Goal: Task Accomplishment & Management: Manage account settings

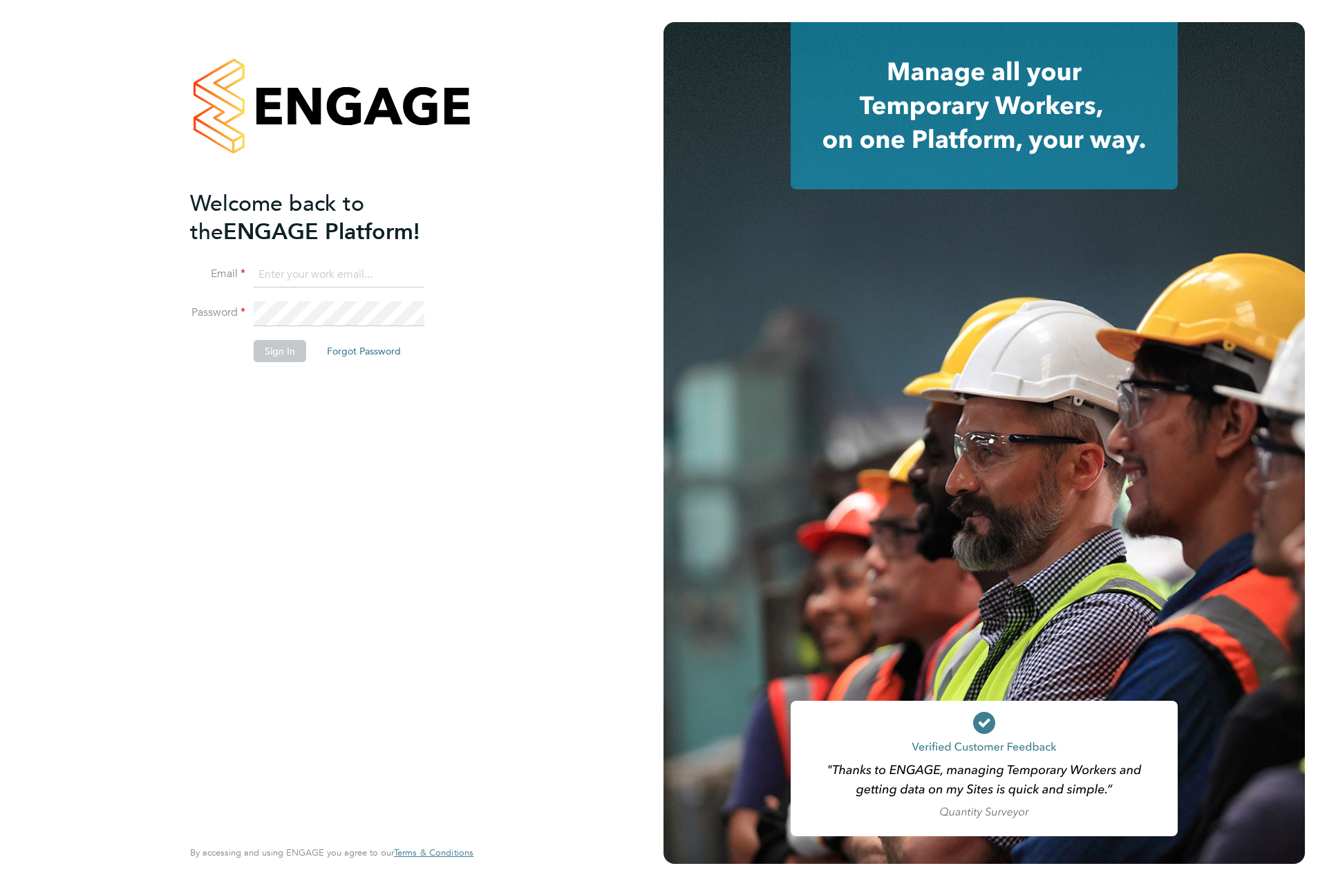
click at [303, 274] on input at bounding box center [339, 275] width 171 height 25
type input "[EMAIL_ADDRESS][PERSON_NAME][DOMAIN_NAME]"
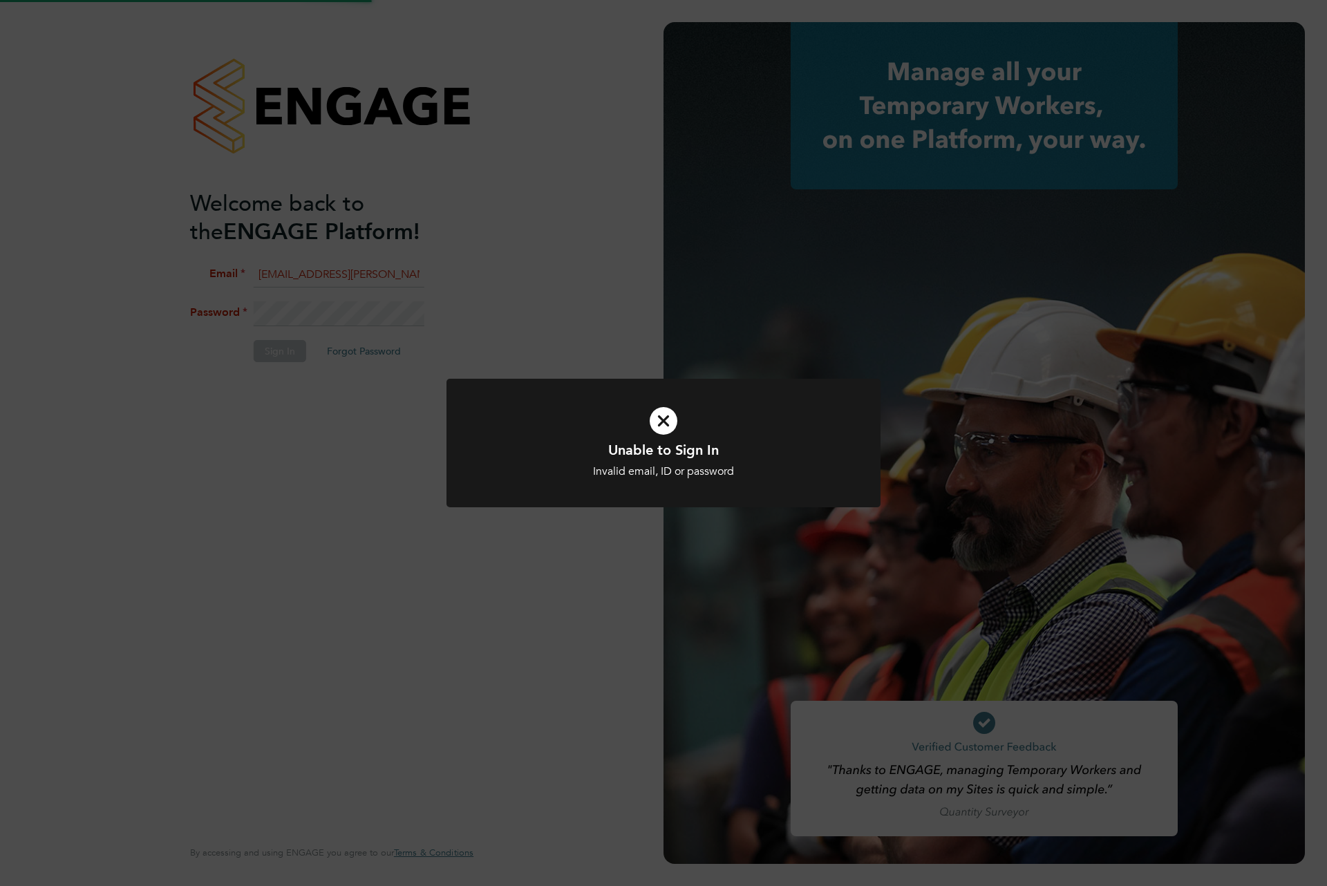
click at [451, 308] on div "Unable to Sign In Invalid email, ID or password Cancel Okay" at bounding box center [663, 443] width 1327 height 886
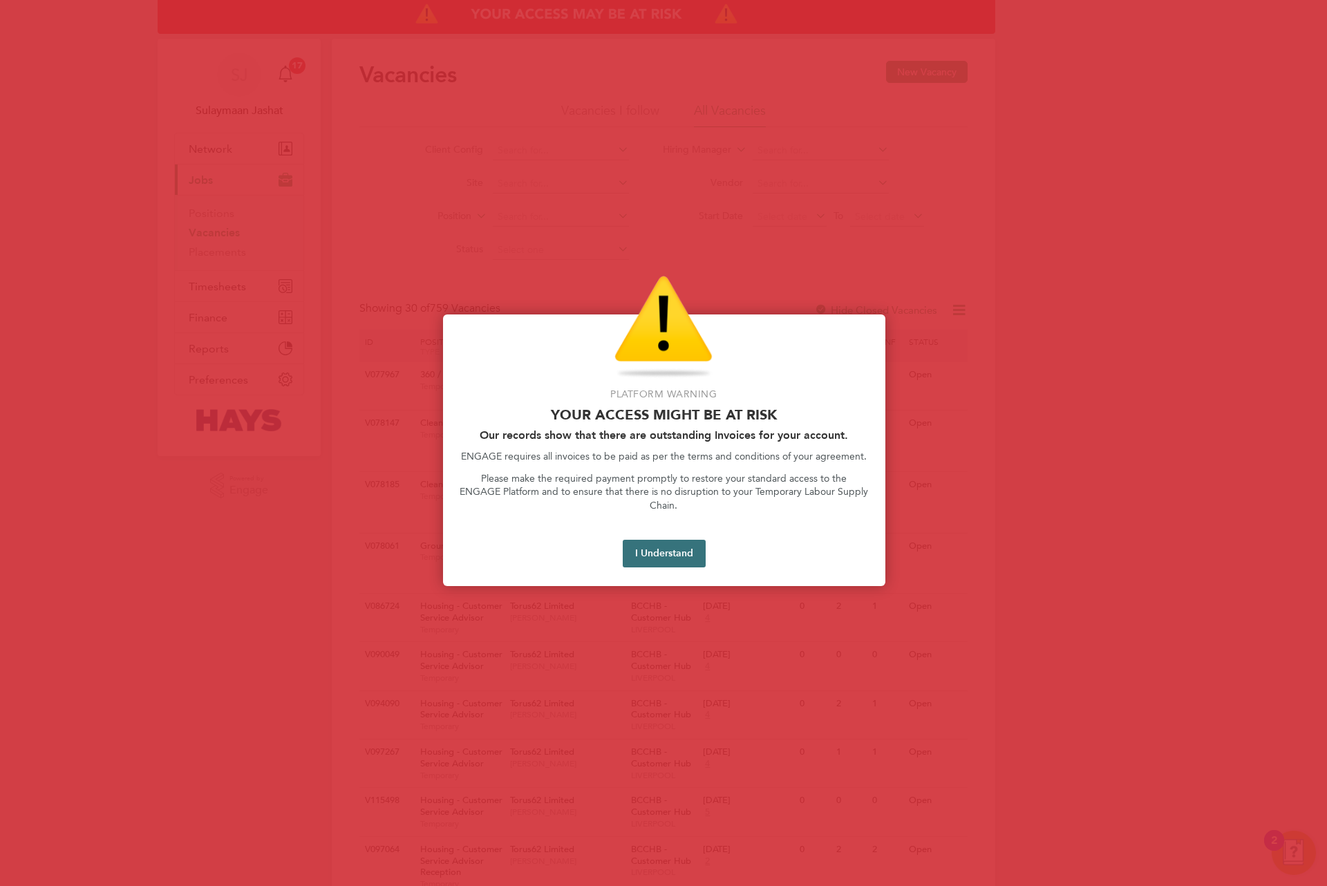
click at [654, 540] on button "I Understand" at bounding box center [664, 554] width 83 height 28
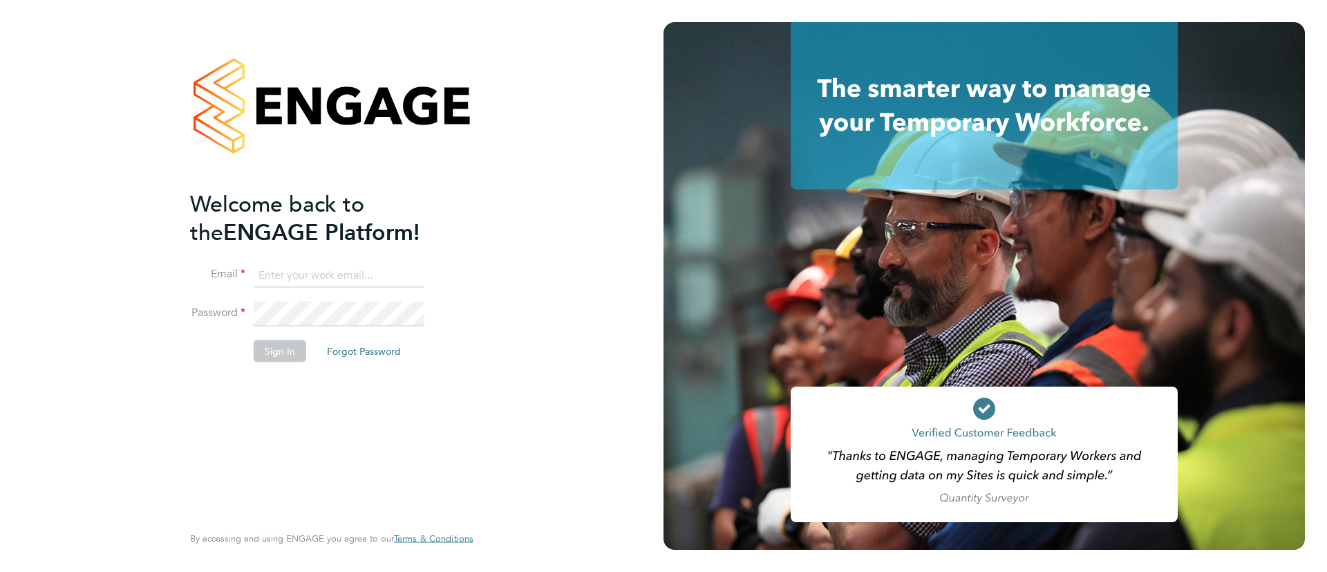
click at [353, 268] on input at bounding box center [339, 275] width 171 height 25
type input "[EMAIL_ADDRESS][PERSON_NAME][DOMAIN_NAME]"
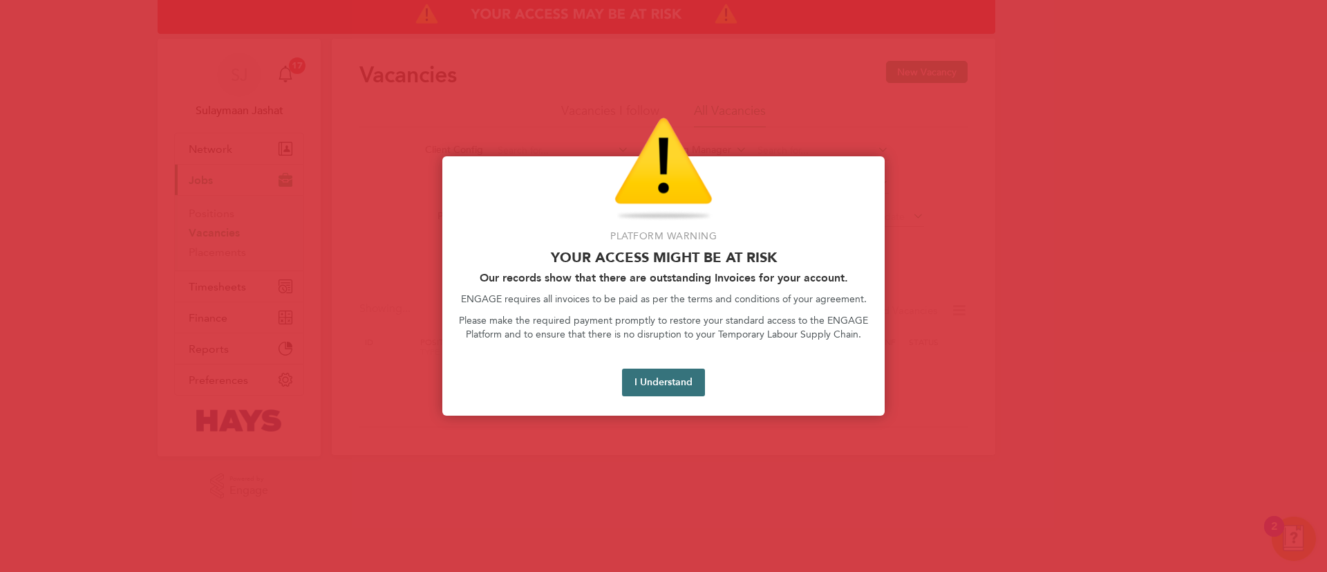
click at [624, 375] on button "I Understand" at bounding box center [663, 382] width 83 height 28
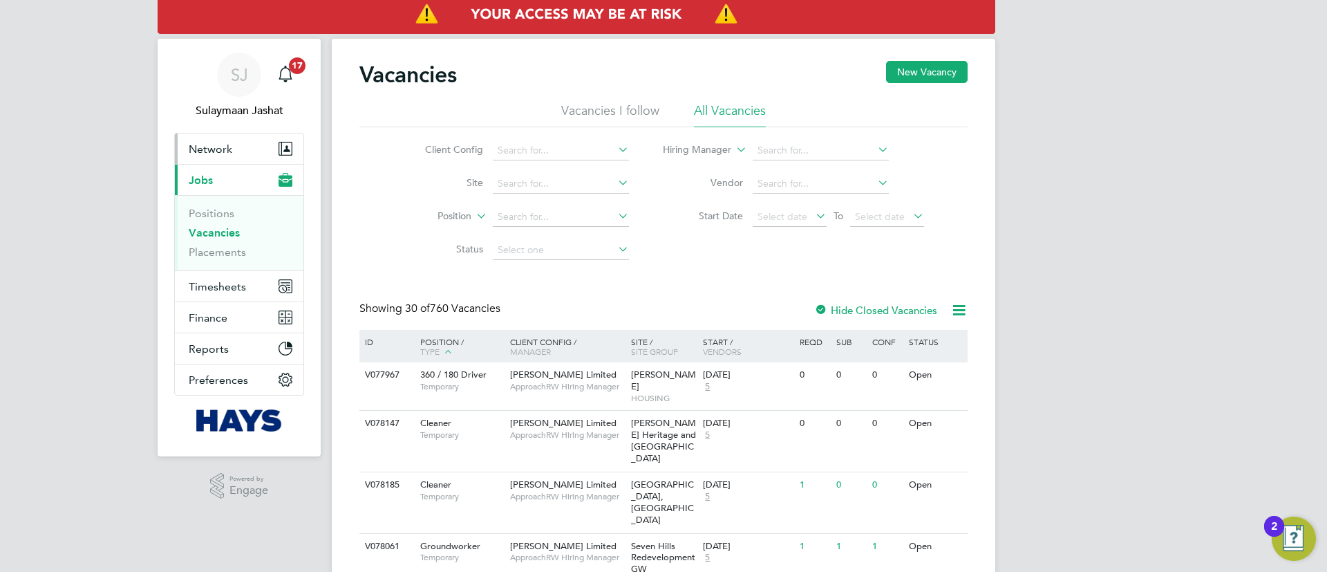
click at [223, 157] on button "Network" at bounding box center [239, 148] width 129 height 30
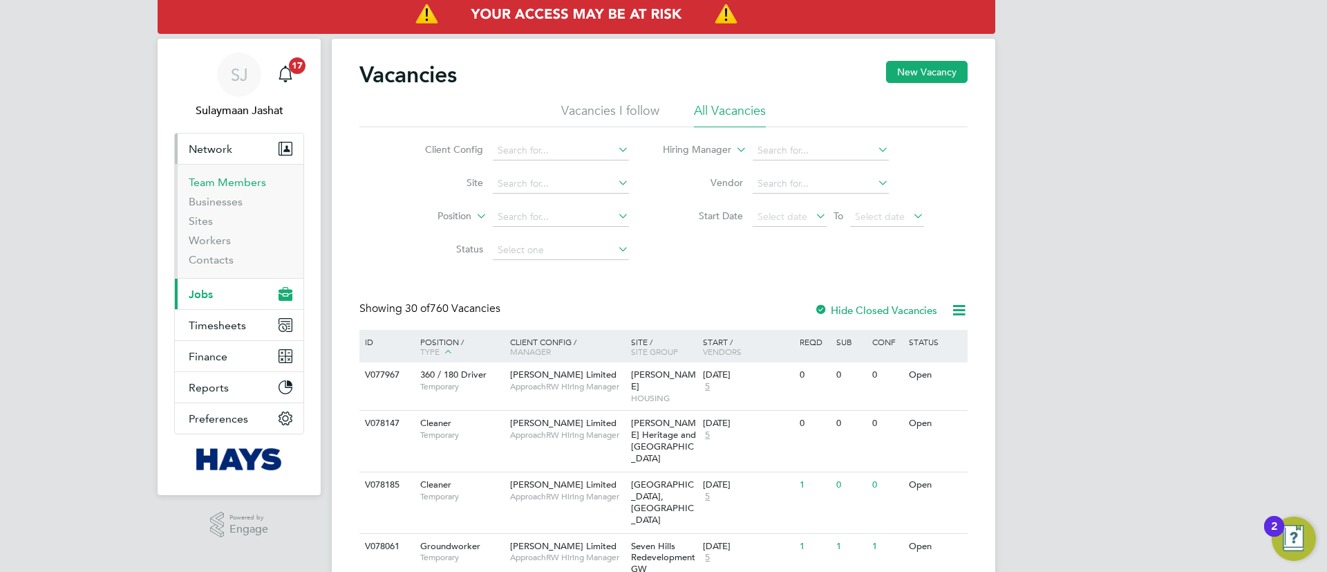
click at [234, 188] on li "Team Members" at bounding box center [241, 185] width 104 height 19
click at [247, 185] on link "Team Members" at bounding box center [227, 182] width 77 height 13
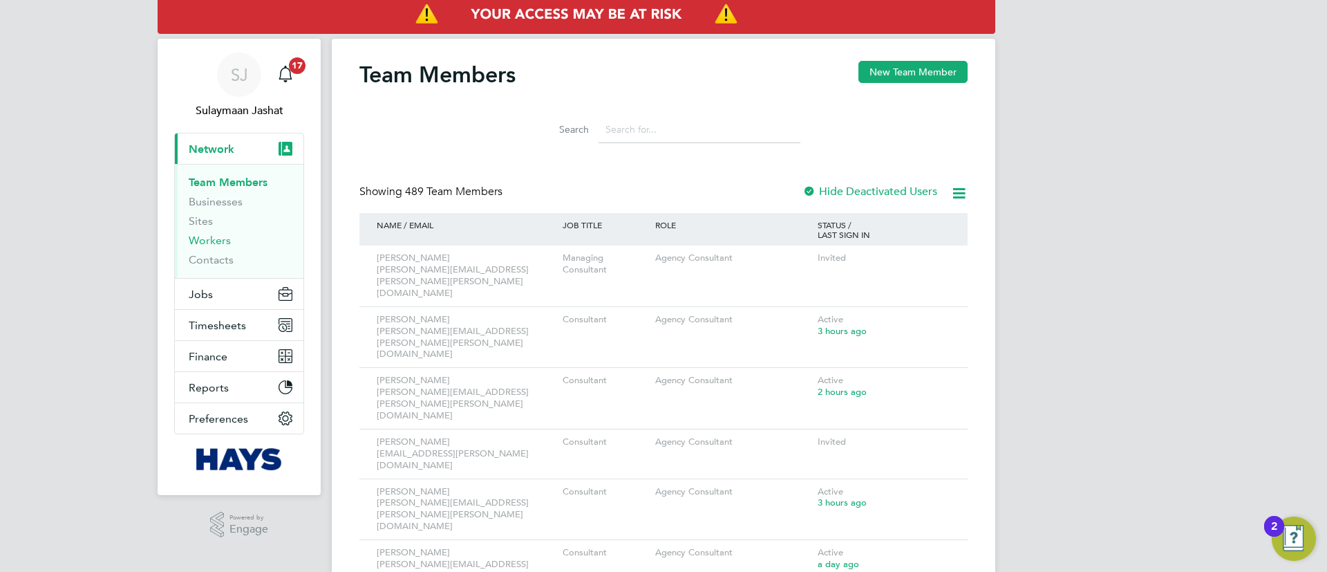
click at [225, 241] on link "Workers" at bounding box center [210, 240] width 42 height 13
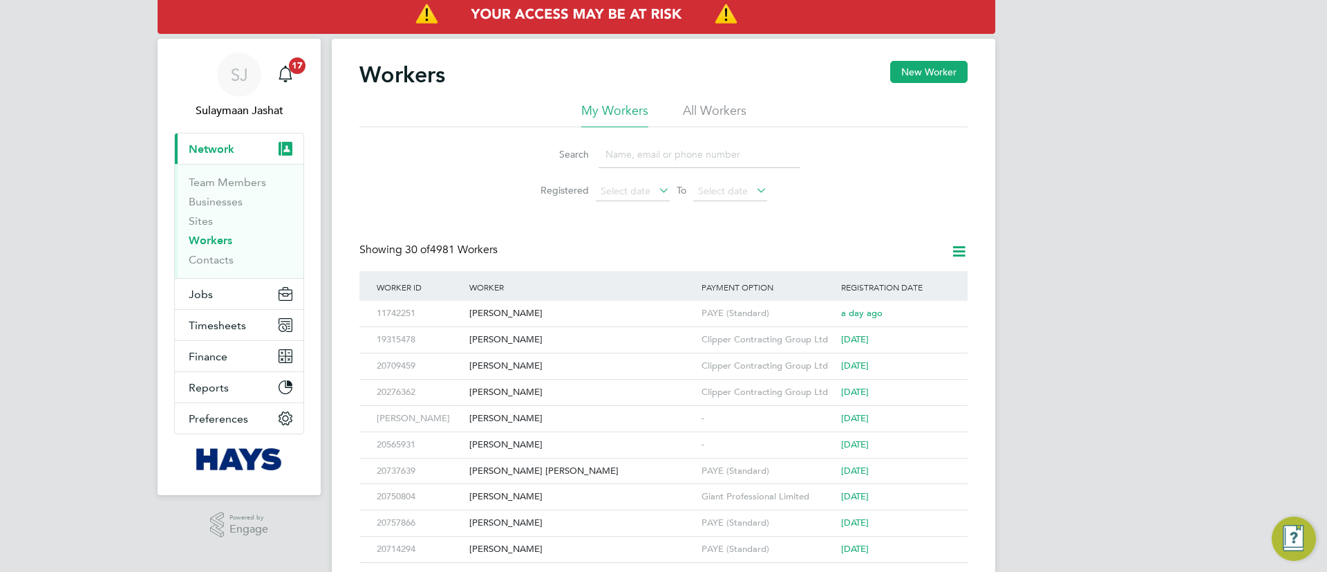
click at [710, 118] on li "All Workers" at bounding box center [715, 114] width 64 height 25
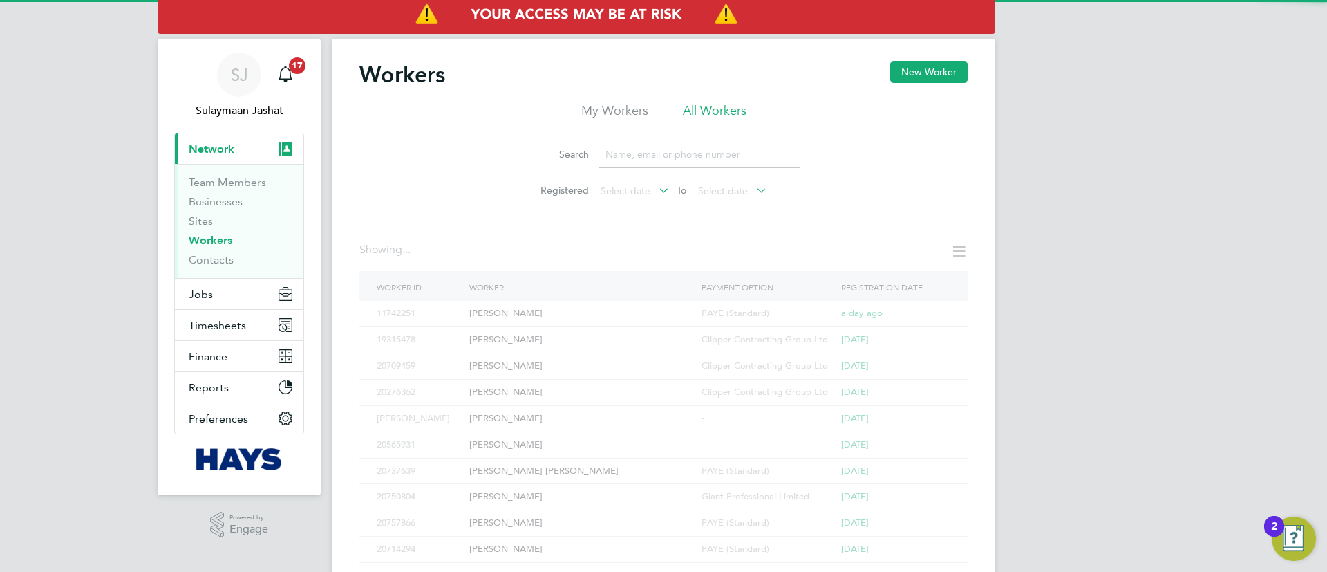
click at [675, 153] on input at bounding box center [700, 154] width 202 height 27
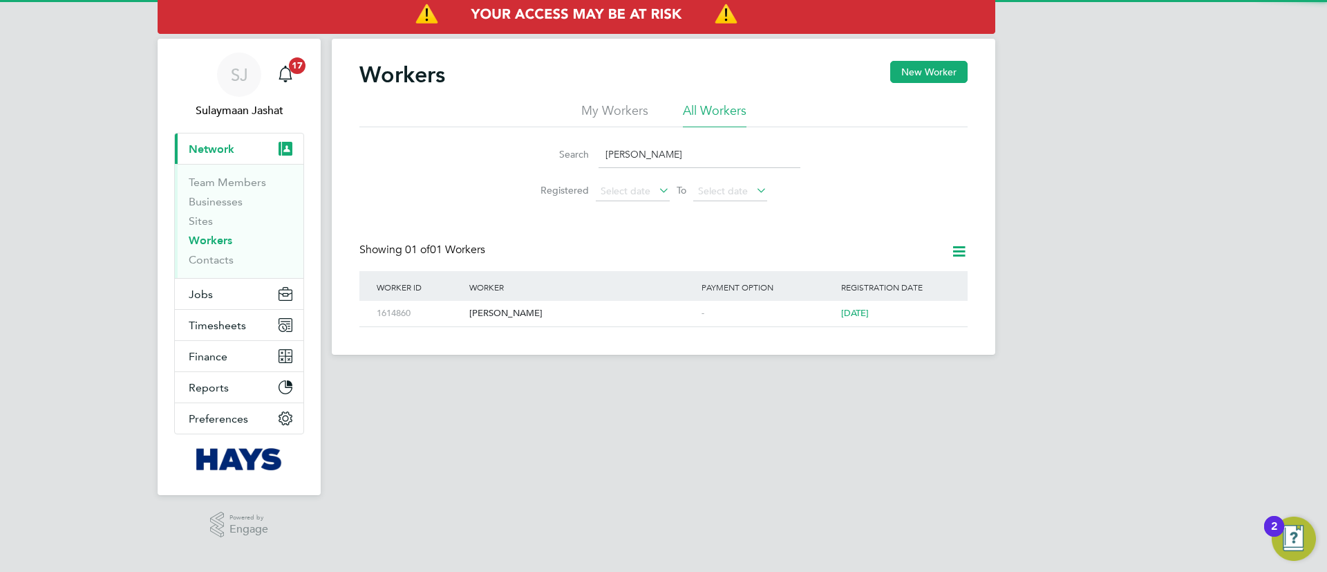
type input "stephen ir"
click at [594, 326] on div "Worker ID Worker Payment Option Registration Date 1614860 Stephen Irish - 3 yea…" at bounding box center [663, 299] width 608 height 56
click at [596, 320] on div "Stephen Irish" at bounding box center [582, 314] width 232 height 26
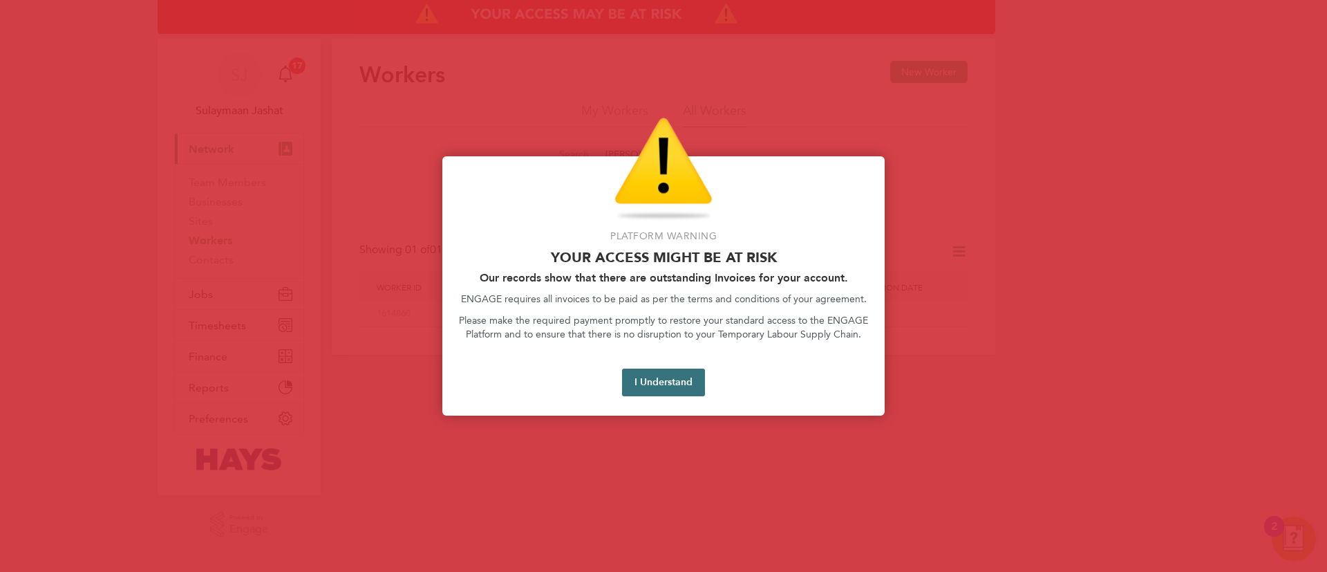
click at [695, 375] on button "I Understand" at bounding box center [663, 382] width 83 height 28
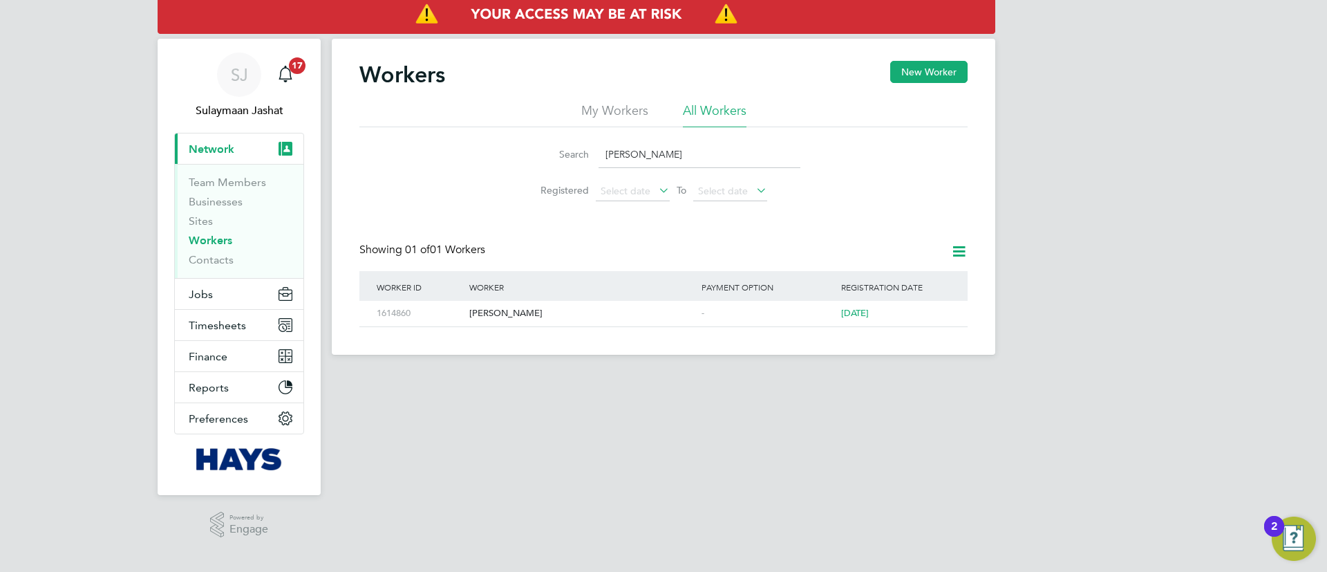
click at [200, 243] on link "Workers" at bounding box center [211, 240] width 44 height 13
click at [204, 241] on link "Workers" at bounding box center [211, 240] width 44 height 13
click at [226, 291] on button "Jobs" at bounding box center [239, 294] width 129 height 30
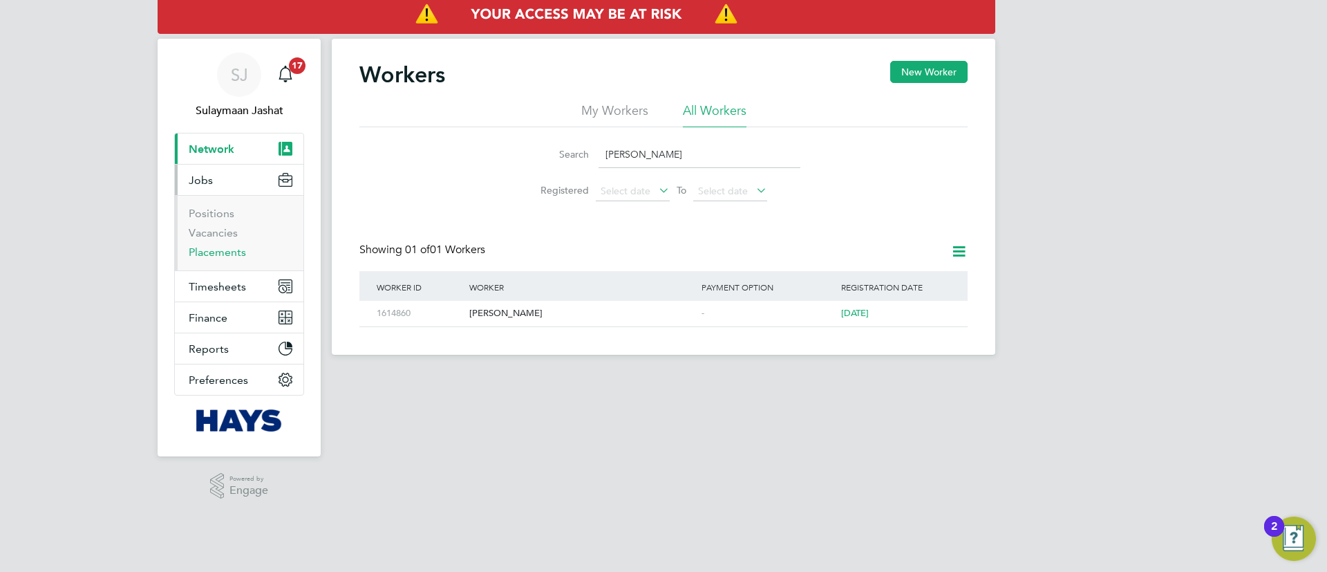
click at [243, 256] on link "Placements" at bounding box center [217, 251] width 57 height 13
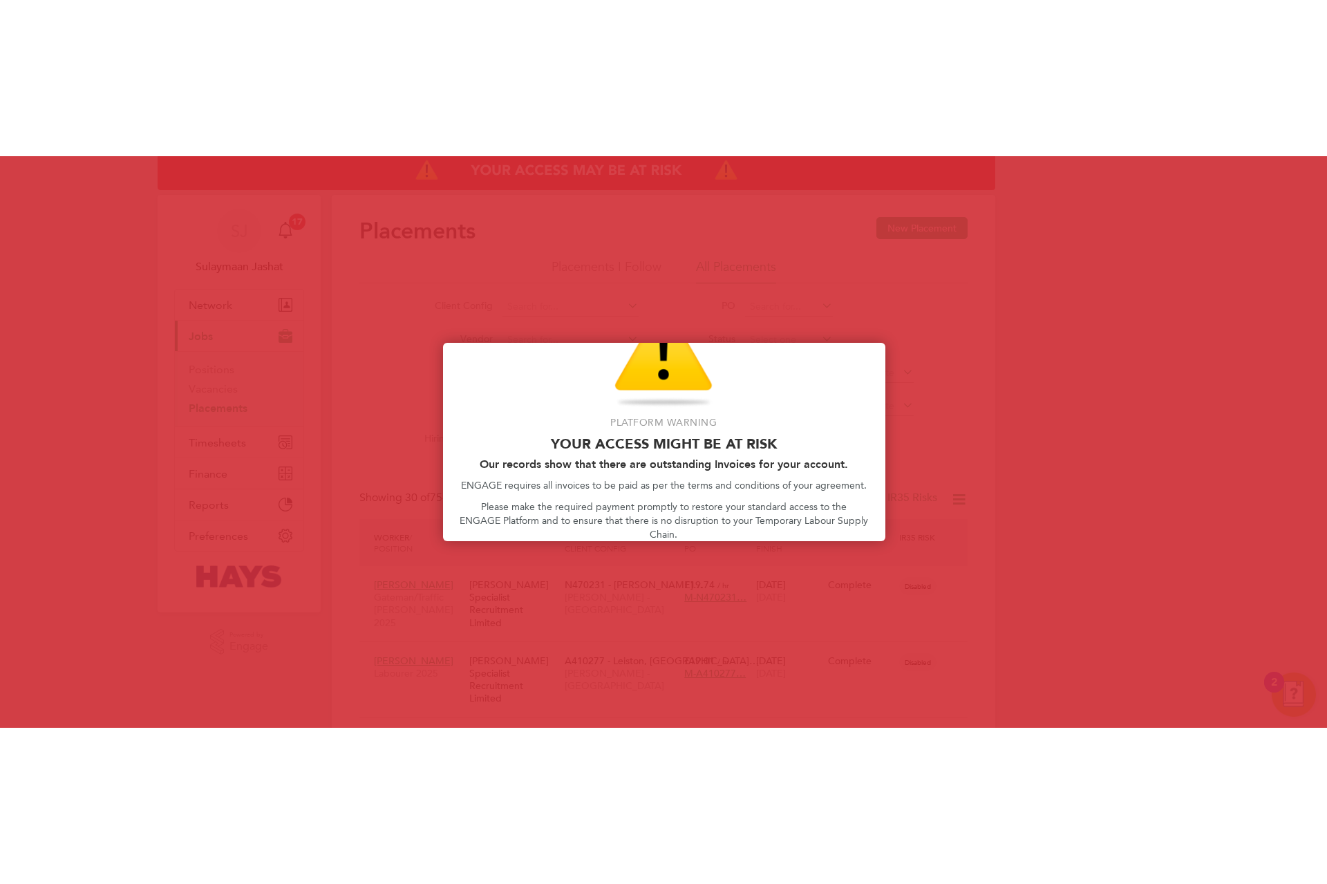
scroll to position [53, 92]
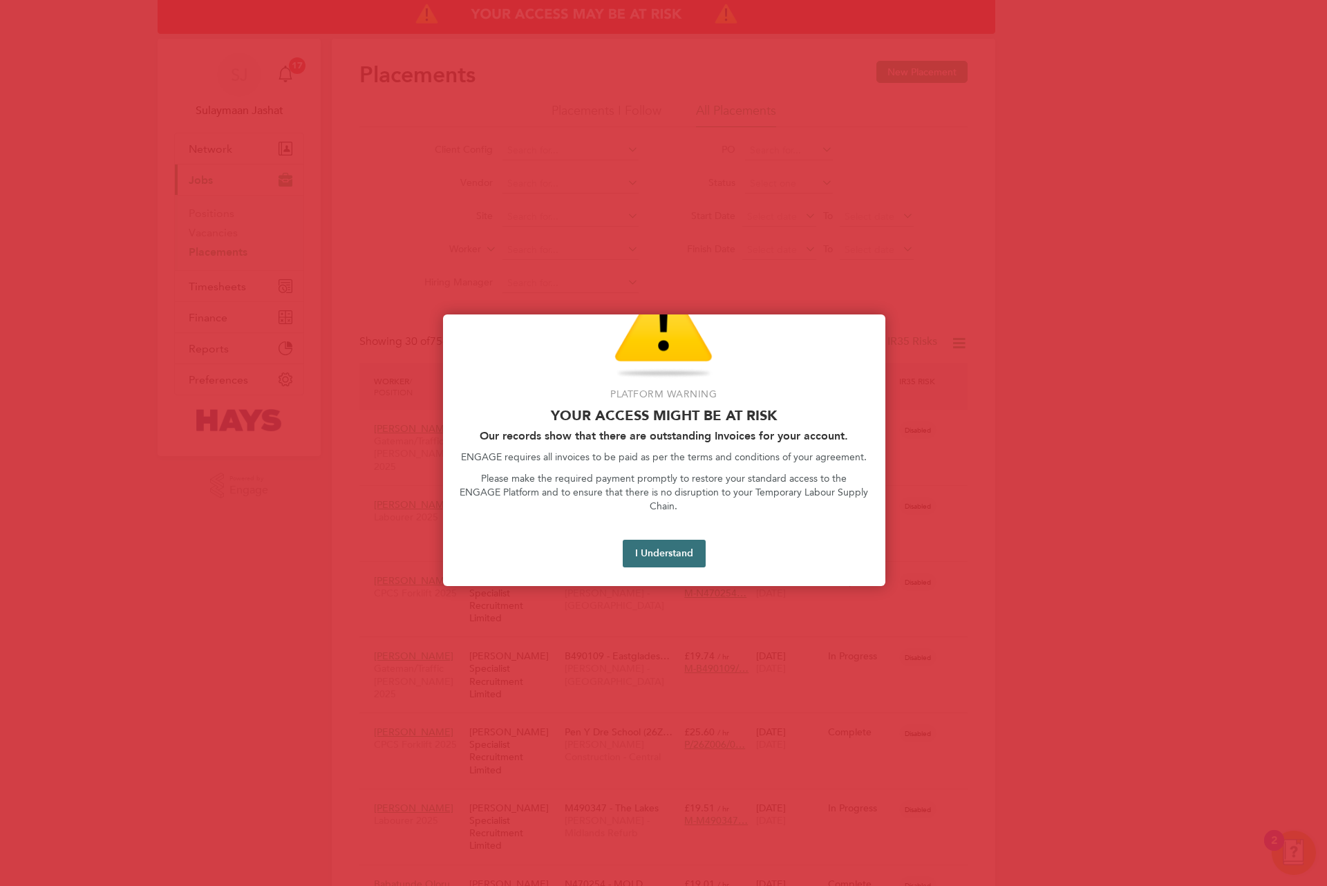
click at [644, 545] on button "I Understand" at bounding box center [664, 554] width 83 height 28
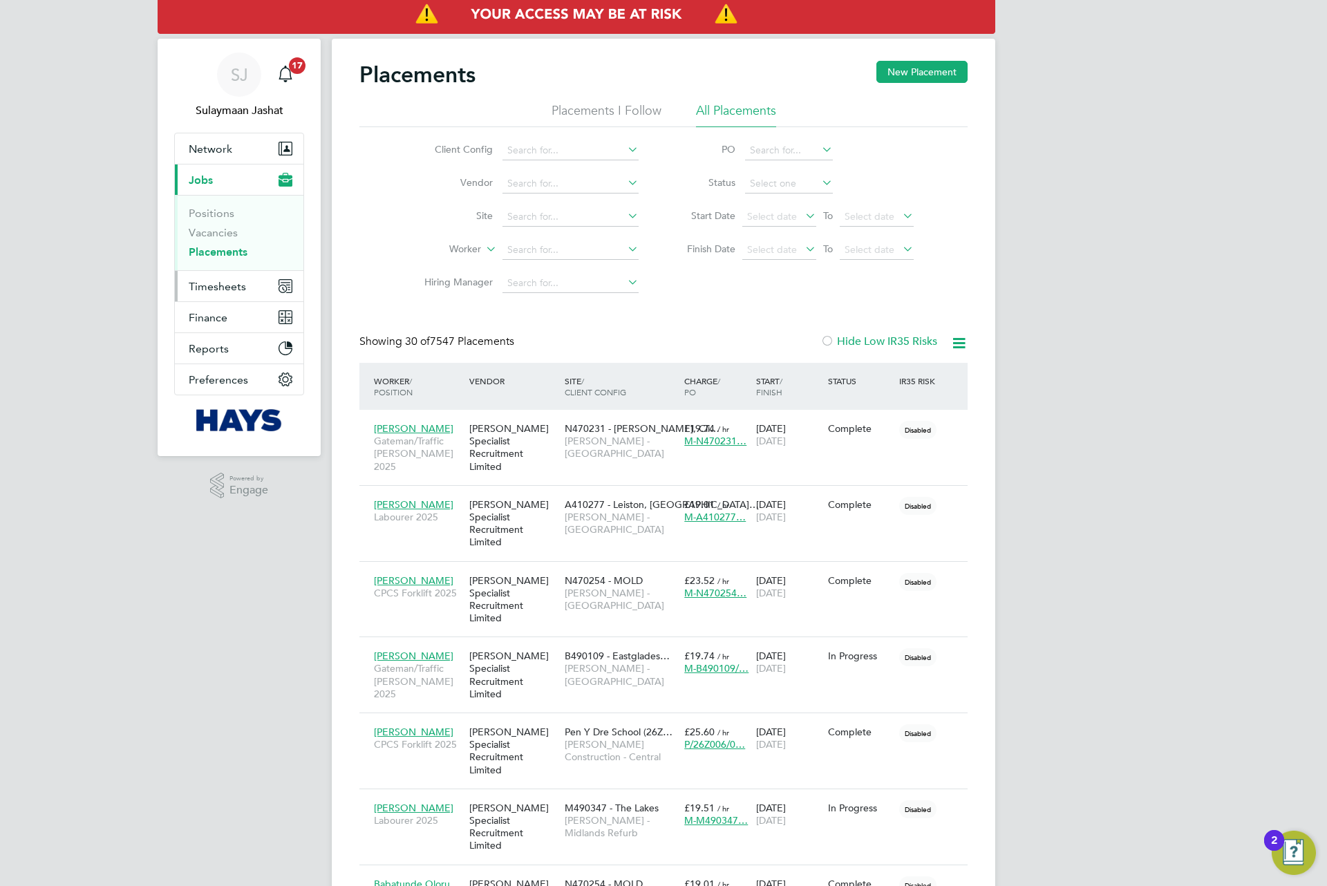
click at [229, 276] on button "Timesheets" at bounding box center [239, 286] width 129 height 30
click at [592, 255] on input at bounding box center [571, 250] width 136 height 19
click at [595, 241] on input at bounding box center [571, 250] width 136 height 19
click at [600, 266] on li "Asad Jalal Sindhu" at bounding box center [571, 270] width 138 height 19
type input "Asad Jalal Sindhu"
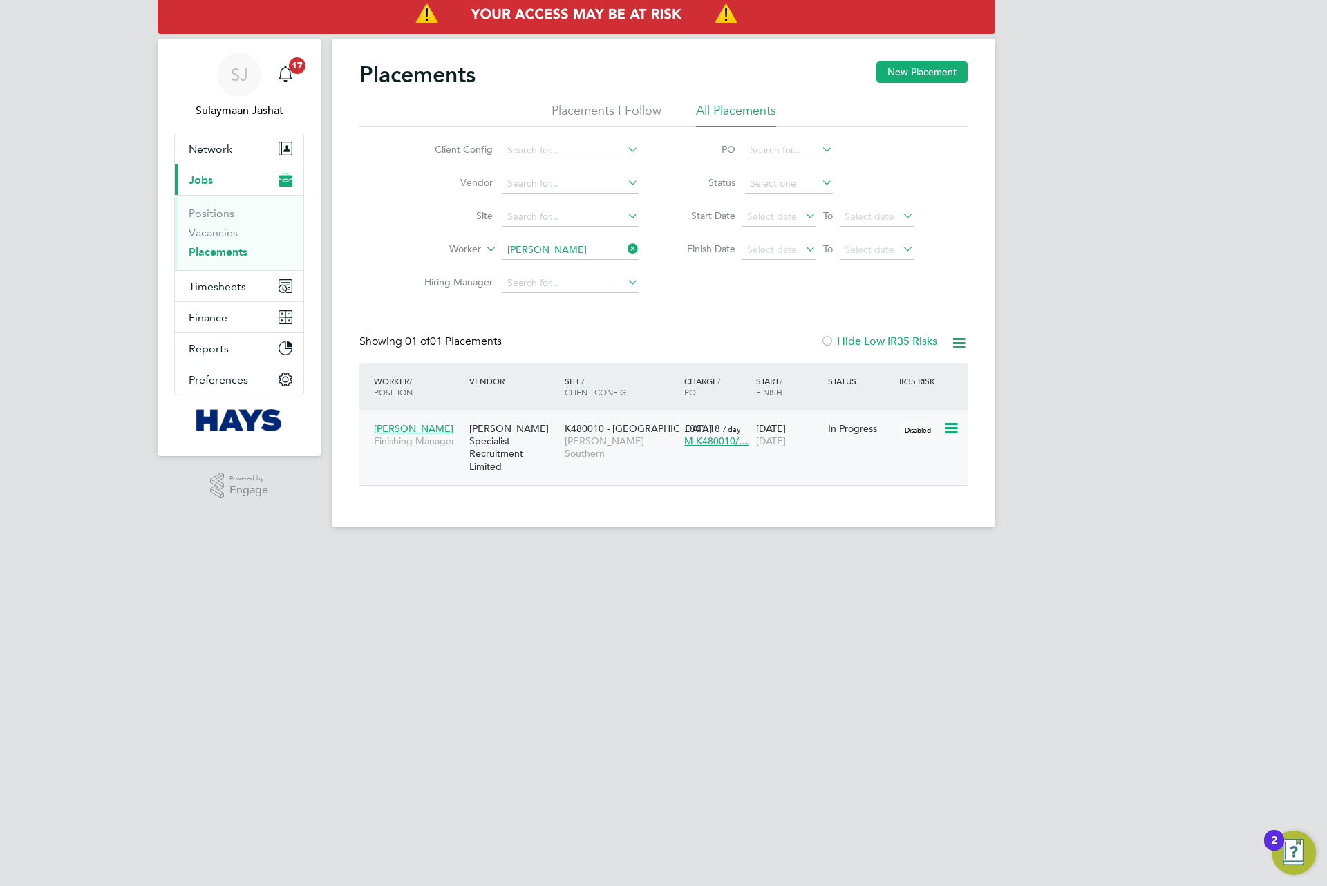
click at [556, 442] on div "[PERSON_NAME] Specialist Recruitment Limited" at bounding box center [513, 447] width 95 height 64
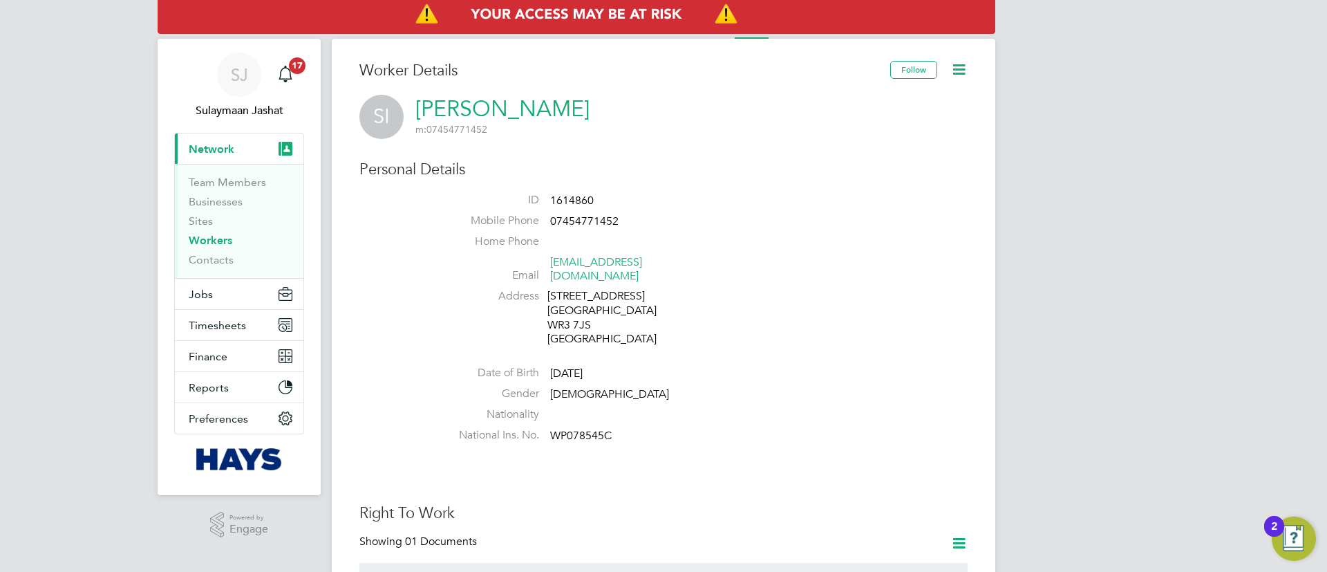
click at [588, 197] on span "1614860" at bounding box center [572, 201] width 44 height 14
click at [588, 196] on span "1614860" at bounding box center [572, 201] width 44 height 14
copy span "1614860"
click at [213, 294] on button "Jobs" at bounding box center [239, 294] width 129 height 30
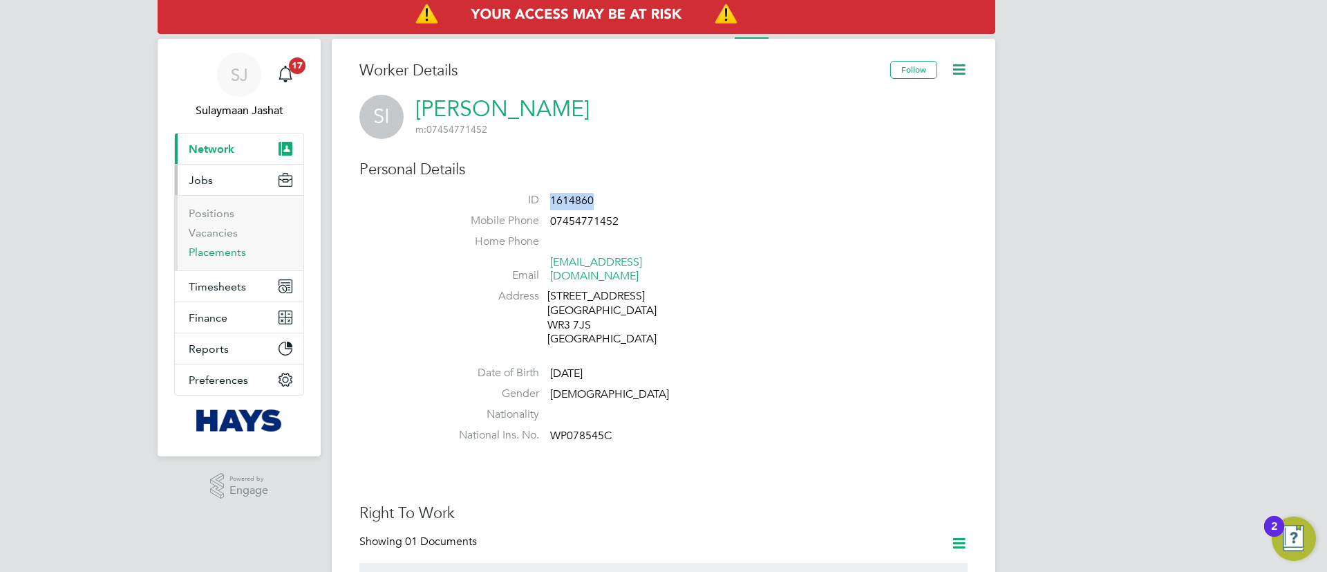
click at [229, 256] on link "Placements" at bounding box center [217, 251] width 57 height 13
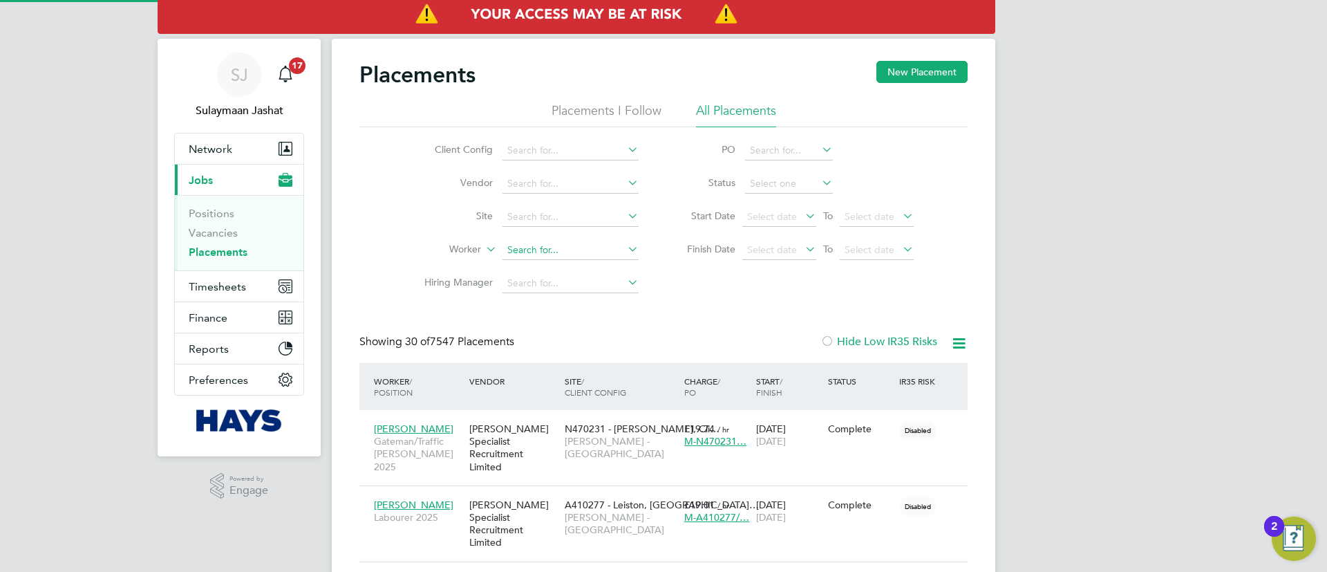
click at [573, 249] on input at bounding box center [571, 250] width 136 height 19
click at [585, 270] on li "Stephen Ir ish" at bounding box center [571, 269] width 138 height 19
type input "Stephen Irish"
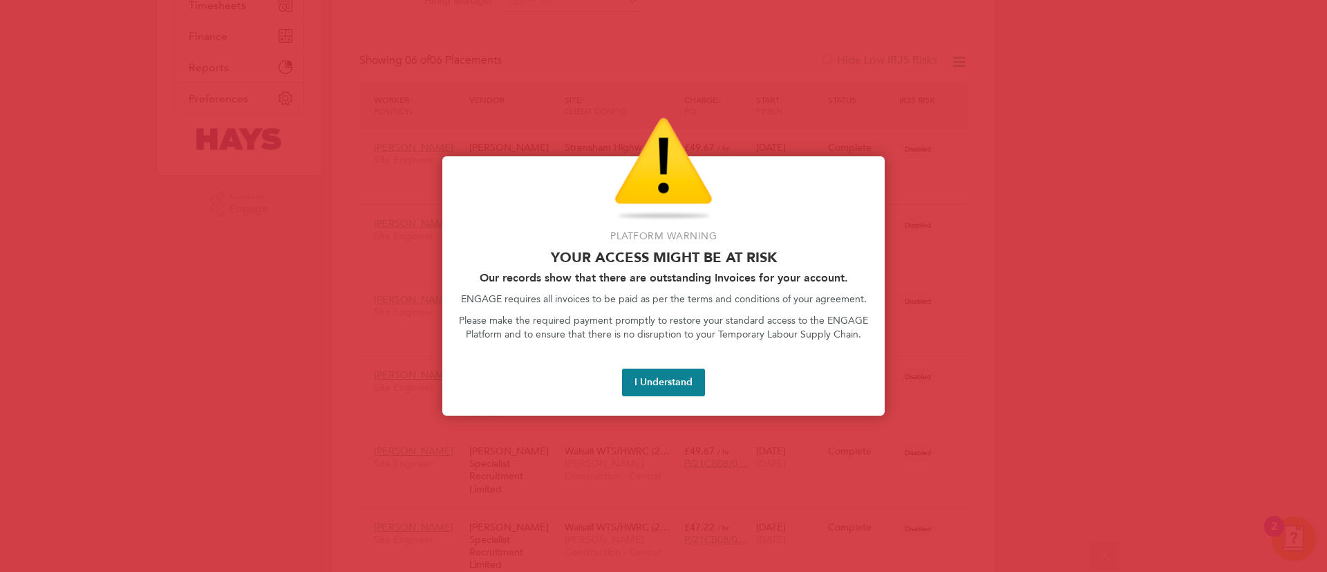
click at [615, 147] on img "Access At Risk" at bounding box center [664, 170] width 98 height 104
click at [675, 387] on button "I Understand" at bounding box center [663, 382] width 83 height 28
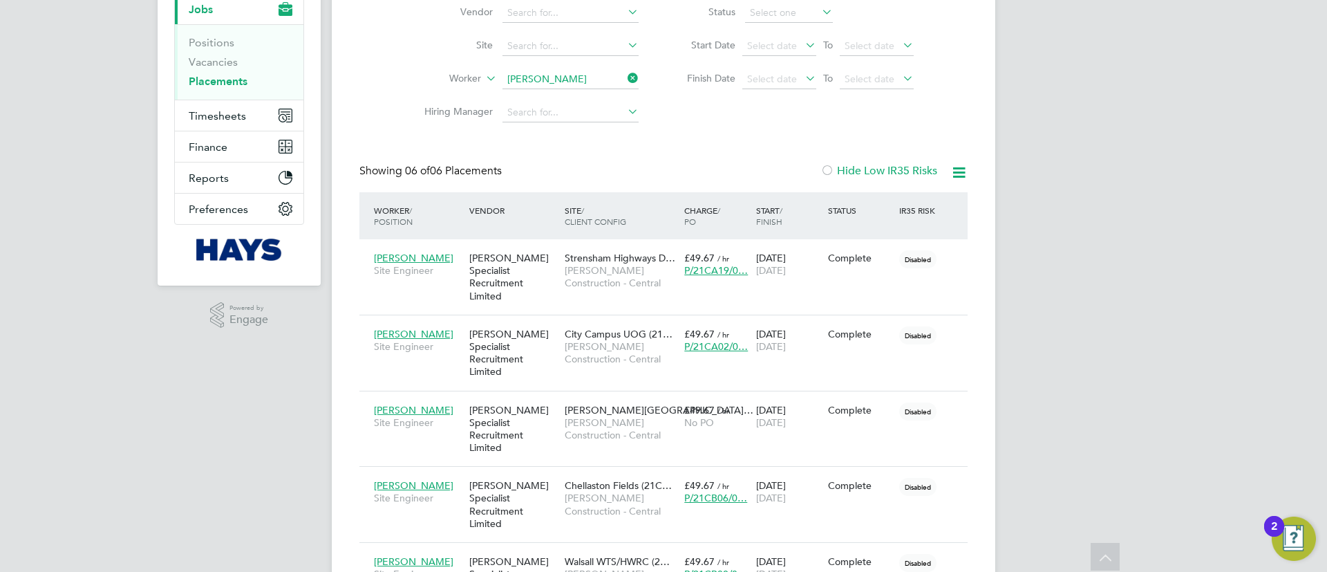
scroll to position [74, 0]
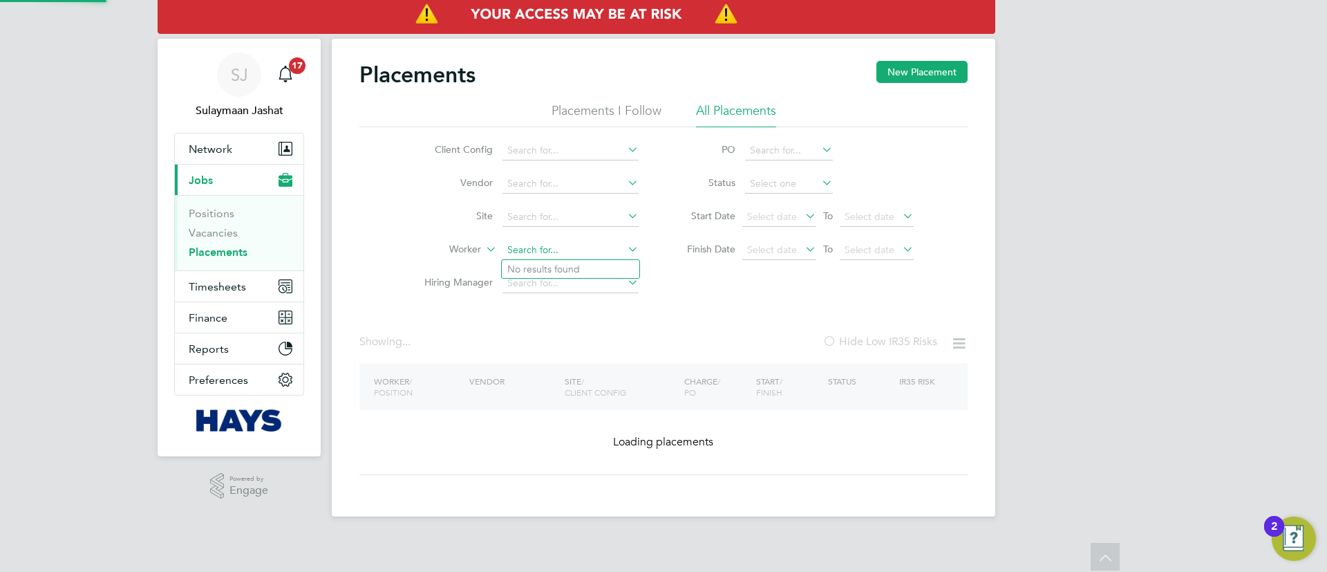
click at [567, 175] on ul "Client Config Vendor Site Worker Hiring Manager" at bounding box center [526, 217] width 260 height 166
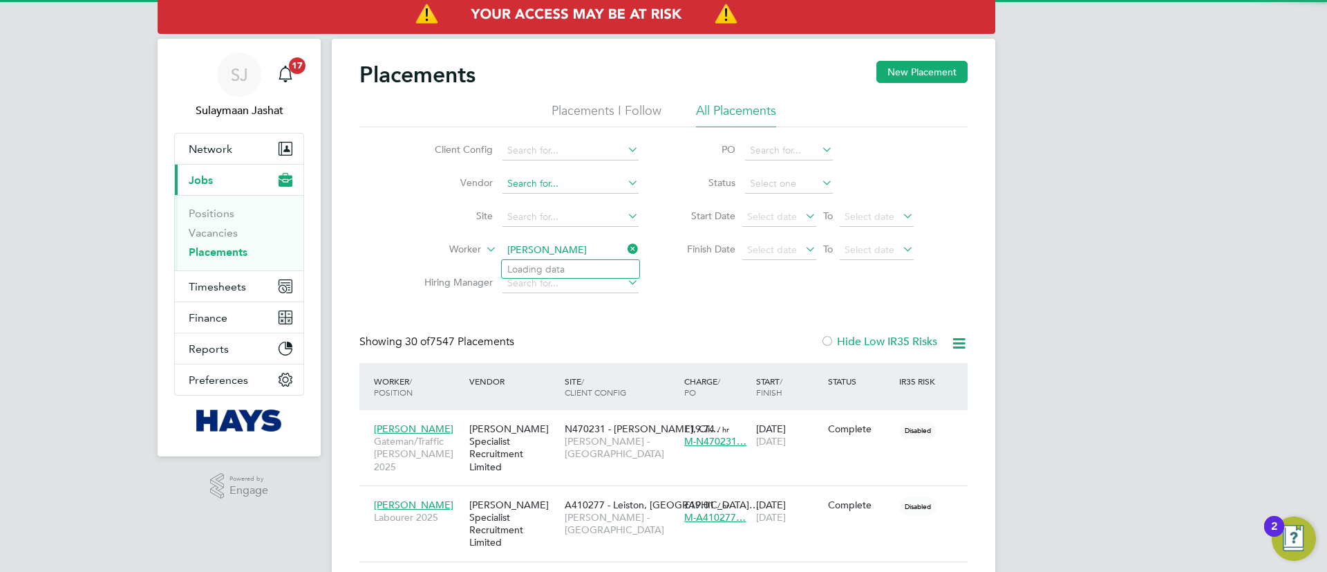
scroll to position [40, 120]
click at [667, 274] on b "Wil" at bounding box center [674, 269] width 15 height 12
type input "Joshua Parnell Williams"
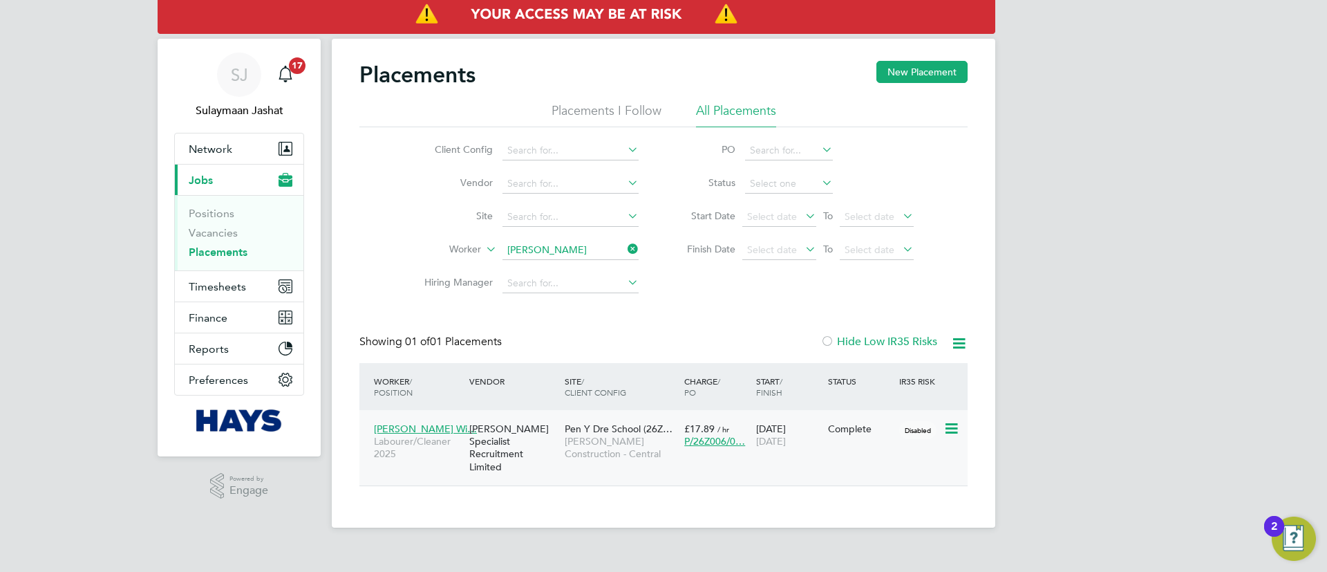
click at [545, 434] on div "Hays Specialist Recruitment Limited" at bounding box center [513, 447] width 95 height 64
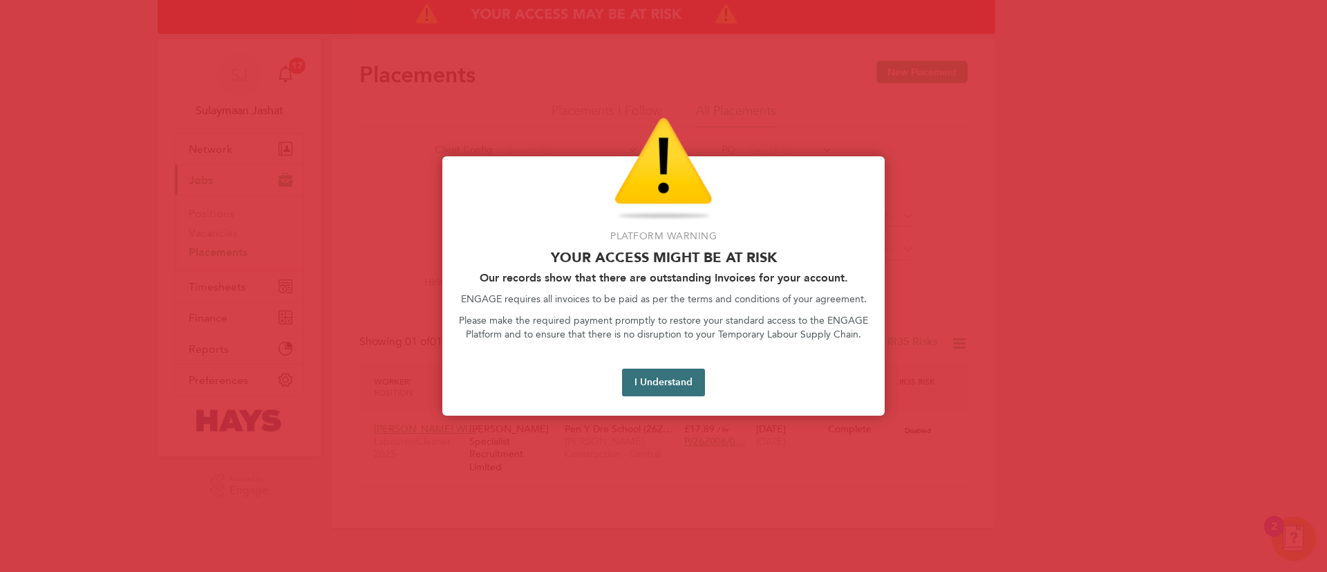
click at [656, 388] on button "I Understand" at bounding box center [663, 382] width 83 height 28
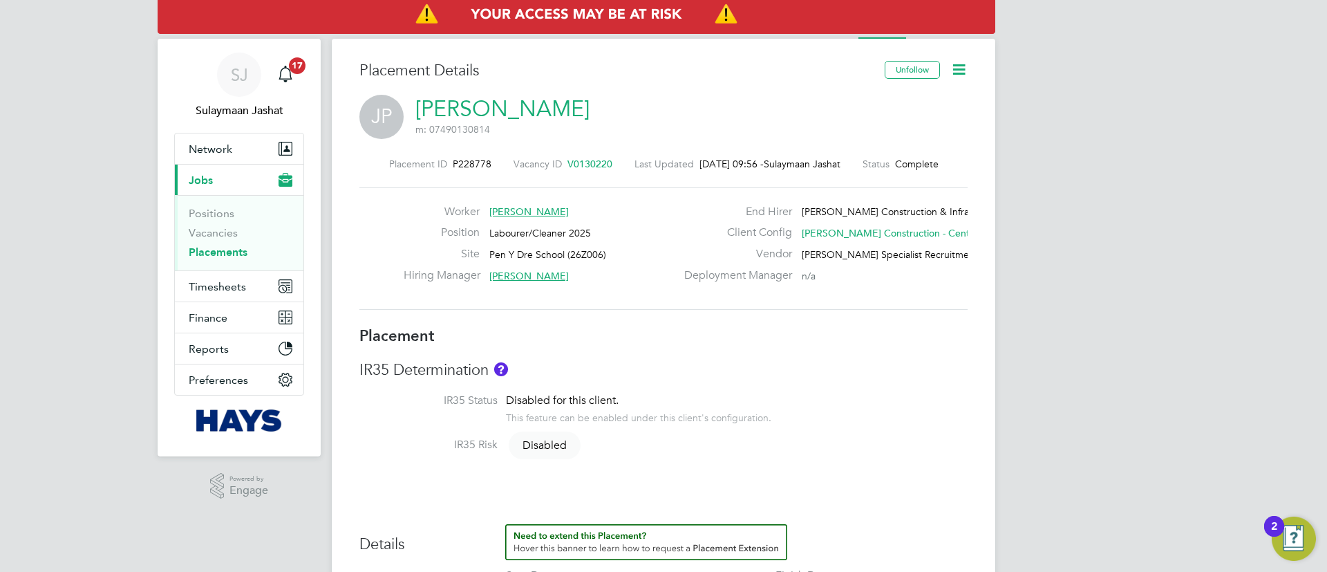
click at [689, 229] on label "Client Config" at bounding box center [734, 232] width 116 height 15
click at [227, 257] on link "Placements" at bounding box center [218, 251] width 59 height 13
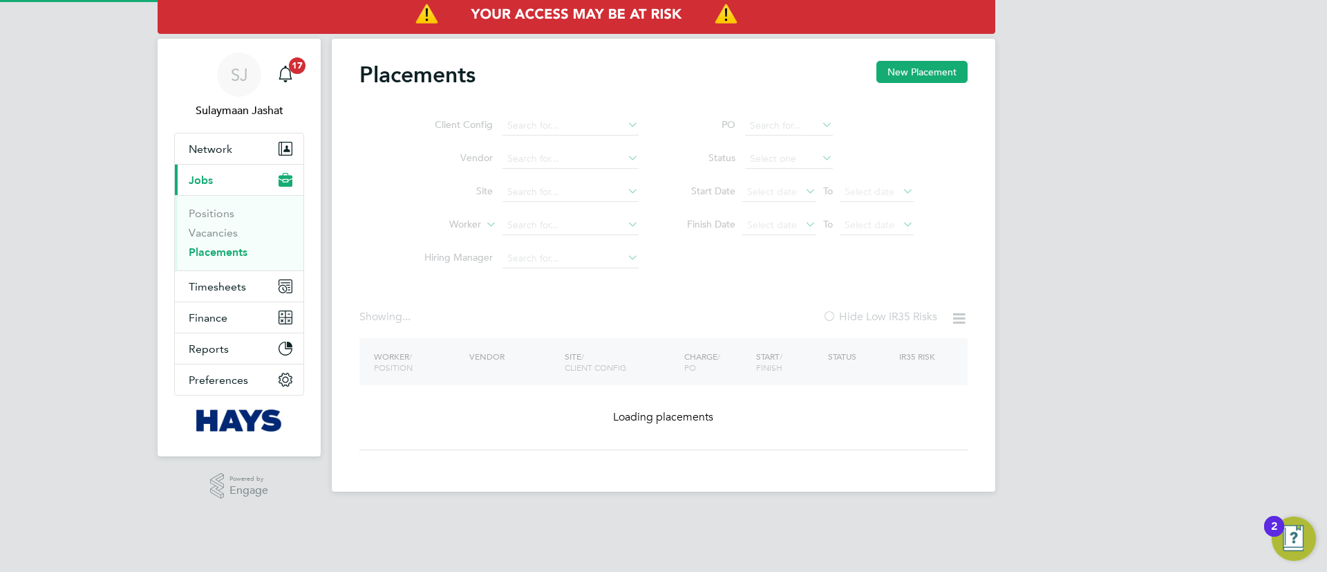
click at [228, 251] on link "Placements" at bounding box center [218, 251] width 59 height 13
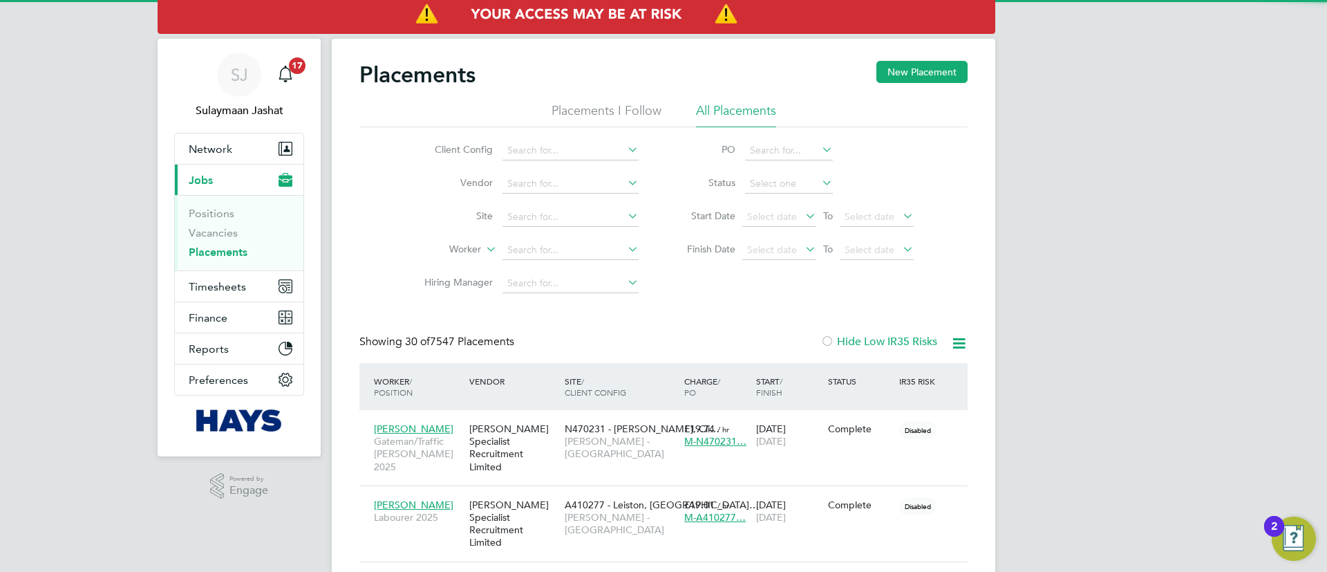
scroll to position [40, 120]
click at [534, 269] on li "Hiring Manager" at bounding box center [526, 283] width 260 height 33
click at [544, 236] on ul "Client Config Vendor Site Worker Hiring Manager" at bounding box center [526, 217] width 260 height 166
click at [542, 243] on li "Worker" at bounding box center [526, 250] width 260 height 33
click at [542, 245] on input at bounding box center [571, 250] width 136 height 19
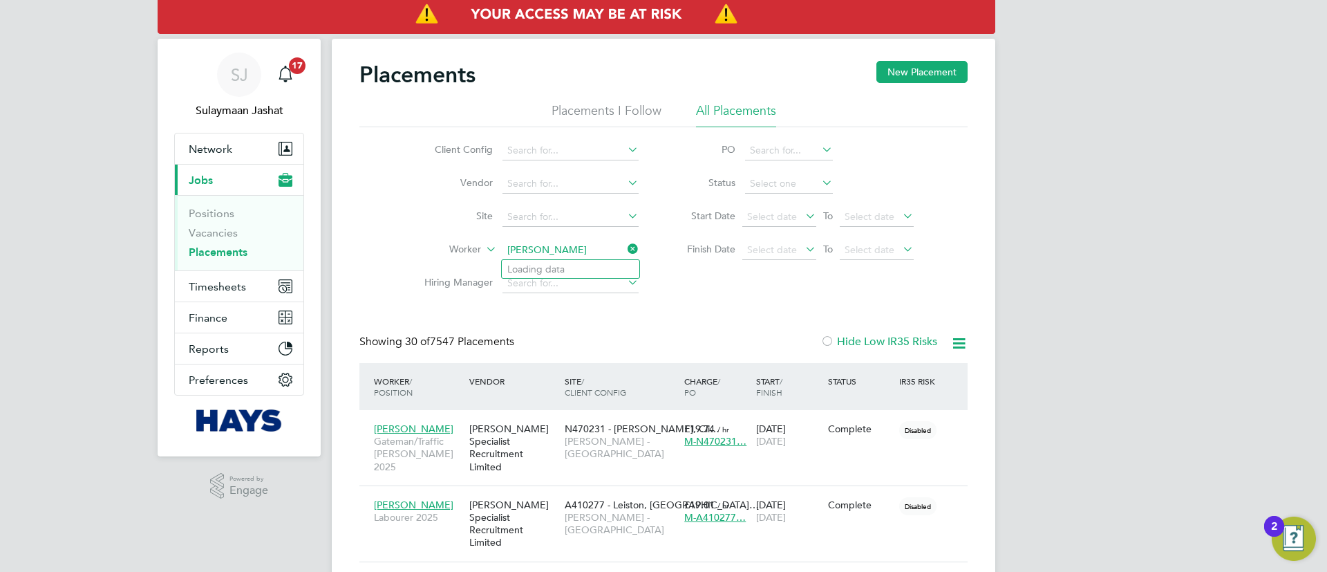
type input "Stephen Custerson"
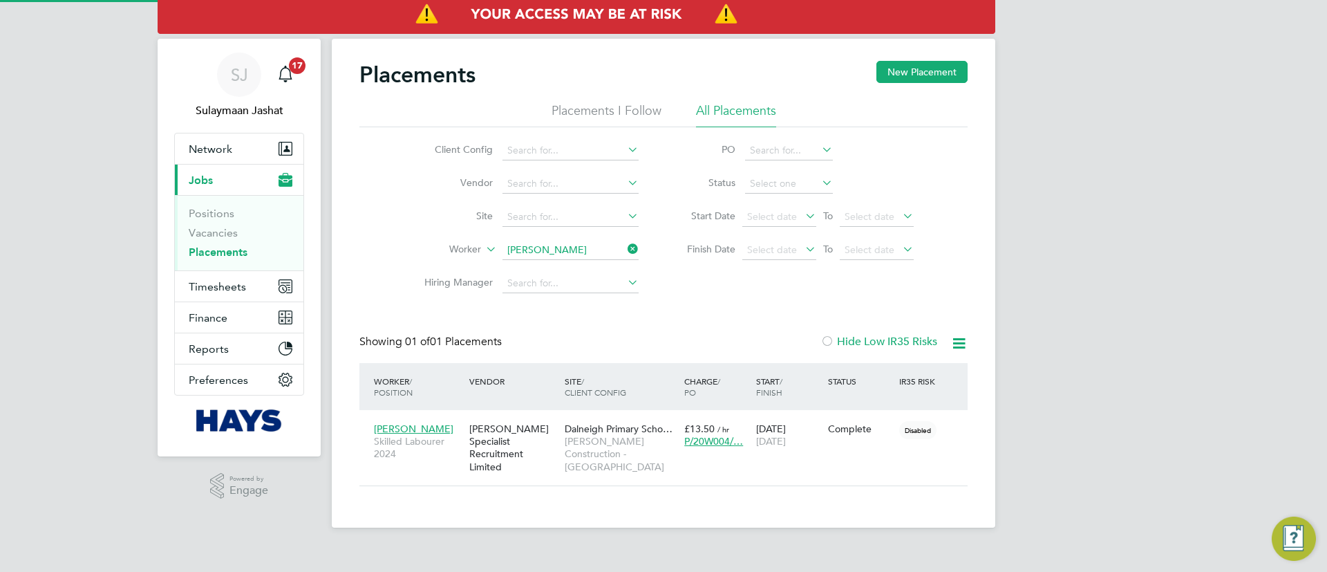
scroll to position [13, 65]
click at [576, 265] on li "Worker Stephen Custerson" at bounding box center [526, 250] width 260 height 33
click at [579, 261] on li "Worker Stephen Custerson" at bounding box center [526, 250] width 260 height 33
click at [579, 256] on input at bounding box center [571, 250] width 136 height 19
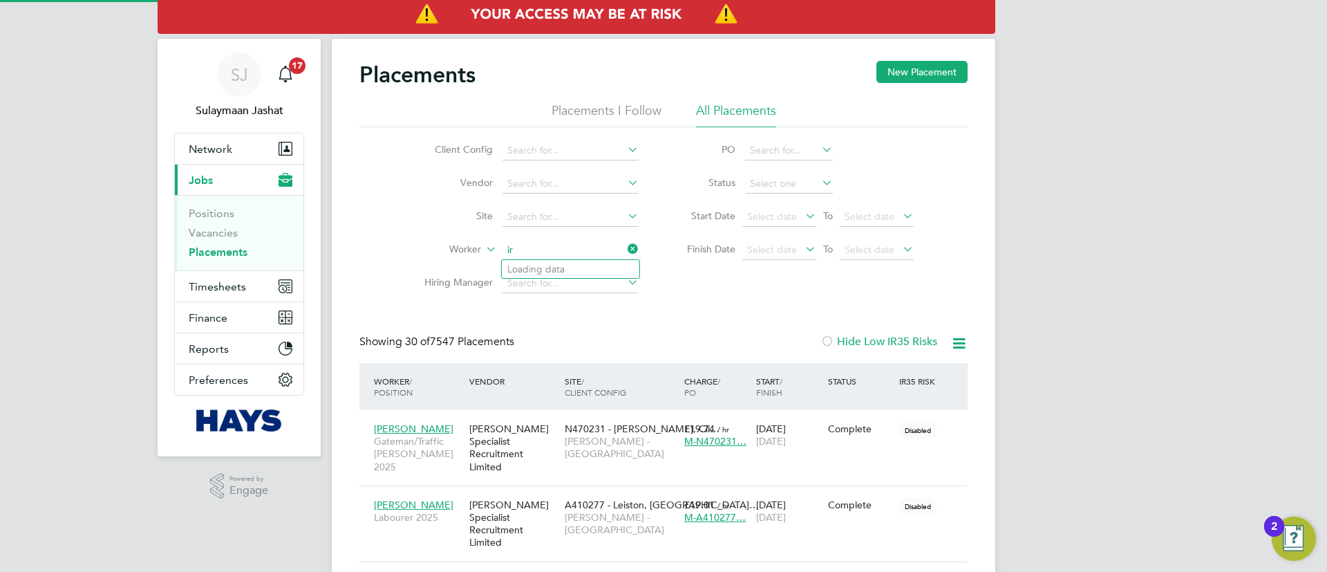
scroll to position [40, 120]
click at [594, 262] on li "Stephen Irish" at bounding box center [571, 269] width 138 height 19
type input "[PERSON_NAME]"
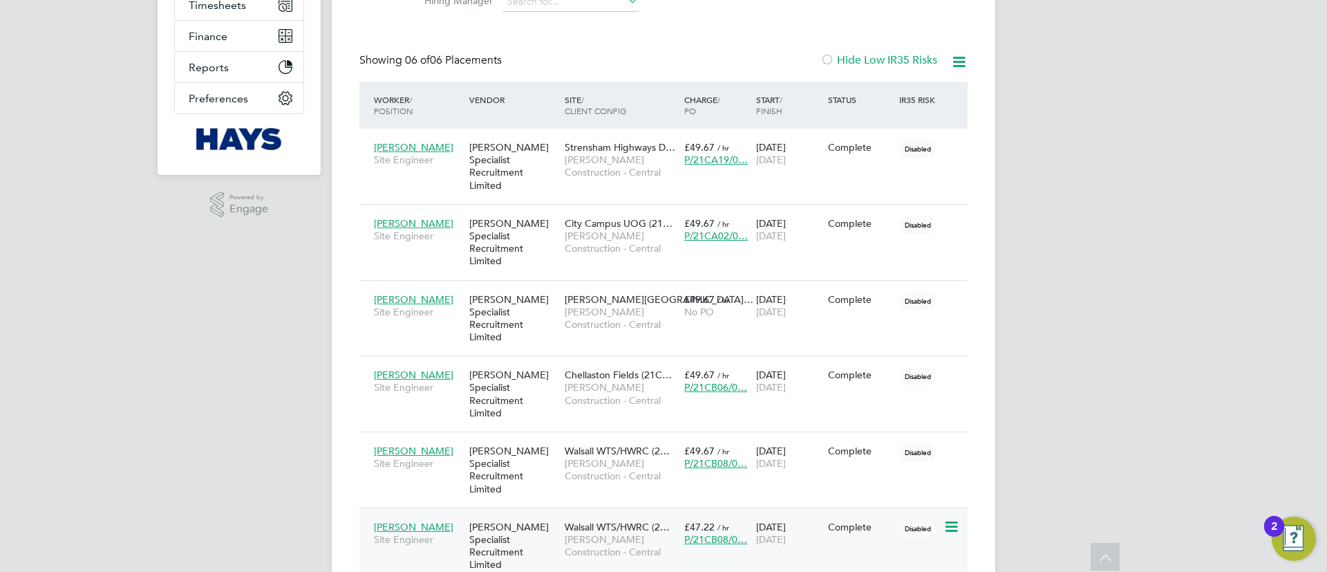
click at [554, 514] on div "[PERSON_NAME] Specialist Recruitment Limited" at bounding box center [513, 546] width 95 height 64
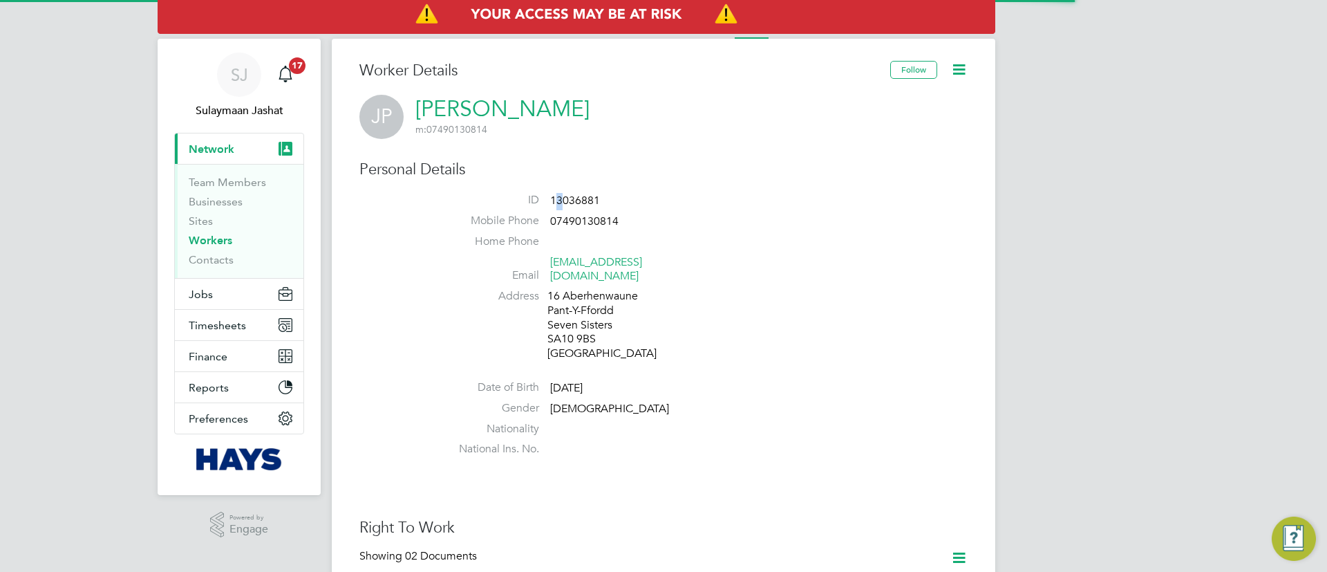
click at [557, 198] on span "13036881" at bounding box center [575, 201] width 50 height 14
click at [560, 196] on span "13036881" at bounding box center [575, 201] width 50 height 14
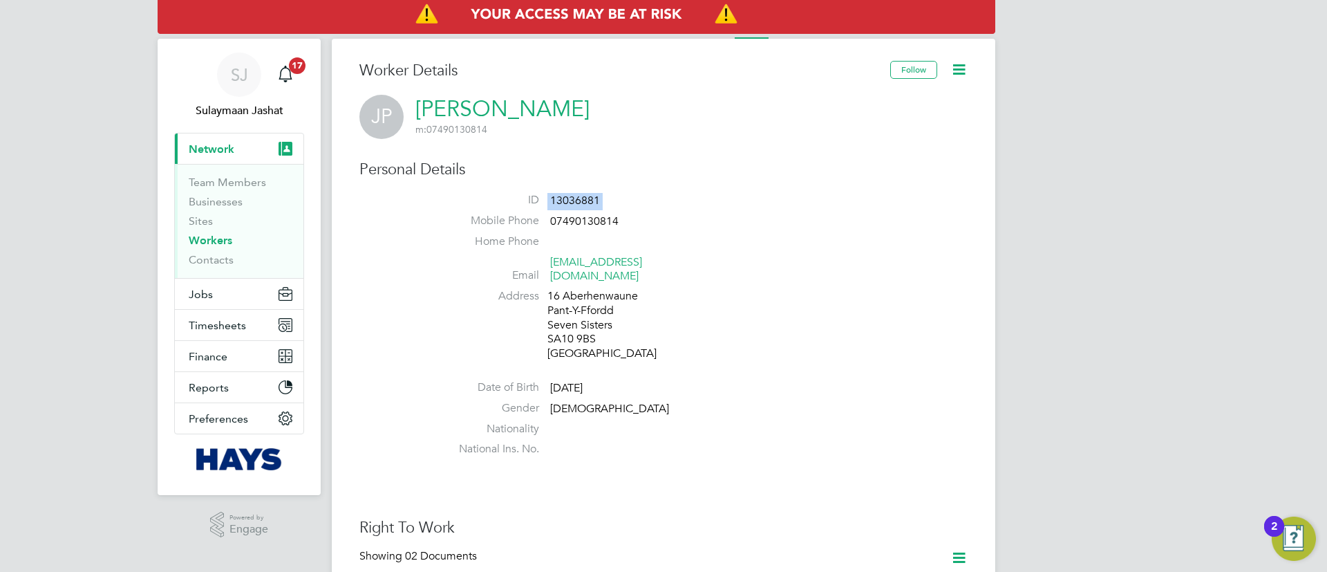
click at [207, 240] on link "Workers" at bounding box center [211, 240] width 44 height 13
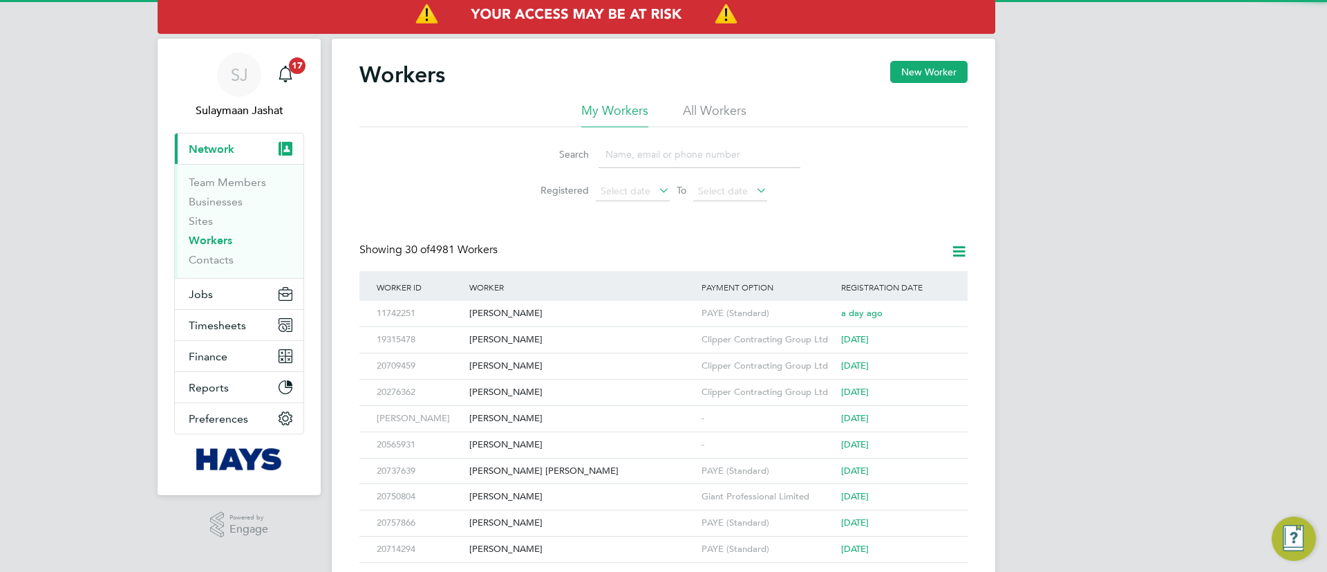
click at [700, 123] on li "All Workers" at bounding box center [715, 114] width 64 height 25
click at [641, 165] on input at bounding box center [700, 154] width 202 height 27
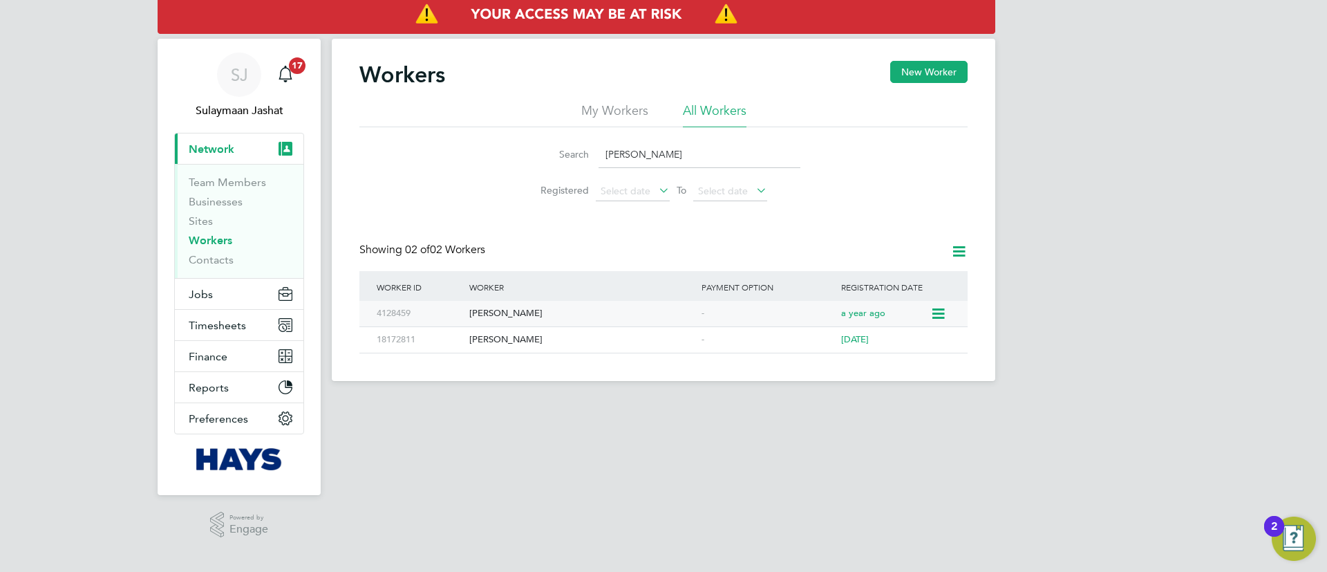
type input "[PERSON_NAME]"
click at [556, 321] on div "[PERSON_NAME]" at bounding box center [582, 314] width 232 height 26
click at [207, 306] on button "Jobs" at bounding box center [239, 294] width 129 height 30
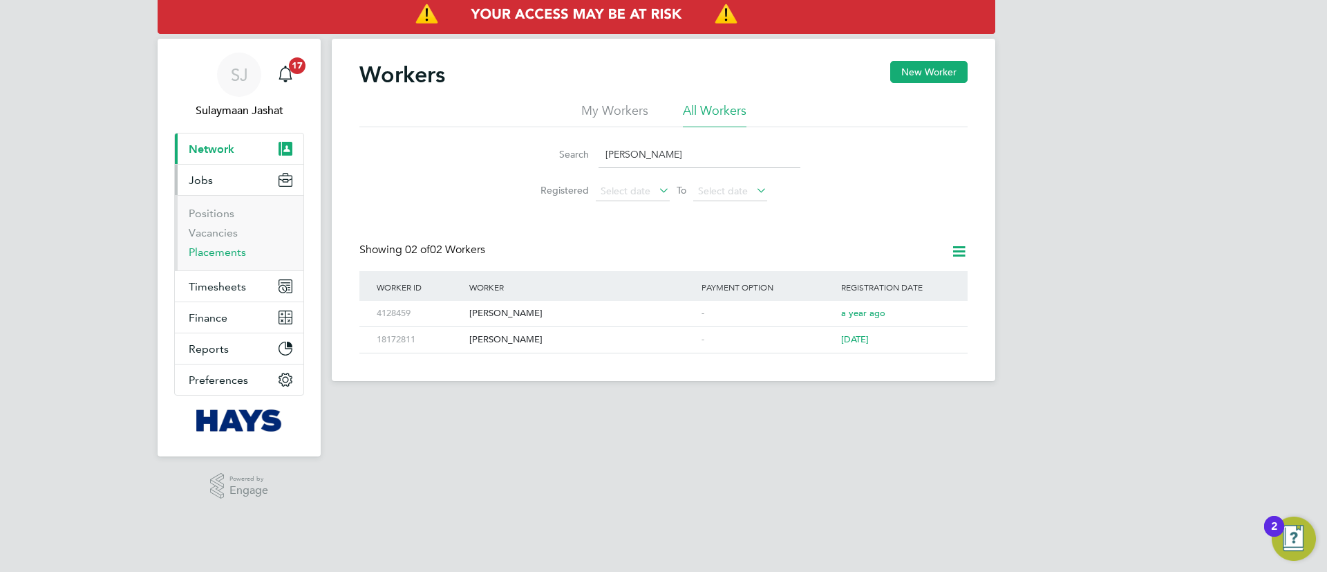
click at [224, 255] on link "Placements" at bounding box center [217, 251] width 57 height 13
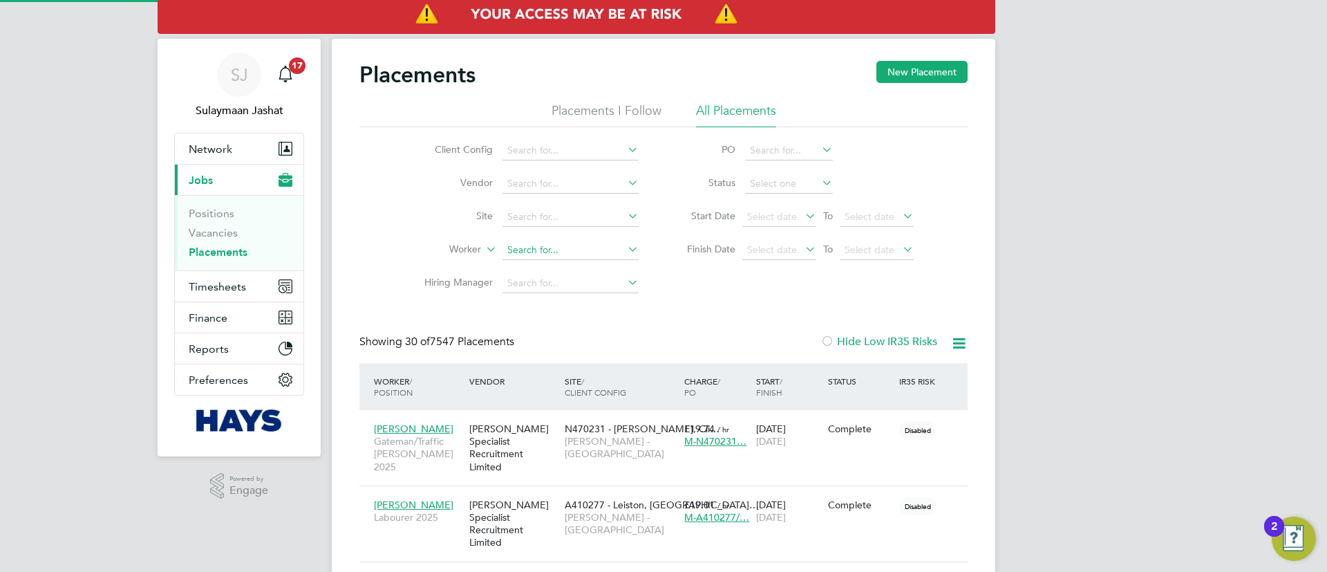
click at [531, 250] on input at bounding box center [571, 250] width 136 height 19
click at [590, 264] on b "Taylo" at bounding box center [602, 269] width 24 height 12
type input "[PERSON_NAME]"
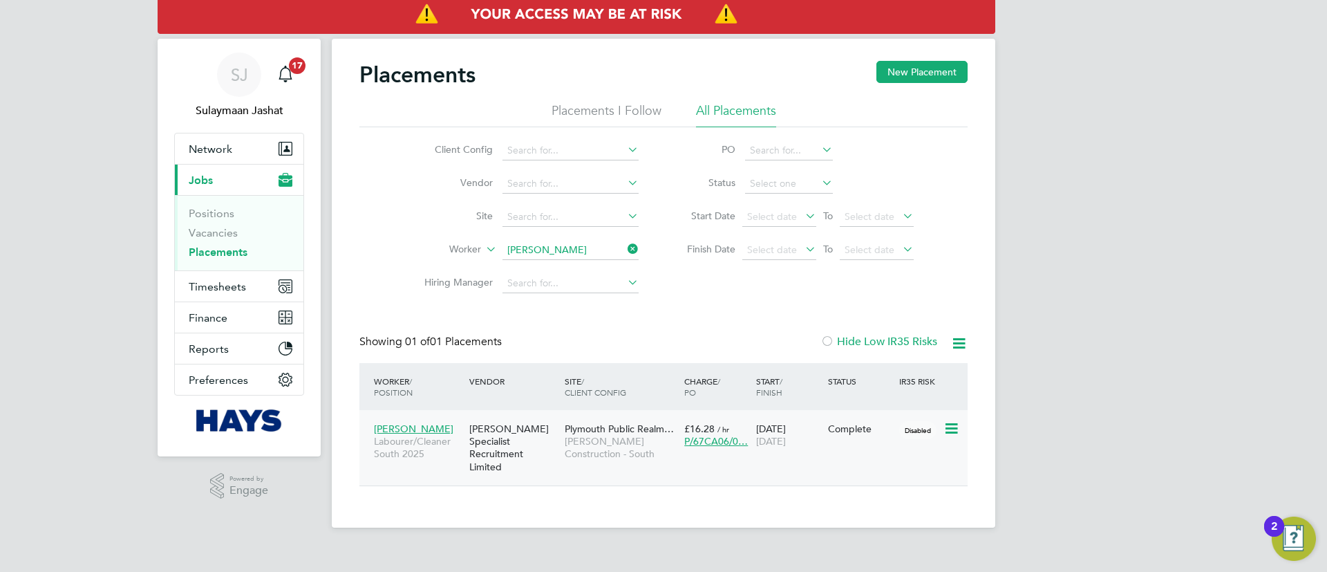
click at [572, 426] on span "Plymouth Public Realm…" at bounding box center [619, 428] width 109 height 12
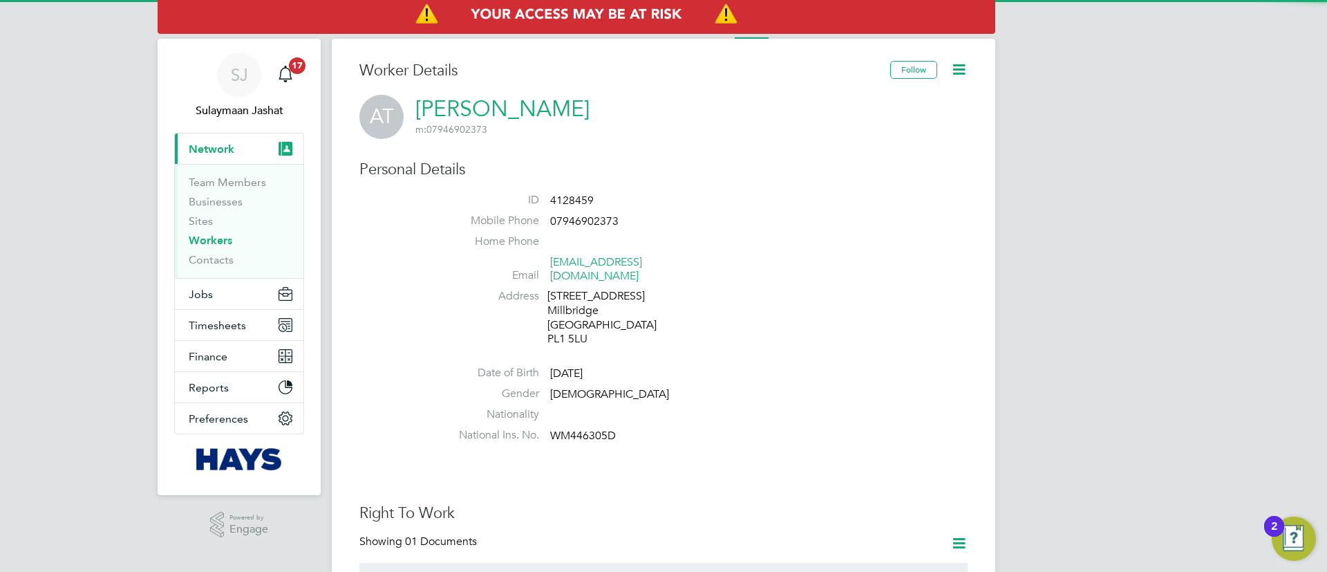
click at [571, 198] on span "4128459" at bounding box center [572, 201] width 44 height 14
click at [570, 198] on span "4128459" at bounding box center [572, 201] width 44 height 14
copy ul "4128459 Mobile Phone"
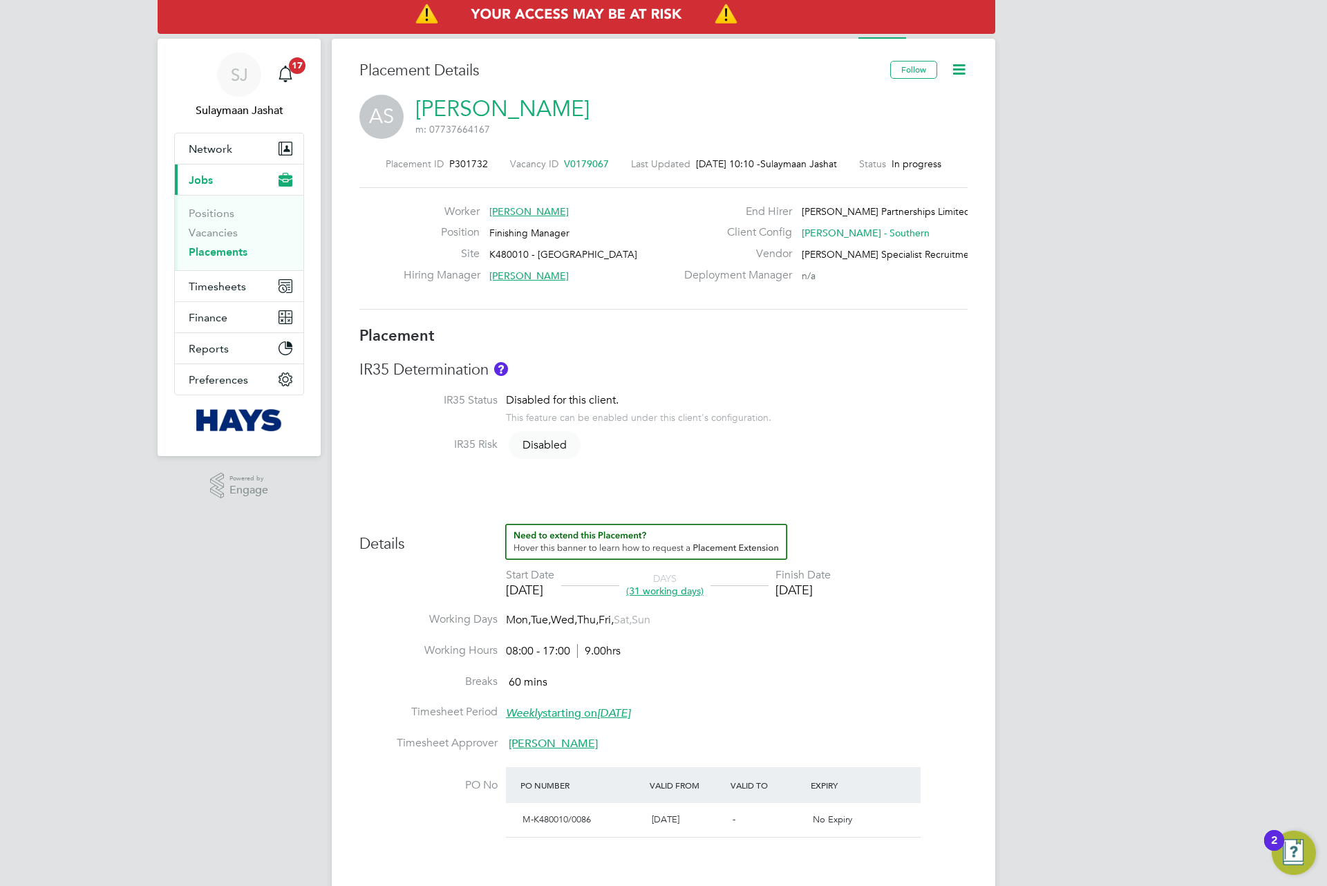
click at [621, 357] on div "Placement IR35 Determination IR35 Status Disabled for this client. This feature…" at bounding box center [663, 706] width 608 height 760
click at [834, 444] on div "IR35 Risk Disabled" at bounding box center [663, 446] width 608 height 17
click at [399, 506] on div "Placement IR35 Determination IR35 Status Disabled for this client. This feature…" at bounding box center [663, 706] width 608 height 760
type input "Dan Byng"
type input "Charlie Allchurch"
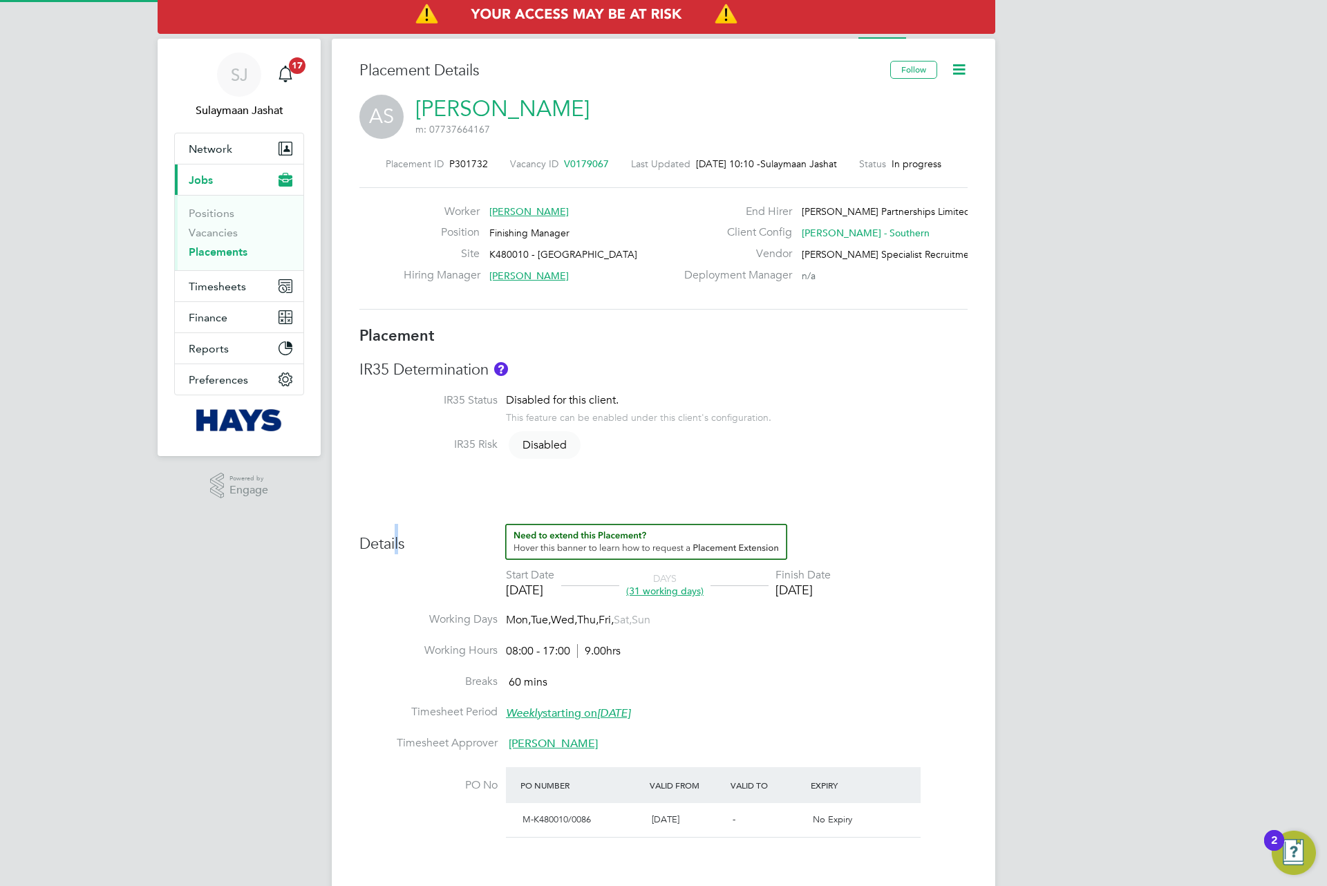
type input "22 Aug 2025"
type input "03 Oct 2025"
type input "08:00"
type input "17:00"
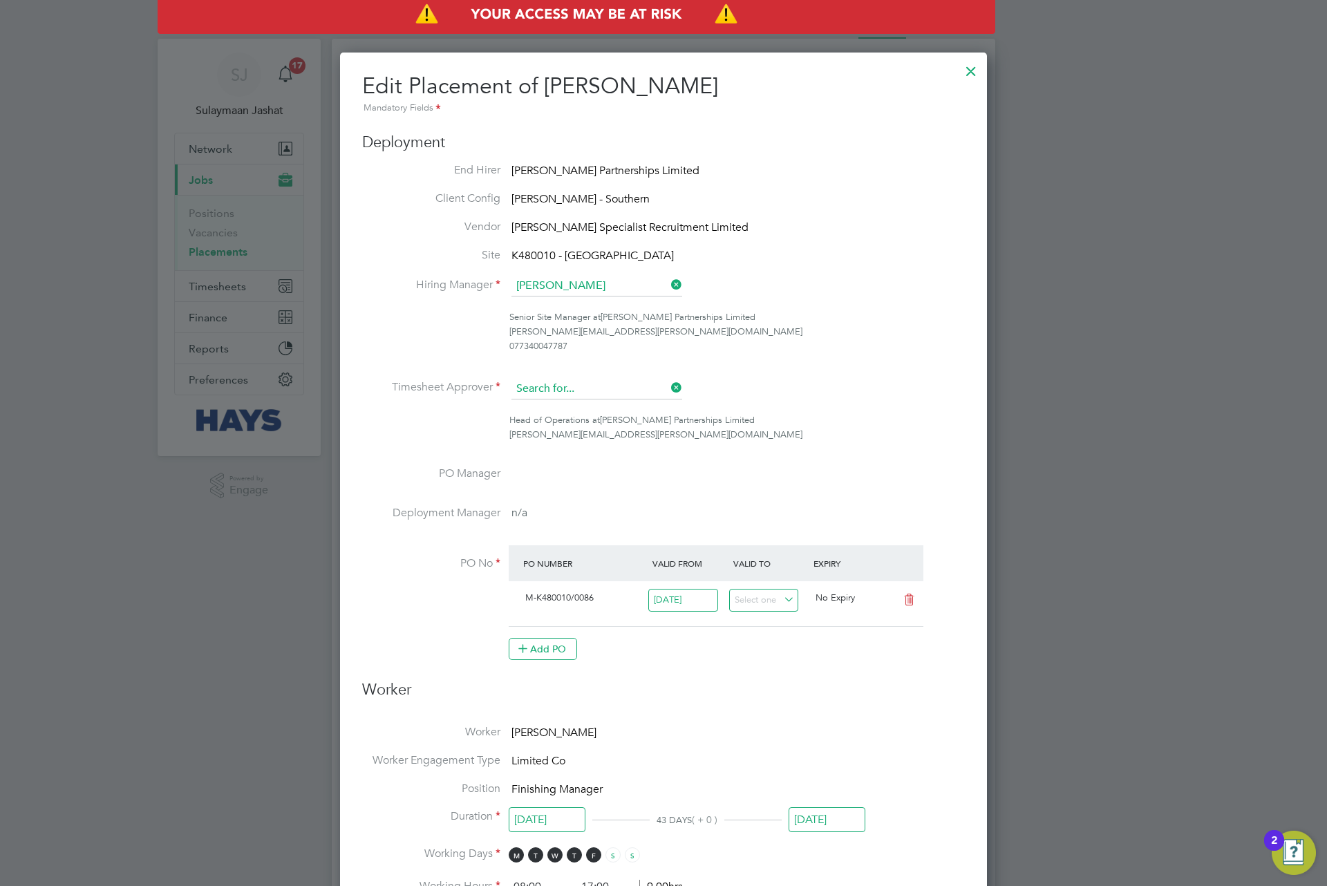
click at [645, 395] on input at bounding box center [597, 389] width 171 height 21
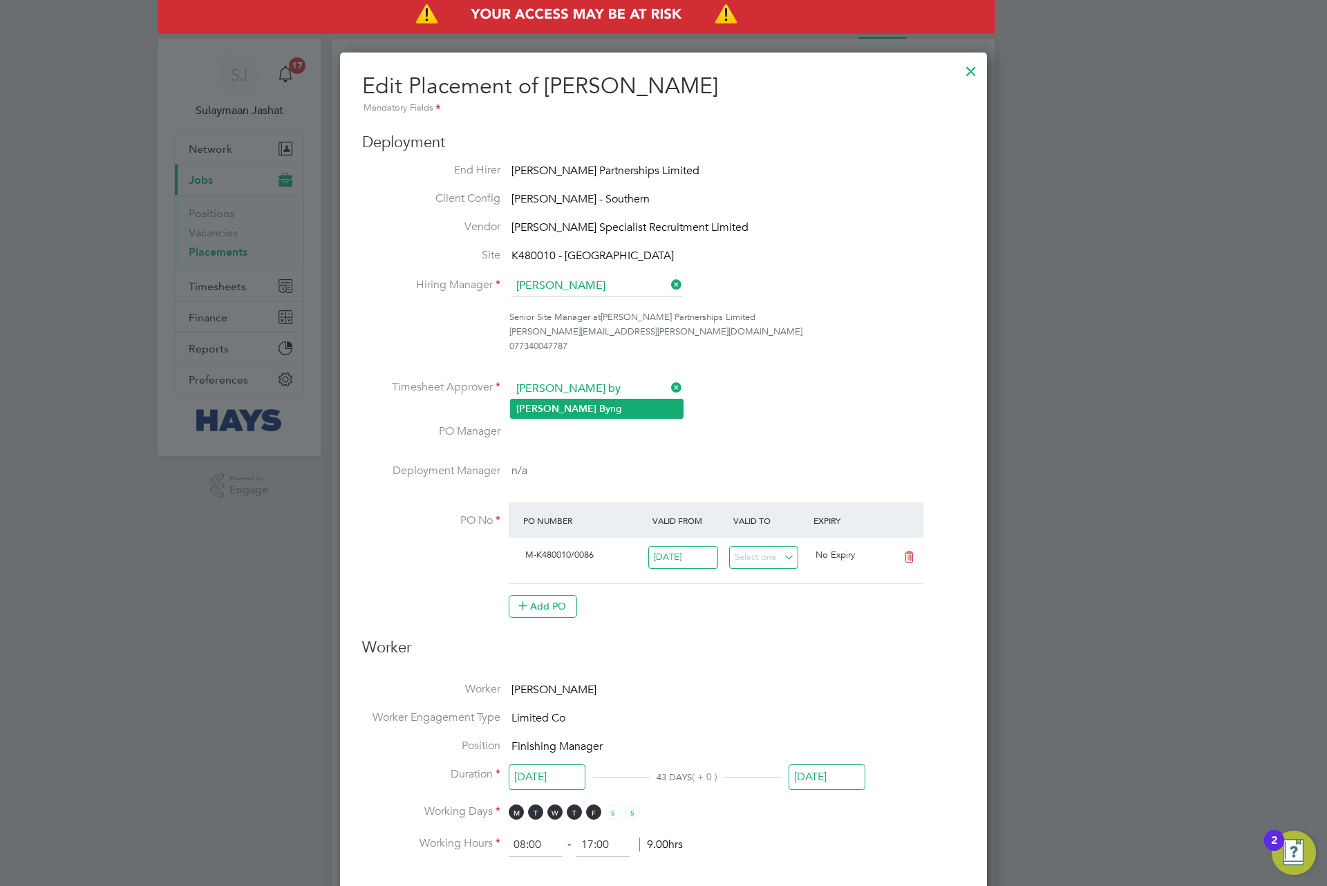
drag, startPoint x: 628, startPoint y: 402, endPoint x: 622, endPoint y: 411, distance: 10.9
click at [624, 407] on li "Dan By ng" at bounding box center [597, 409] width 172 height 19
type input "Dan Byng"
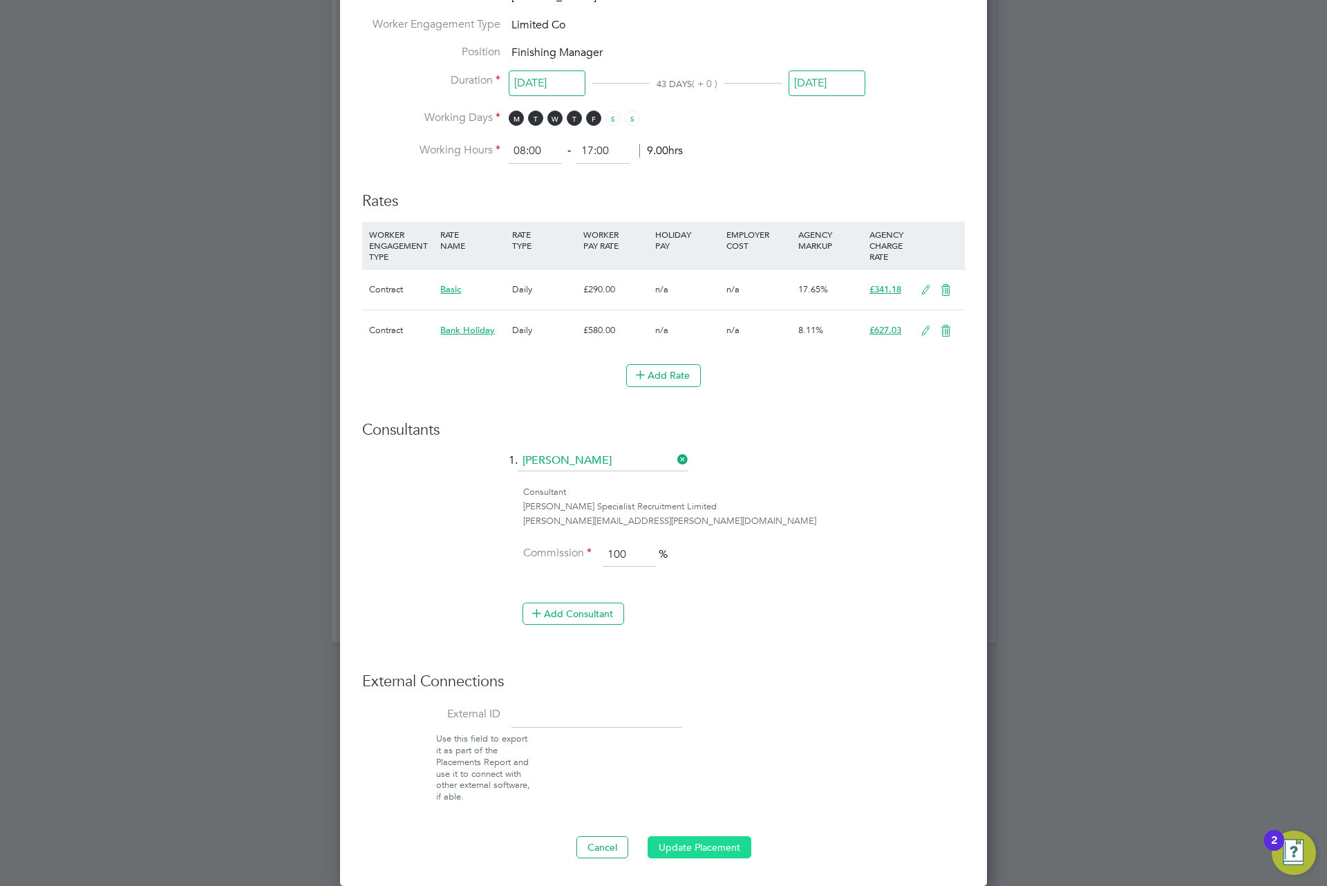
click at [700, 845] on button "Update Placement" at bounding box center [700, 847] width 104 height 22
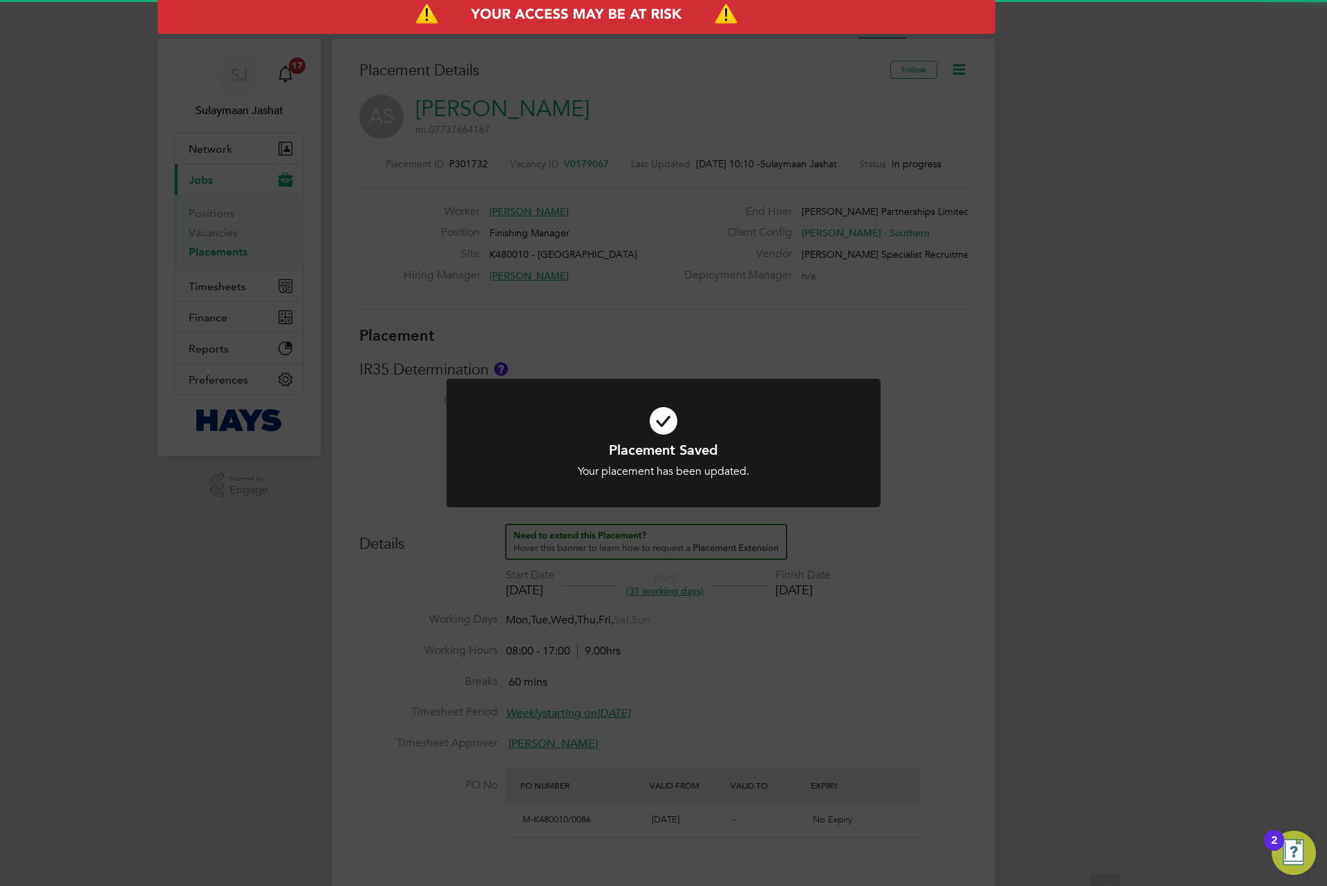
click at [697, 724] on div "Placement Saved Your placement has been updated. Cancel Okay" at bounding box center [663, 443] width 1327 height 886
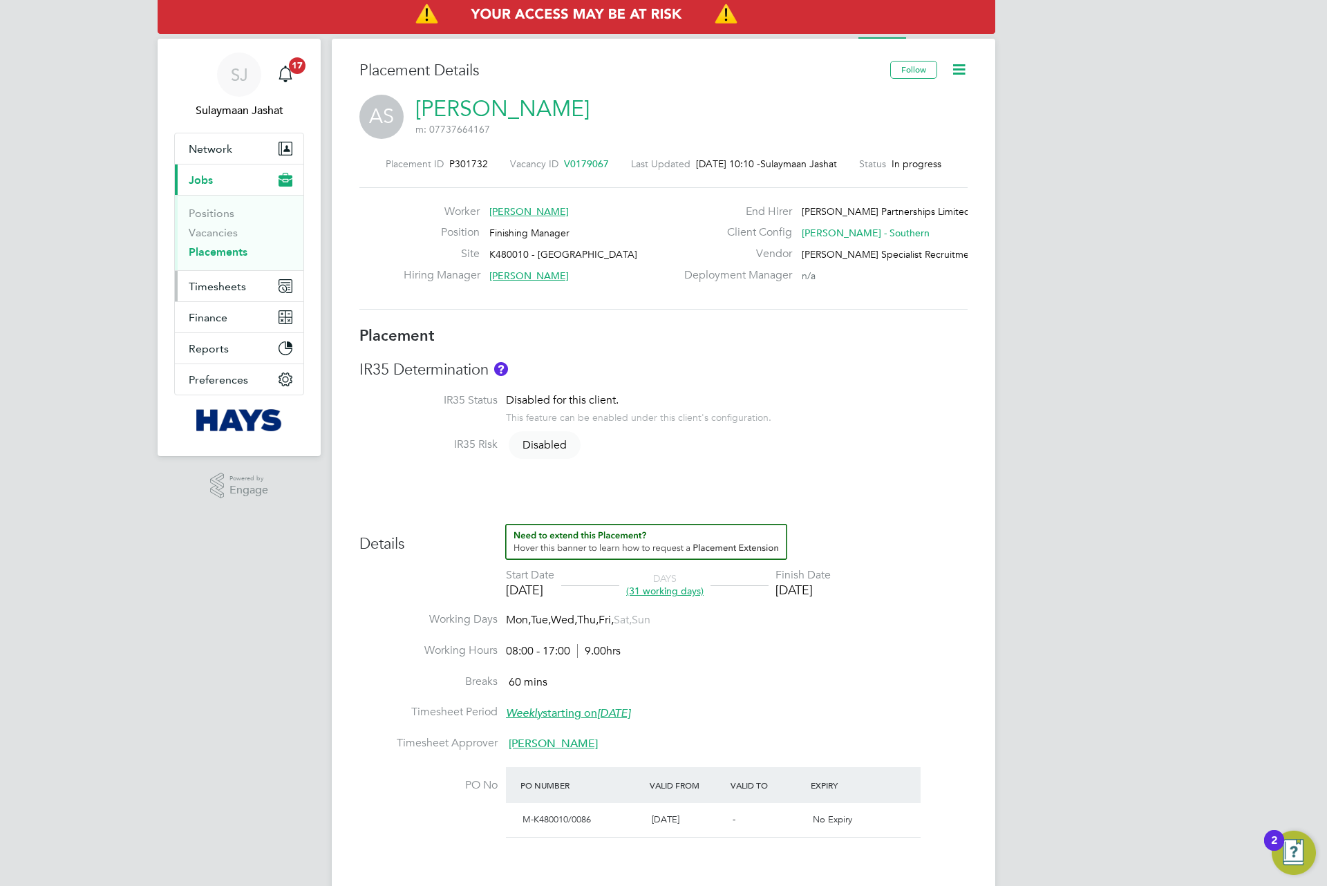
click at [241, 288] on span "Timesheets" at bounding box center [217, 286] width 57 height 13
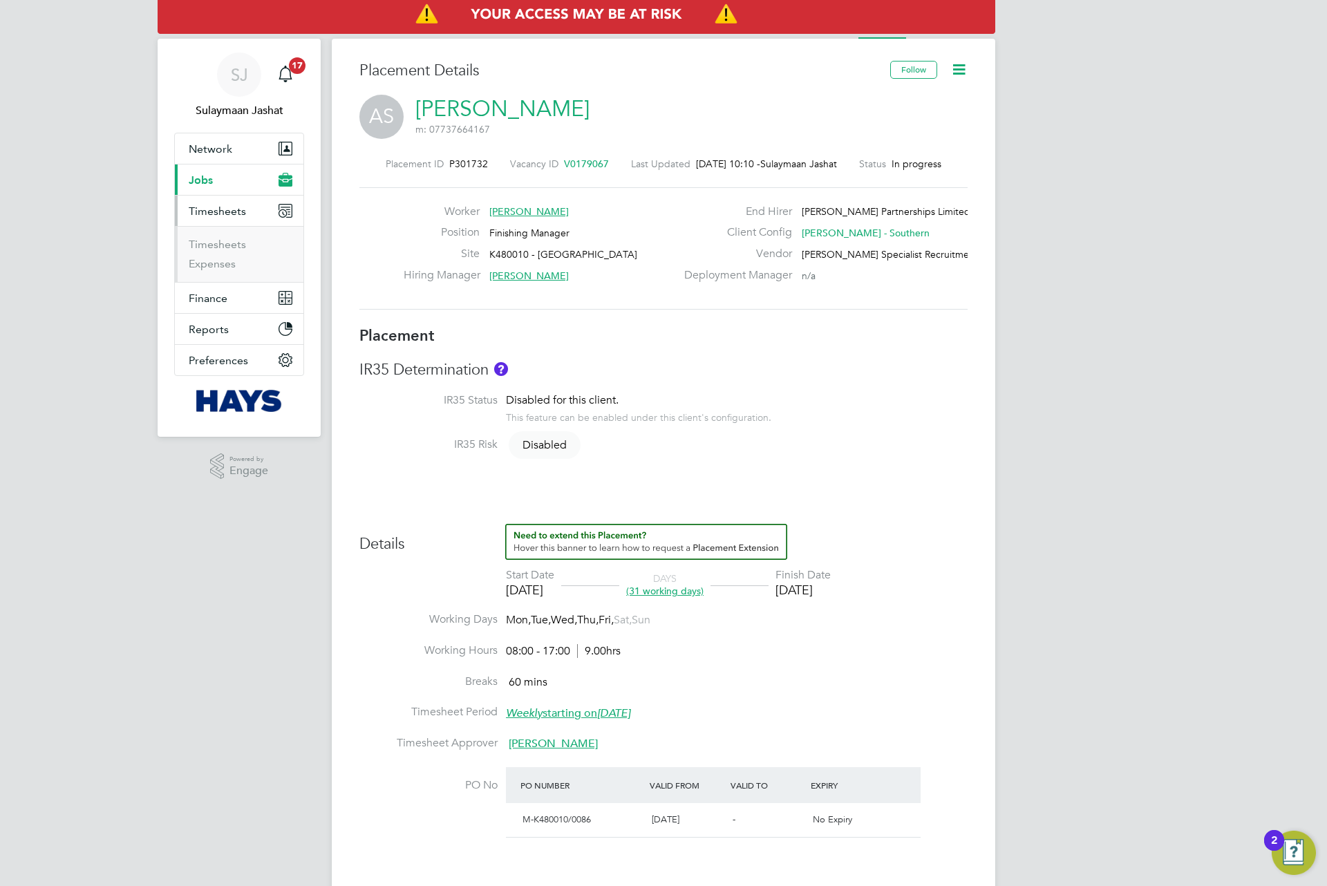
click at [238, 253] on li "Timesheets" at bounding box center [241, 247] width 104 height 19
click at [238, 243] on link "Timesheets" at bounding box center [217, 244] width 57 height 13
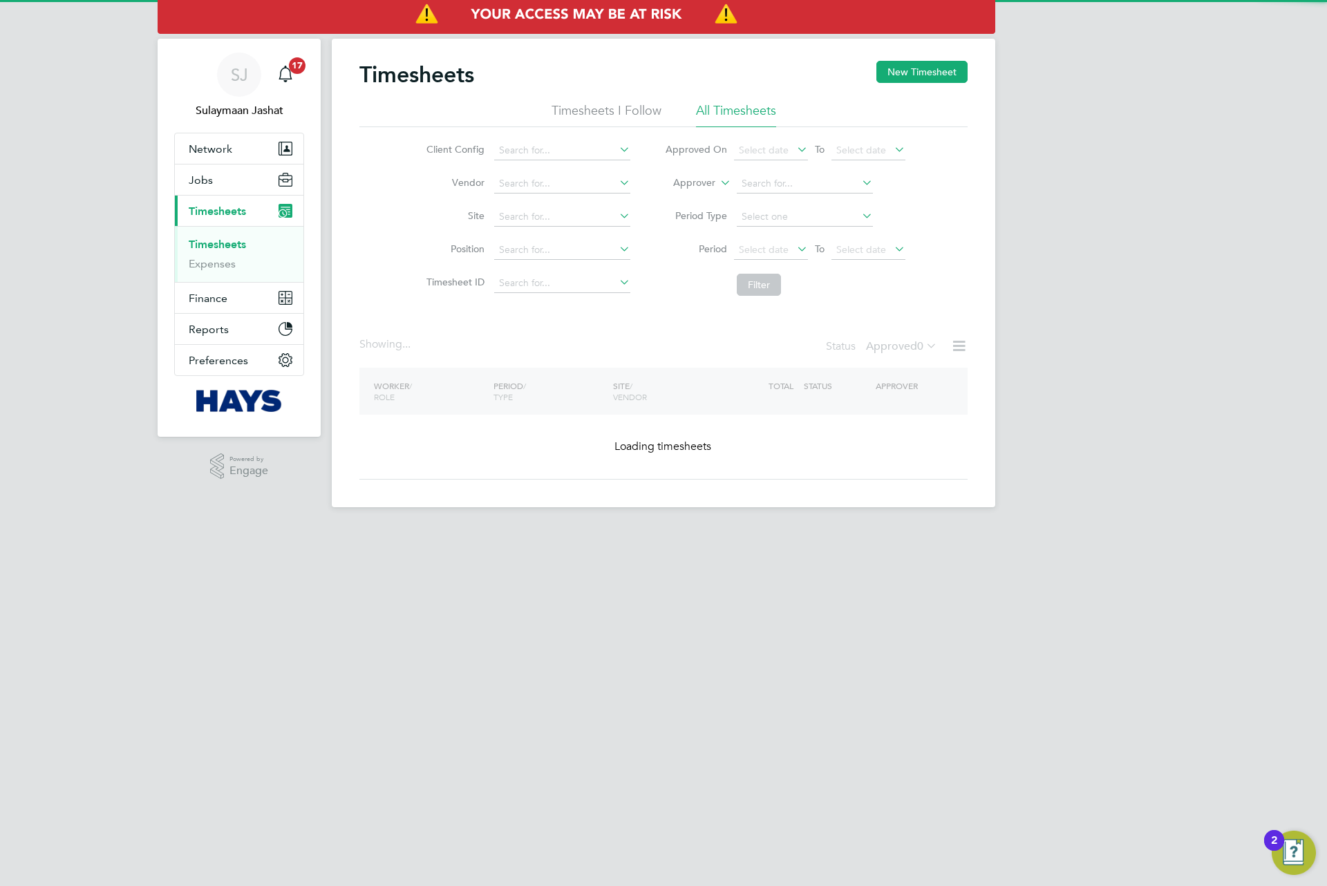
click at [715, 176] on li "Approver" at bounding box center [785, 183] width 275 height 33
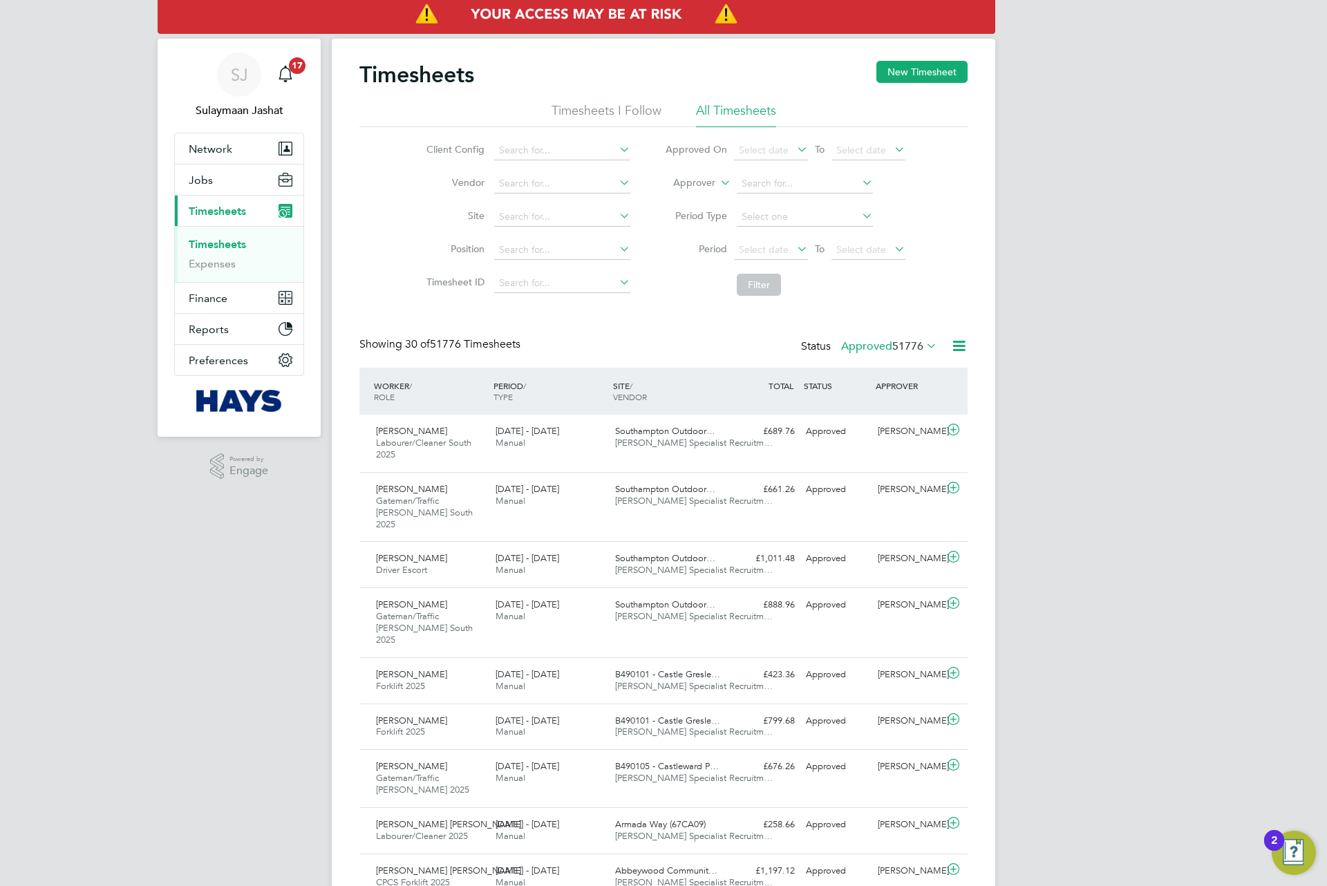
click at [700, 191] on li "Approver" at bounding box center [785, 183] width 275 height 33
click at [700, 187] on label "Approver" at bounding box center [684, 183] width 62 height 14
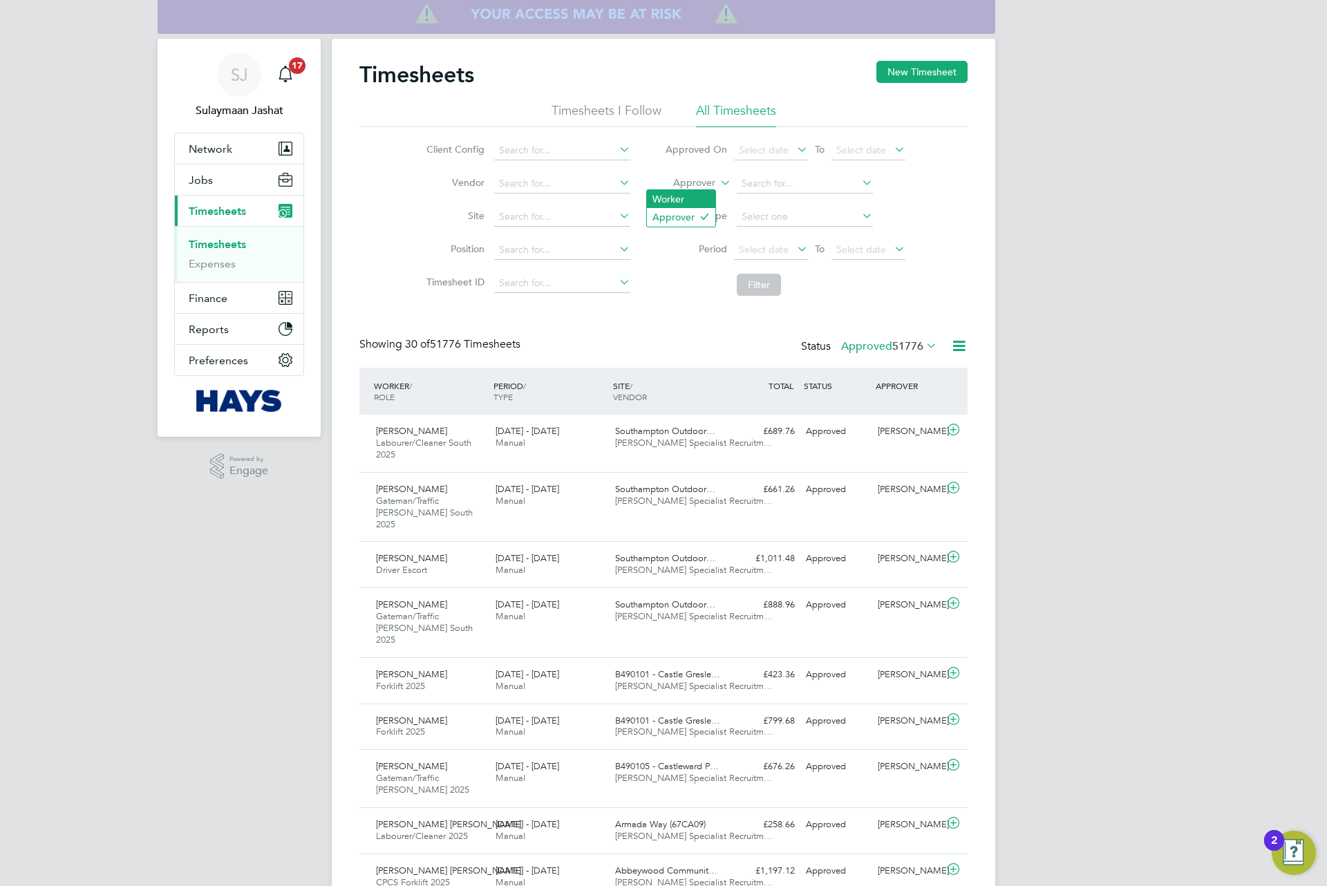
click at [697, 193] on ul "Worker Approver" at bounding box center [681, 207] width 70 height 37
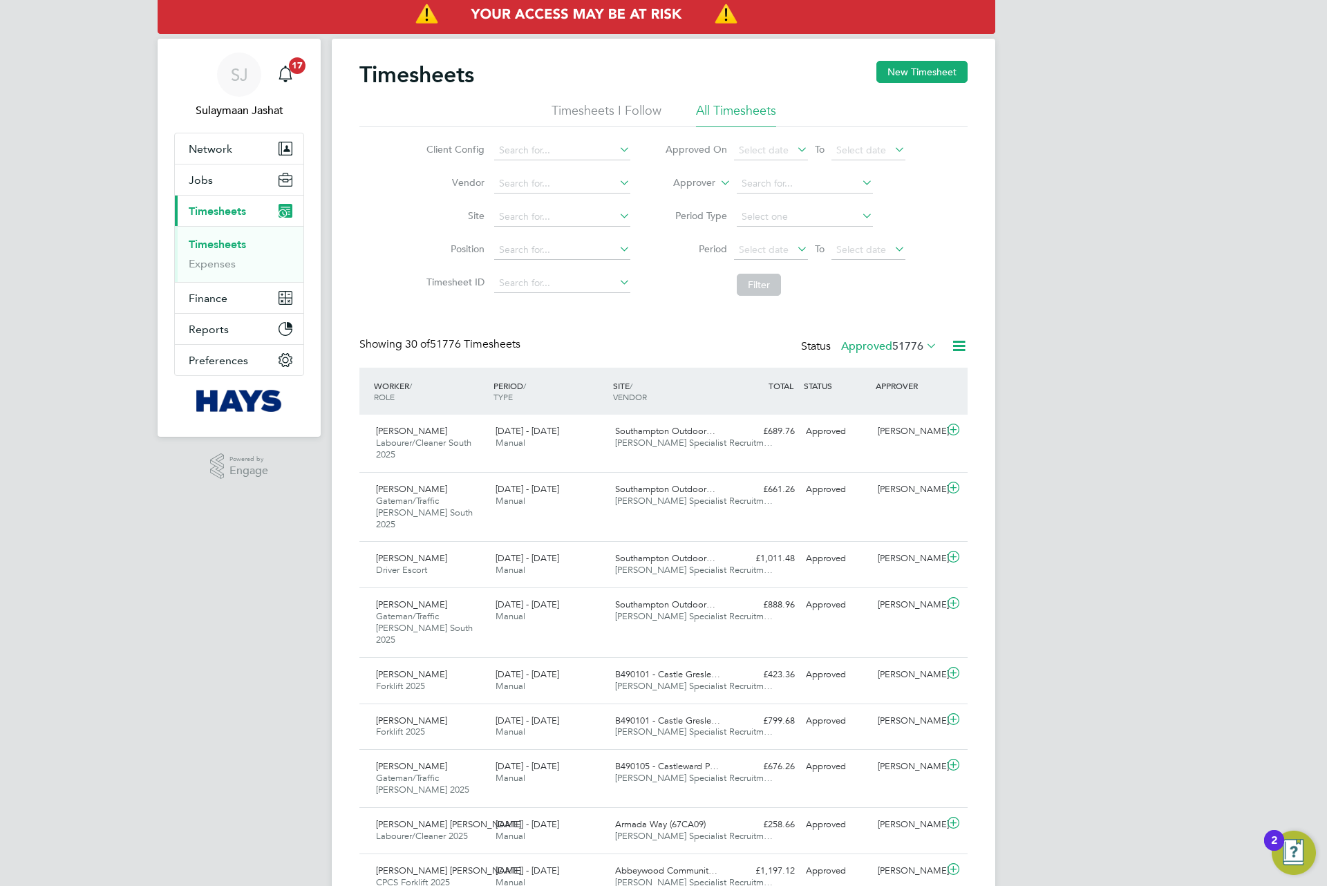
click at [697, 193] on li "Approver" at bounding box center [785, 183] width 275 height 33
click at [718, 183] on icon at bounding box center [718, 179] width 0 height 12
click at [701, 208] on ul "Worker Approver" at bounding box center [681, 207] width 70 height 37
click at [699, 182] on label "Approver" at bounding box center [684, 183] width 62 height 14
click at [699, 198] on li "Worker" at bounding box center [681, 199] width 68 height 18
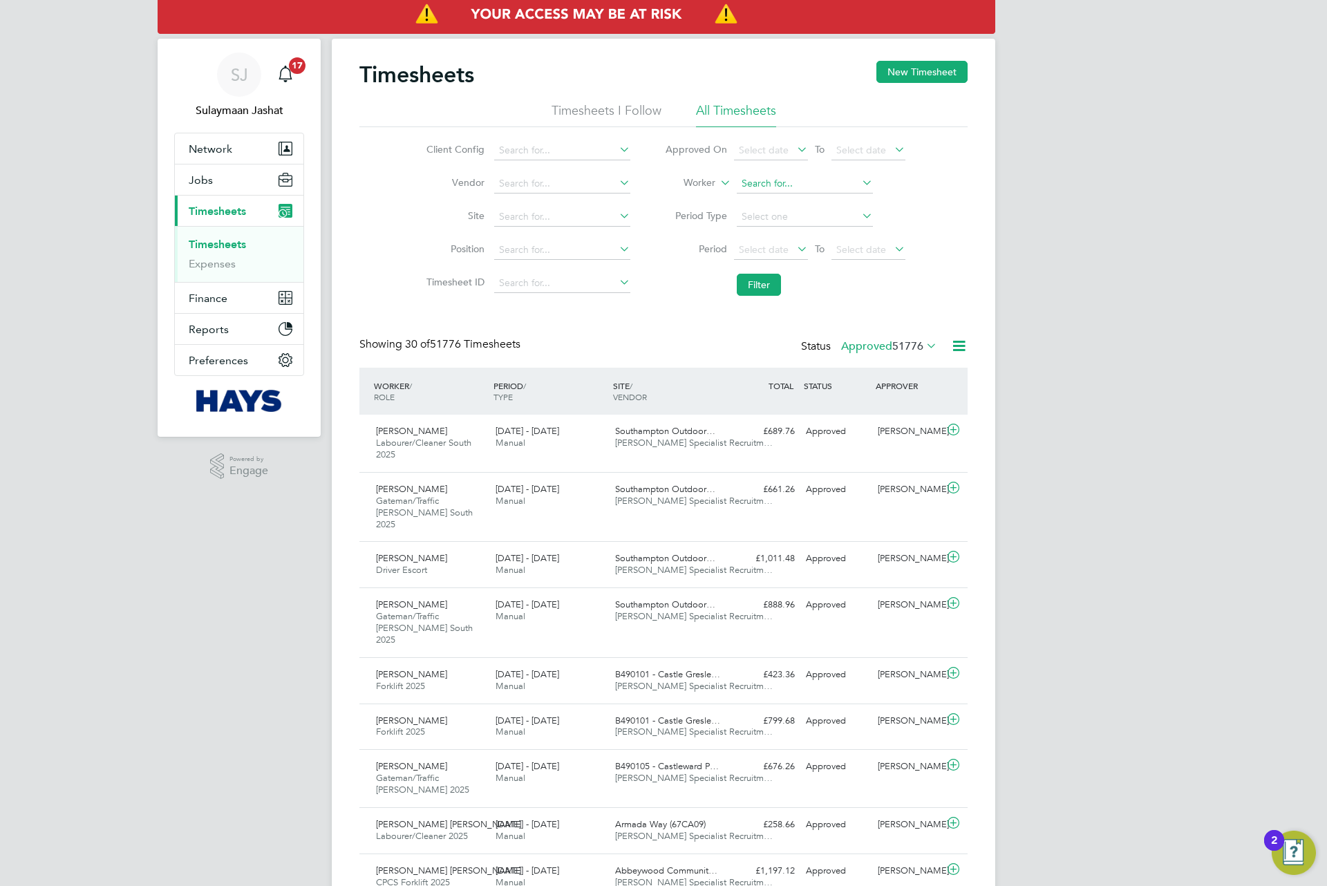
drag, startPoint x: 726, startPoint y: 189, endPoint x: 771, endPoint y: 175, distance: 47.2
click at [771, 175] on input at bounding box center [805, 183] width 136 height 19
click at [782, 196] on li "Asad Jalal Sindhu" at bounding box center [804, 203] width 138 height 19
type input "Asad Jalal Sindhu"
click at [759, 278] on button "Filter" at bounding box center [759, 285] width 44 height 22
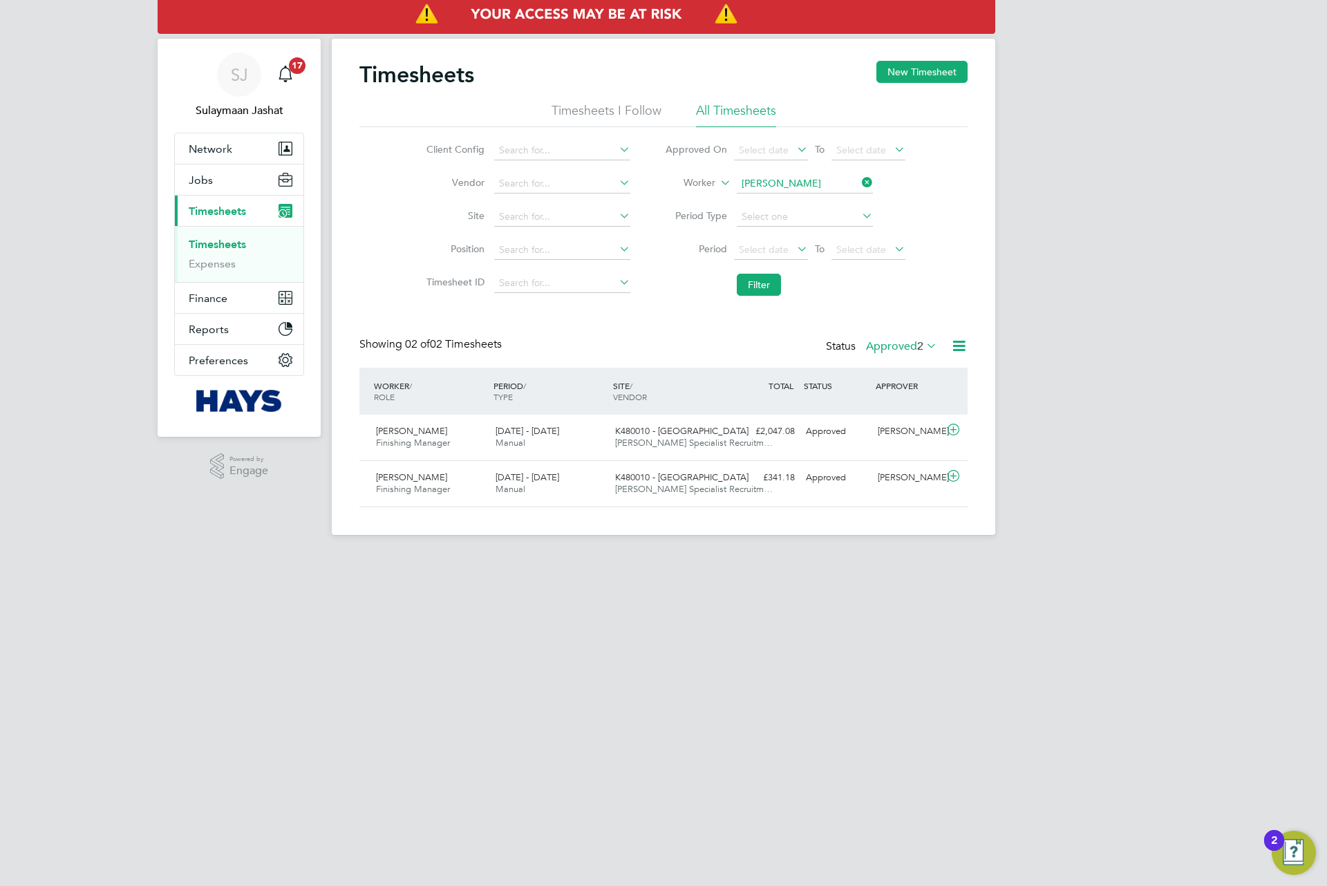
click at [902, 337] on div "Timesheets New Timesheet Timesheets I Follow All Timesheets Client Config Vendo…" at bounding box center [663, 284] width 608 height 447
click at [902, 350] on label "Approved 2" at bounding box center [901, 346] width 71 height 14
click at [903, 359] on div "All Saved Submitted Approved Rejected Absent Cancelled 2 0 0 2 0 0 0" at bounding box center [920, 437] width 106 height 165
click at [903, 366] on div "Showing 02 of 02 Timesheets Status Approved 2" at bounding box center [663, 352] width 608 height 30
click at [904, 350] on label "Approved 2" at bounding box center [901, 346] width 71 height 14
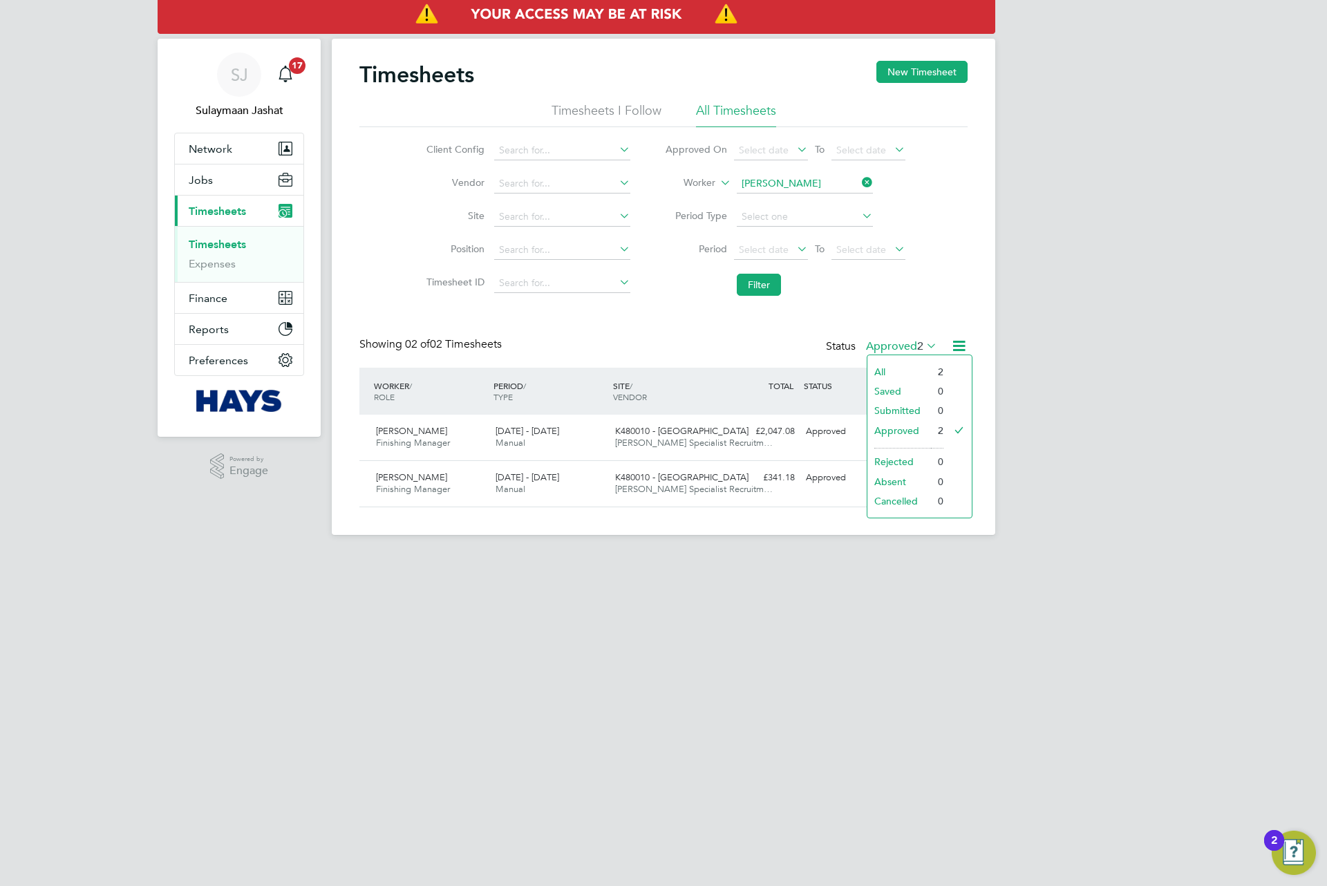
click at [899, 368] on li "All" at bounding box center [900, 371] width 64 height 19
click at [231, 191] on button "Jobs" at bounding box center [239, 180] width 129 height 30
click at [625, 330] on div "Timesheets New Timesheet Timesheets I Follow All Timesheets Client Config Vendo…" at bounding box center [663, 284] width 608 height 447
drag, startPoint x: 506, startPoint y: 345, endPoint x: 370, endPoint y: 349, distance: 136.2
click at [370, 349] on div "Showing 02 of 02 Timesheets" at bounding box center [431, 344] width 145 height 15
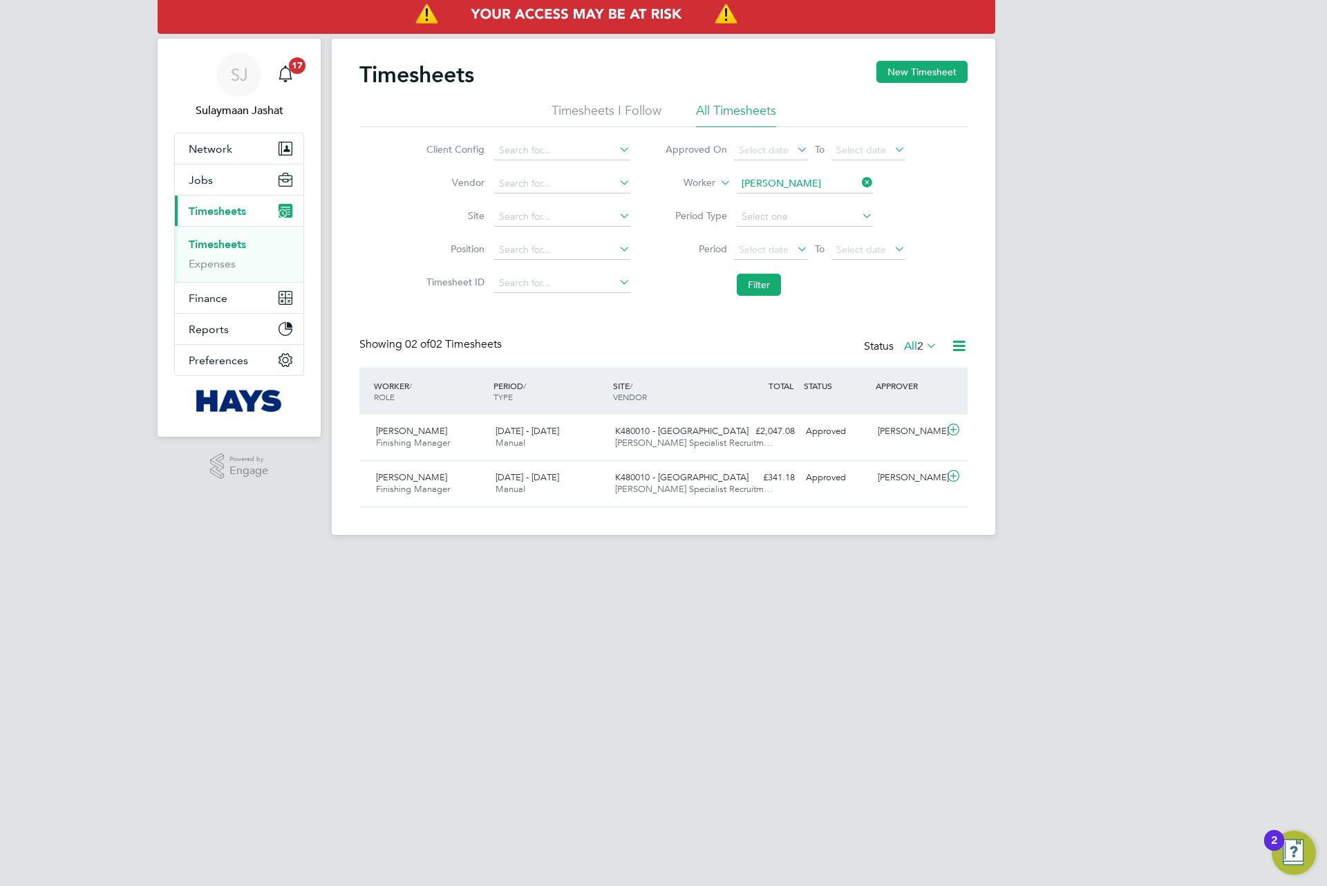
click at [370, 349] on div "Showing 02 of 02 Timesheets" at bounding box center [431, 344] width 145 height 15
click at [424, 343] on span "02 of" at bounding box center [417, 344] width 25 height 14
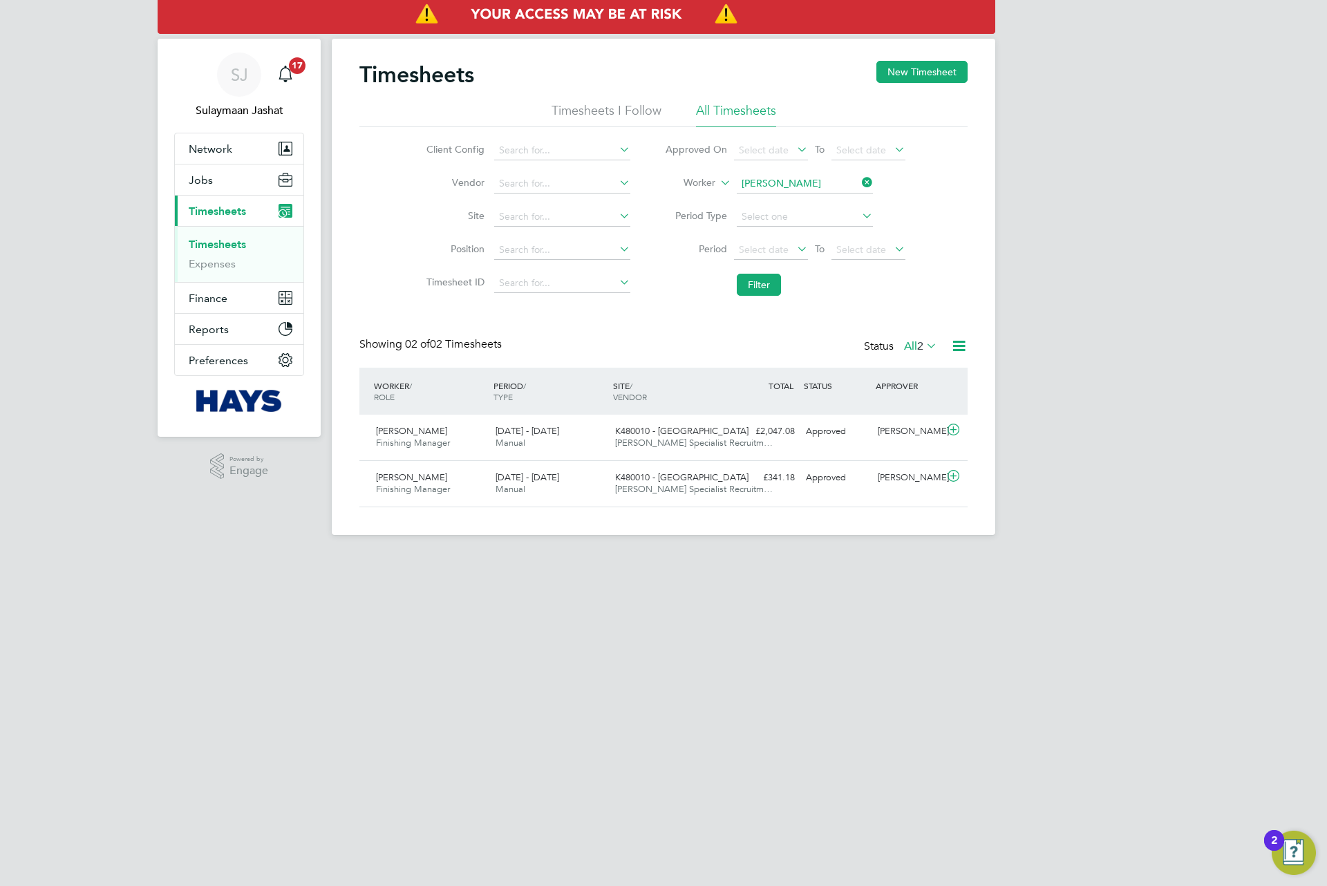
click at [424, 343] on span "02 of" at bounding box center [417, 344] width 25 height 14
drag, startPoint x: 848, startPoint y: 436, endPoint x: 841, endPoint y: 442, distance: 9.8
click at [841, 442] on div "Approved" at bounding box center [836, 431] width 72 height 23
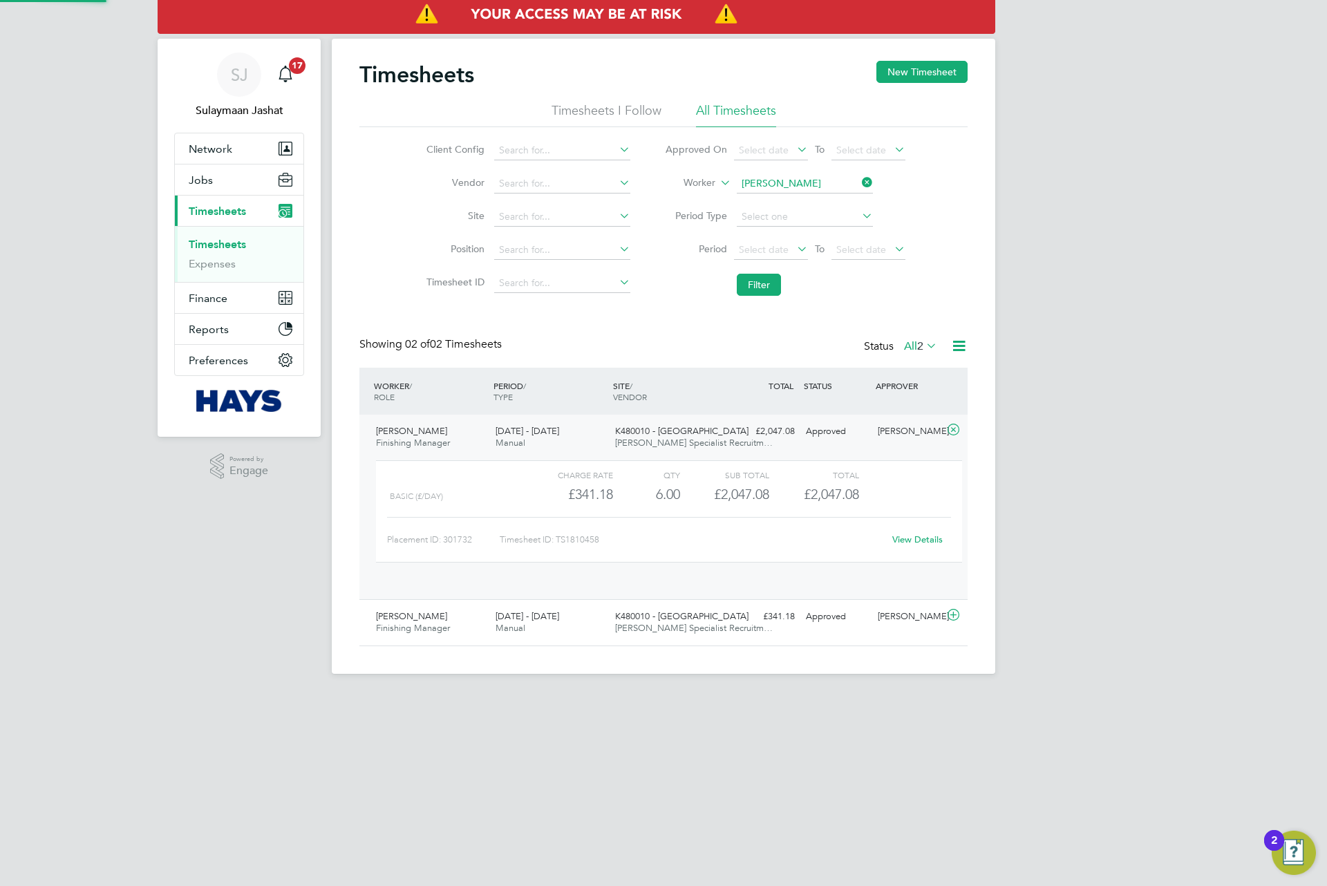
scroll to position [23, 135]
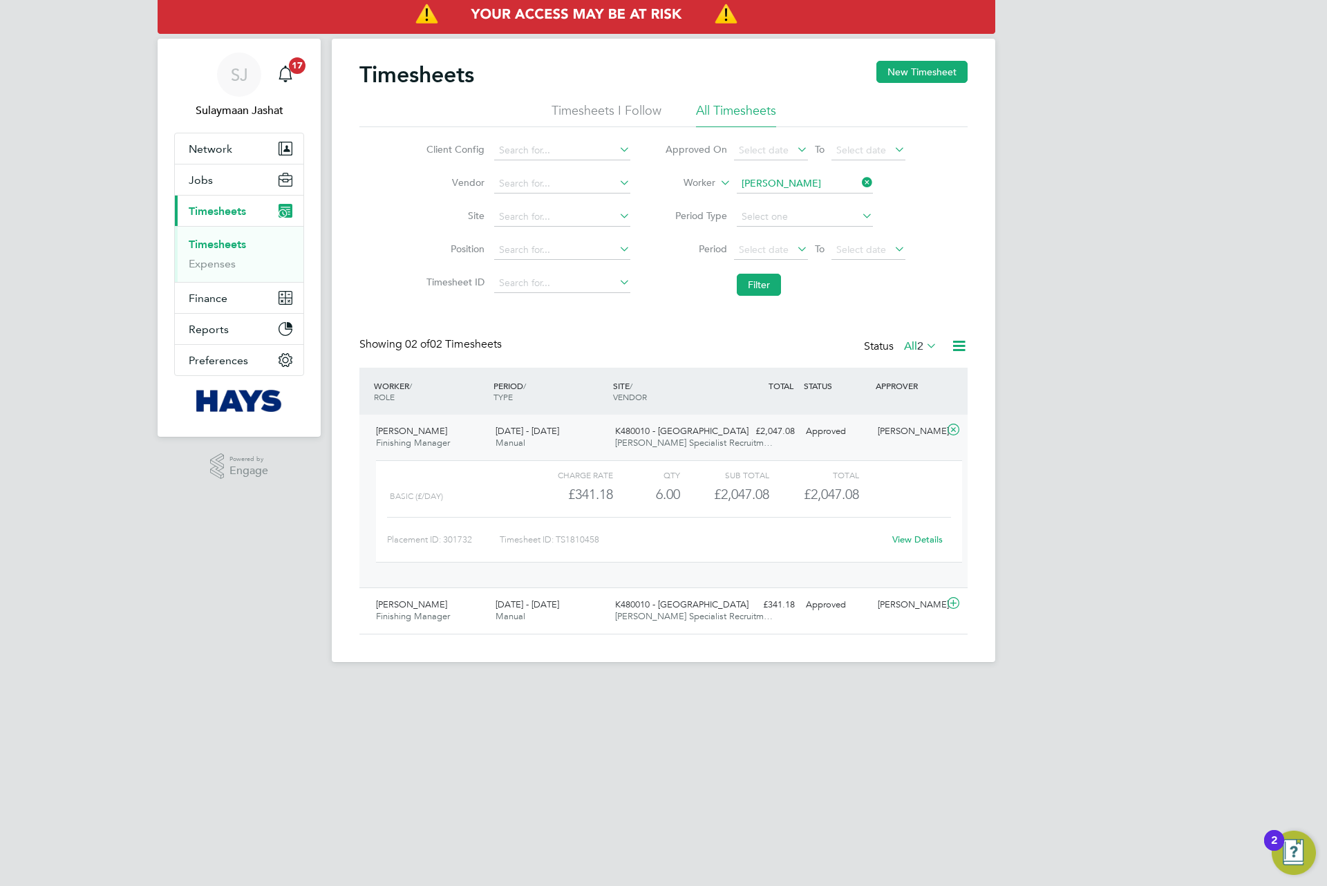
click at [820, 428] on div "Approved" at bounding box center [836, 431] width 72 height 23
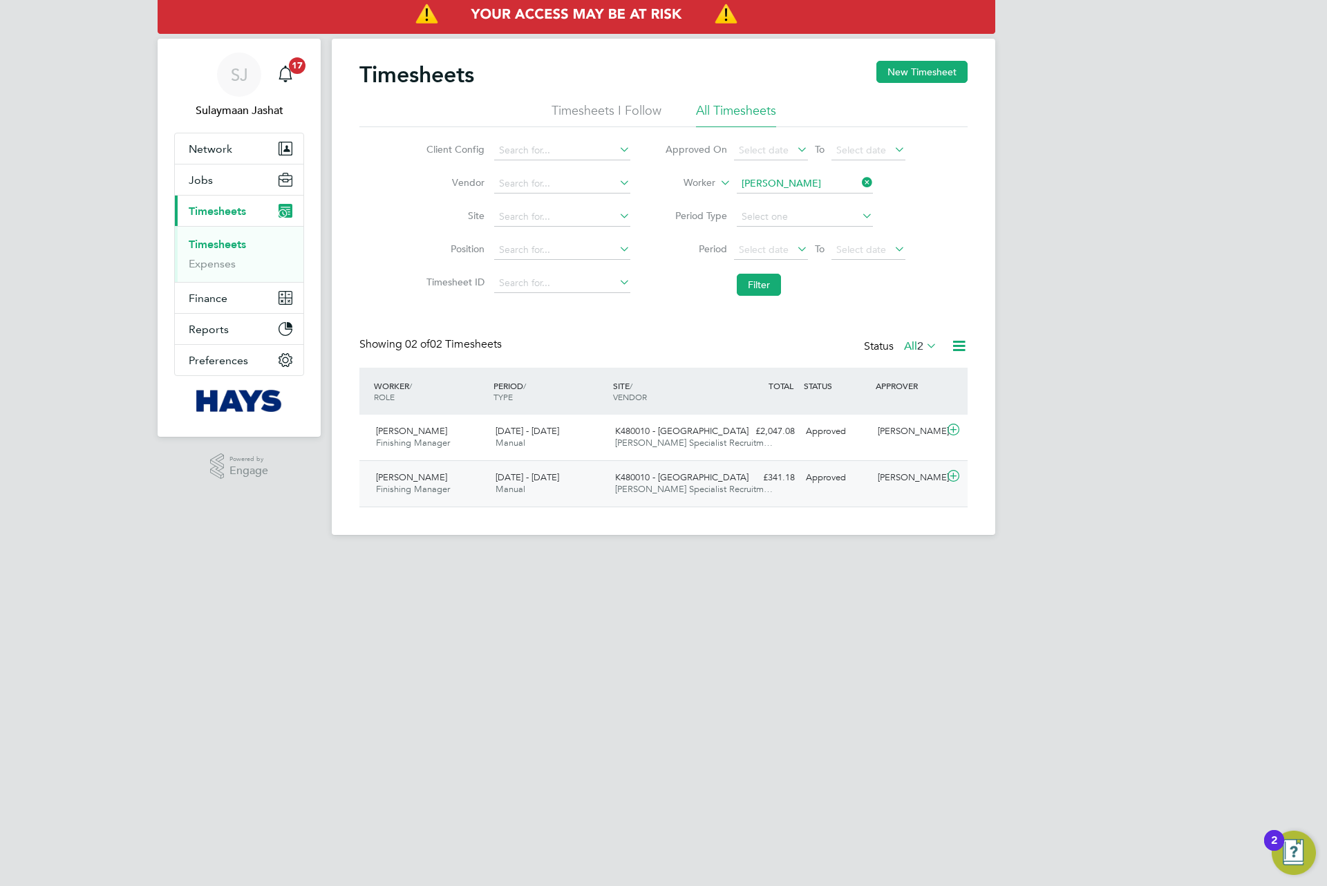
click at [726, 481] on div "Asad Jalal Sindhu Finishing Manager 16 - 22 Aug 2025 16 - 22 Aug 2025 Manual K4…" at bounding box center [663, 483] width 608 height 46
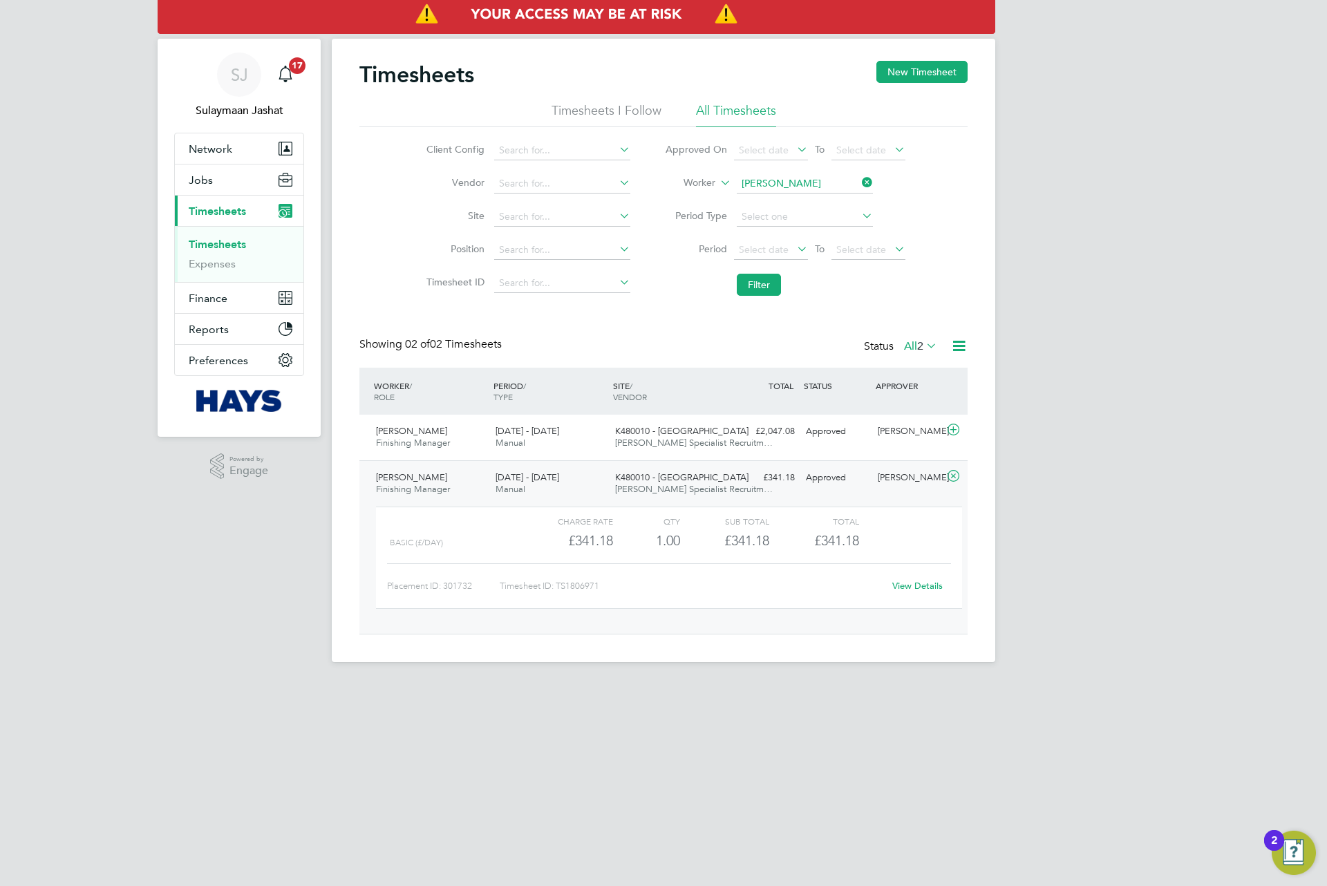
click at [724, 482] on div "K480010 - North Bersted Hays Specialist Recruitm…" at bounding box center [670, 484] width 120 height 35
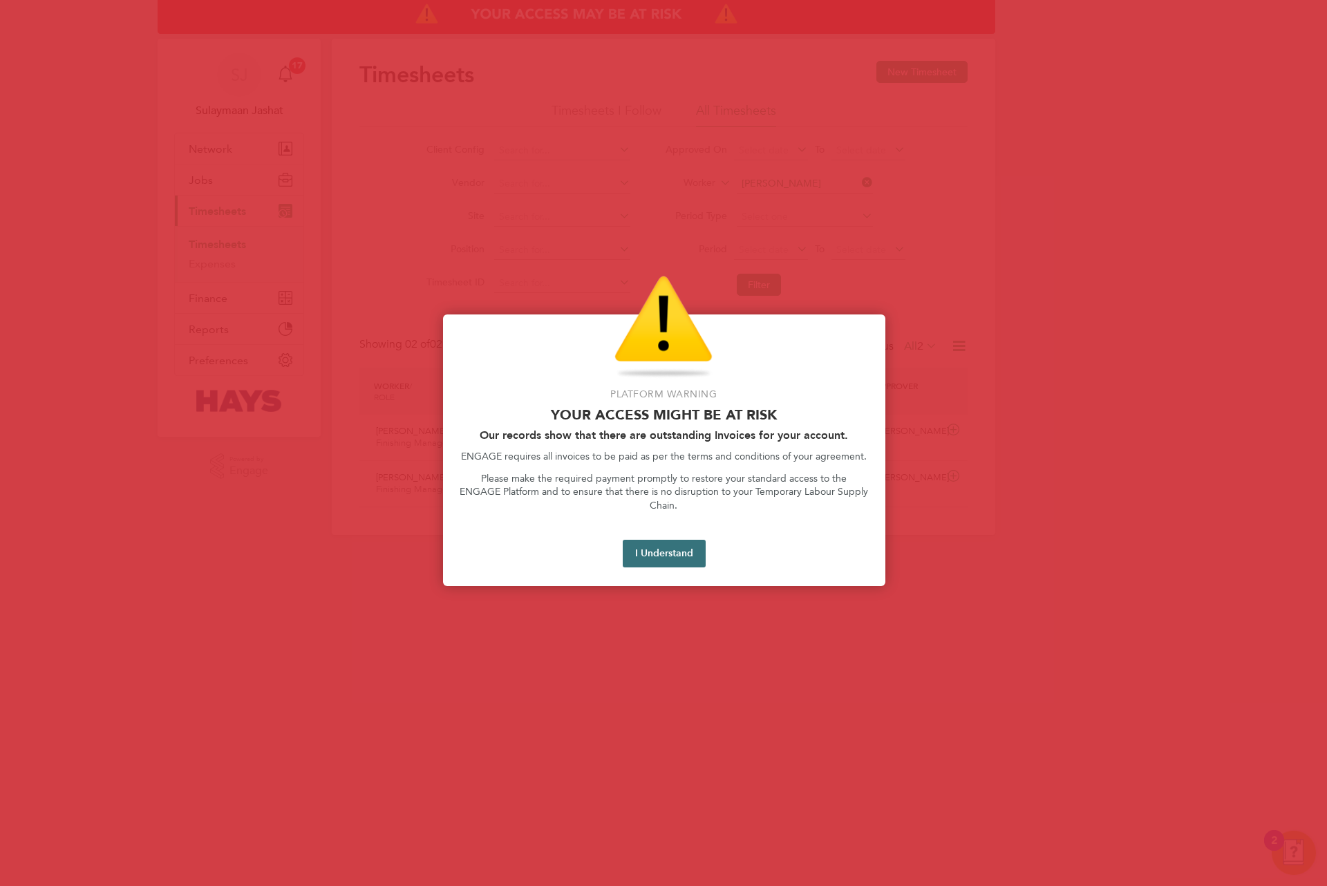
click at [652, 540] on button "I Understand" at bounding box center [664, 554] width 83 height 28
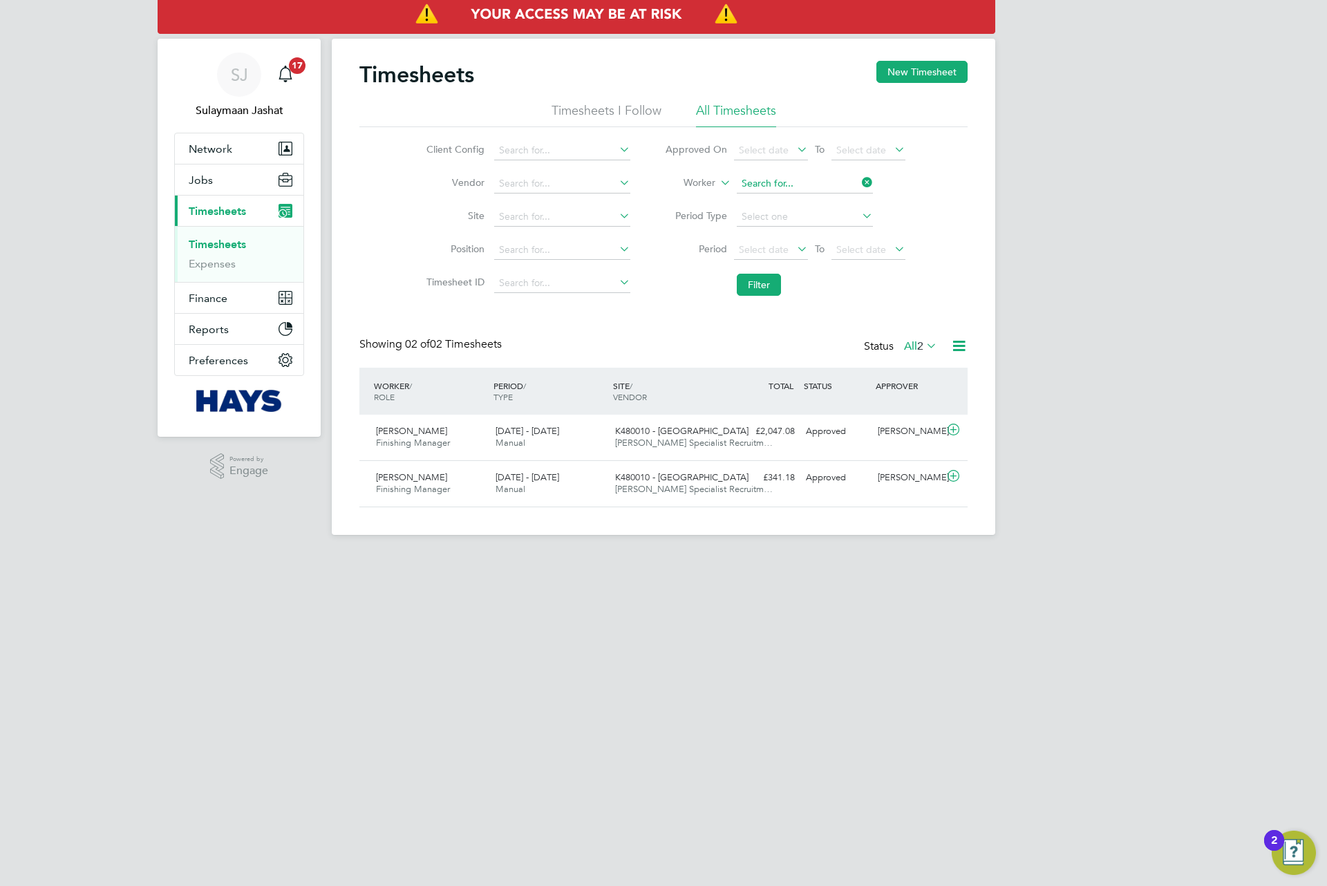
click at [776, 189] on input at bounding box center [805, 183] width 136 height 19
click at [762, 286] on button "Filter" at bounding box center [759, 285] width 44 height 22
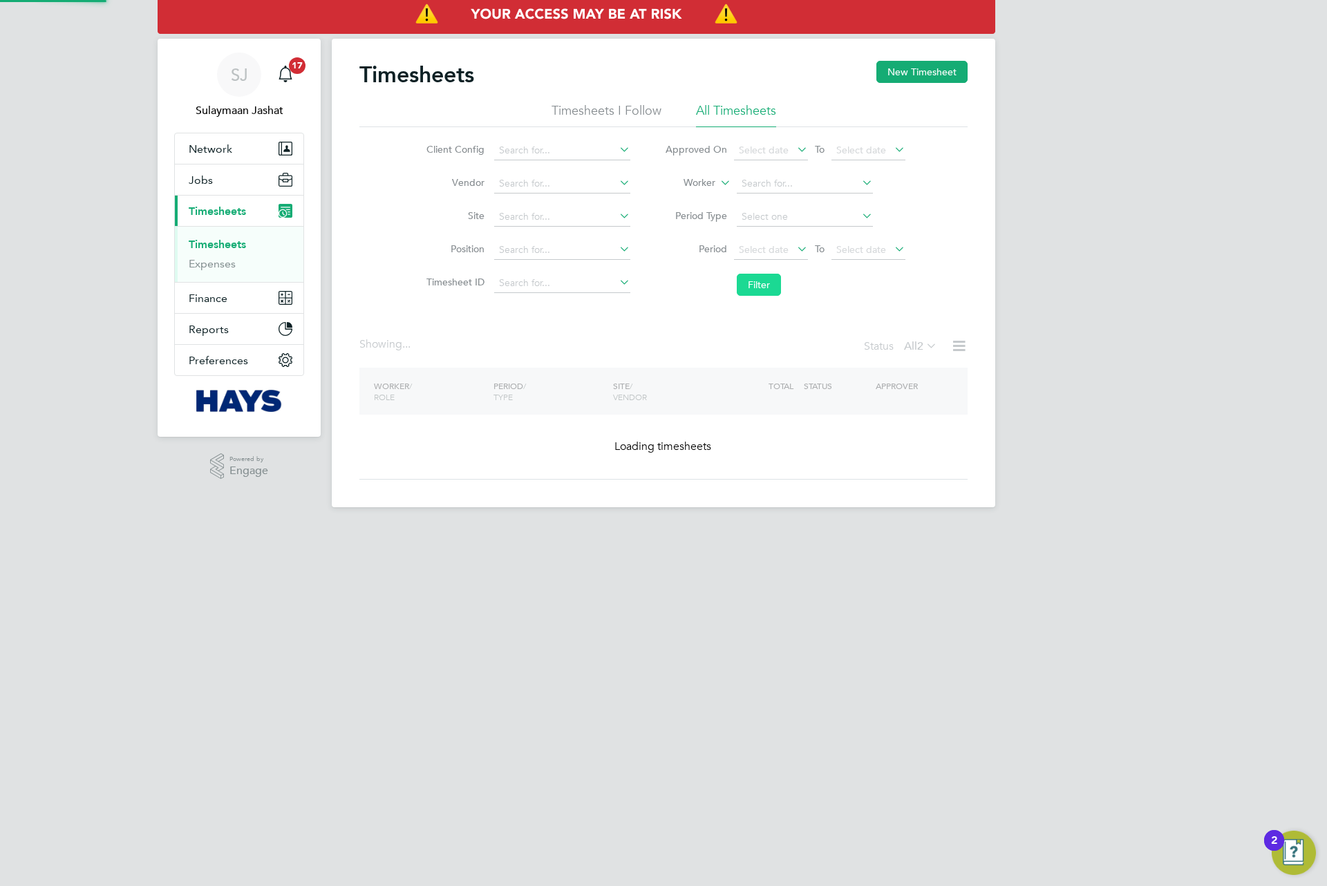
click at [762, 286] on button "Filter" at bounding box center [759, 285] width 44 height 22
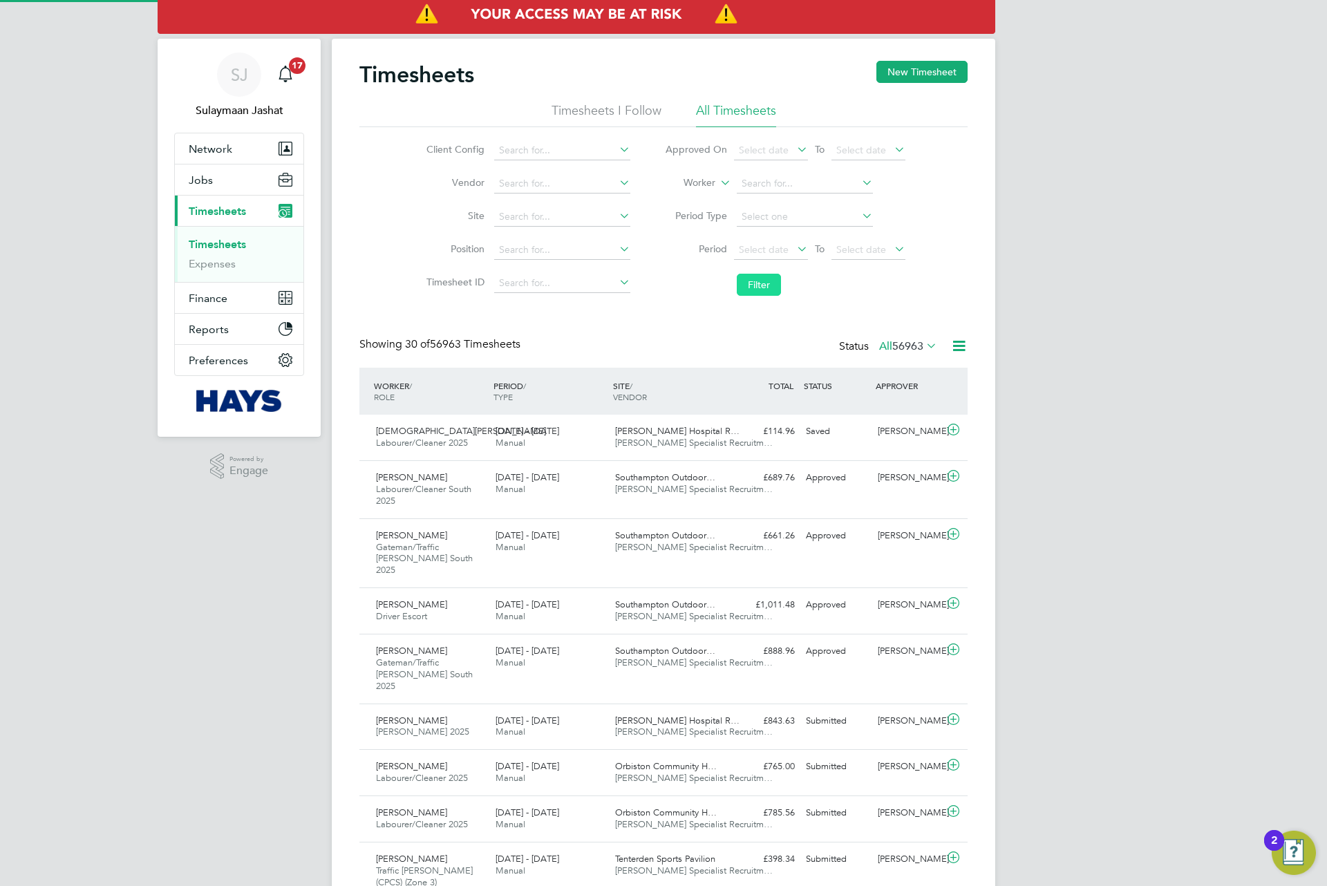
scroll to position [46, 120]
click at [888, 353] on label "All 56963" at bounding box center [908, 346] width 58 height 14
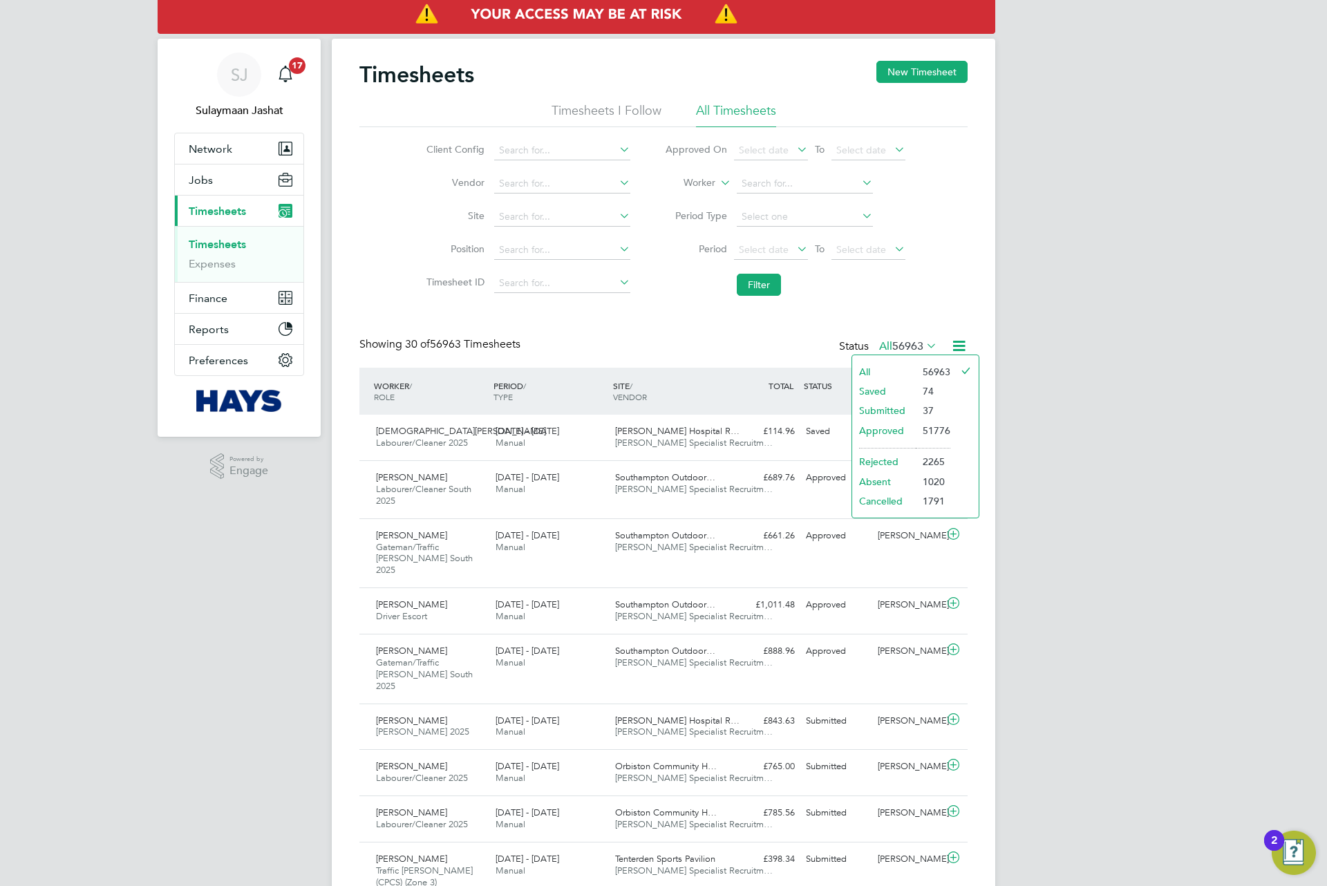
click at [888, 353] on label "All 56963" at bounding box center [908, 346] width 58 height 14
click at [671, 433] on span "James Paget Hospital R…" at bounding box center [677, 431] width 124 height 12
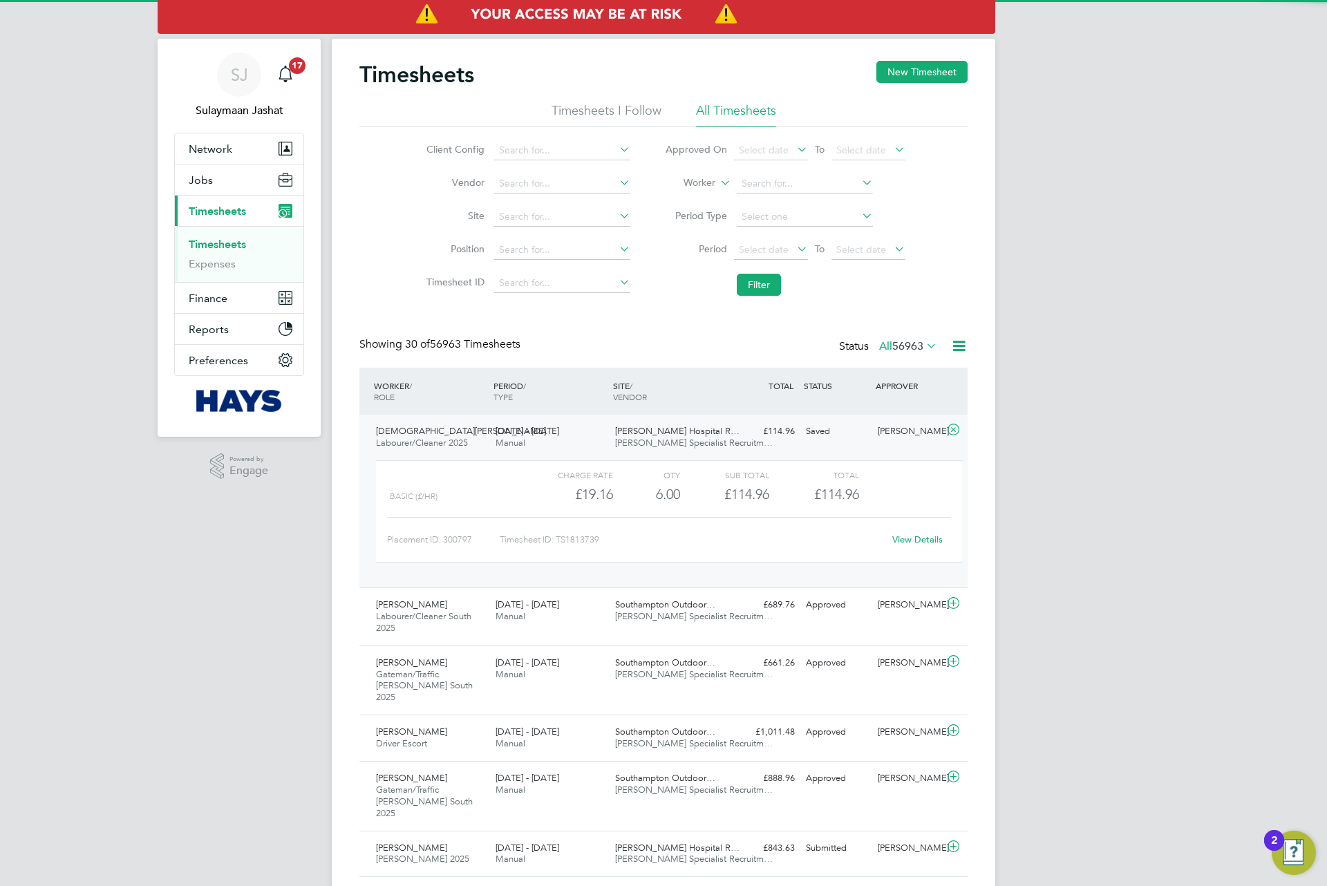
click at [668, 431] on span "James Paget Hospital R…" at bounding box center [677, 431] width 124 height 12
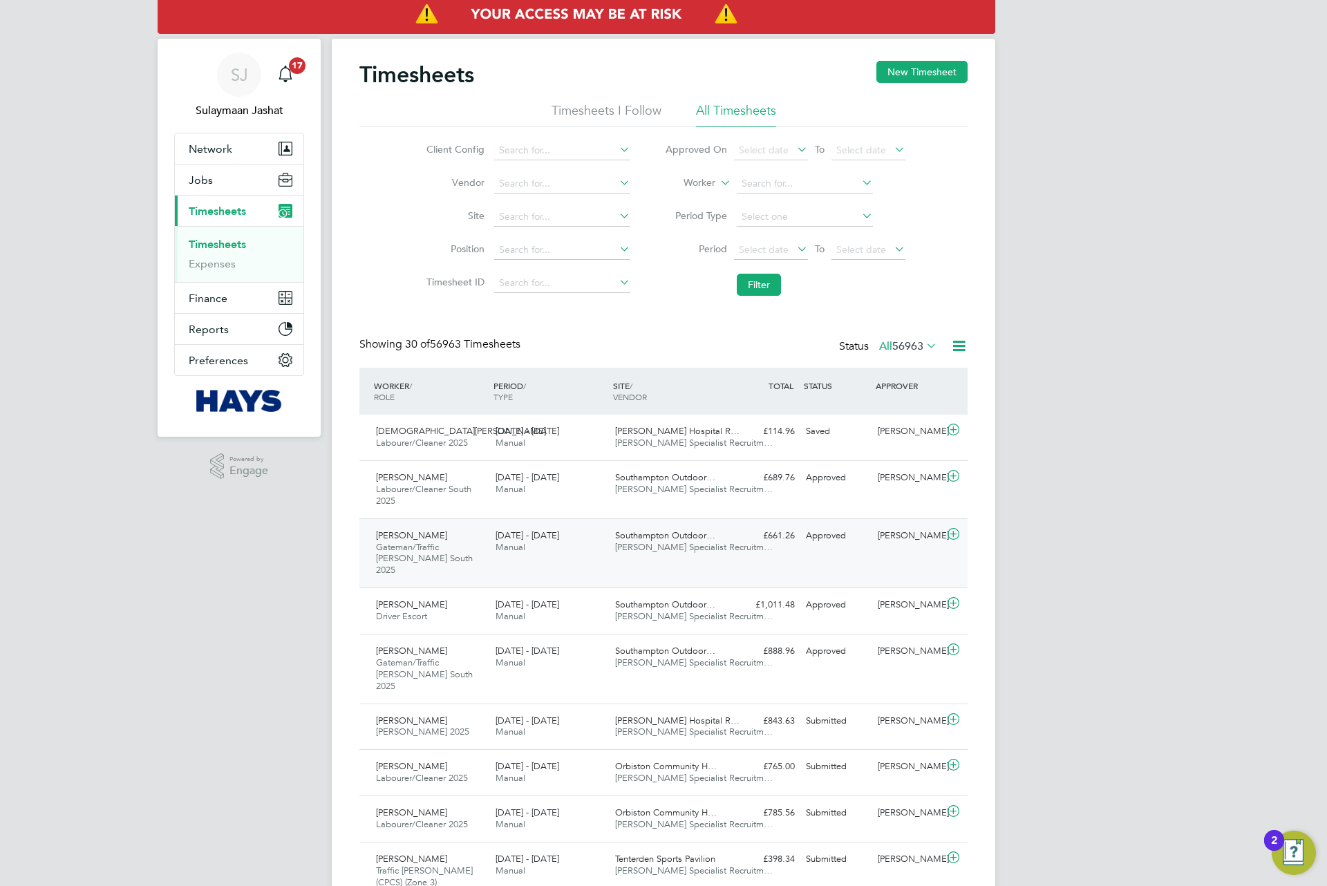
click at [679, 527] on div "Southampton Outdoor… Hays Specialist Recruitm…" at bounding box center [670, 542] width 120 height 35
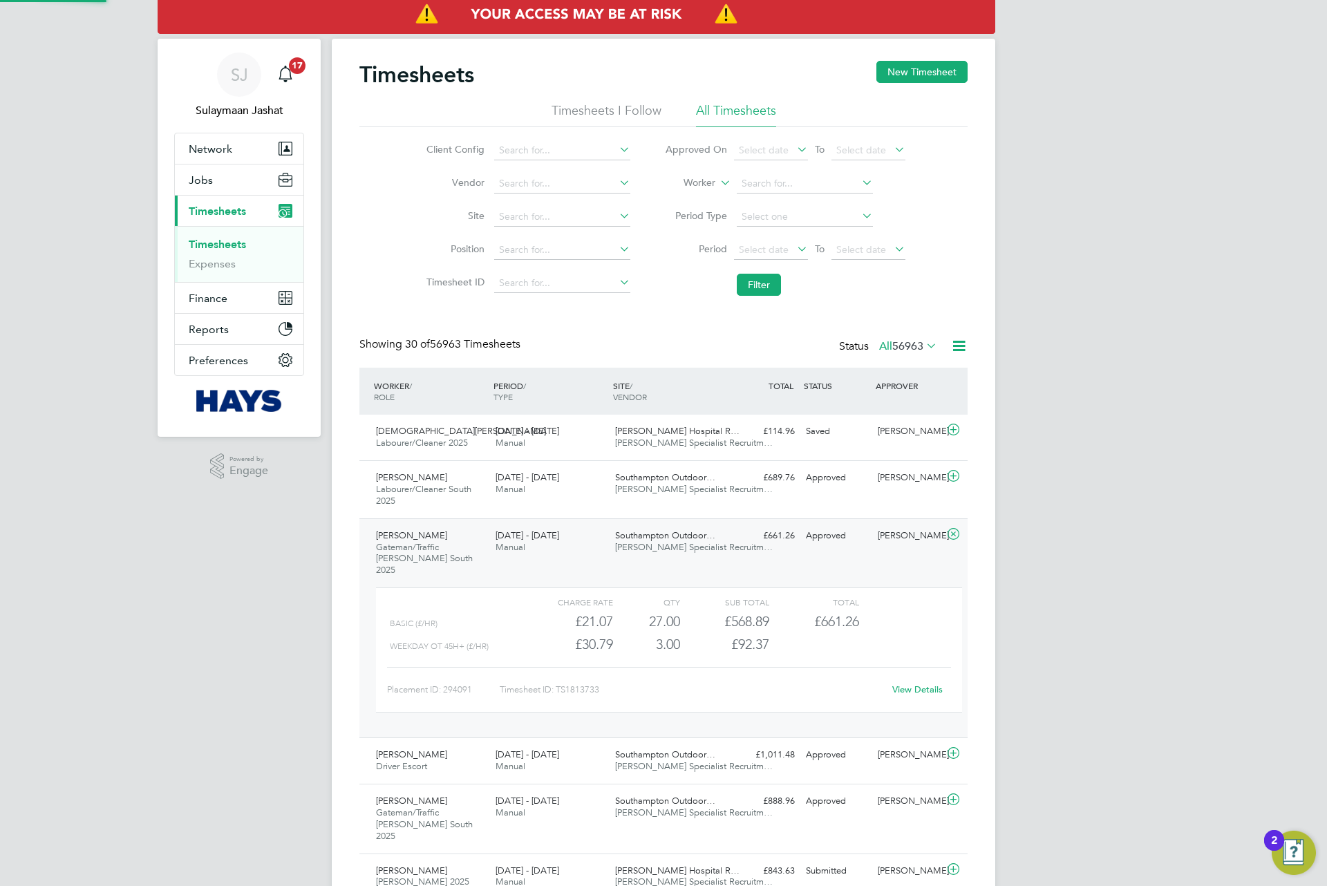
click at [679, 529] on div "Southampton Outdoor… Hays Specialist Recruitm…" at bounding box center [670, 542] width 120 height 35
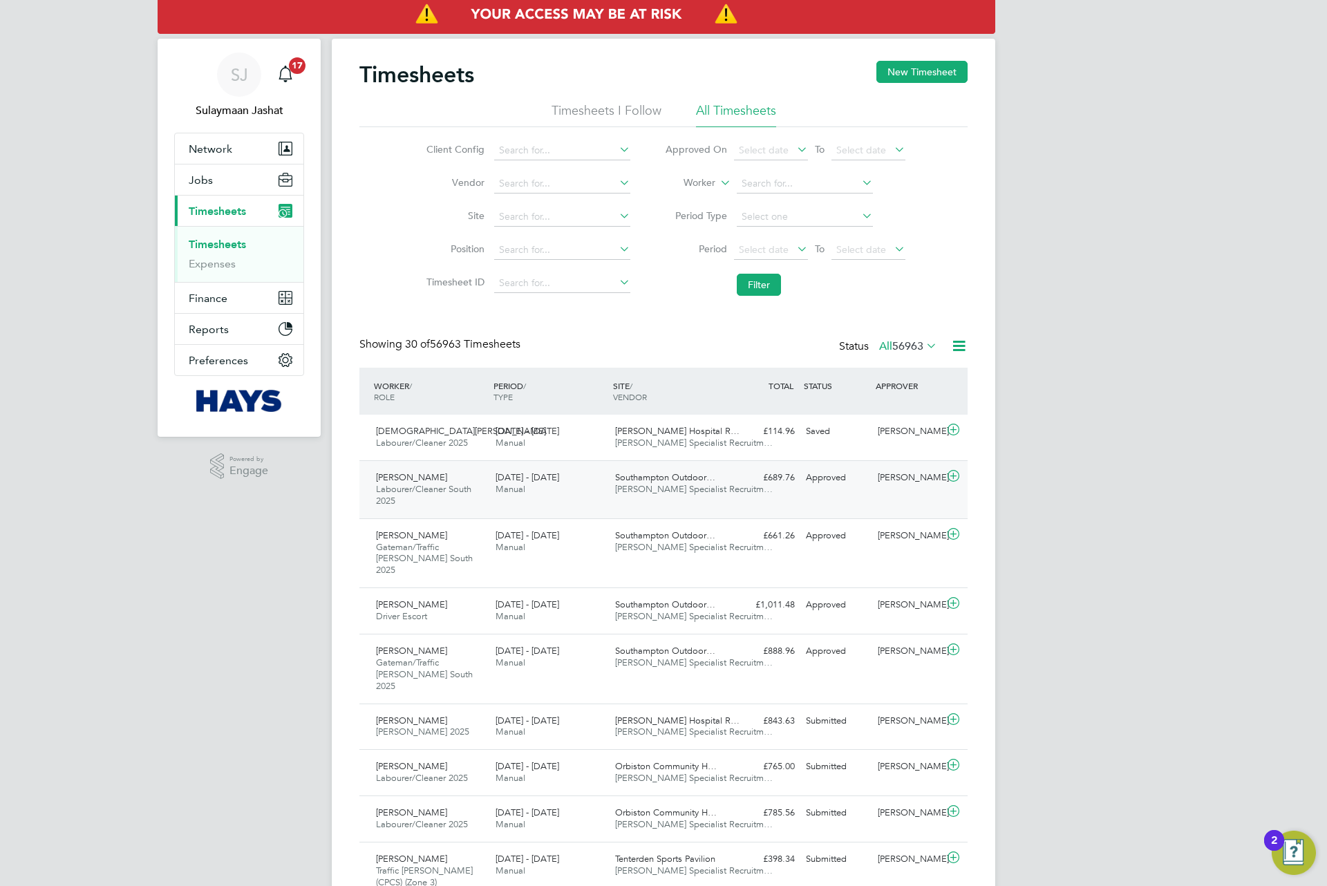
click at [686, 508] on div "Cailan Lesslie - Gallagher Labourer/Cleaner South 2025 23 - 29 Aug 2025 23 - 29…" at bounding box center [663, 489] width 608 height 58
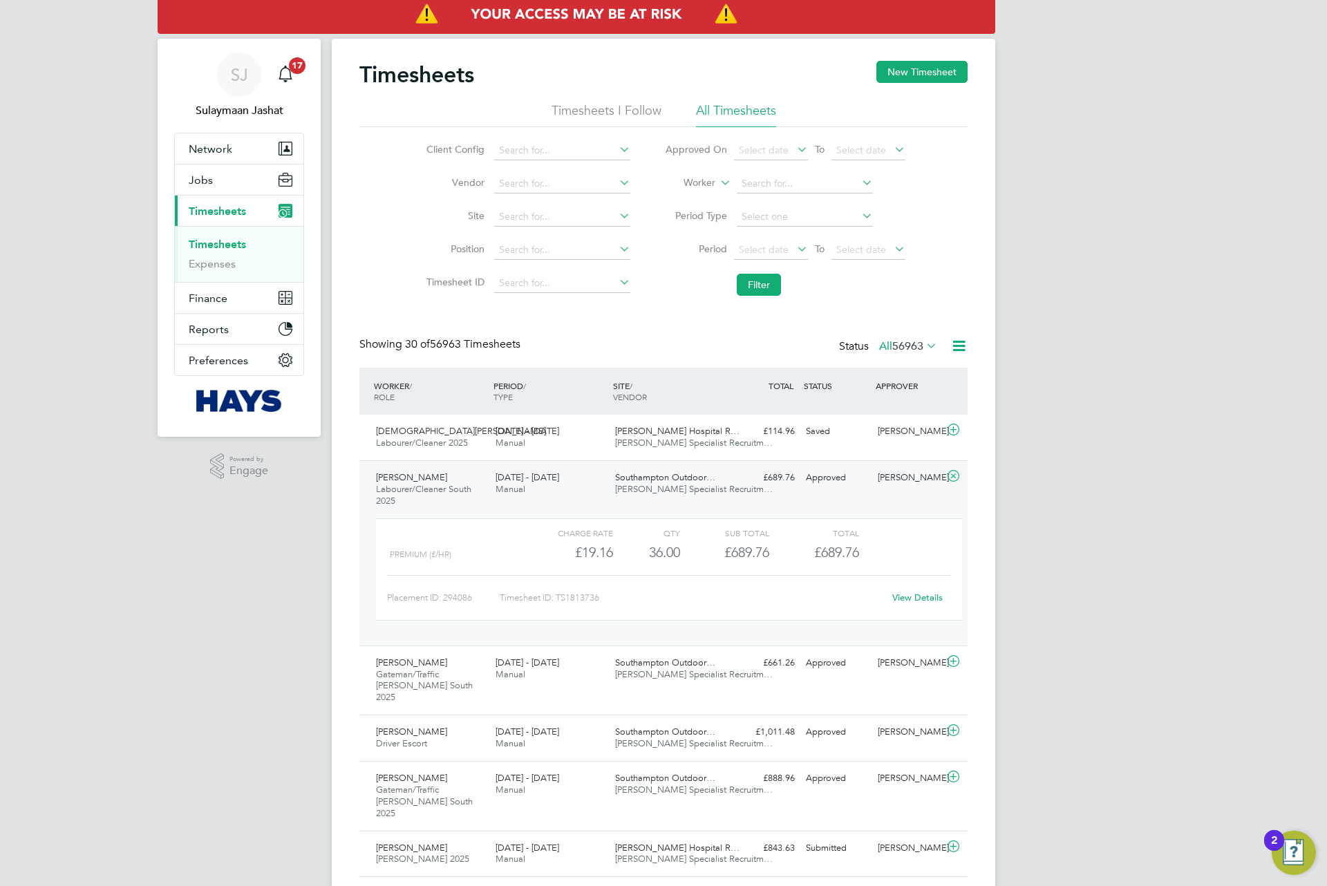
click at [679, 508] on div "Cailan Lesslie - Gallagher Labourer/Cleaner South 2025 23 - 29 Aug 2025 23 - 29…" at bounding box center [663, 552] width 608 height 185
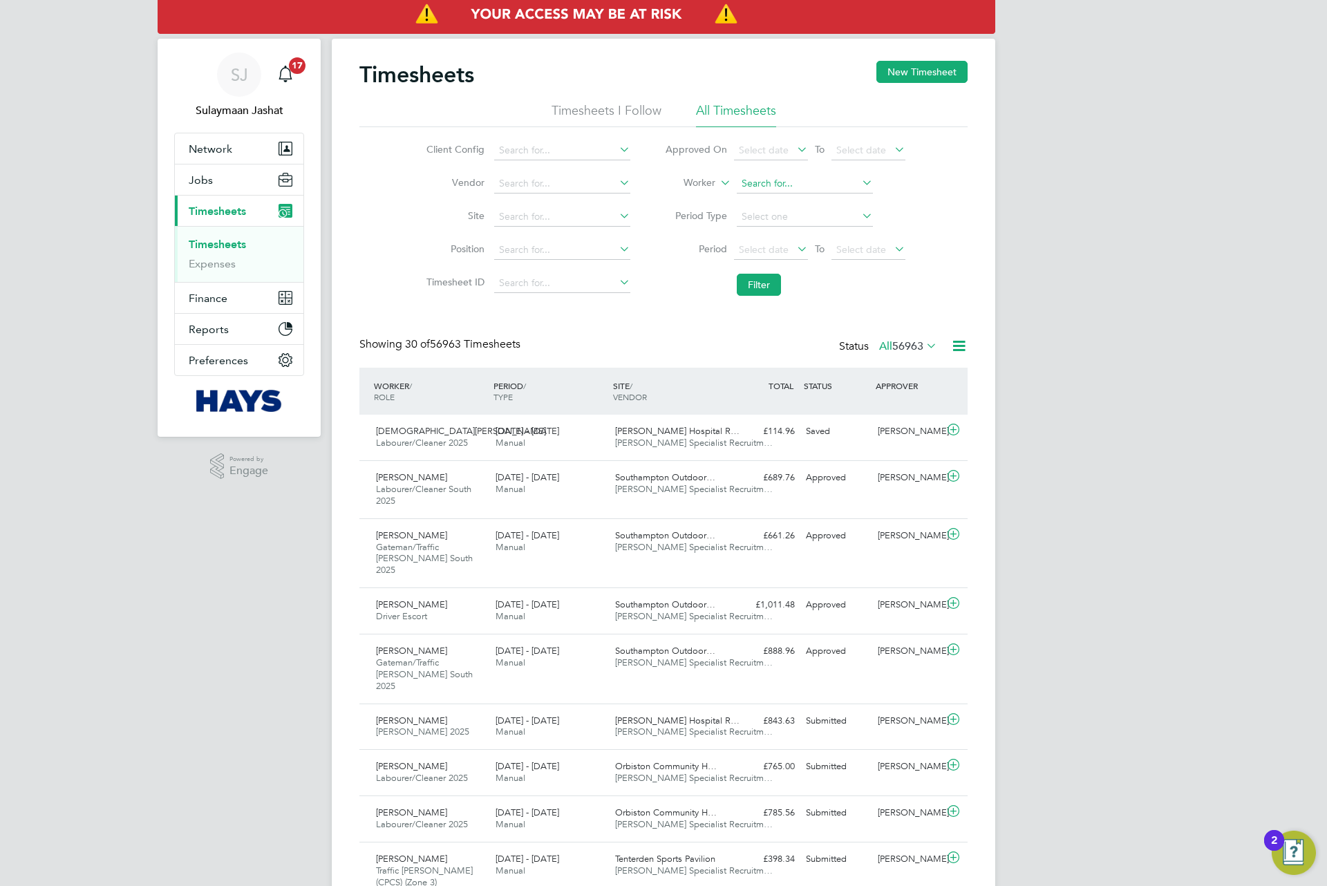
click at [751, 181] on input at bounding box center [805, 183] width 136 height 19
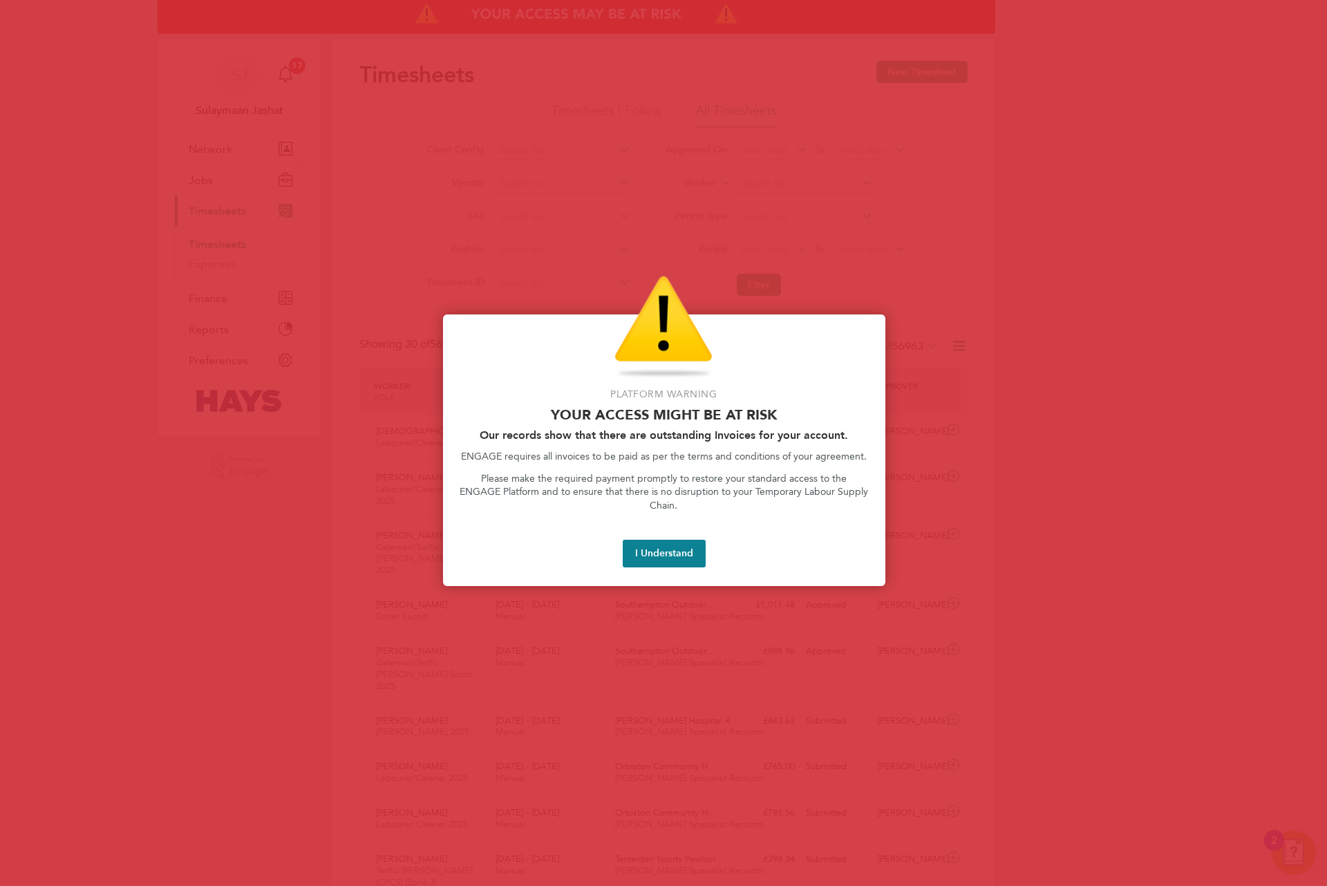
drag, startPoint x: 666, startPoint y: 508, endPoint x: 659, endPoint y: 514, distance: 8.8
click at [662, 511] on div "Please make the required payment promptly to restore your standard access to th…" at bounding box center [664, 499] width 409 height 54
click at [639, 550] on button "I Understand" at bounding box center [664, 554] width 83 height 28
click at [652, 540] on button "I Understand" at bounding box center [664, 554] width 83 height 28
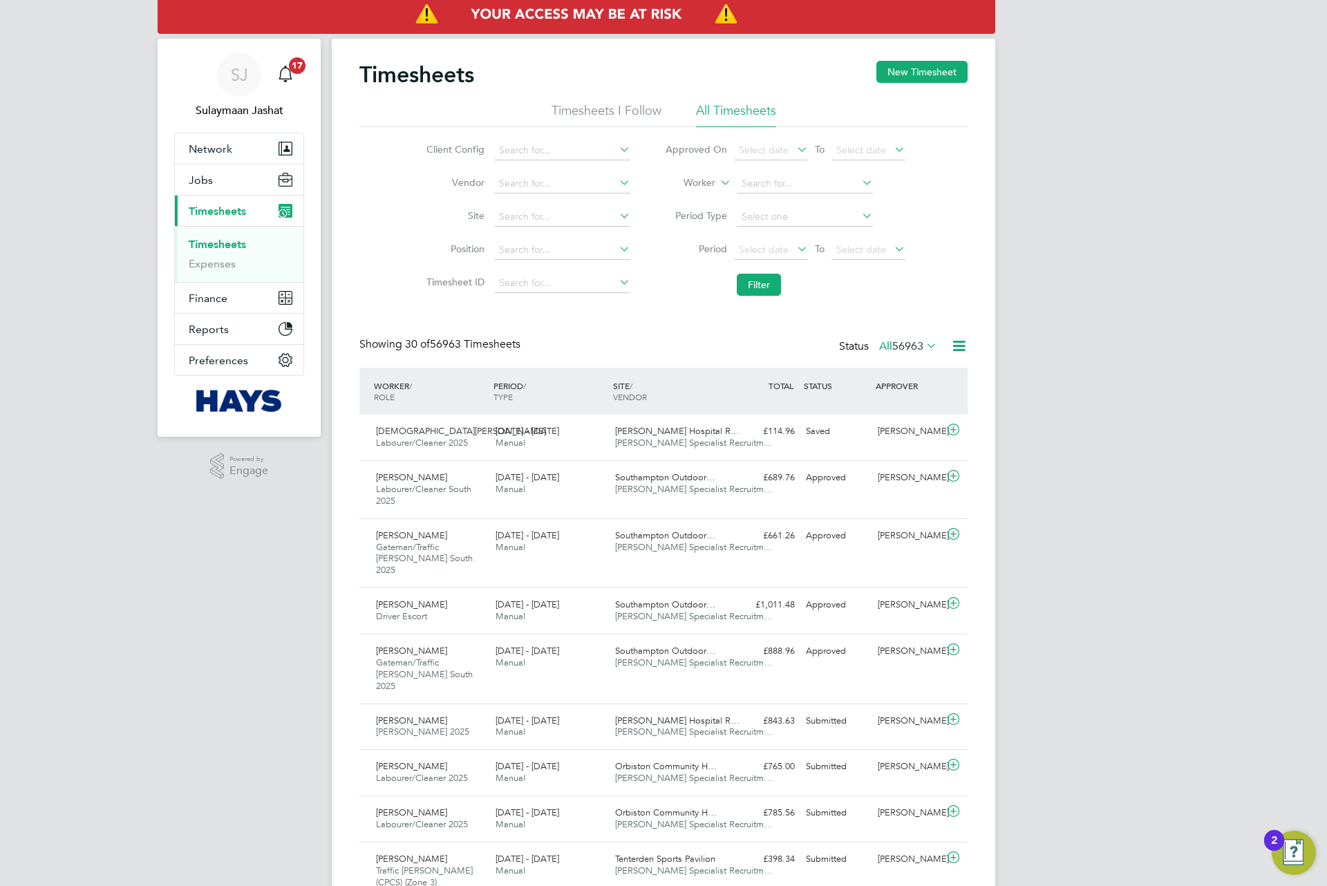
click at [574, 345] on div "Showing 30 of 56963 Timesheets Status All 56963" at bounding box center [663, 352] width 608 height 30
drag, startPoint x: 505, startPoint y: 348, endPoint x: 382, endPoint y: 349, distance: 123.0
click at [382, 349] on div "Showing 30 of 56963 Timesheets" at bounding box center [441, 344] width 164 height 15
click at [399, 341] on div "Showing 30 of 56963 Timesheets" at bounding box center [441, 344] width 164 height 15
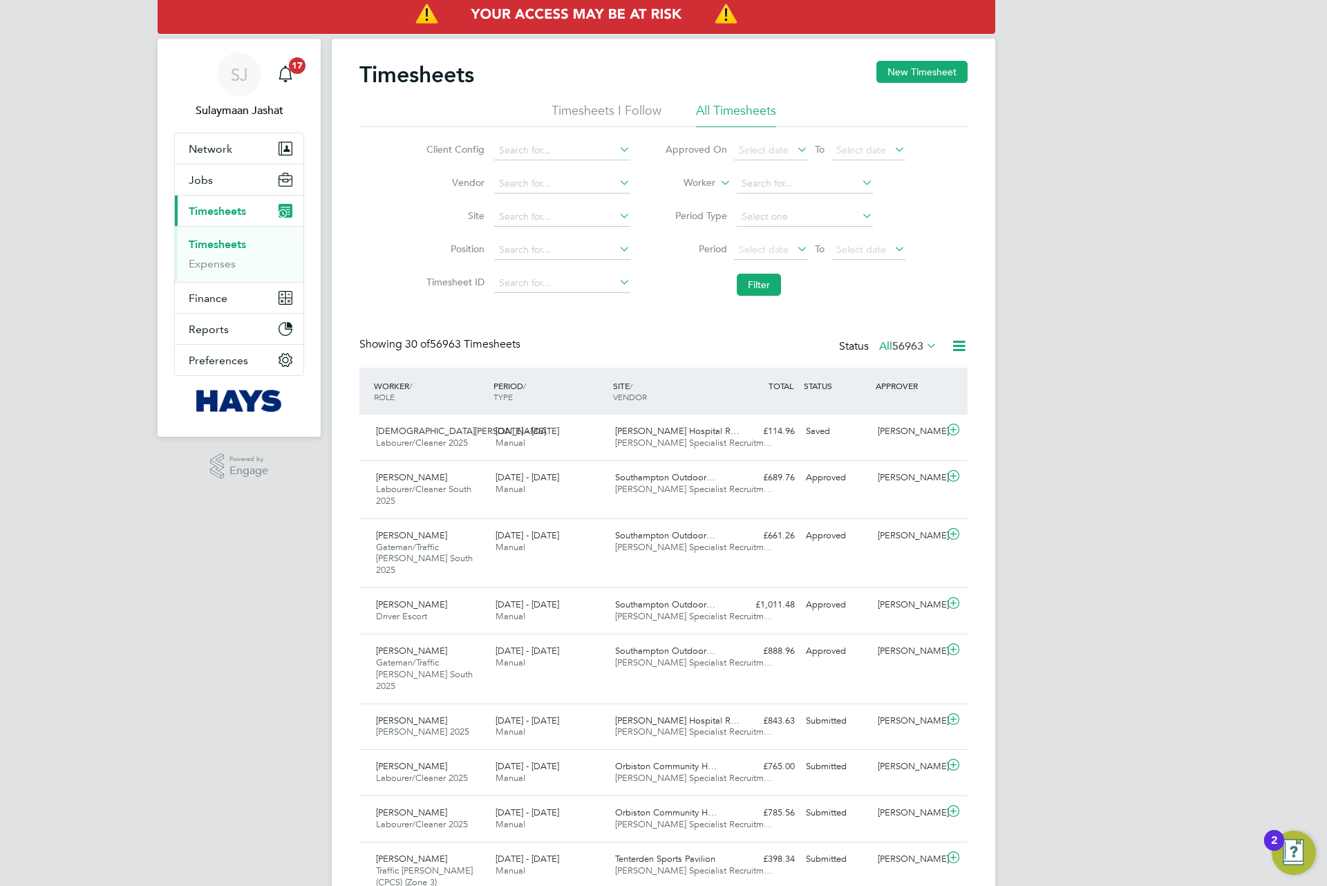
click at [399, 341] on div "Showing 30 of 56963 Timesheets" at bounding box center [441, 344] width 164 height 15
click at [400, 344] on div "Showing 30 of 56963 Timesheets" at bounding box center [441, 344] width 164 height 15
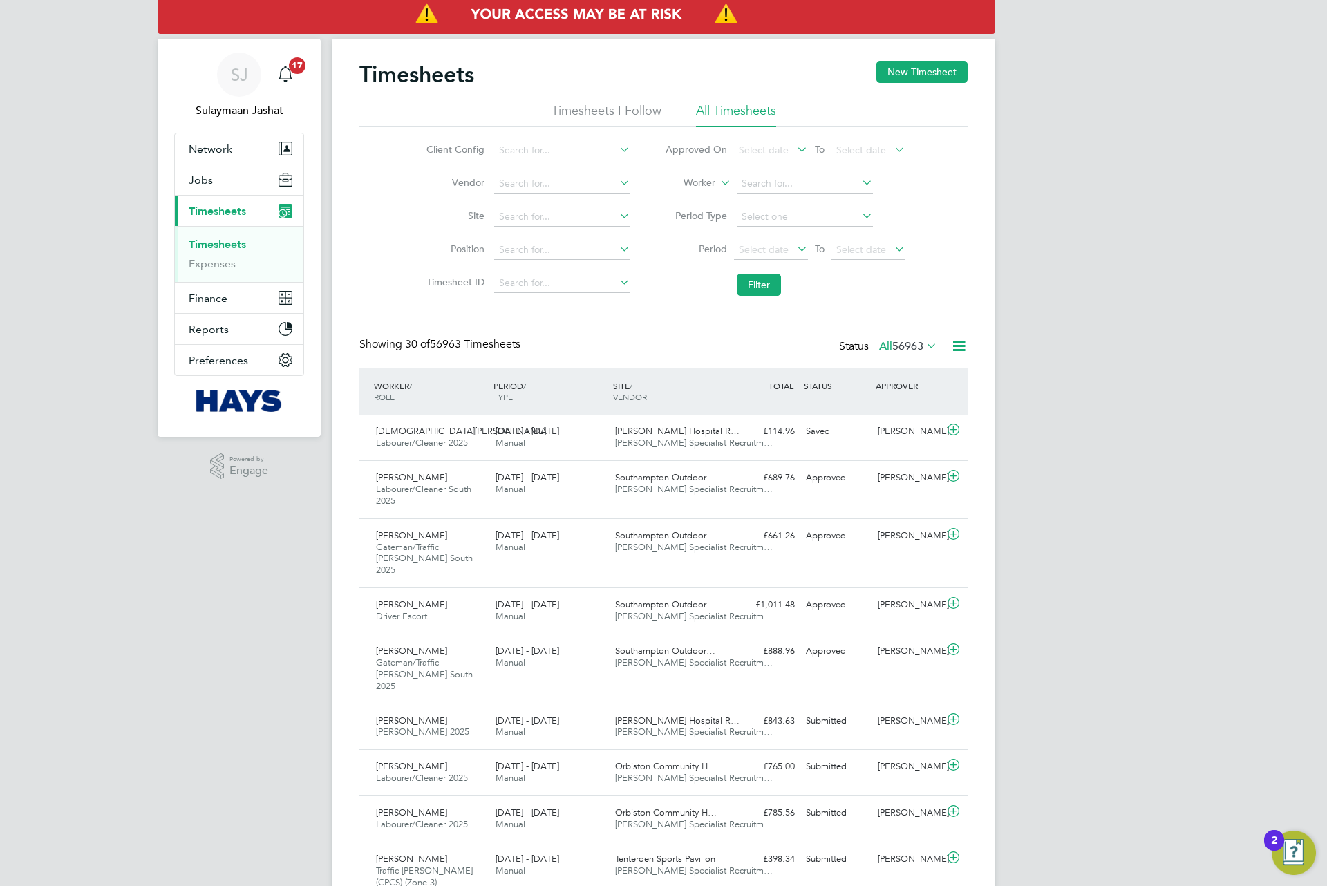
click at [701, 193] on icon at bounding box center [705, 198] width 10 height 10
click at [753, 388] on div "TOTAL TOTAL / STATUS" at bounding box center [765, 385] width 72 height 25
click at [899, 345] on span "56963" at bounding box center [907, 346] width 31 height 14
click at [899, 362] on li "All" at bounding box center [884, 371] width 64 height 19
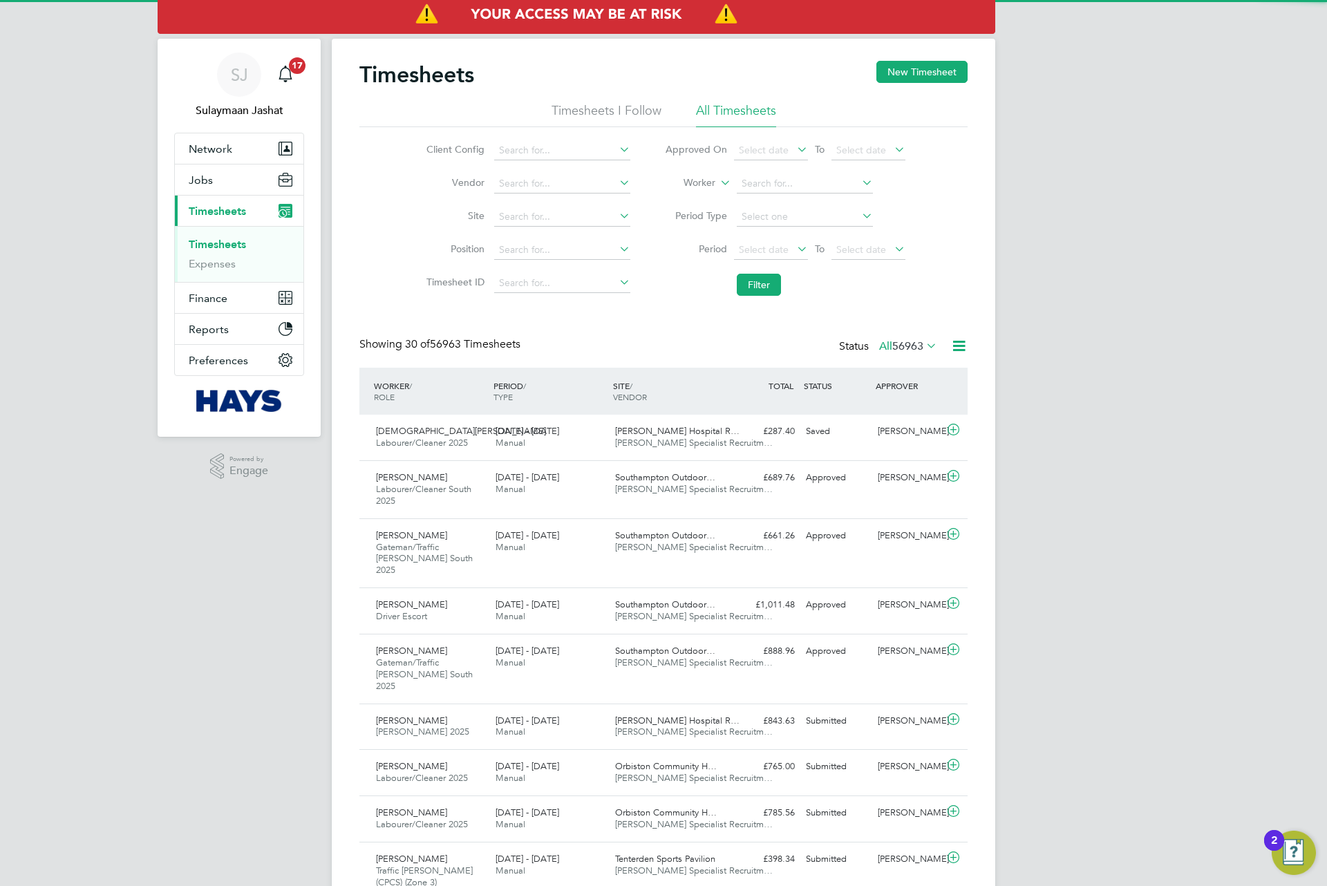
click at [915, 349] on span "56963" at bounding box center [907, 346] width 31 height 14
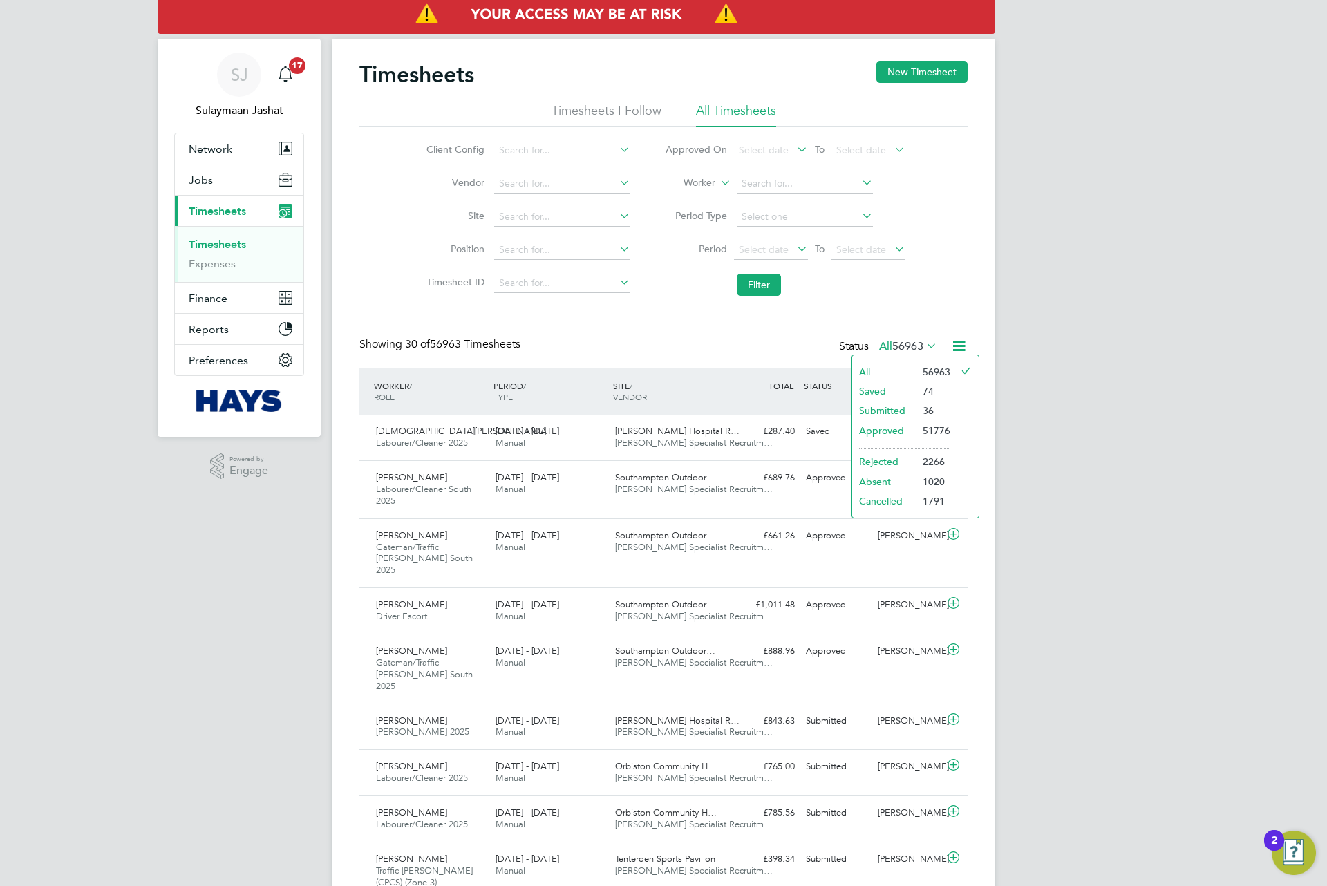
click at [892, 411] on li "Submitted" at bounding box center [884, 410] width 64 height 19
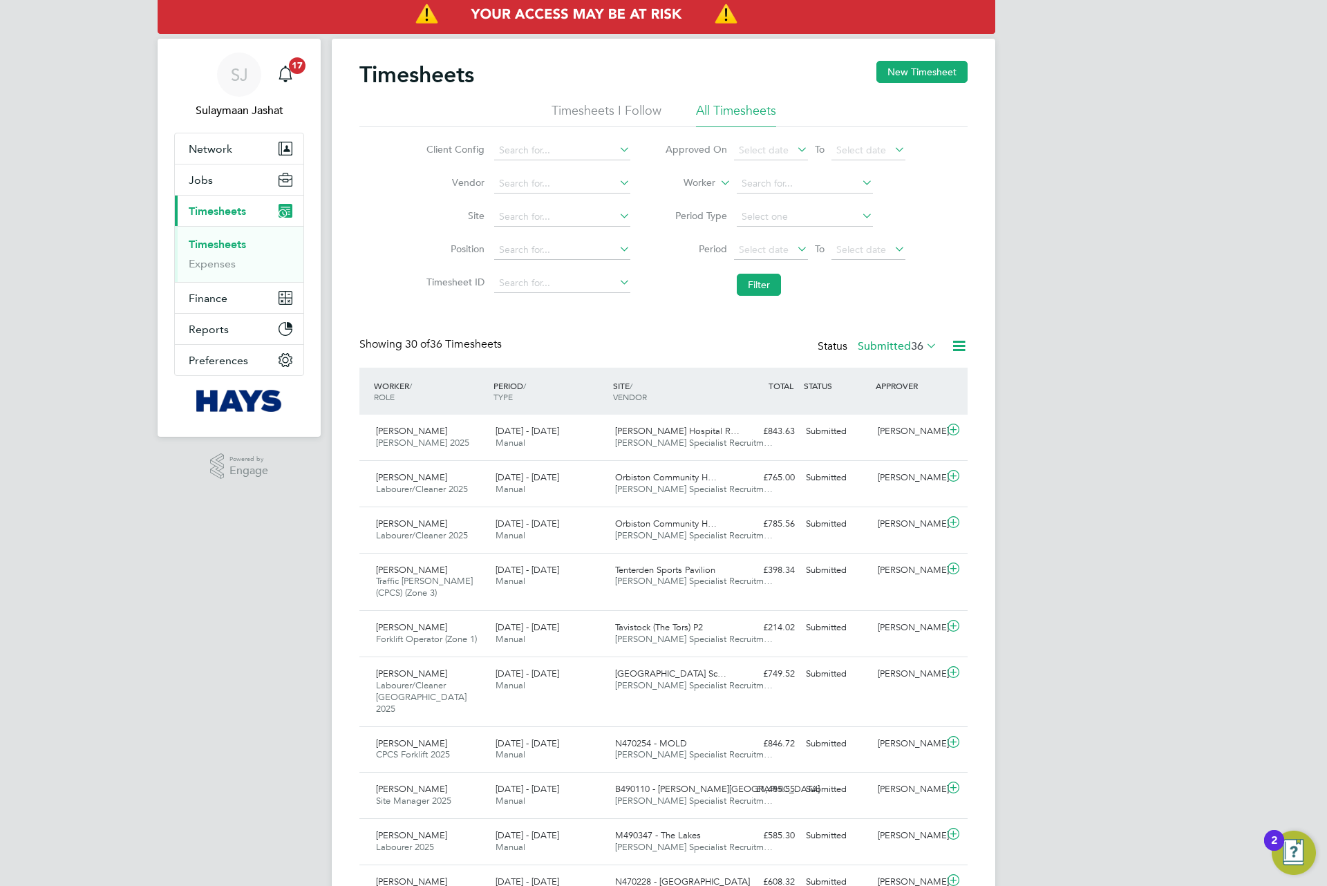
click at [894, 343] on label "Submitted 36" at bounding box center [897, 346] width 79 height 14
click at [896, 411] on li "Submitted" at bounding box center [874, 410] width 64 height 19
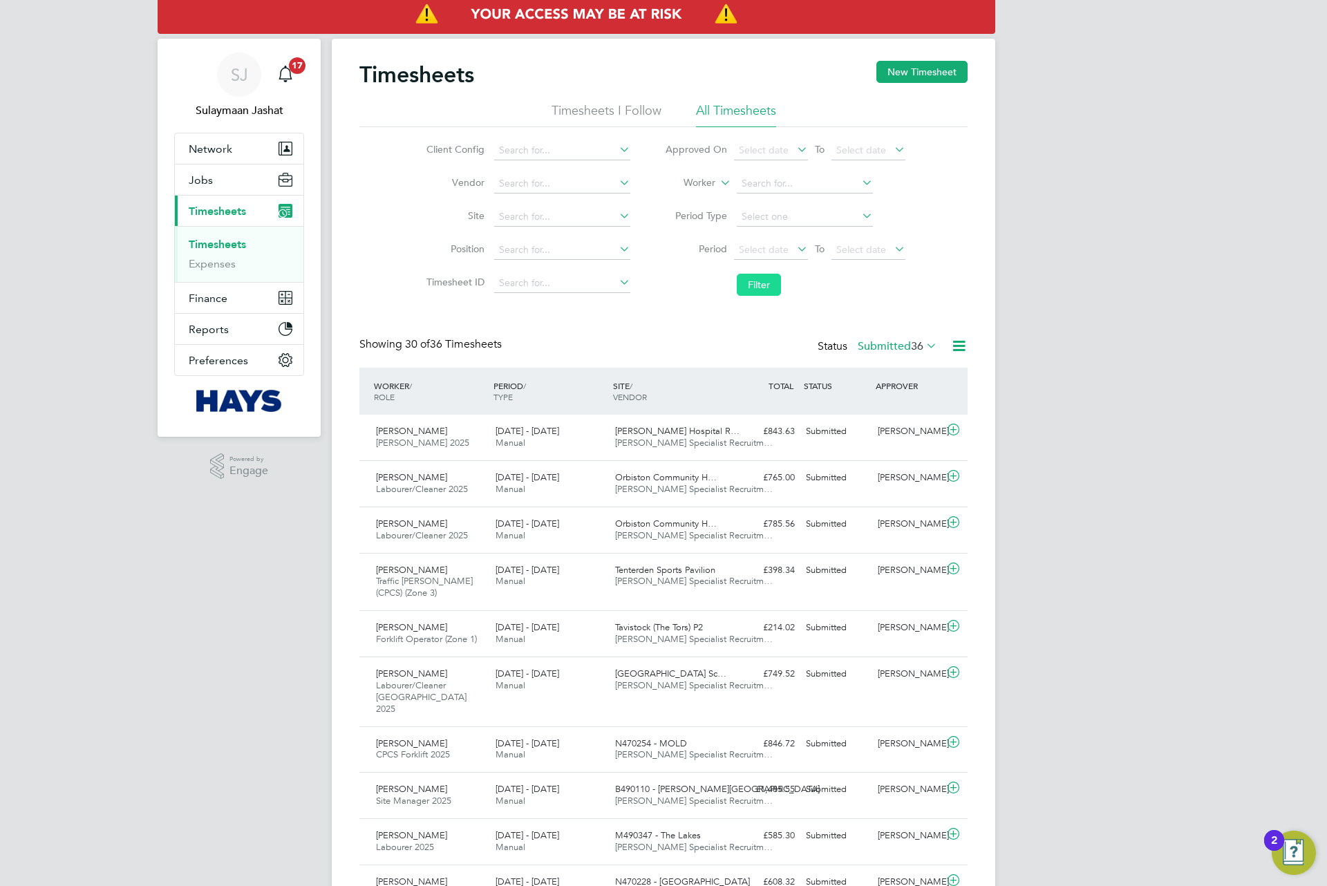
click at [753, 293] on button "Filter" at bounding box center [759, 285] width 44 height 22
click at [772, 276] on button "Filter" at bounding box center [759, 285] width 44 height 22
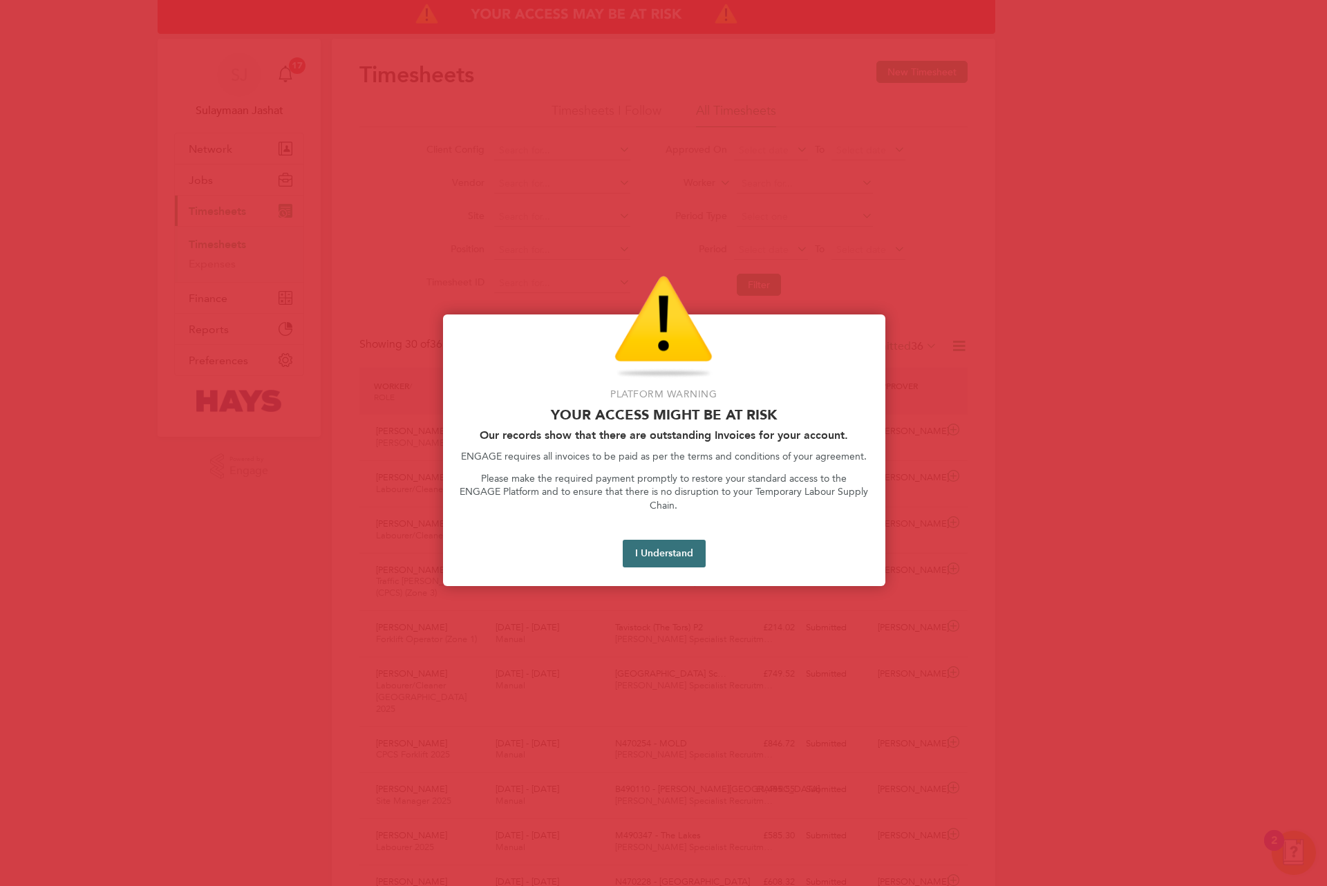
click at [668, 550] on button "I Understand" at bounding box center [664, 554] width 83 height 28
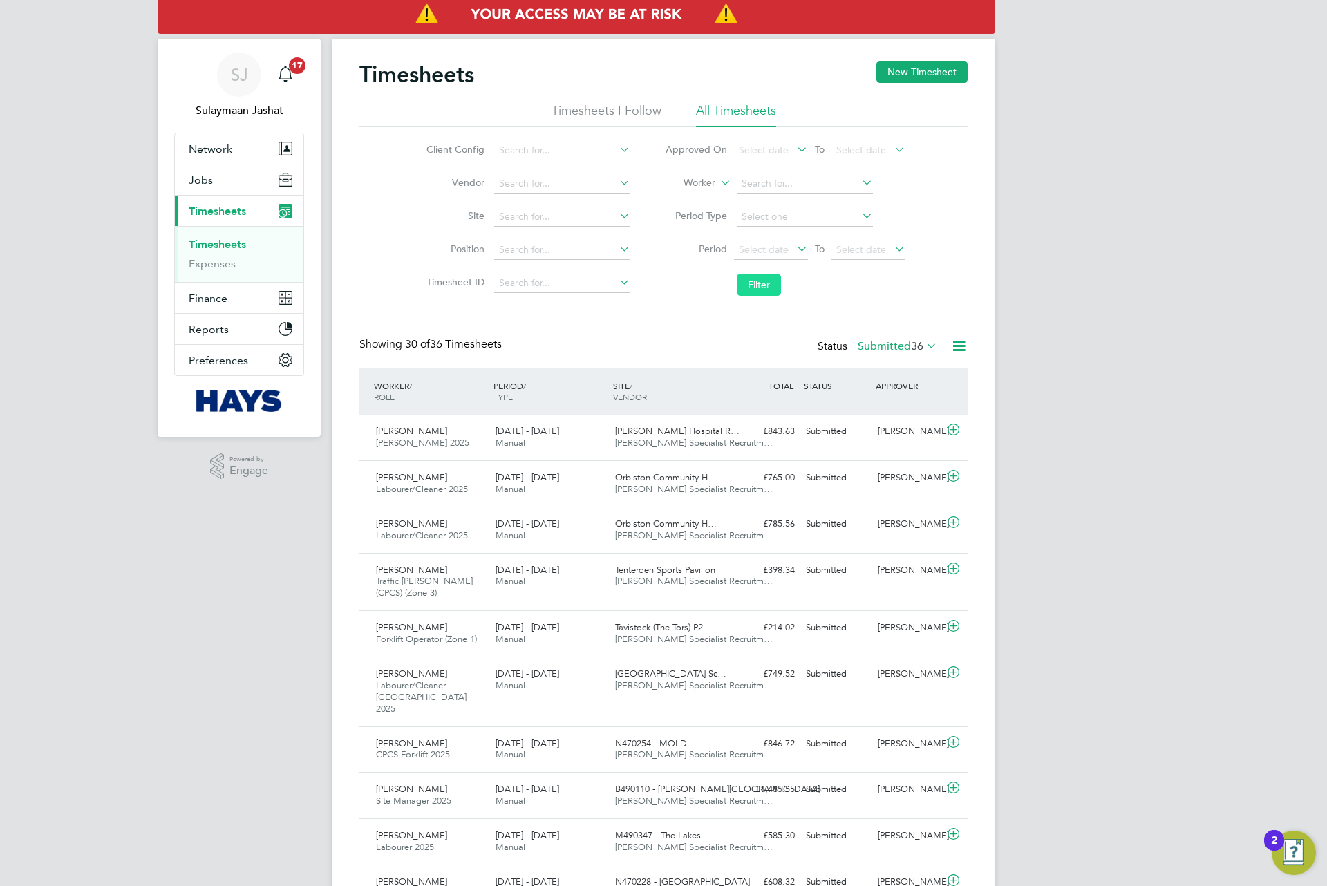
click at [753, 289] on button "Filter" at bounding box center [759, 285] width 44 height 22
click at [892, 347] on label "Submitted 36" at bounding box center [897, 346] width 79 height 14
click at [807, 353] on div "Showing 30 of 36 Timesheets Status Submitted 36" at bounding box center [663, 352] width 608 height 30
click at [737, 287] on button "Filter" at bounding box center [759, 285] width 44 height 22
drag, startPoint x: 767, startPoint y: 274, endPoint x: 753, endPoint y: 290, distance: 21.1
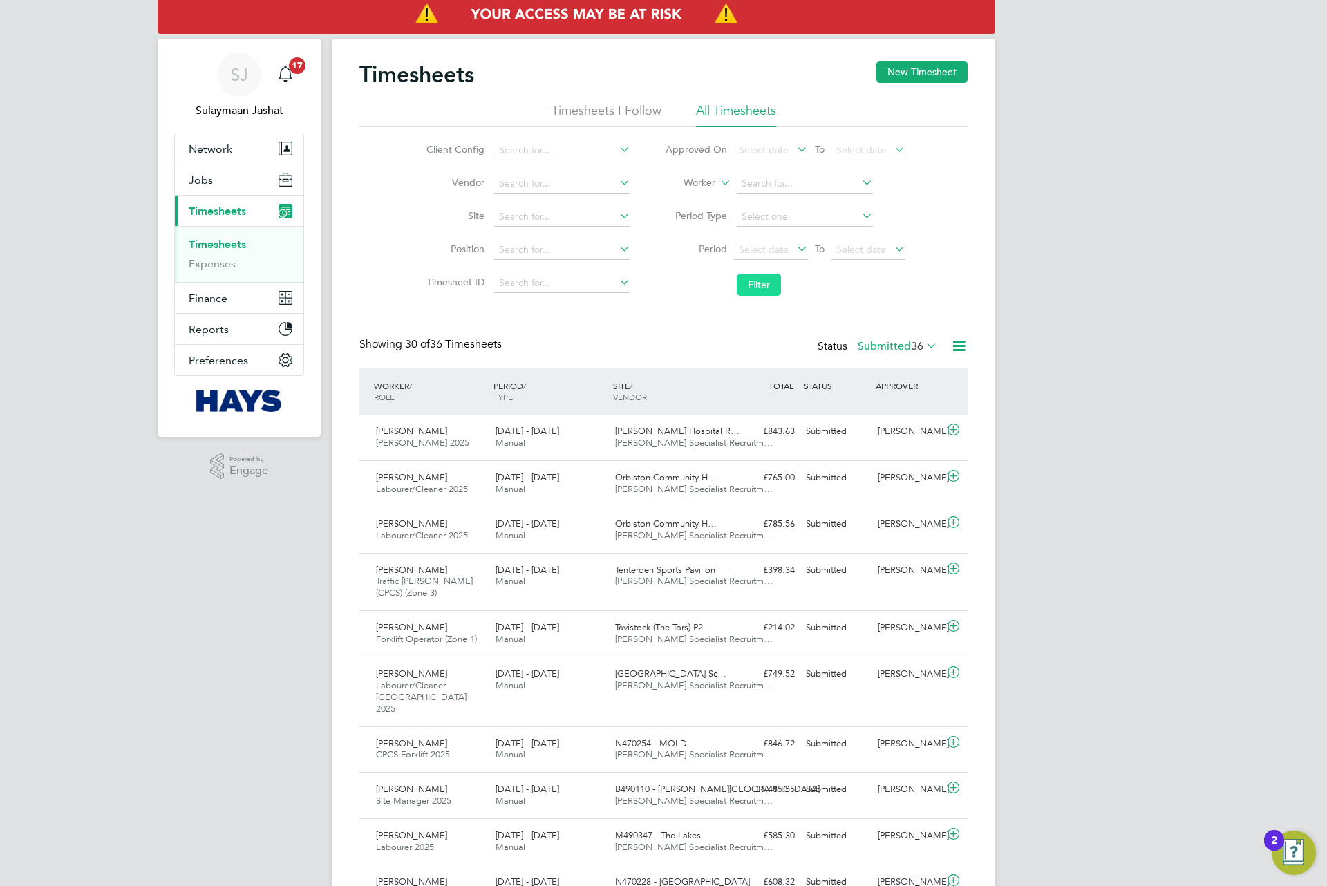
click at [767, 278] on button "Filter" at bounding box center [759, 285] width 44 height 22
click at [910, 338] on div "Status Submitted 36" at bounding box center [879, 346] width 122 height 19
click at [906, 347] on label "Submitted 36" at bounding box center [897, 346] width 79 height 14
click at [906, 370] on li "56963" at bounding box center [923, 371] width 35 height 19
click at [886, 344] on label "Submitted 36" at bounding box center [897, 346] width 79 height 14
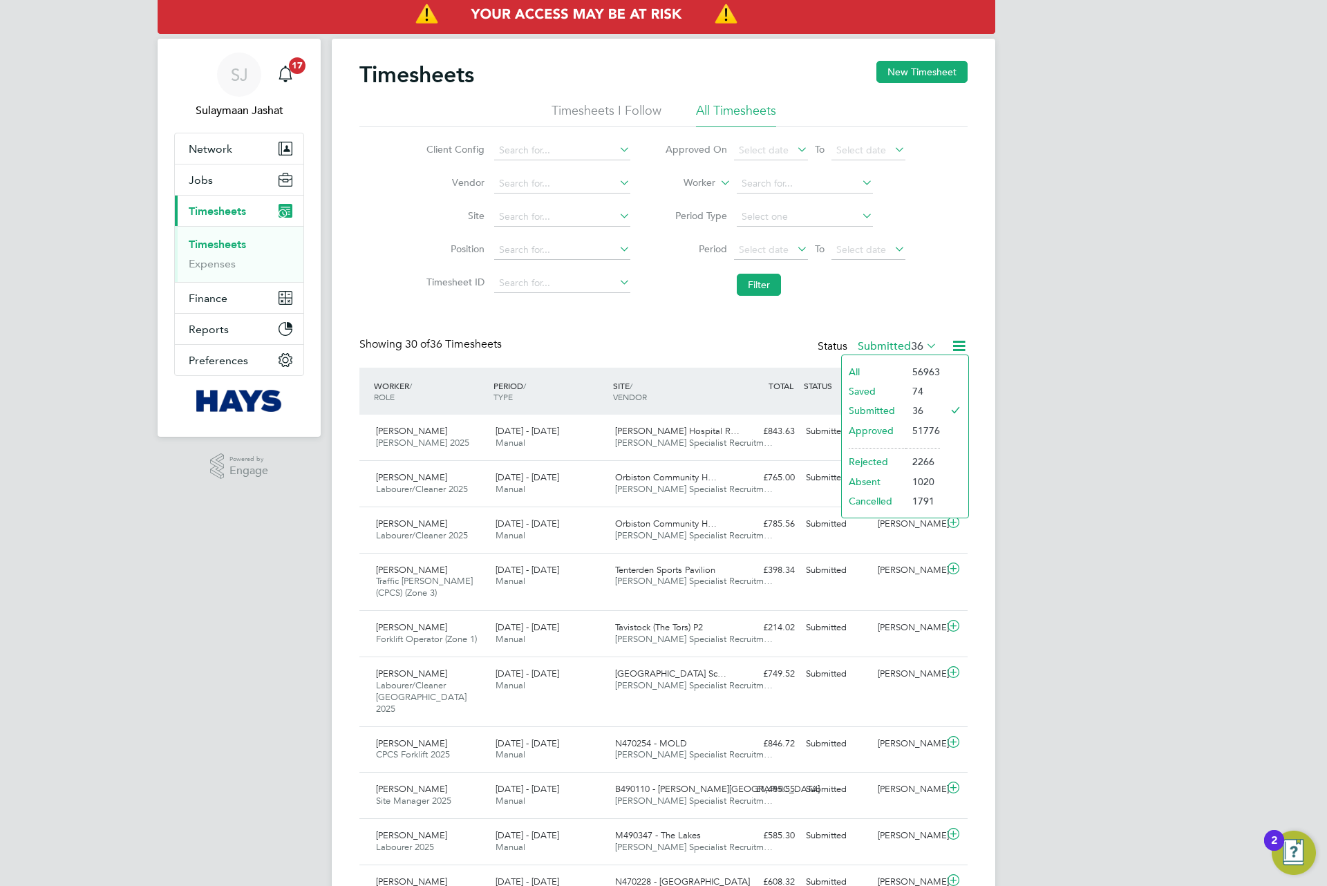
click at [888, 365] on li "All" at bounding box center [874, 371] width 64 height 19
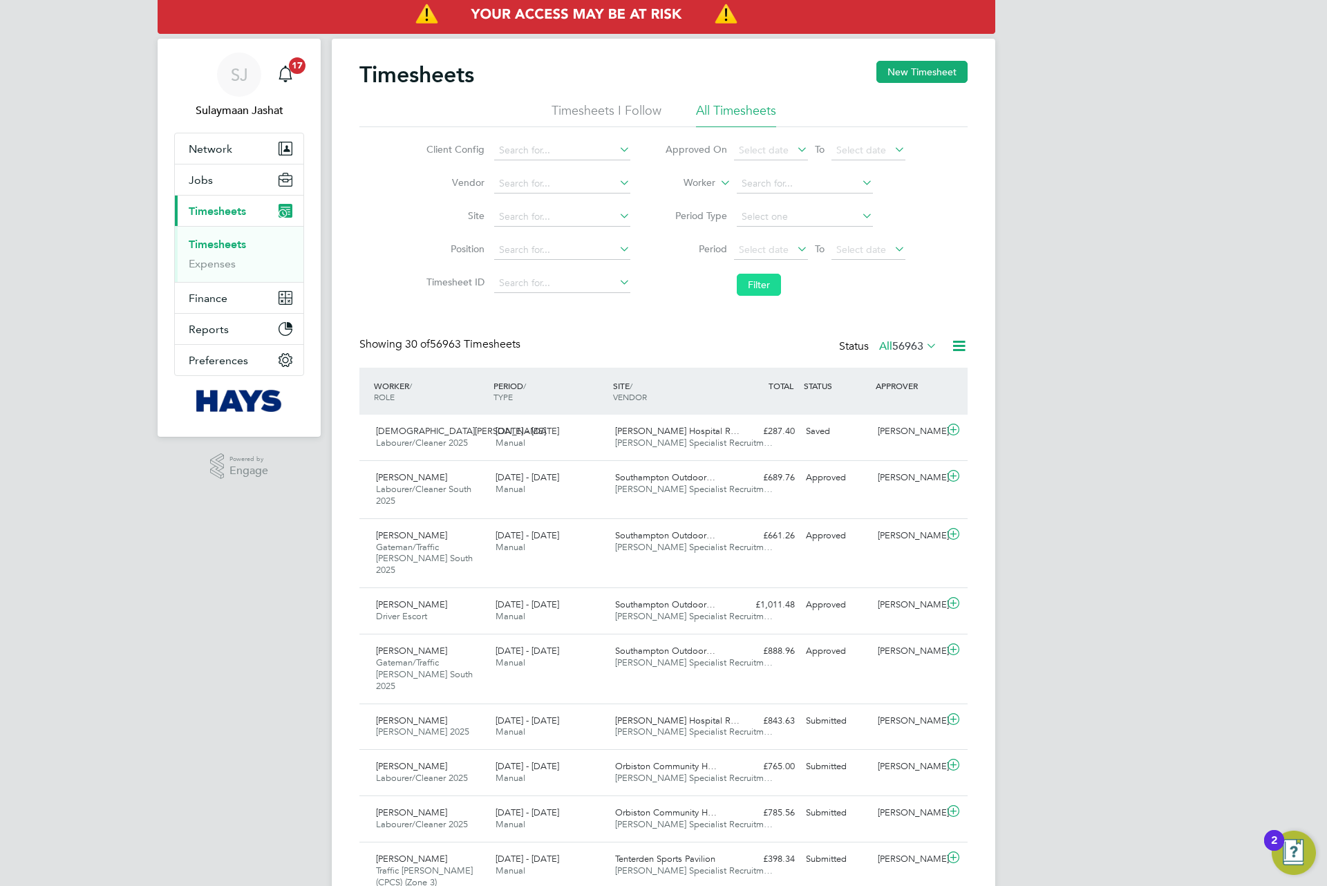
click at [773, 293] on button "Filter" at bounding box center [759, 285] width 44 height 22
drag, startPoint x: 697, startPoint y: 362, endPoint x: 693, endPoint y: 374, distance: 13.1
click at [695, 367] on div "Showing 30 of 56963 Timesheets Status All 56963" at bounding box center [663, 352] width 608 height 30
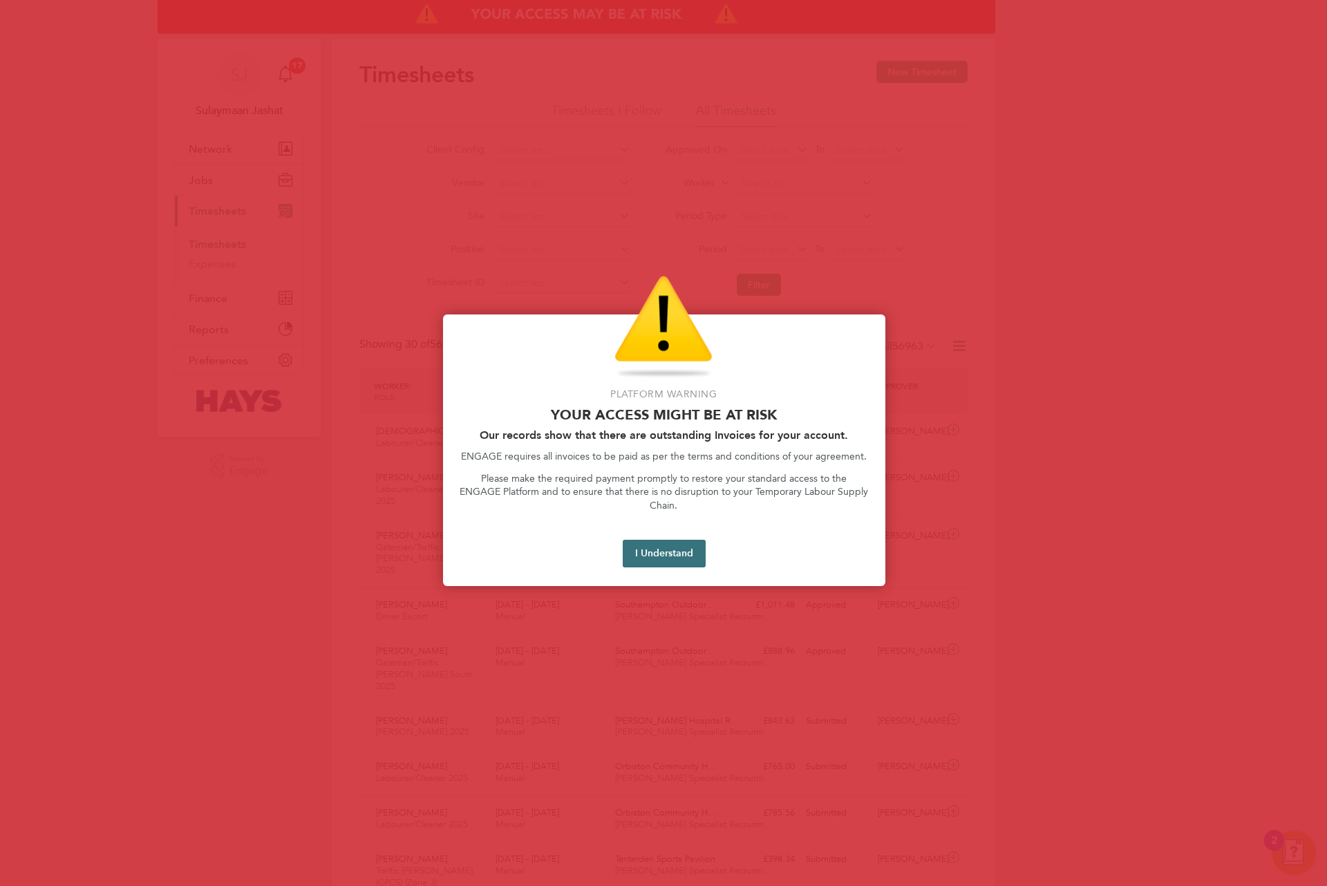
click at [677, 540] on button "I Understand" at bounding box center [664, 554] width 83 height 28
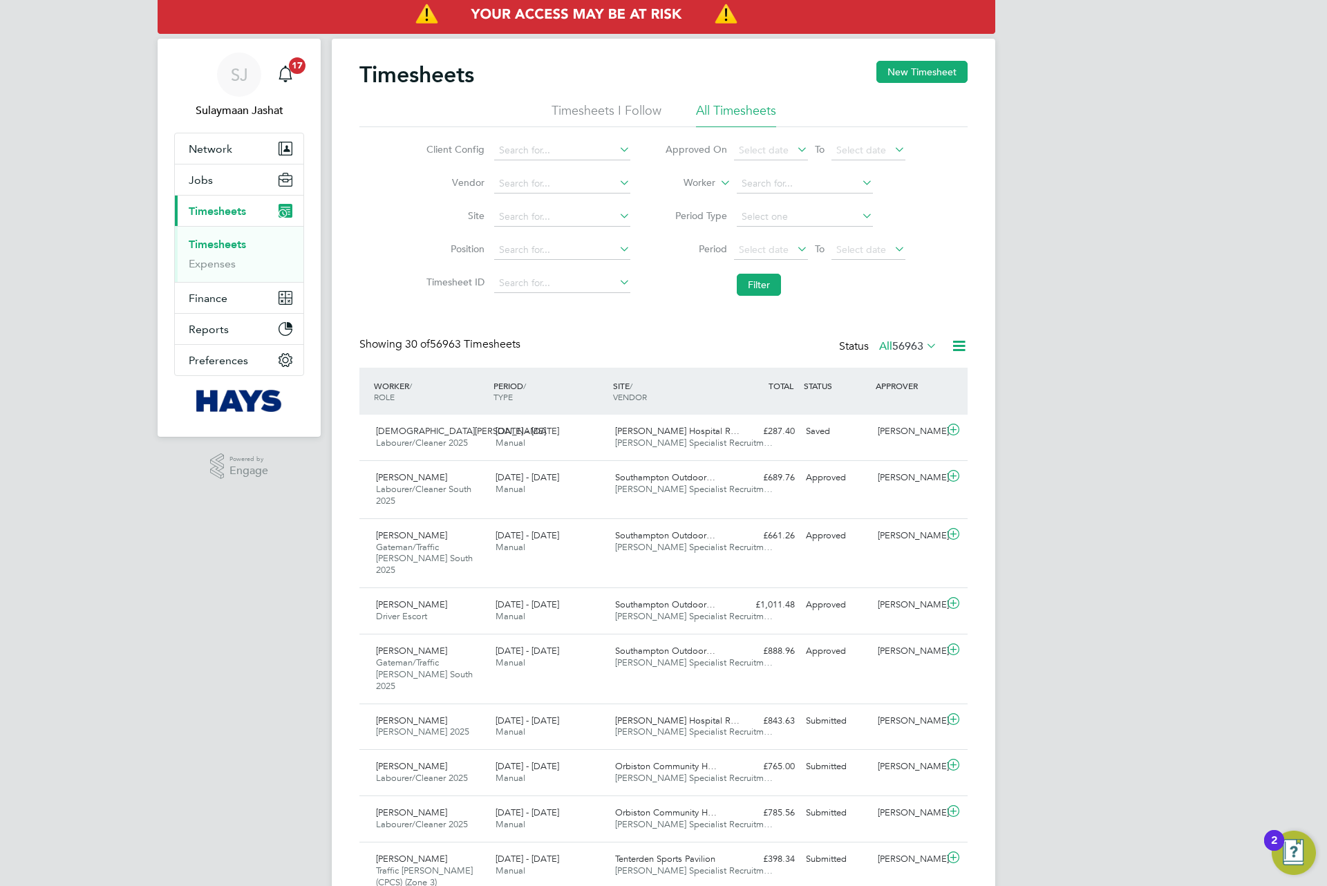
click at [224, 214] on span "Timesheets" at bounding box center [217, 211] width 57 height 13
click at [878, 272] on li "Filter" at bounding box center [785, 285] width 275 height 36
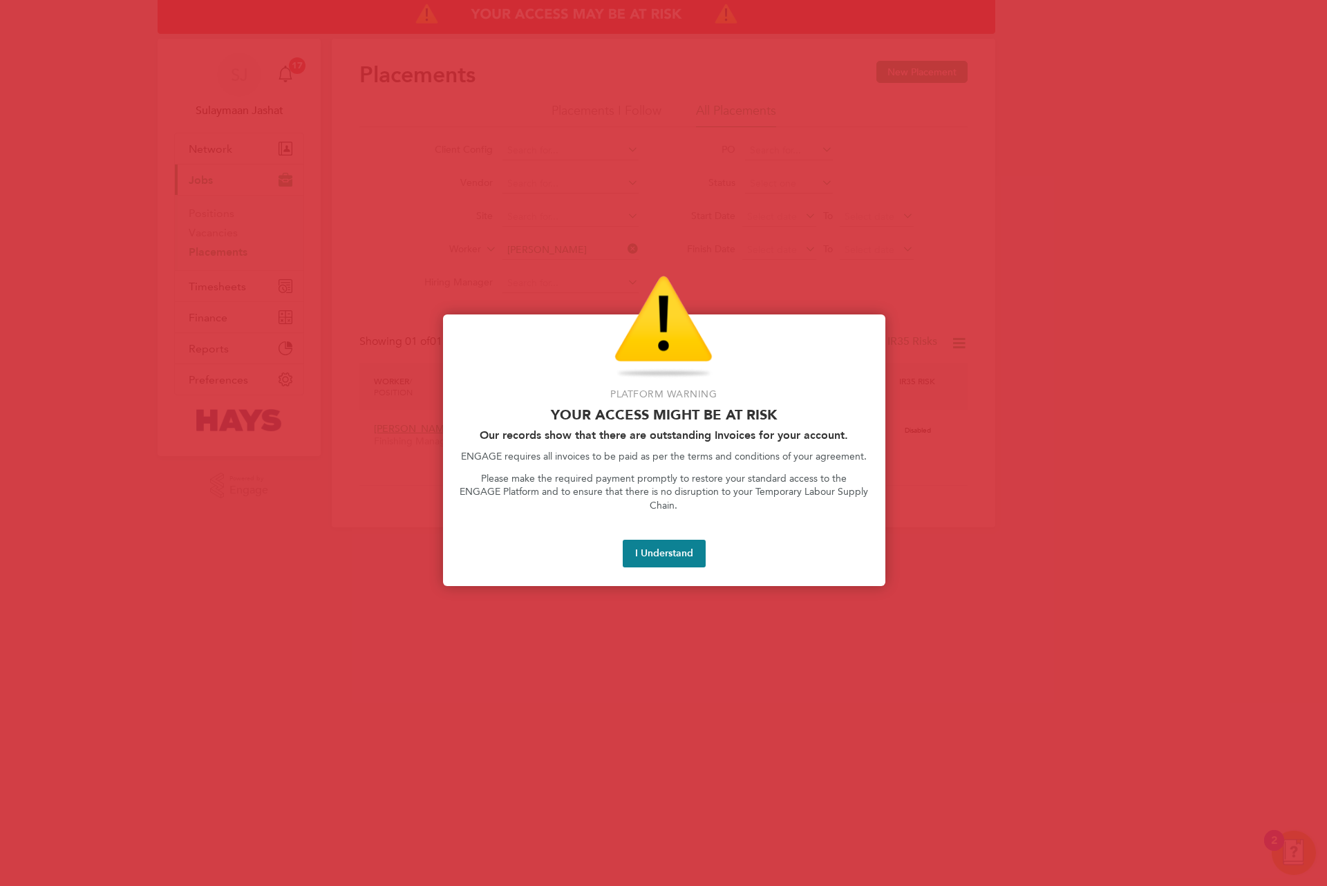
click at [681, 525] on div "Platform Warning Your access might be at risk Our records show that there are o…" at bounding box center [664, 451] width 442 height 272
click at [668, 541] on button "I Understand" at bounding box center [664, 554] width 83 height 28
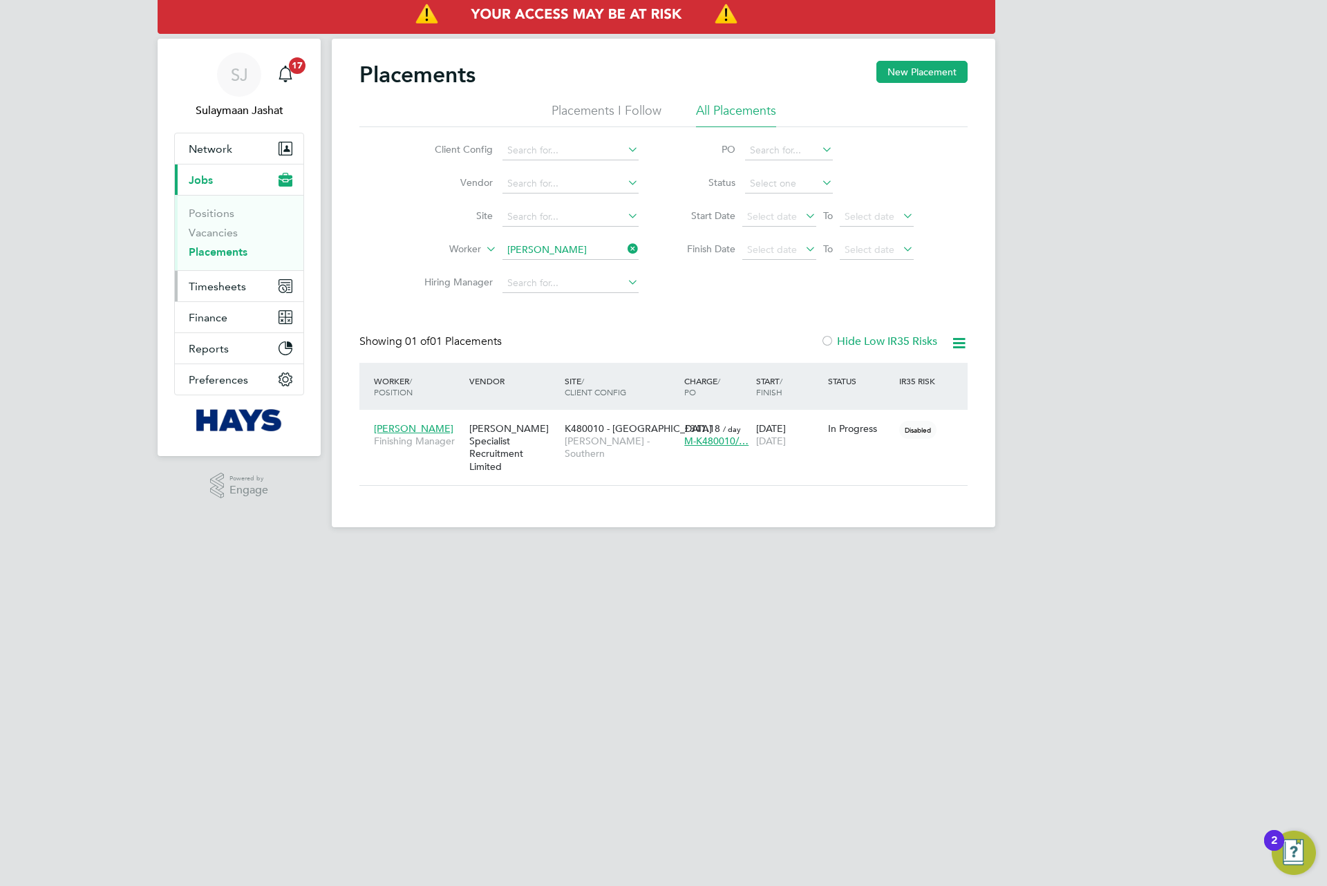
click at [218, 280] on span "Timesheets" at bounding box center [217, 286] width 57 height 13
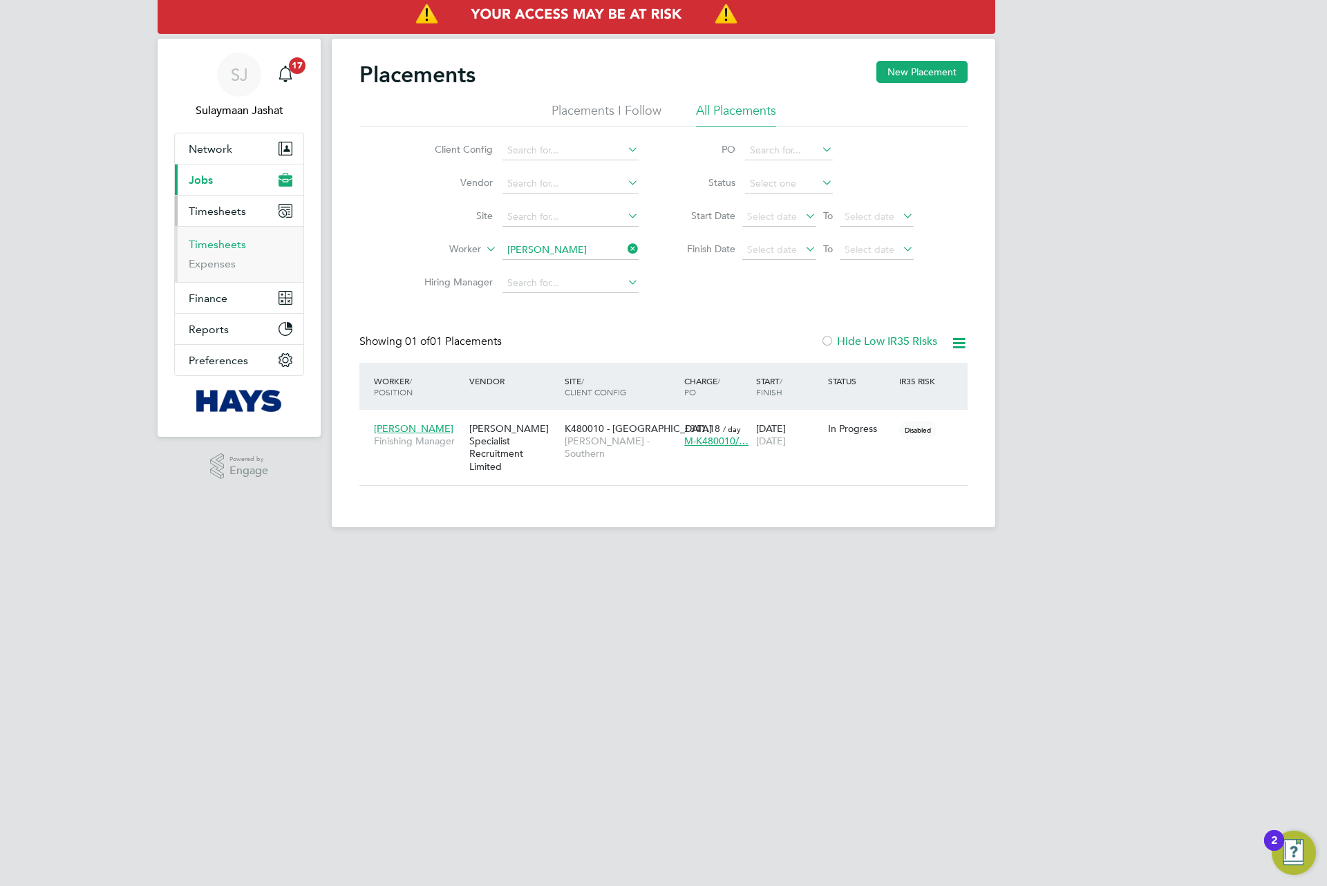
click at [237, 243] on link "Timesheets" at bounding box center [217, 244] width 57 height 13
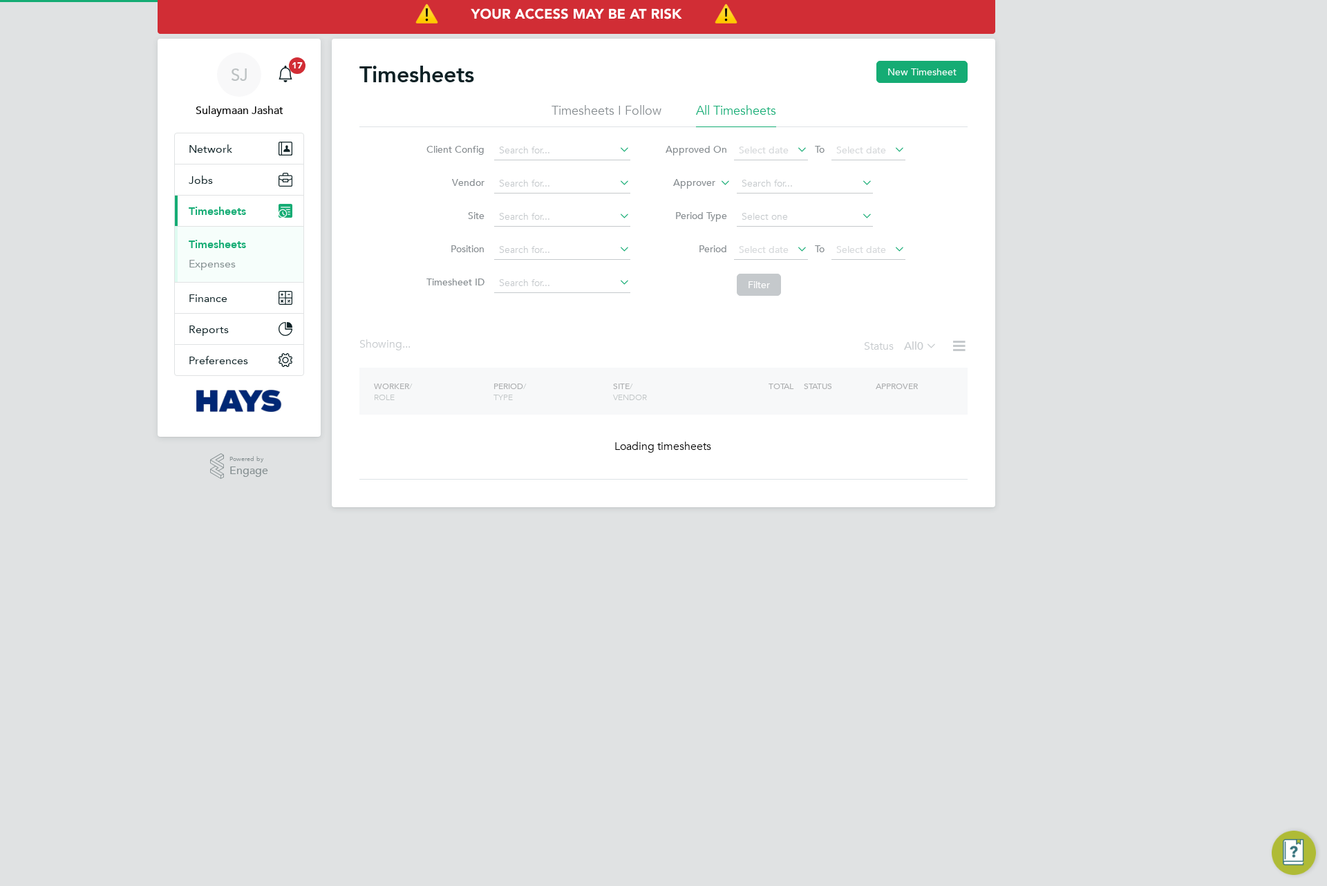
click at [677, 181] on label "Approver" at bounding box center [684, 183] width 62 height 14
click at [686, 193] on li "Worker" at bounding box center [681, 199] width 68 height 18
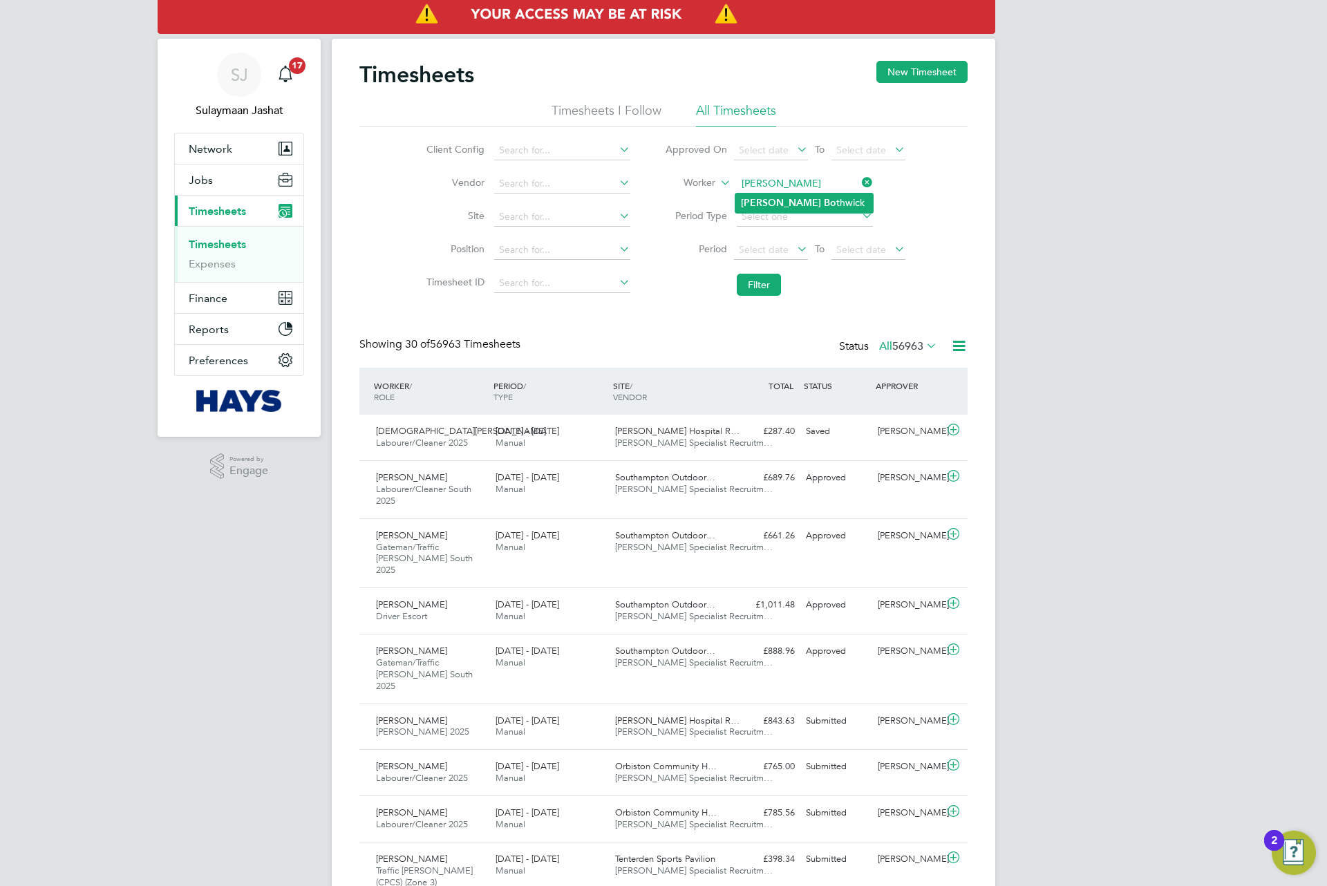
click at [828, 201] on li "Gareth Bo thwick" at bounding box center [804, 203] width 138 height 19
type input "Gareth Bothwick"
click at [785, 262] on li "Period Select date To Select date" at bounding box center [785, 250] width 275 height 33
click at [767, 285] on button "Filter" at bounding box center [759, 285] width 44 height 22
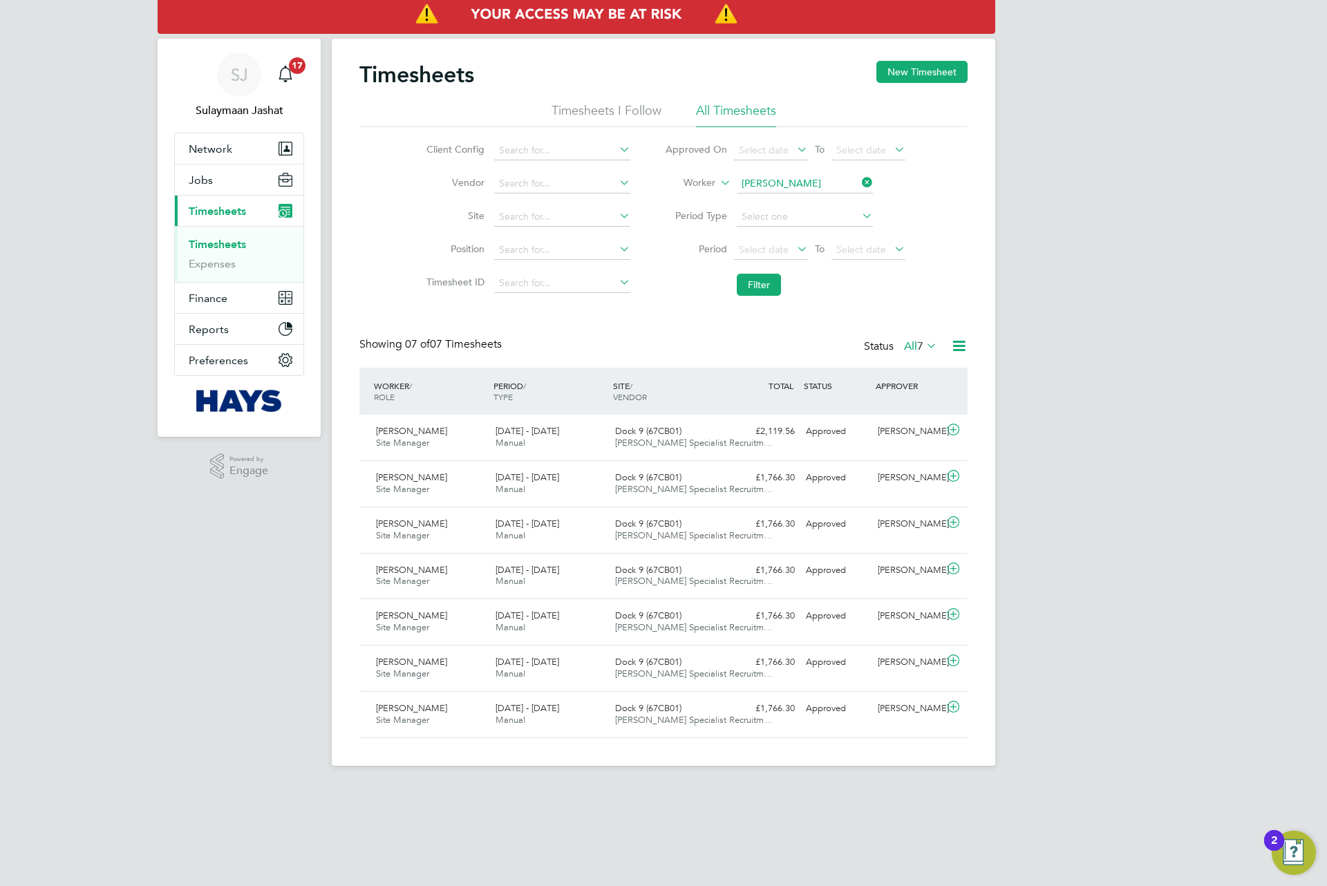
click at [700, 181] on label "Worker" at bounding box center [684, 183] width 62 height 14
click at [708, 193] on icon at bounding box center [705, 198] width 10 height 10
drag, startPoint x: 702, startPoint y: 180, endPoint x: 700, endPoint y: 187, distance: 7.2
click at [701, 182] on label "Worker" at bounding box center [684, 183] width 62 height 14
click at [700, 216] on li "Approver" at bounding box center [681, 217] width 68 height 18
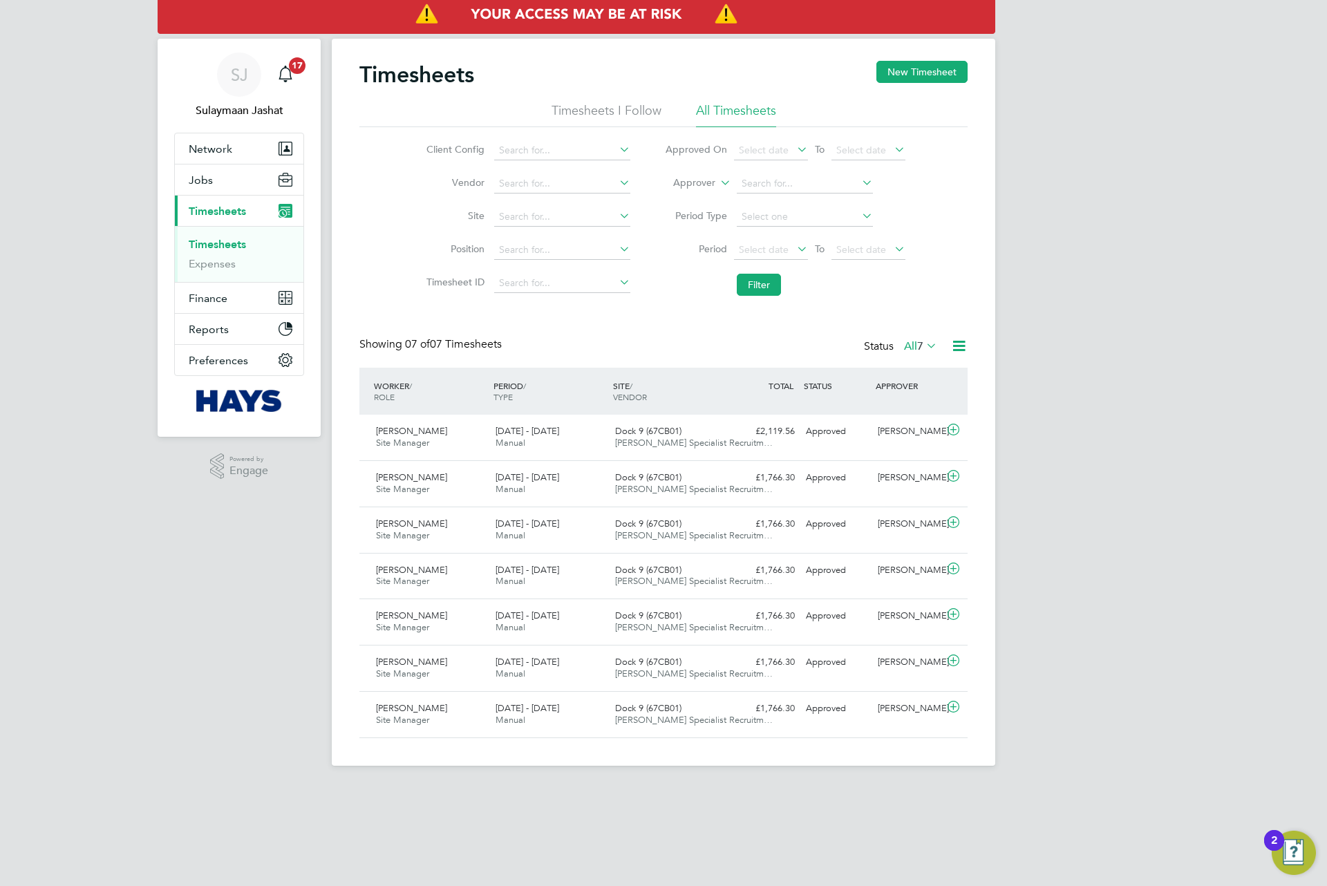
click at [770, 187] on input at bounding box center [805, 183] width 136 height 19
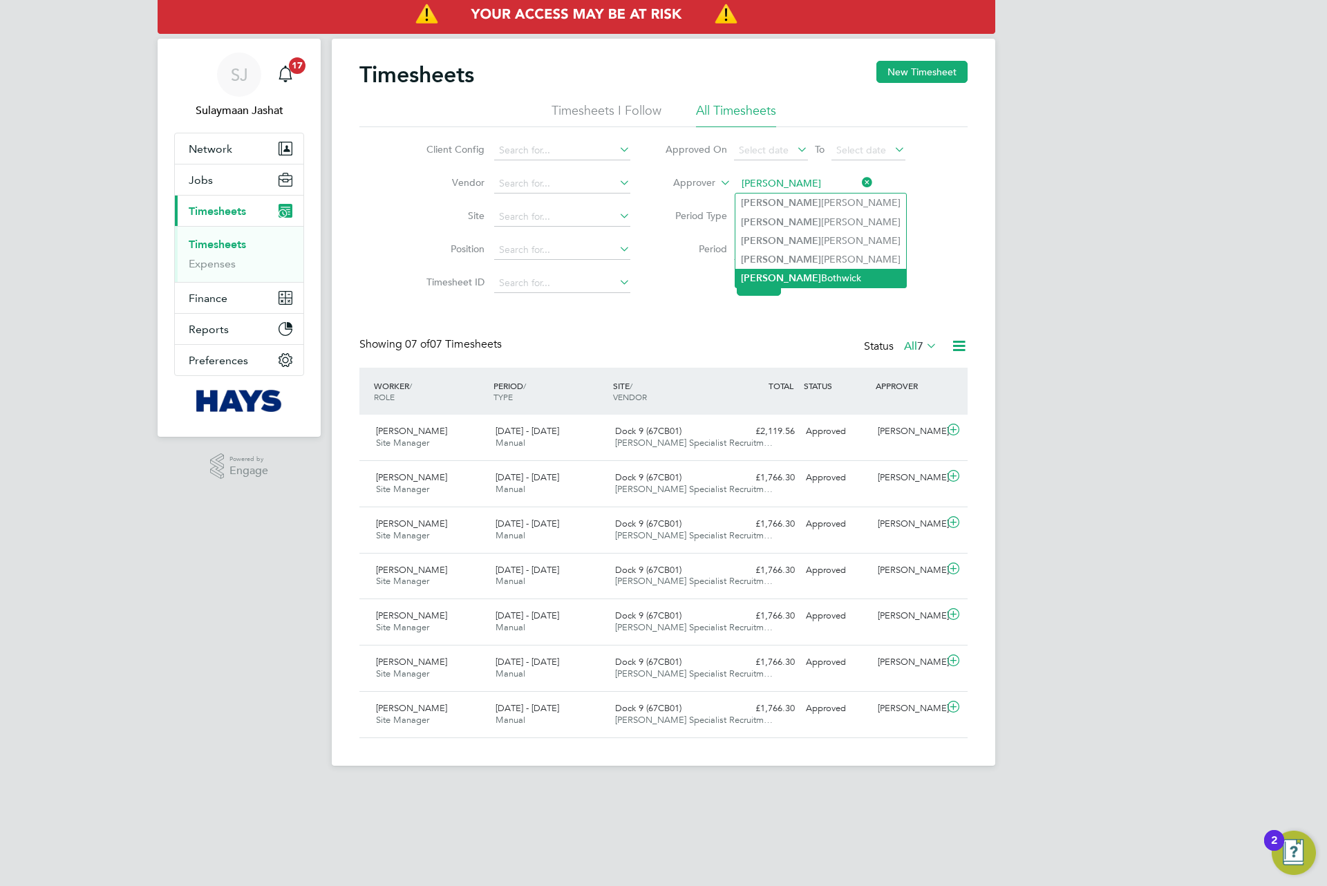
click at [803, 279] on li "Gareth Bothwick" at bounding box center [820, 278] width 171 height 19
type input "Gareth Bothwick"
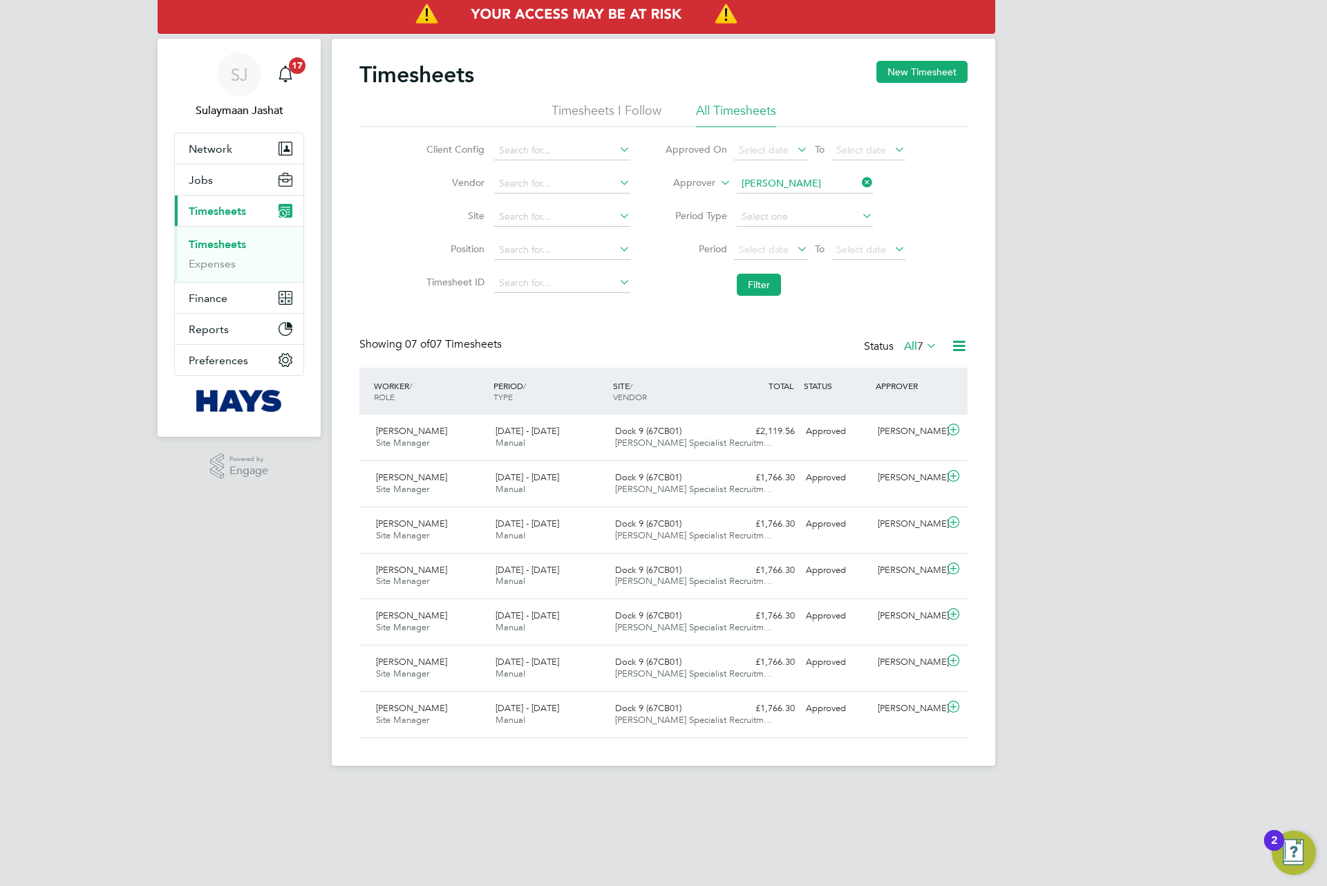
click at [749, 297] on li "Filter" at bounding box center [785, 285] width 275 height 36
click at [751, 288] on button "Filter" at bounding box center [759, 285] width 44 height 22
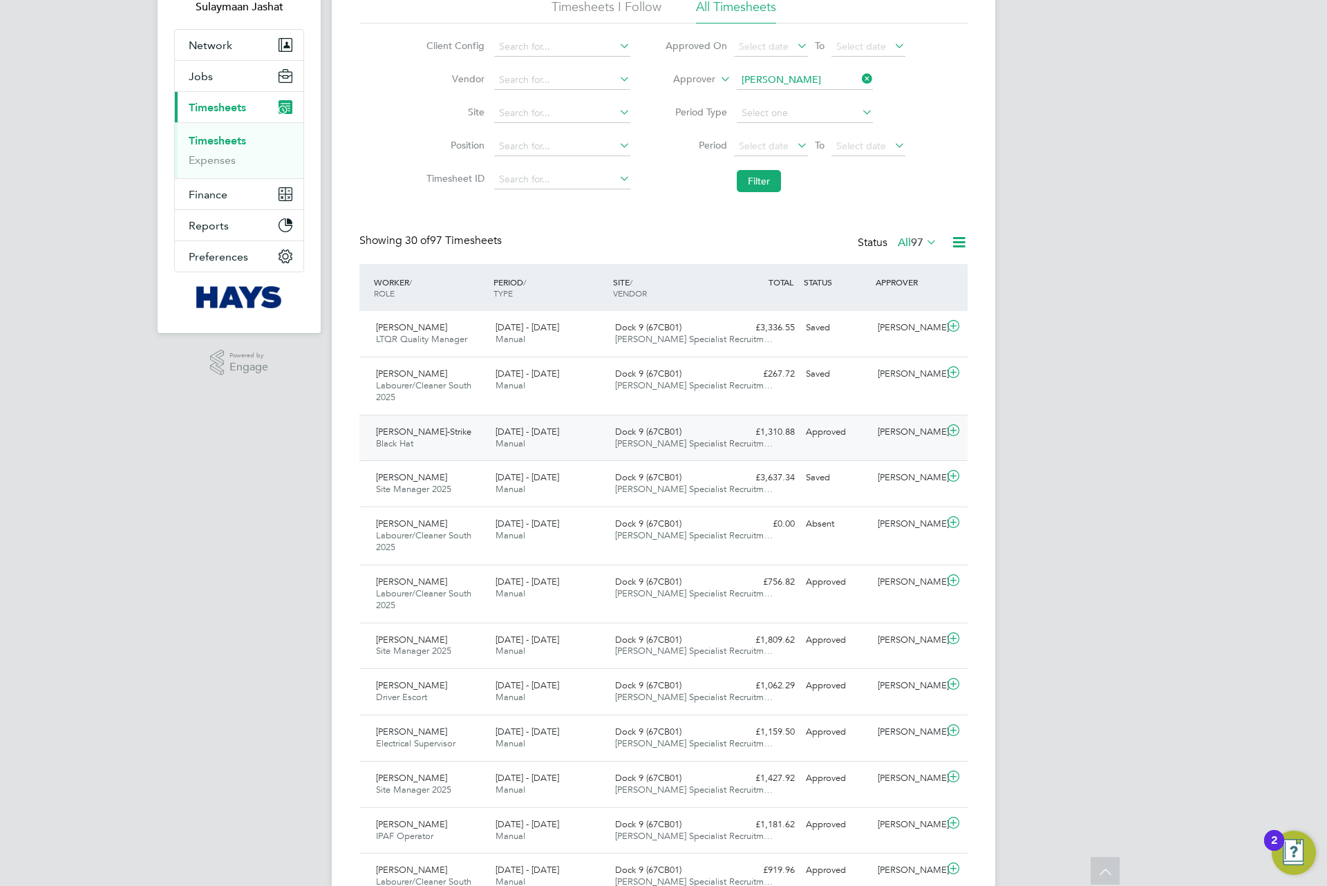
click at [756, 447] on div "Mark Mirfin-Strike Black Hat 23 - 29 Aug 2025 23 - 29 Aug 2025 Manual Dock 9 (6…" at bounding box center [663, 438] width 608 height 46
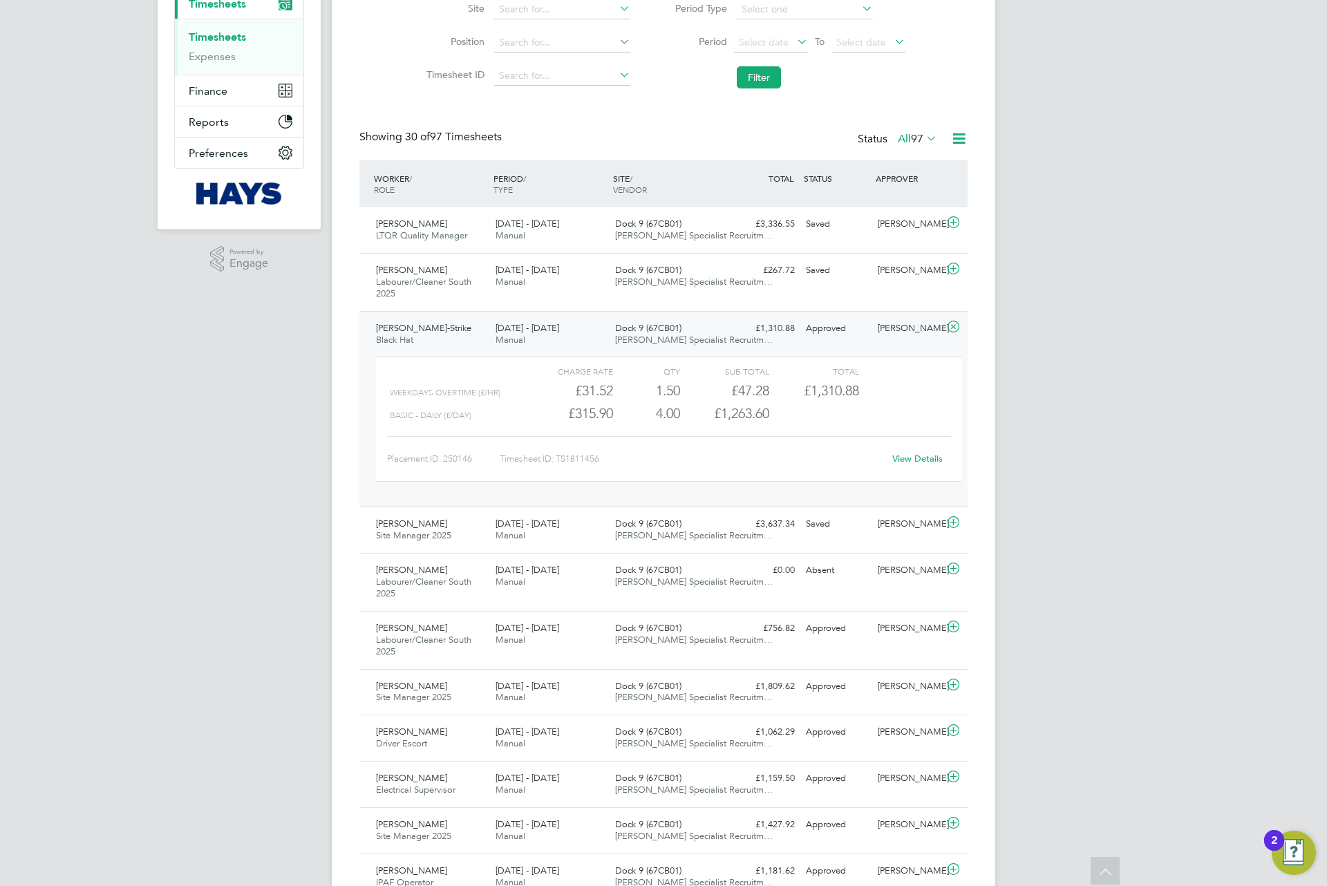
click at [908, 462] on link "View Details" at bounding box center [917, 459] width 50 height 12
click at [652, 544] on div "Dock 9 (67CB01) Hays Specialist Recruitm…" at bounding box center [670, 530] width 120 height 35
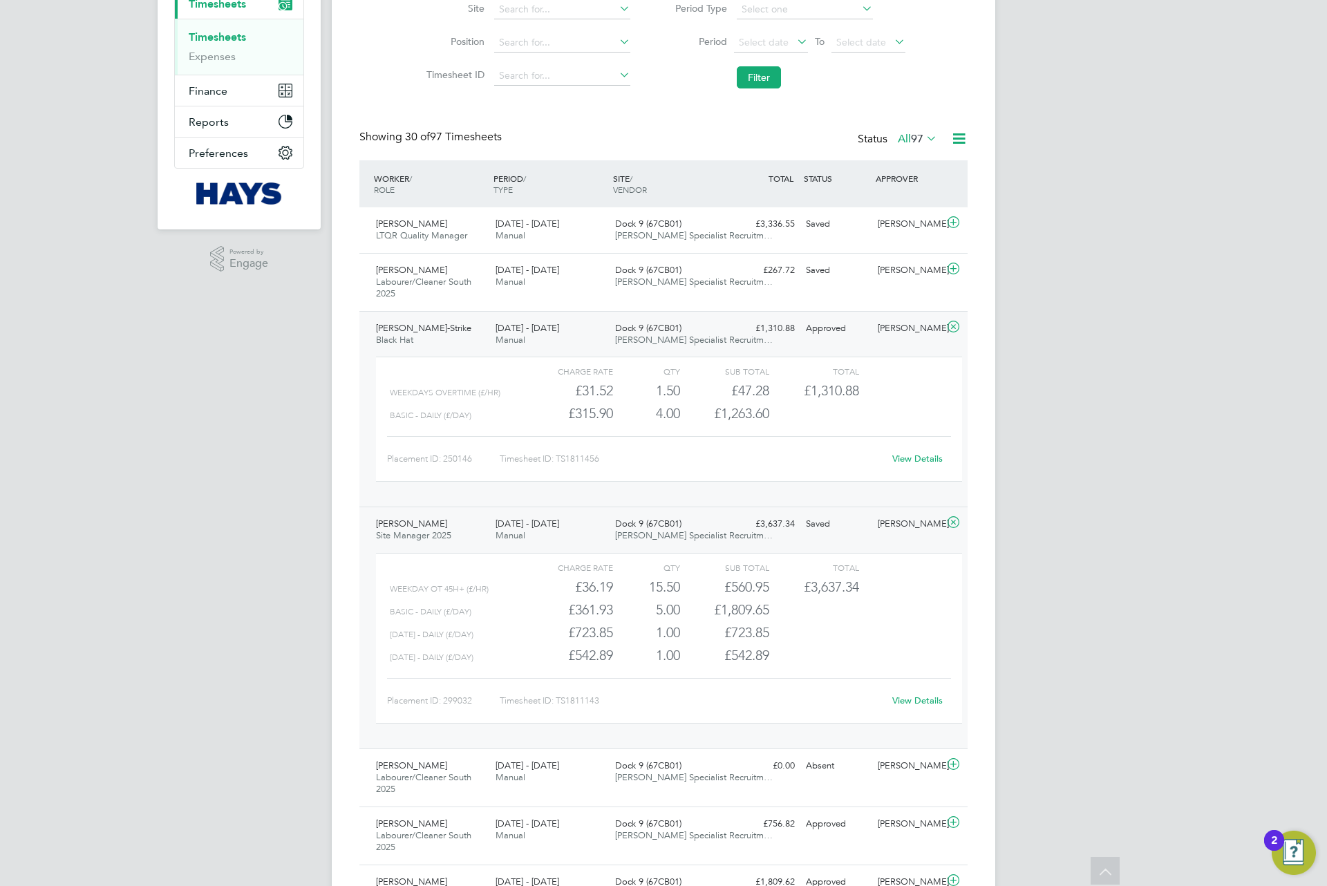
click at [913, 706] on link "View Details" at bounding box center [917, 701] width 50 height 12
click at [625, 532] on div "Dock 9 (67CB01) Hays Specialist Recruitm…" at bounding box center [670, 530] width 120 height 35
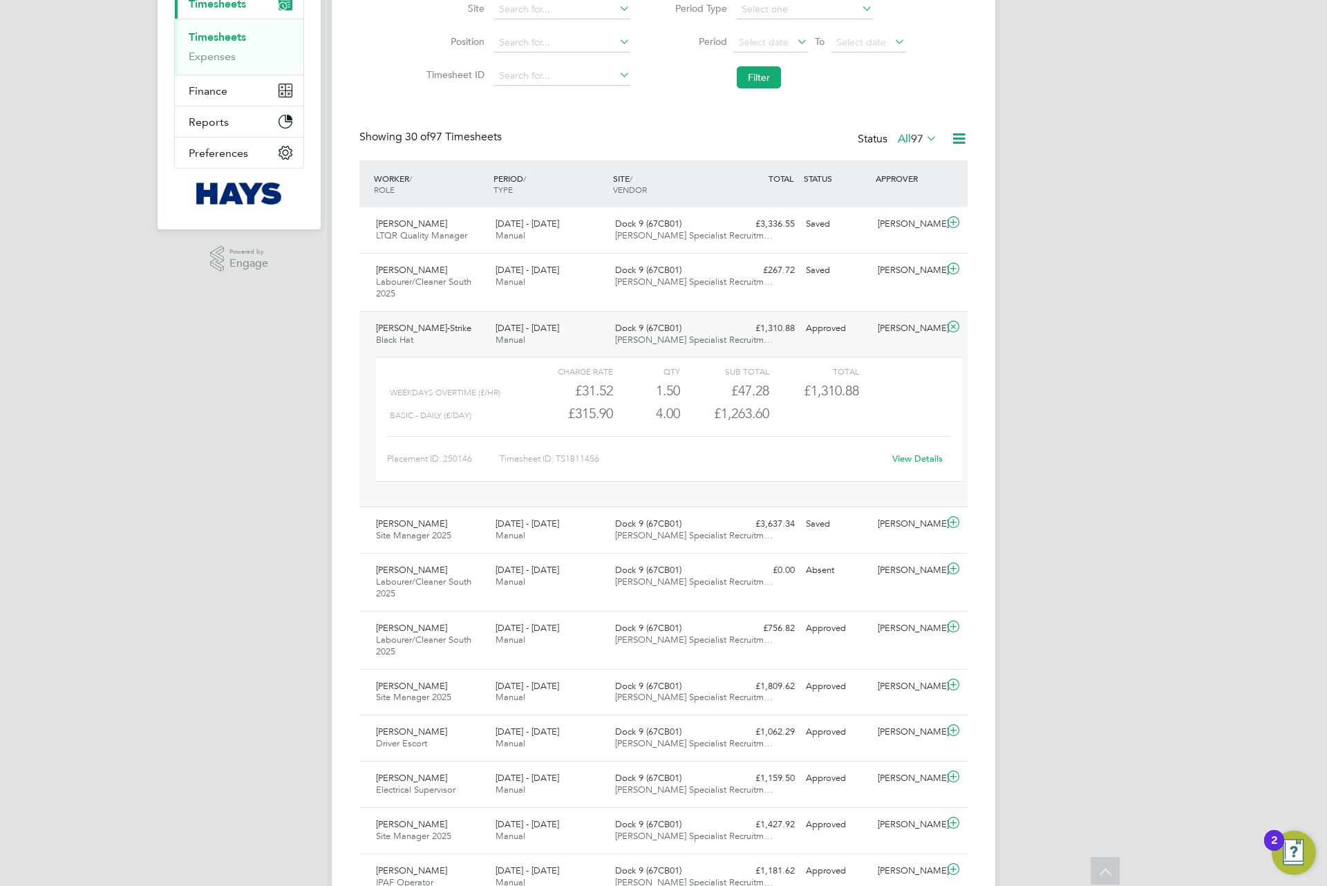
click at [644, 341] on span "Hays Specialist Recruitm…" at bounding box center [694, 340] width 158 height 12
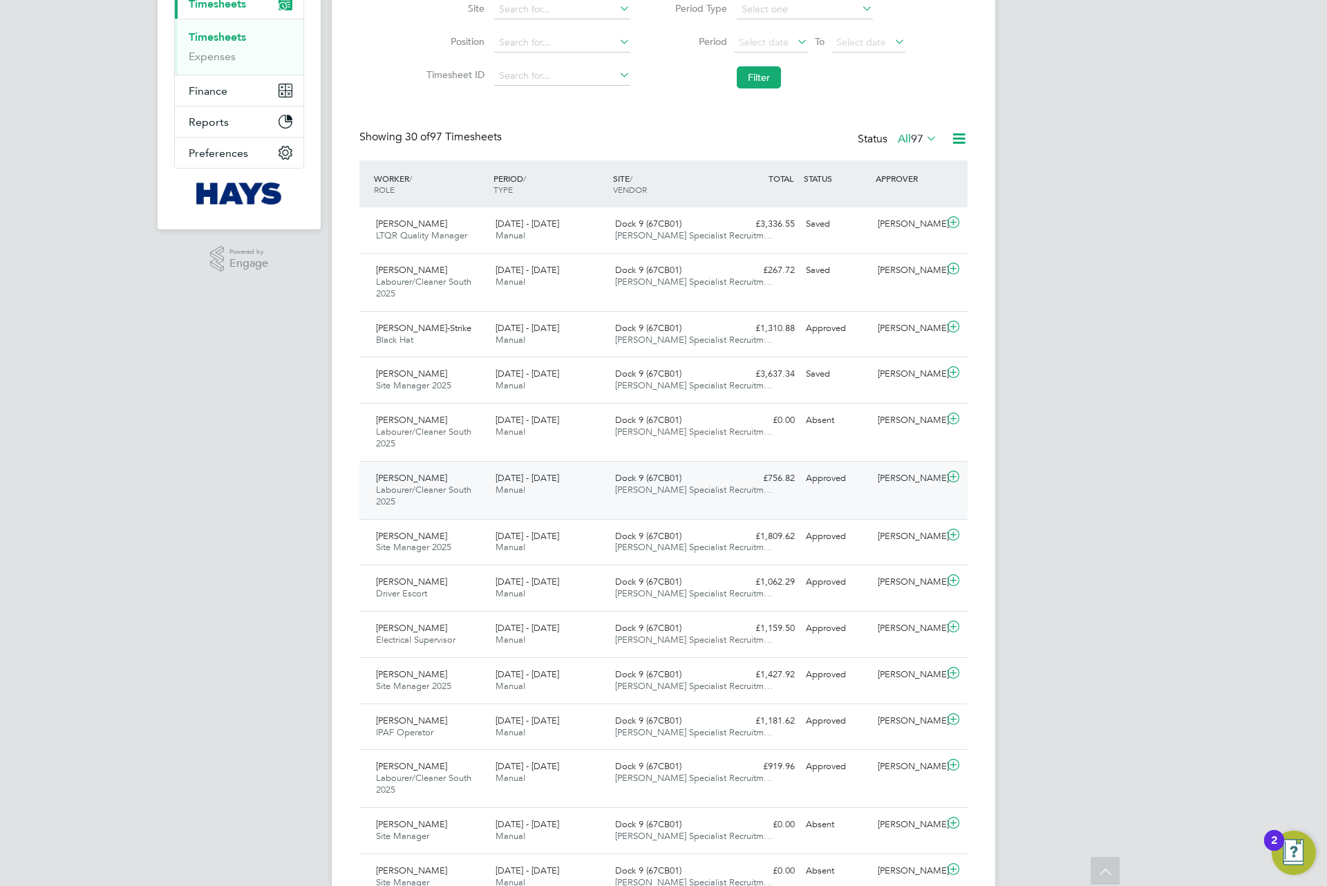
click at [645, 475] on div "Dock 9 (67CB01) Hays Specialist Recruitm…" at bounding box center [670, 484] width 120 height 35
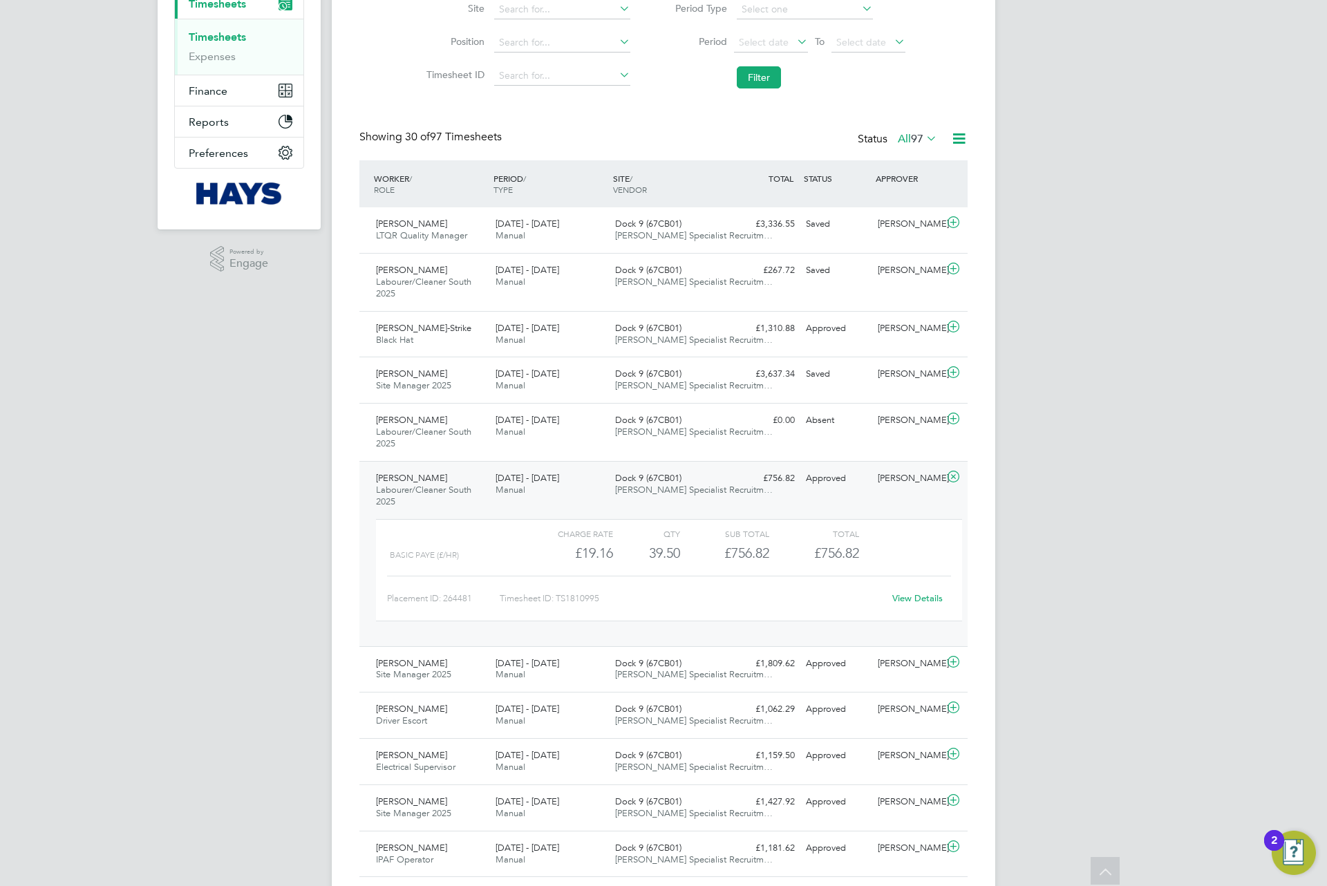
click at [911, 596] on link "View Details" at bounding box center [917, 598] width 50 height 12
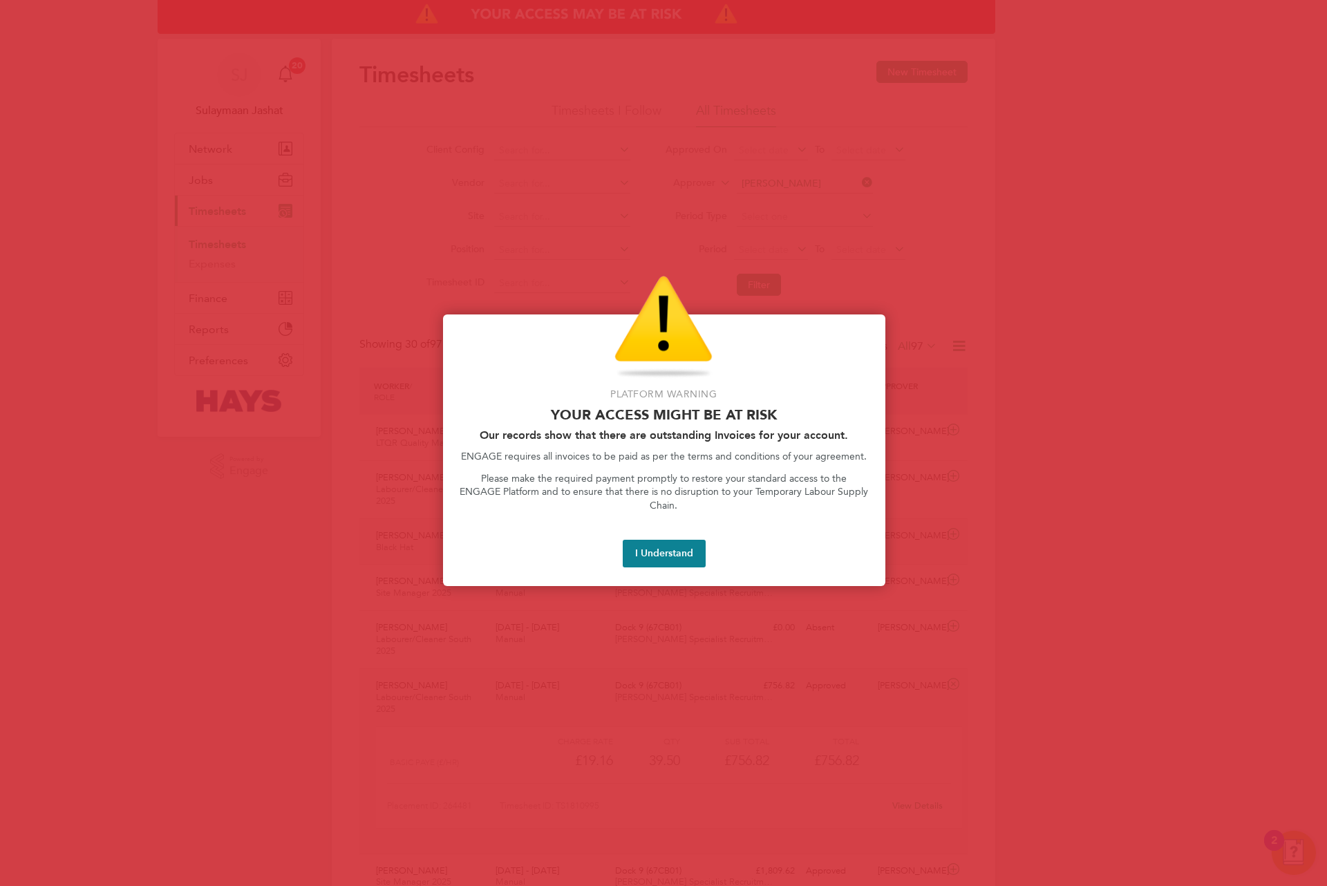
click at [656, 540] on button "I Understand" at bounding box center [664, 554] width 83 height 28
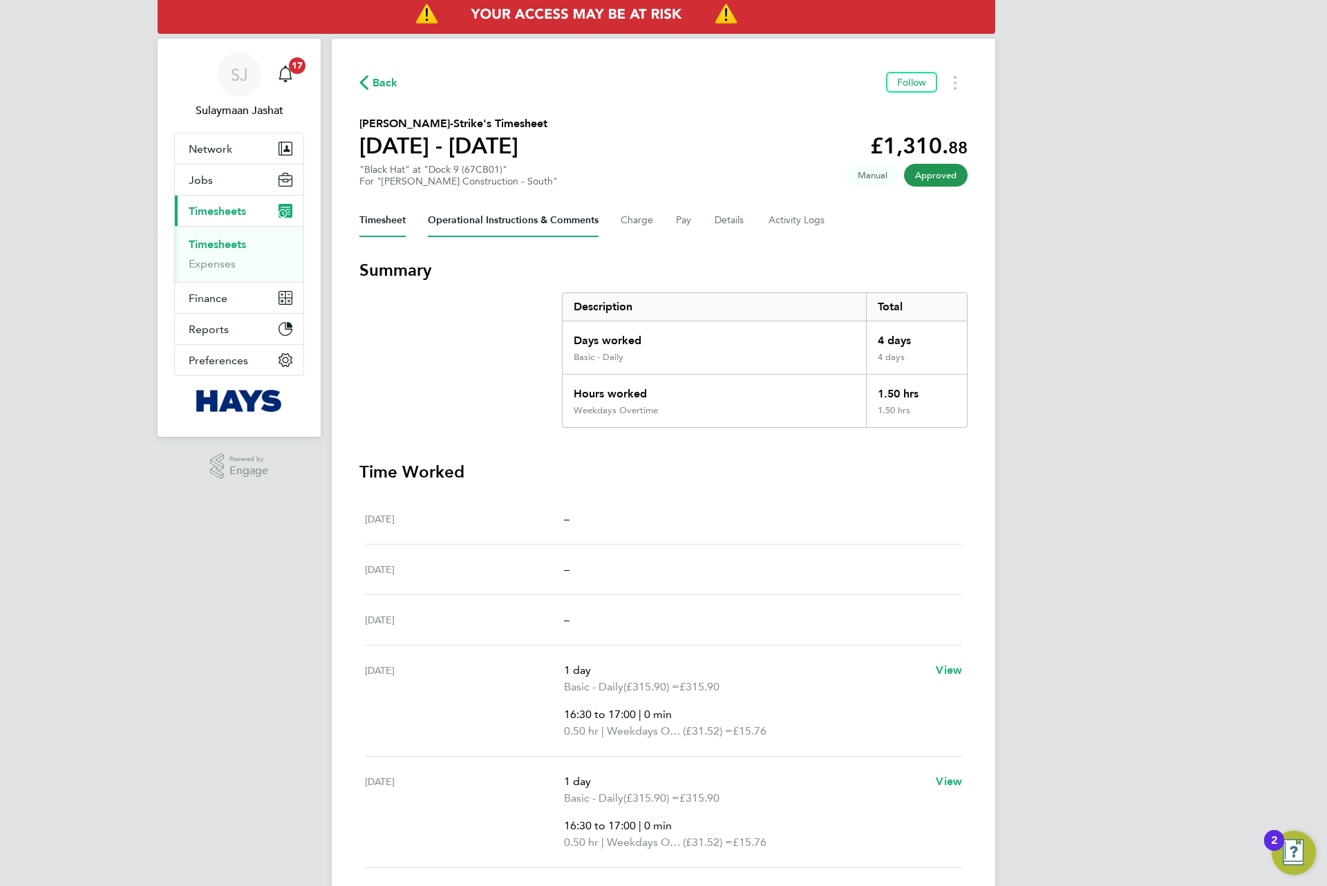
click at [541, 214] on Comments-tab "Operational Instructions & Comments" at bounding box center [513, 220] width 171 height 33
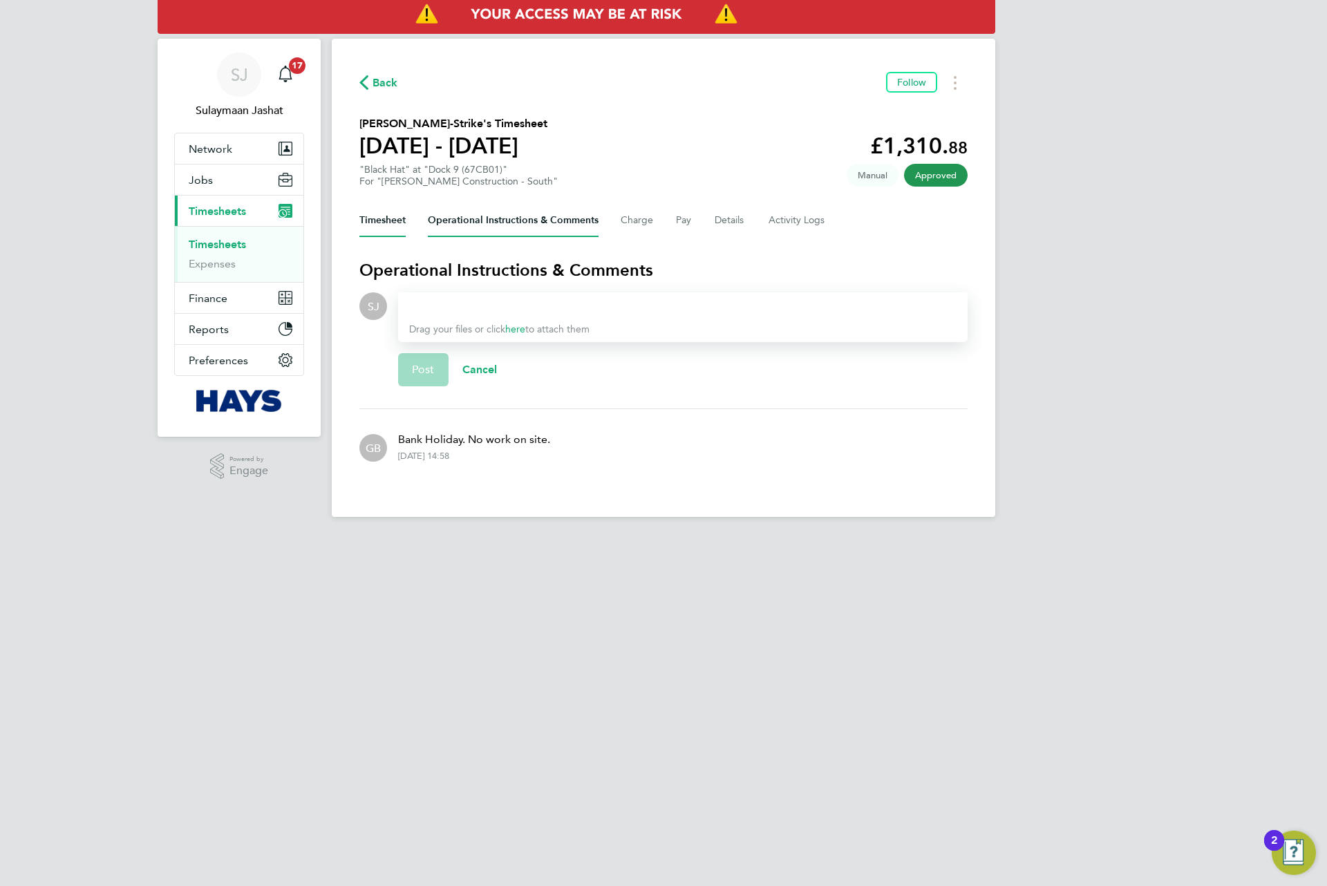
click at [396, 224] on button "Timesheet" at bounding box center [382, 220] width 46 height 33
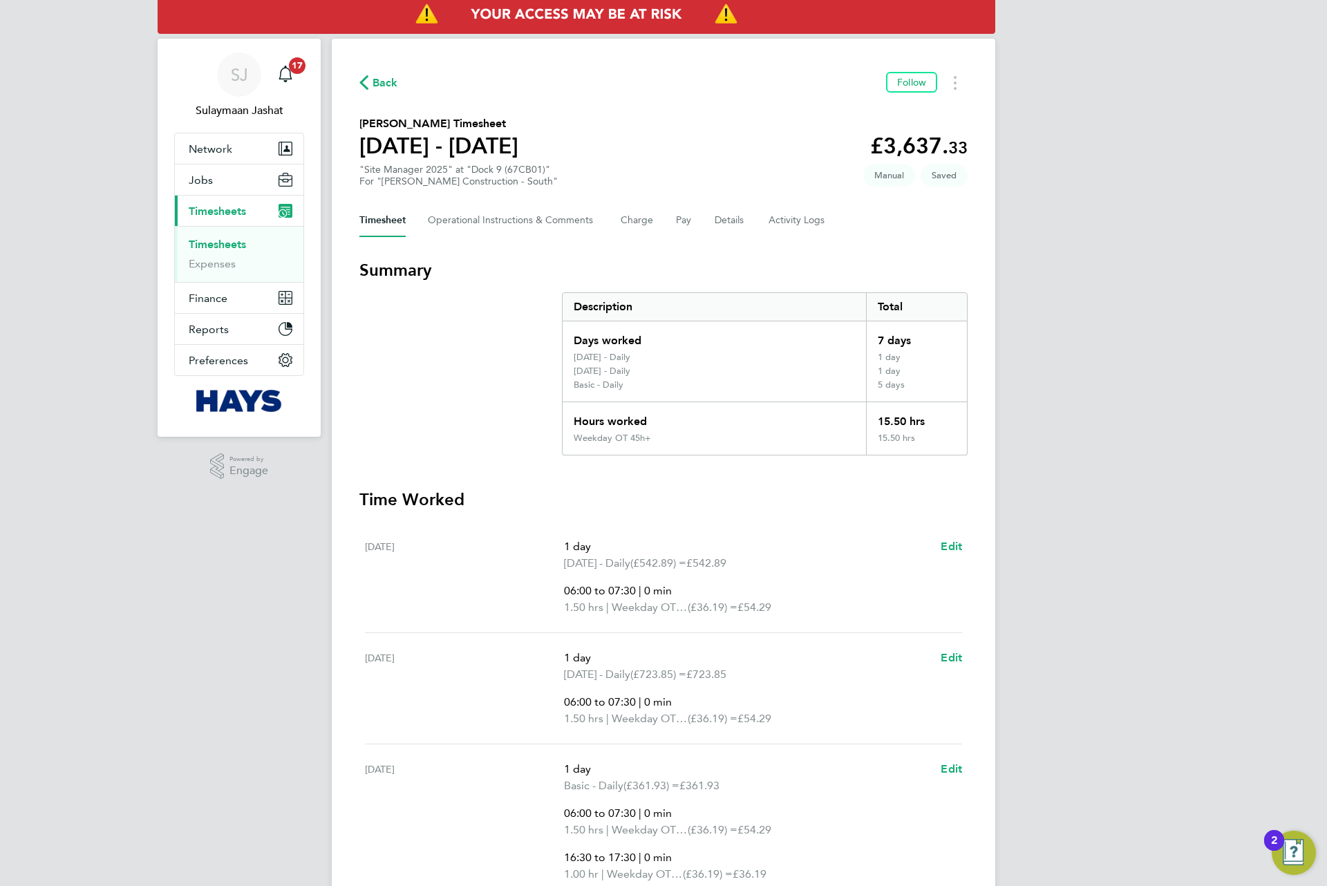
scroll to position [104, 0]
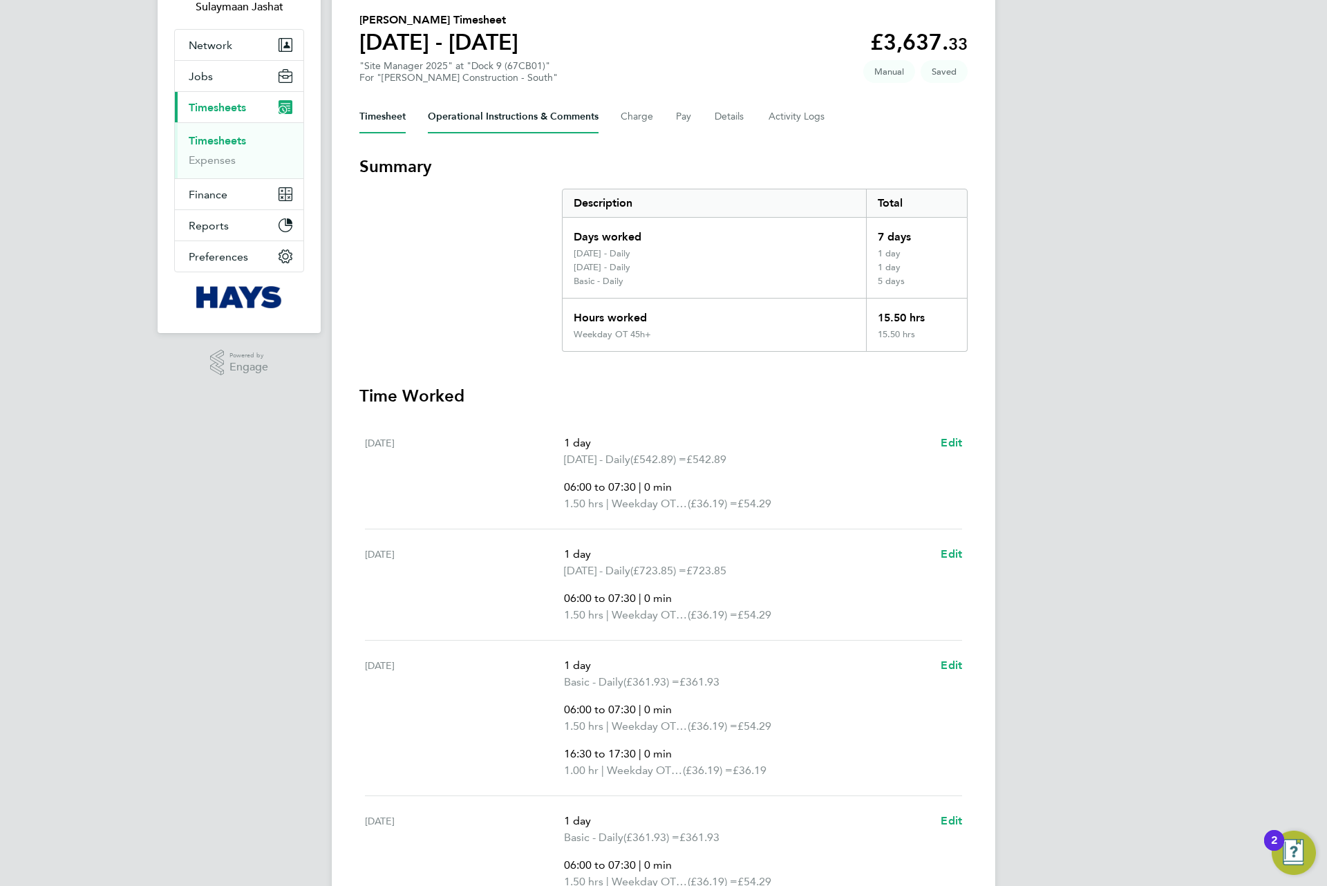
click at [534, 116] on Comments-tab "Operational Instructions & Comments" at bounding box center [513, 116] width 171 height 33
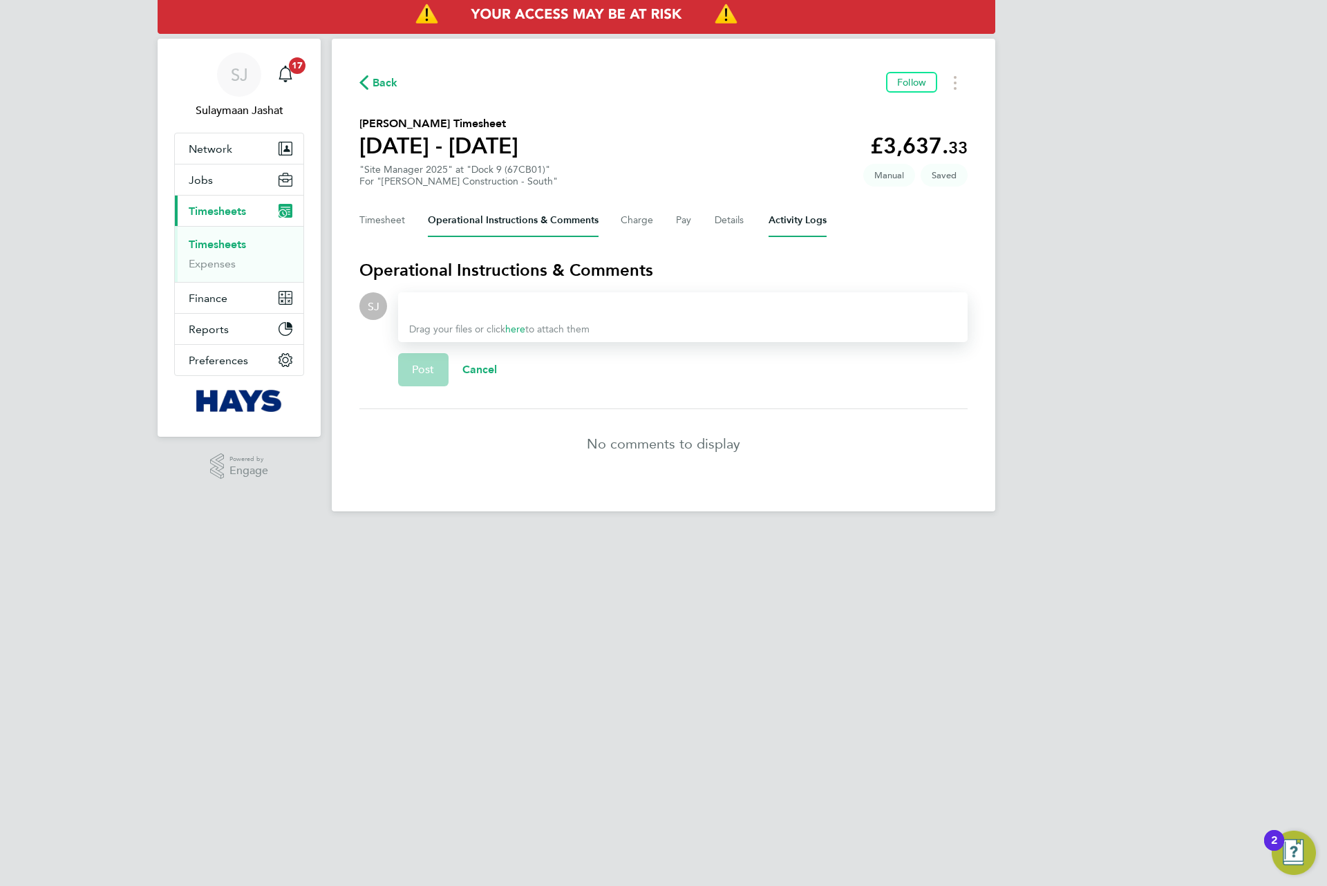
click at [809, 220] on Logs-tab "Activity Logs" at bounding box center [798, 220] width 58 height 33
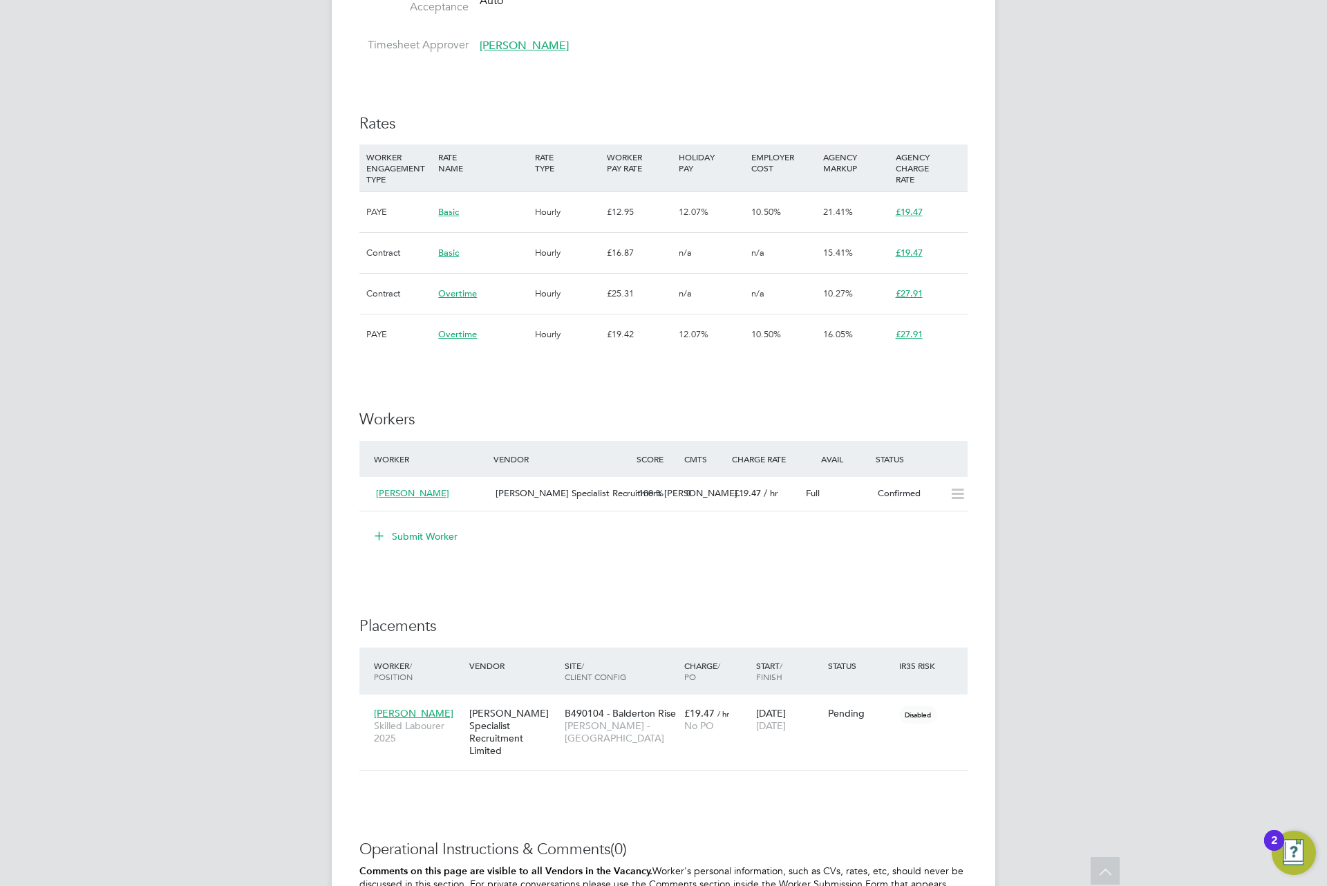
scroll to position [933, 0]
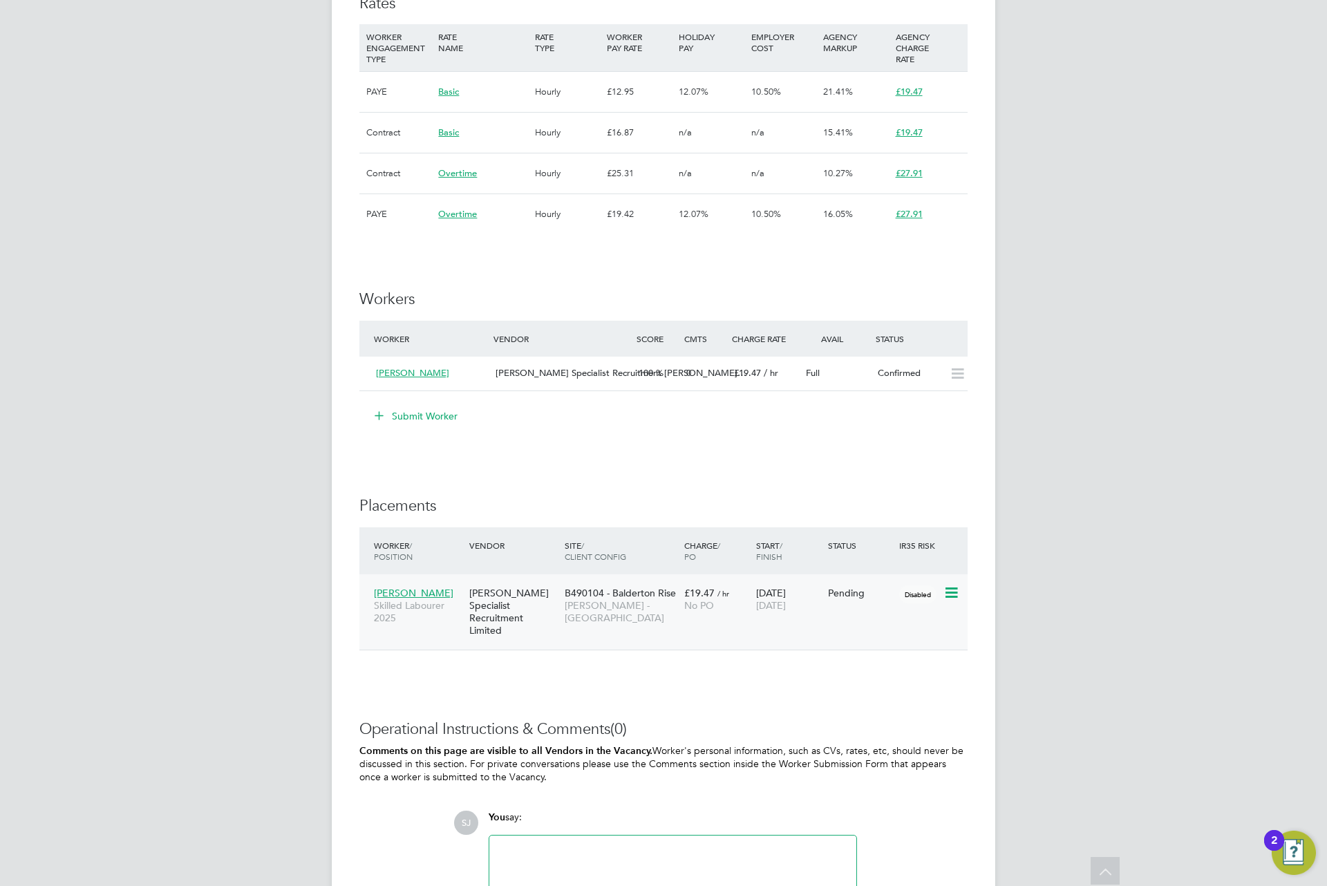
click at [828, 639] on div "Worker / Position Vendor Site / Client Config Charge / PO Start / Finish Status…" at bounding box center [663, 588] width 608 height 123
click at [836, 621] on div "Antony Whyler Skilled Labourer 2025 Hays Specialist Recruitment Limited B490104…" at bounding box center [663, 611] width 608 height 75
click at [956, 597] on icon at bounding box center [951, 593] width 14 height 17
click at [904, 679] on li "Start" at bounding box center [908, 681] width 98 height 19
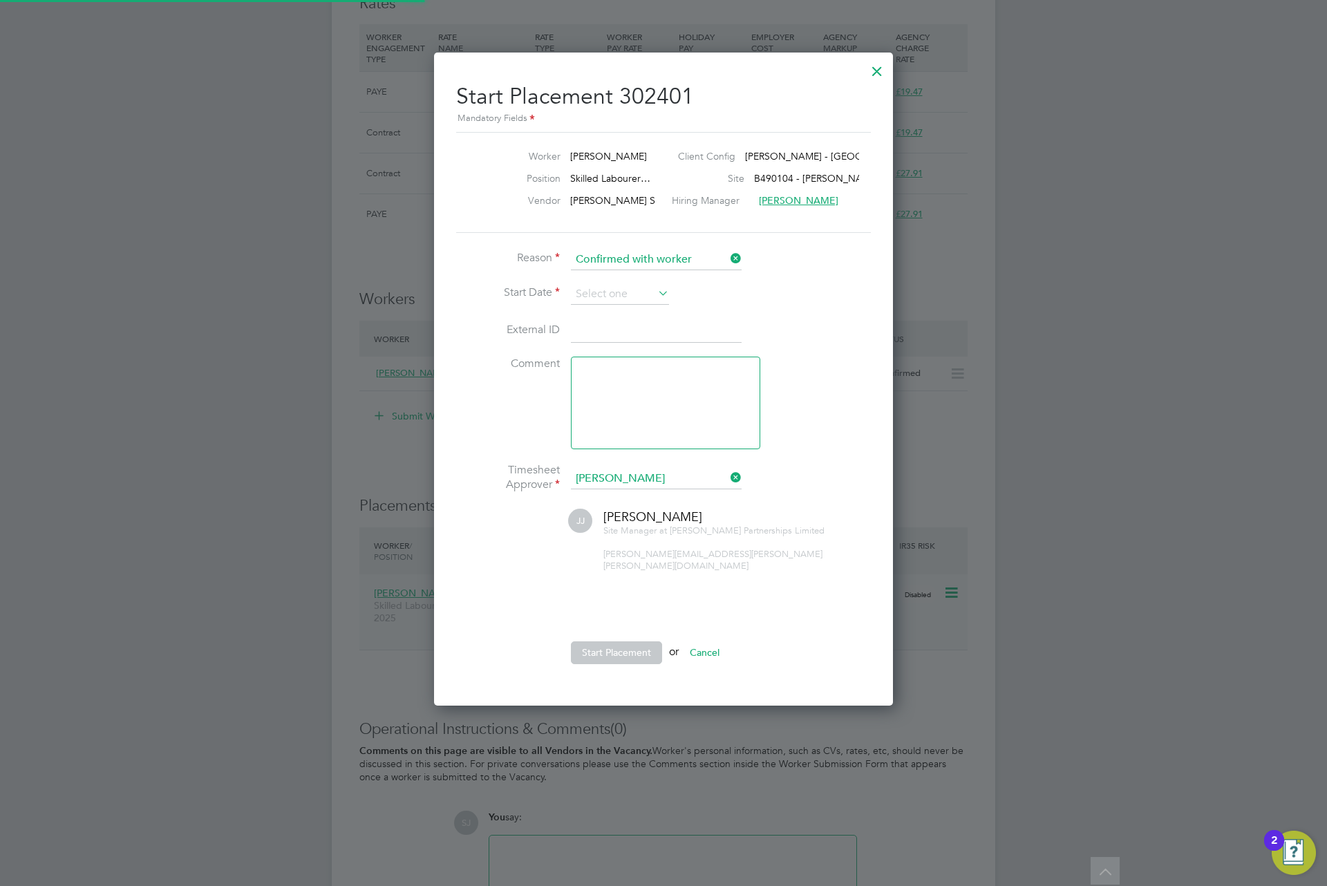
scroll to position [6, 6]
drag, startPoint x: 623, startPoint y: 374, endPoint x: 622, endPoint y: 361, distance: 13.2
click at [623, 372] on textarea at bounding box center [665, 403] width 189 height 93
click at [616, 289] on input at bounding box center [620, 294] width 98 height 21
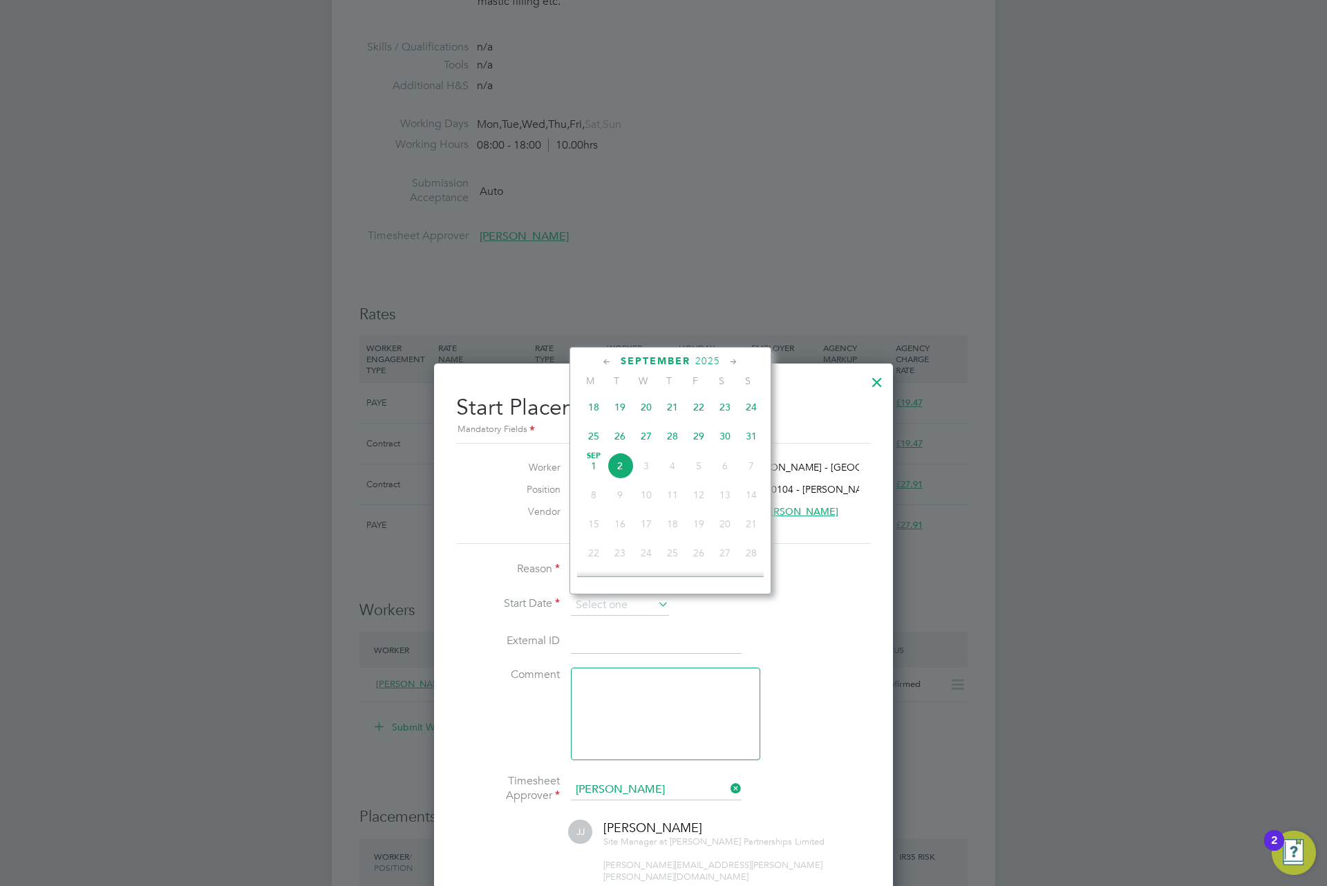
click at [596, 471] on span "Sep 1" at bounding box center [594, 466] width 26 height 26
type input "[DATE]"
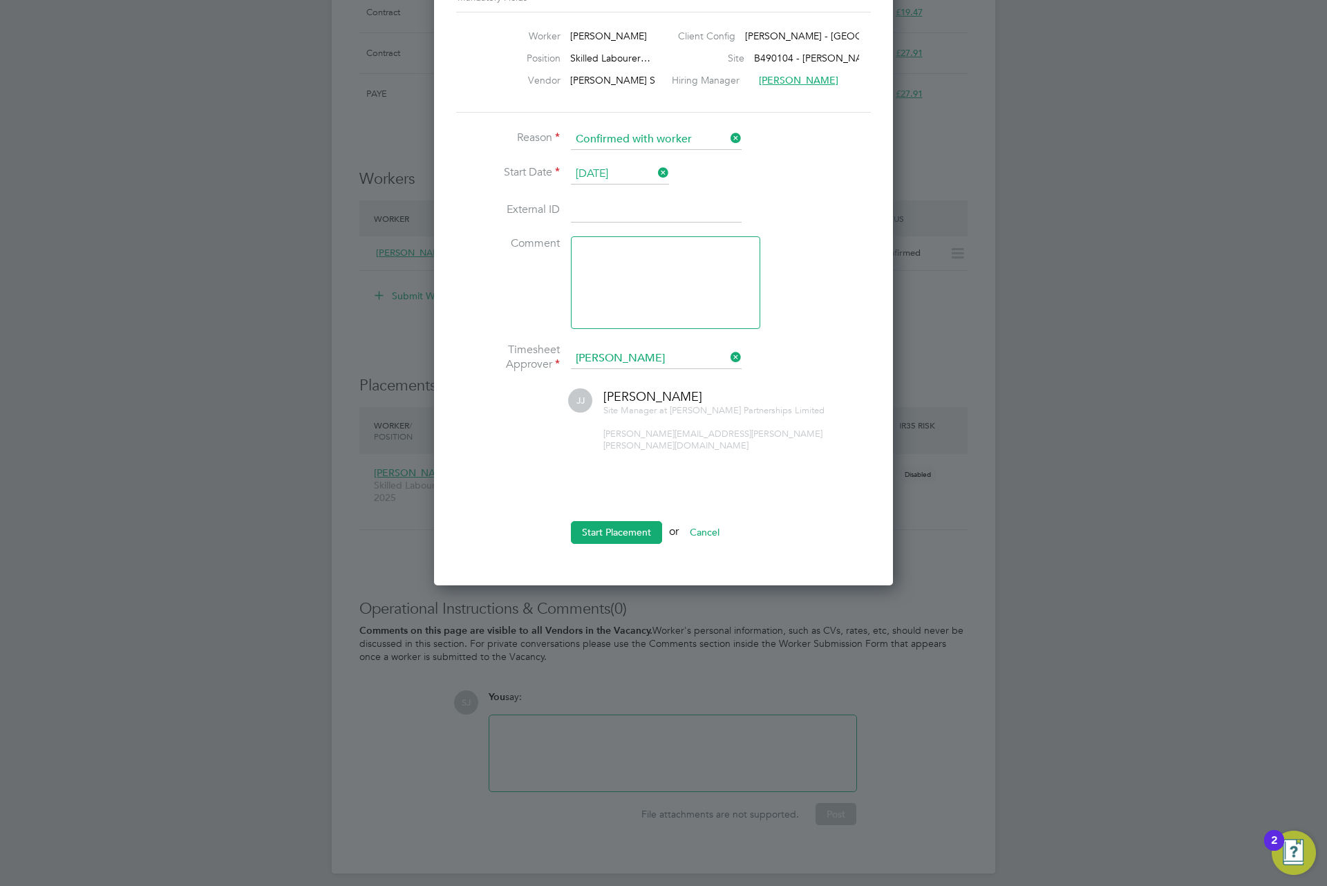
click at [606, 554] on div "Start Placement 302401 Mandatory Fields Worker Antony Whyler Client Config Love…" at bounding box center [663, 258] width 459 height 653
click at [614, 533] on li "Start Placement or Cancel" at bounding box center [663, 539] width 415 height 36
click at [615, 529] on button "Start Placement" at bounding box center [616, 532] width 91 height 22
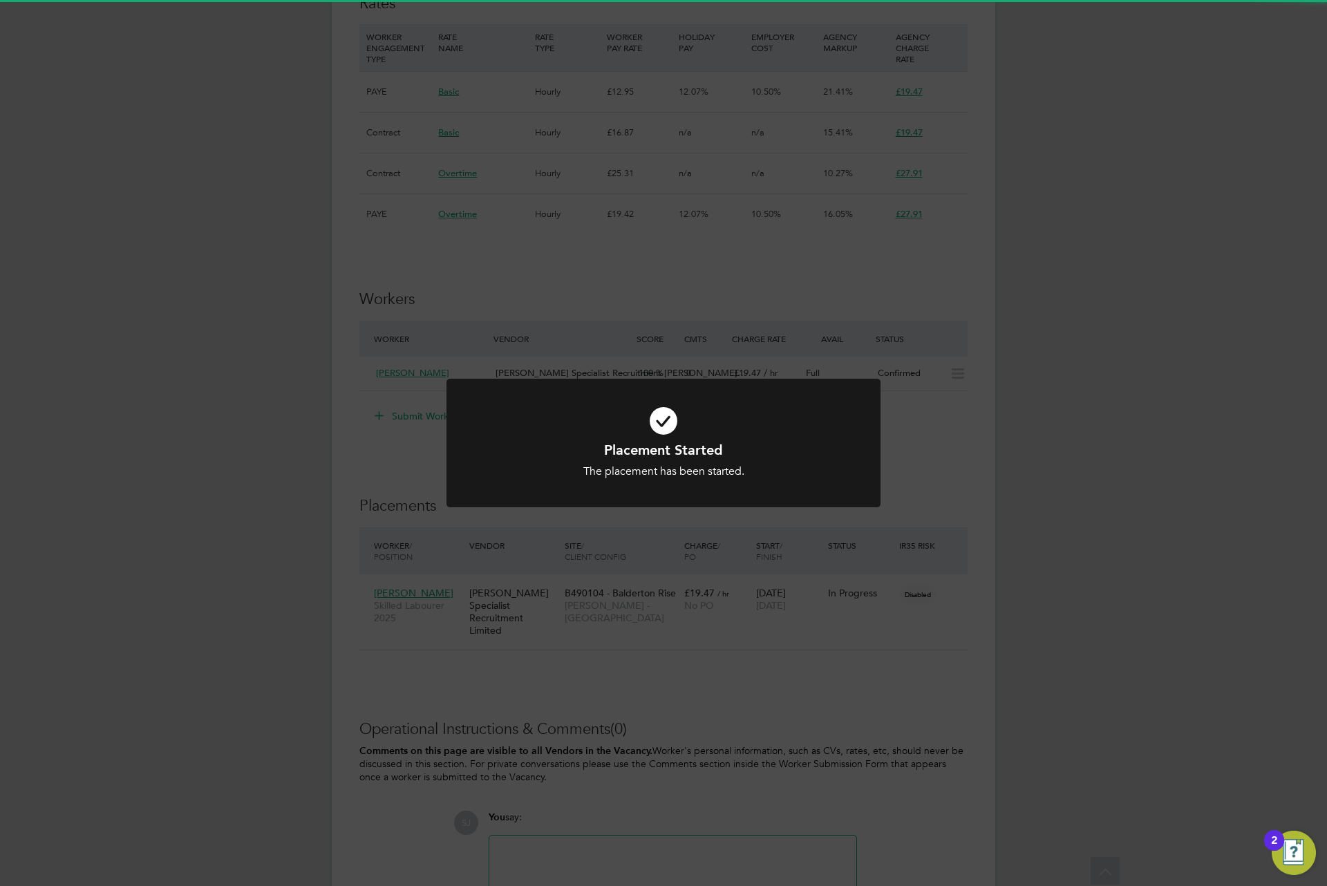
click at [617, 523] on div "Placement Started The placement has been started. Cancel Okay" at bounding box center [664, 452] width 434 height 146
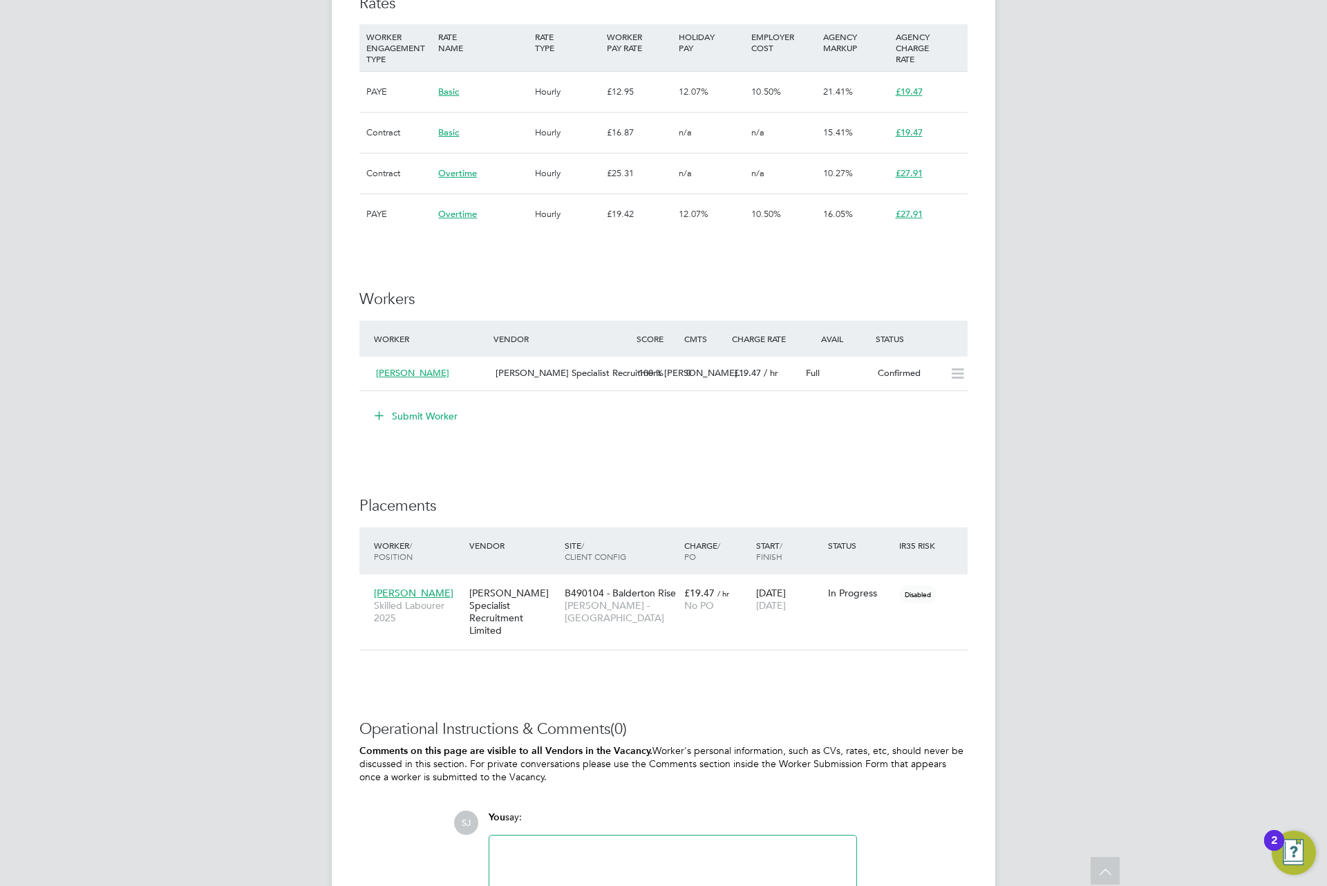
click at [612, 612] on span "Lovell - East Midlands" at bounding box center [621, 611] width 113 height 25
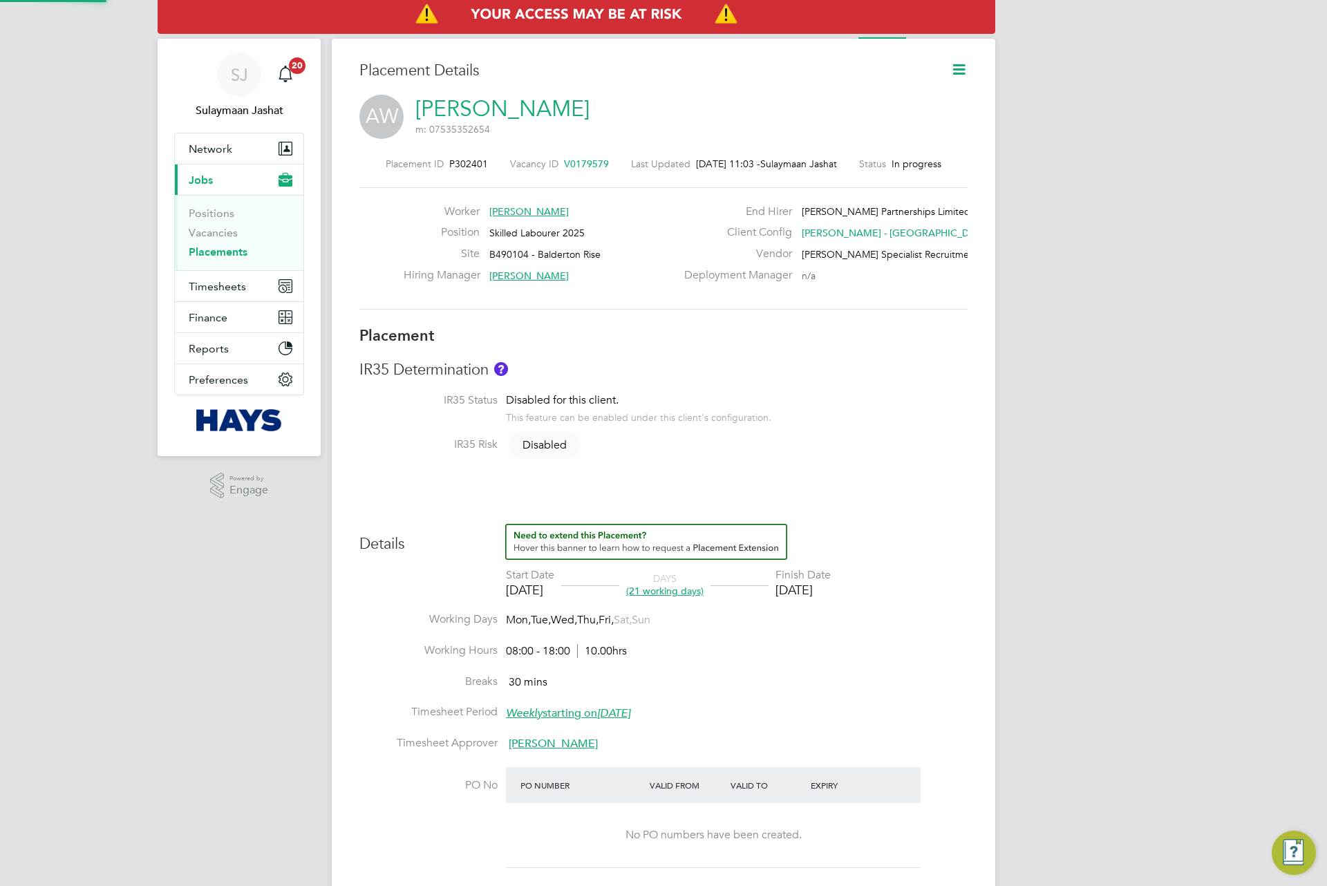
click at [507, 118] on link "[PERSON_NAME]" at bounding box center [502, 108] width 174 height 27
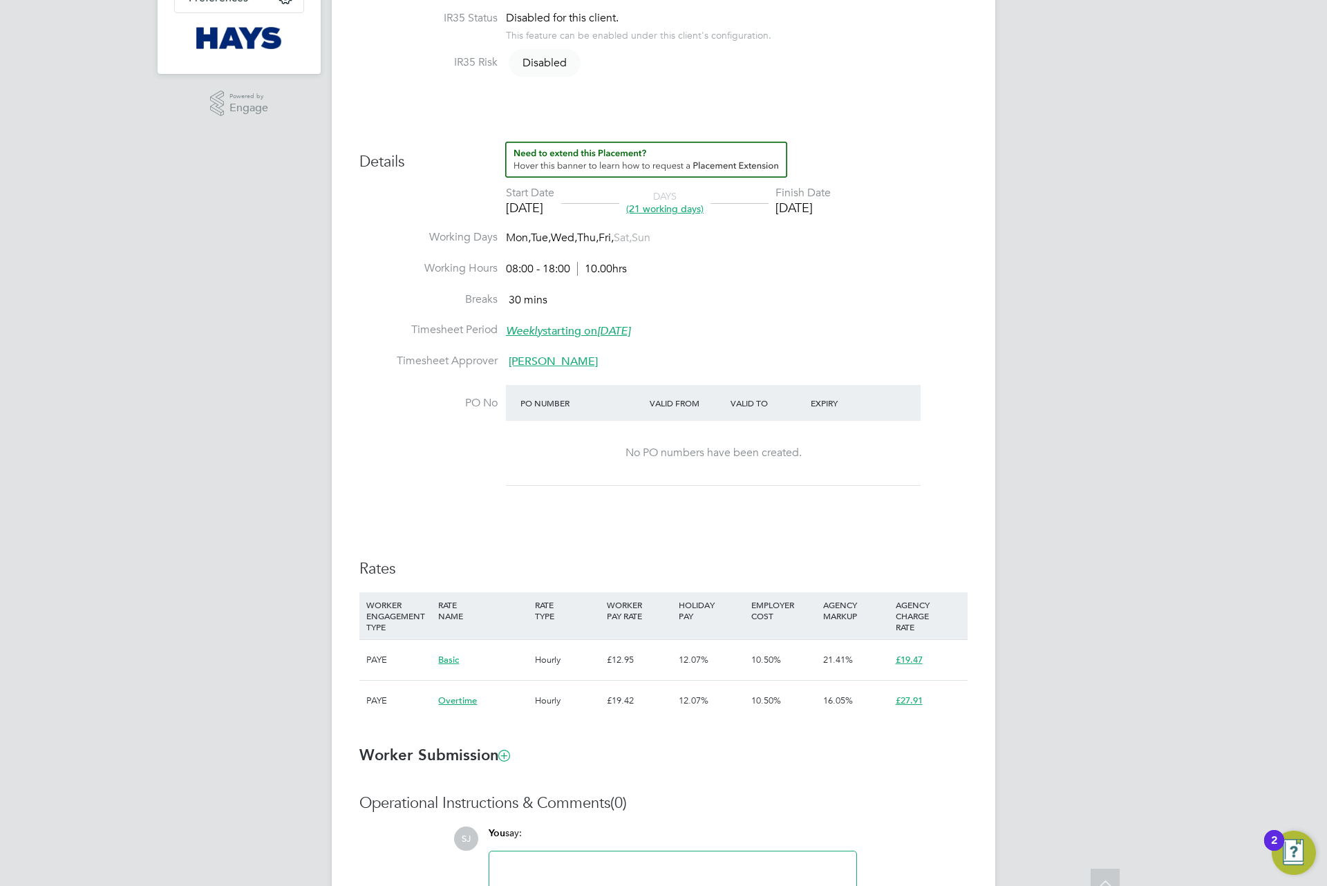
scroll to position [518, 0]
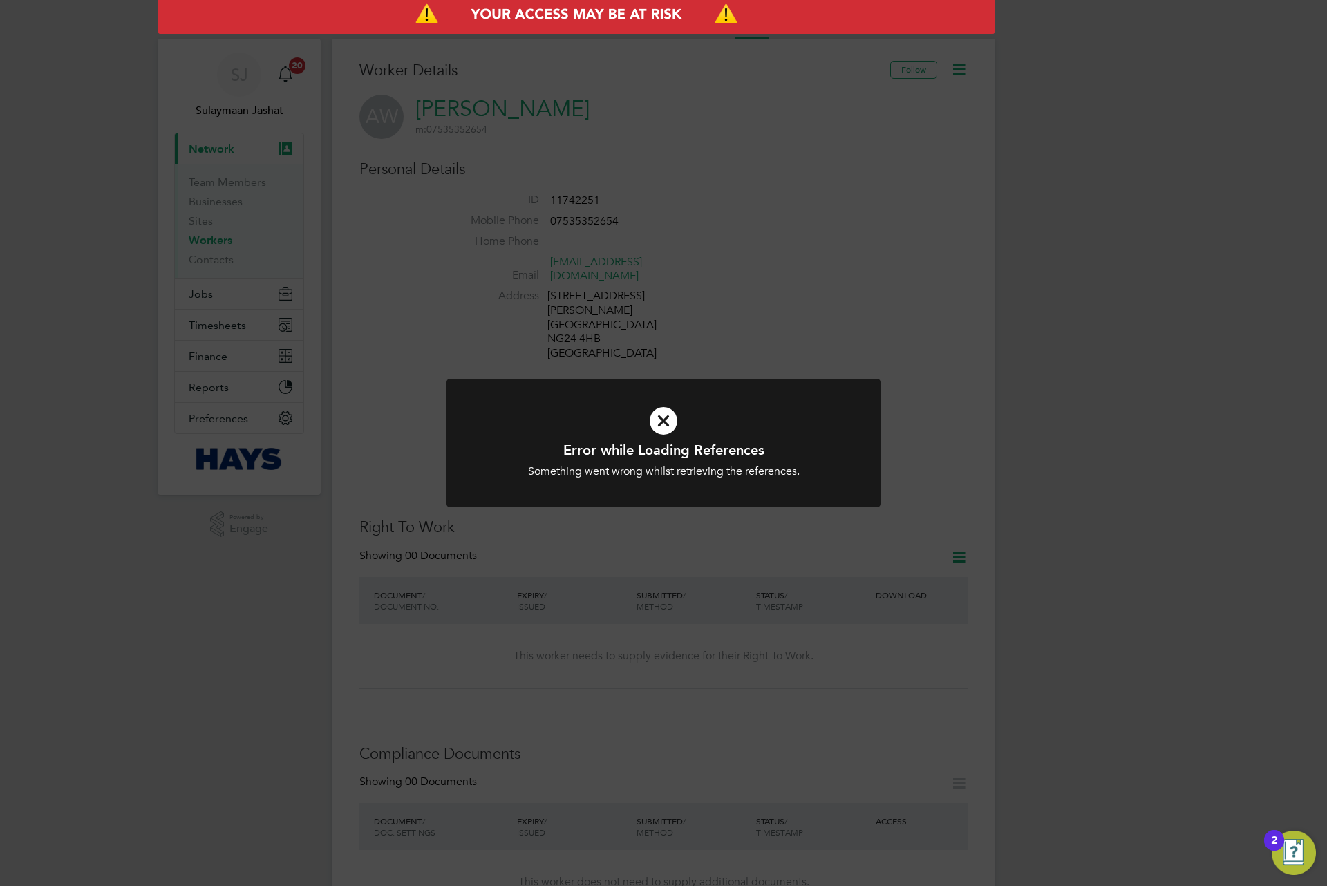
drag, startPoint x: 1017, startPoint y: 247, endPoint x: 944, endPoint y: 289, distance: 84.5
click at [1017, 247] on div "Error while Loading References Something went wrong whilst retrieving the refer…" at bounding box center [663, 443] width 1327 height 886
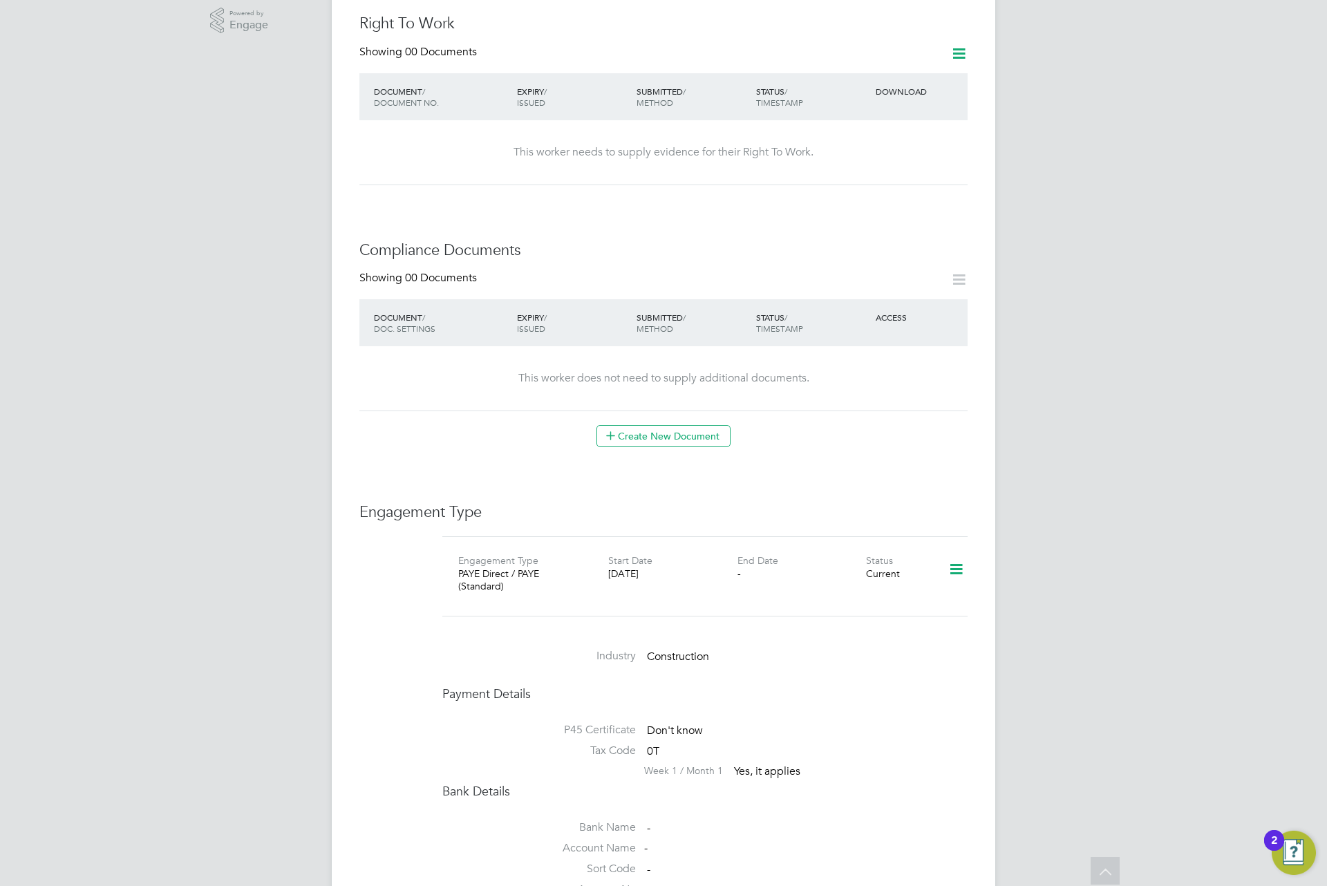
scroll to position [311, 0]
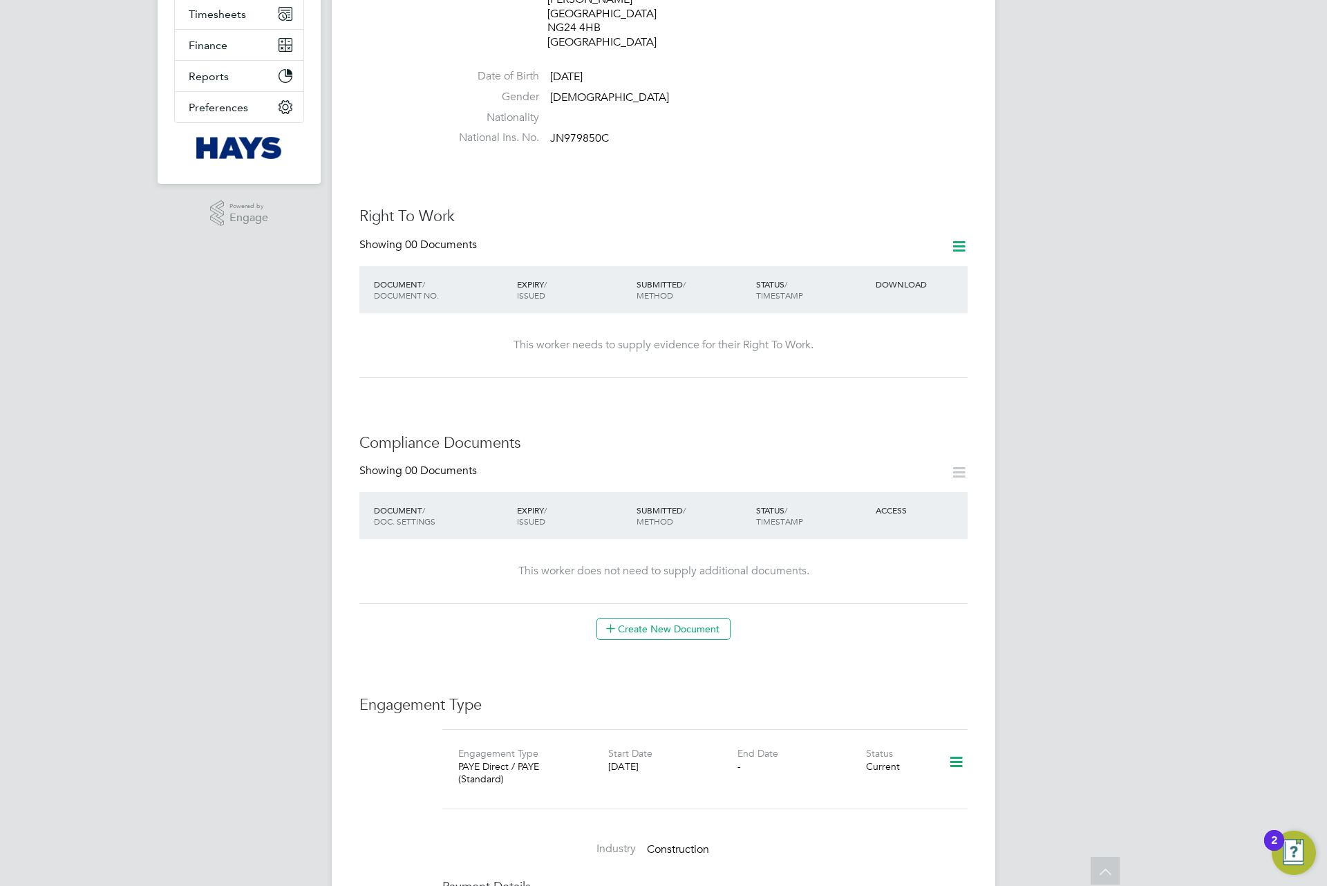
drag, startPoint x: 971, startPoint y: 227, endPoint x: 963, endPoint y: 223, distance: 9.3
click at [965, 227] on div "Worker Details Follow [PERSON_NAME] m: 07535352654 Personal Details ID 11742251…" at bounding box center [664, 566] width 664 height 1677
drag, startPoint x: 963, startPoint y: 216, endPoint x: 958, endPoint y: 223, distance: 7.9
click at [960, 238] on icon at bounding box center [958, 246] width 17 height 17
click at [909, 251] on li "Add Right To Work Document" at bounding box center [881, 250] width 167 height 19
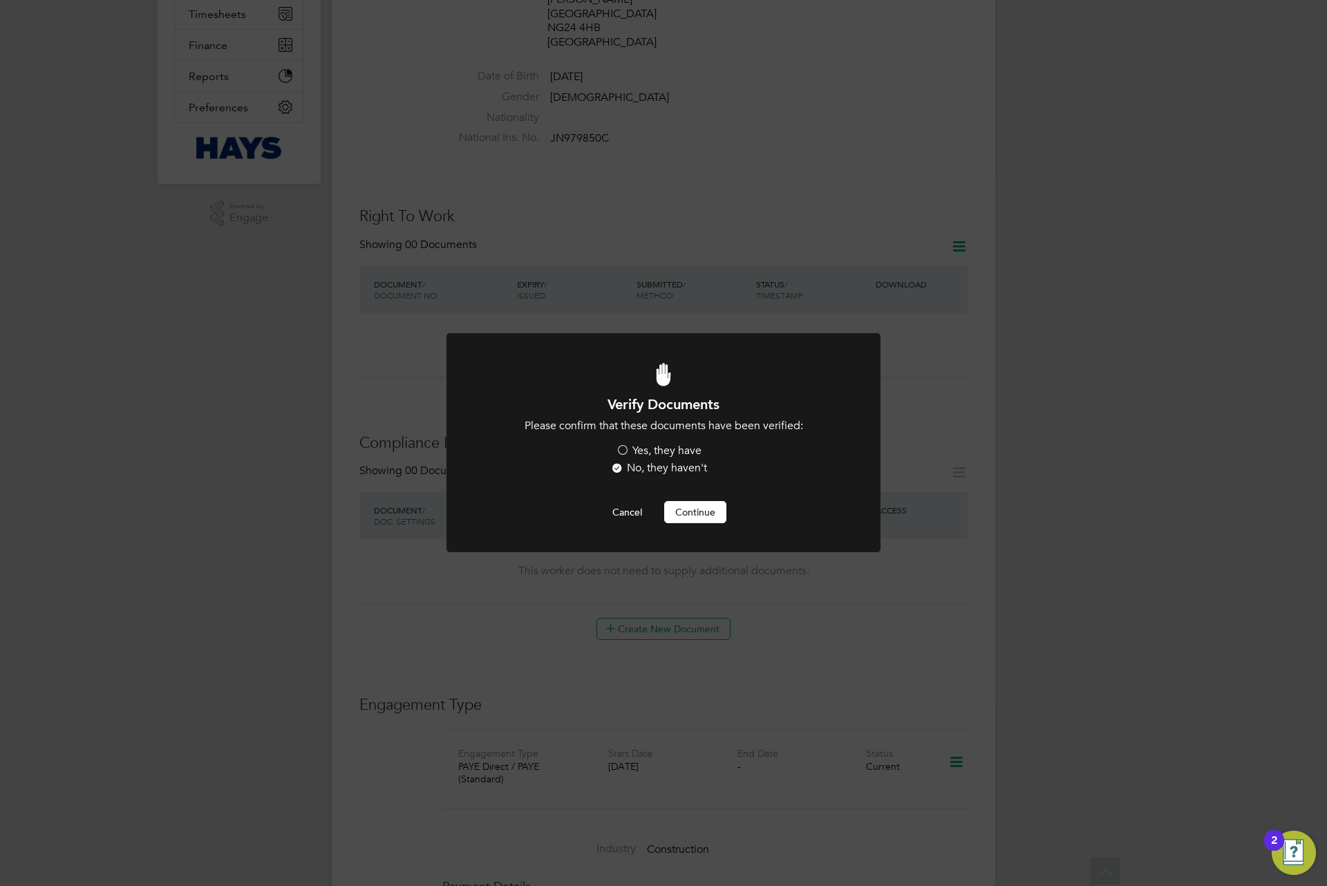
scroll to position [0, 0]
click at [691, 455] on label "Yes, they have" at bounding box center [659, 451] width 86 height 15
click at [0, 0] on input "Yes, they have" at bounding box center [0, 0] width 0 height 0
click at [670, 509] on button "Continue" at bounding box center [695, 512] width 62 height 22
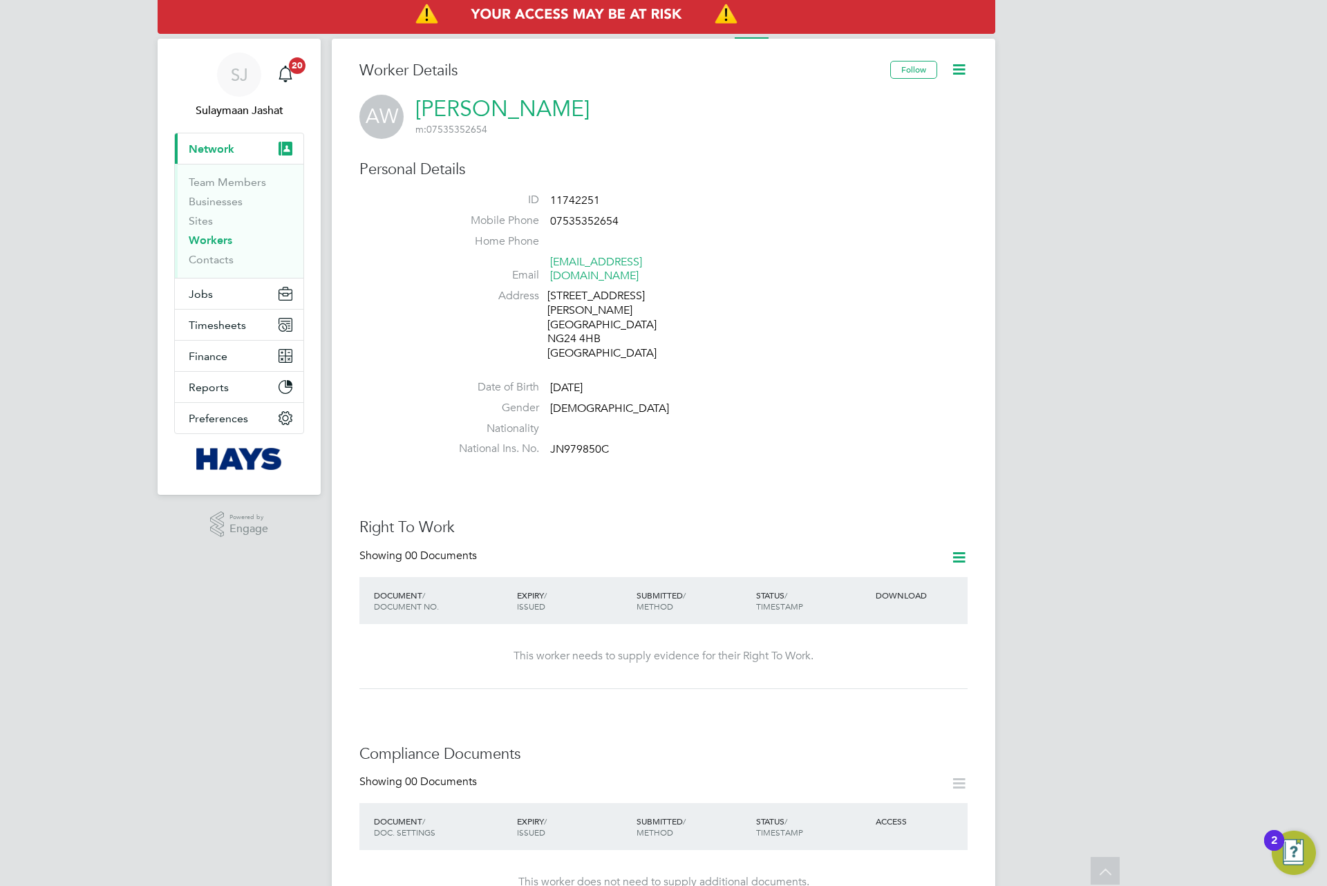
scroll to position [311, 0]
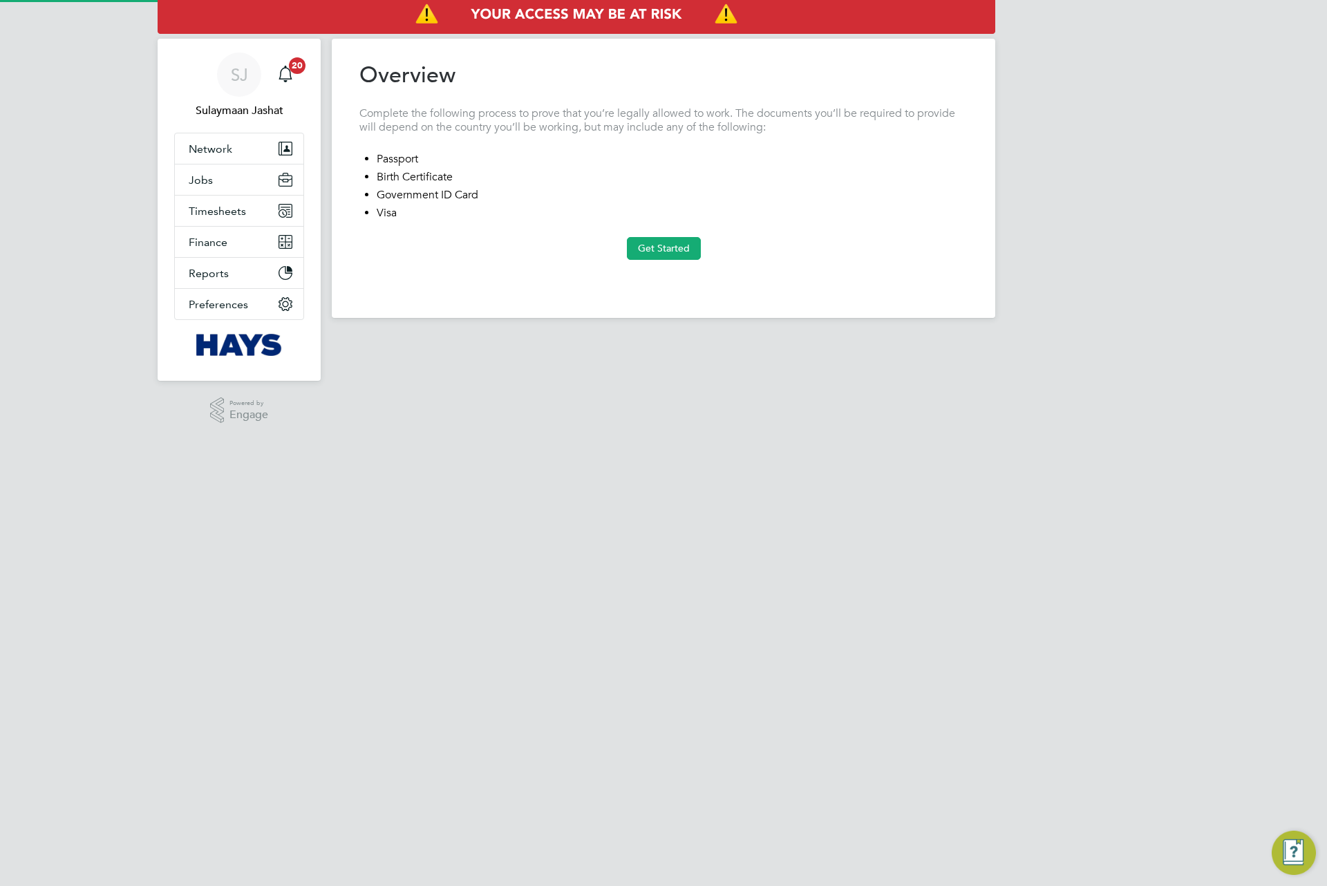
click at [639, 239] on button "Get Started" at bounding box center [664, 248] width 74 height 22
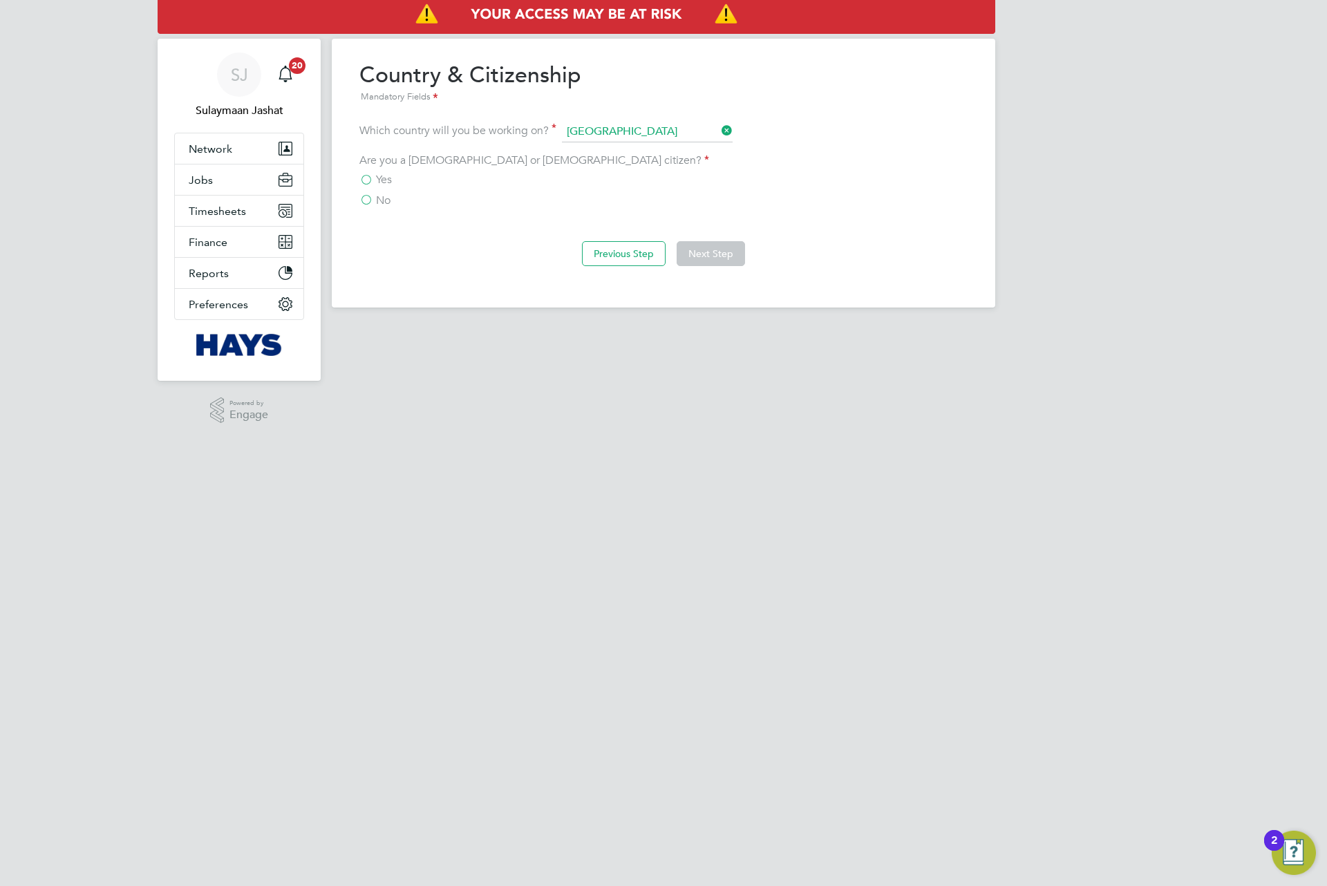
click at [402, 171] on div "Are you a British or Irish citizen? Yes No" at bounding box center [663, 180] width 608 height 55
click at [386, 180] on div "Are you a British or Irish citizen? Yes No" at bounding box center [663, 180] width 608 height 55
drag, startPoint x: 386, startPoint y: 171, endPoint x: 363, endPoint y: 197, distance: 35.2
click at [386, 172] on div "Are you a British or Irish citizen? Yes No" at bounding box center [663, 180] width 608 height 55
drag, startPoint x: 359, startPoint y: 197, endPoint x: 367, endPoint y: 185, distance: 14.6
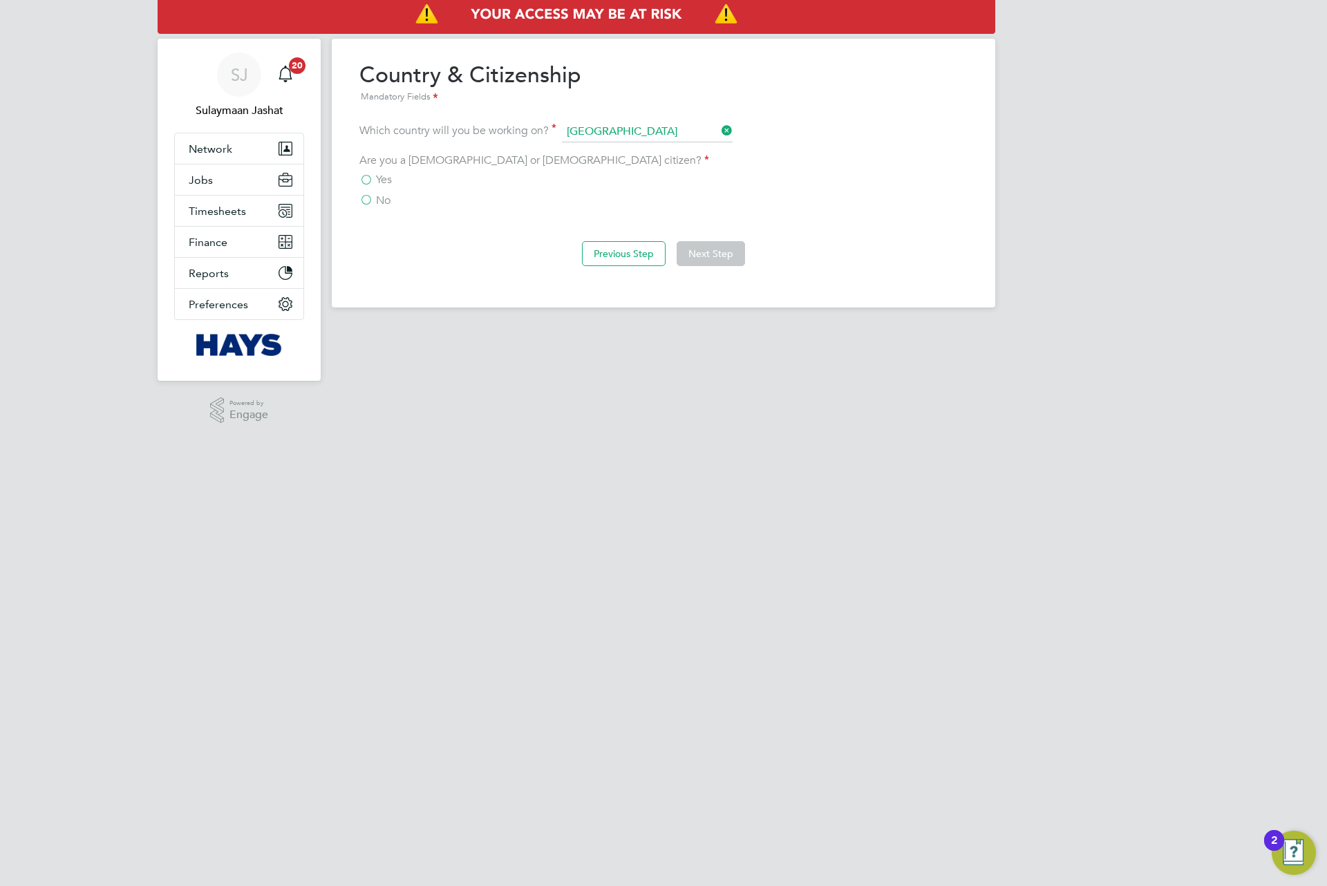
click at [359, 196] on label "No" at bounding box center [374, 201] width 31 height 14
click at [0, 0] on input "No" at bounding box center [0, 0] width 0 height 0
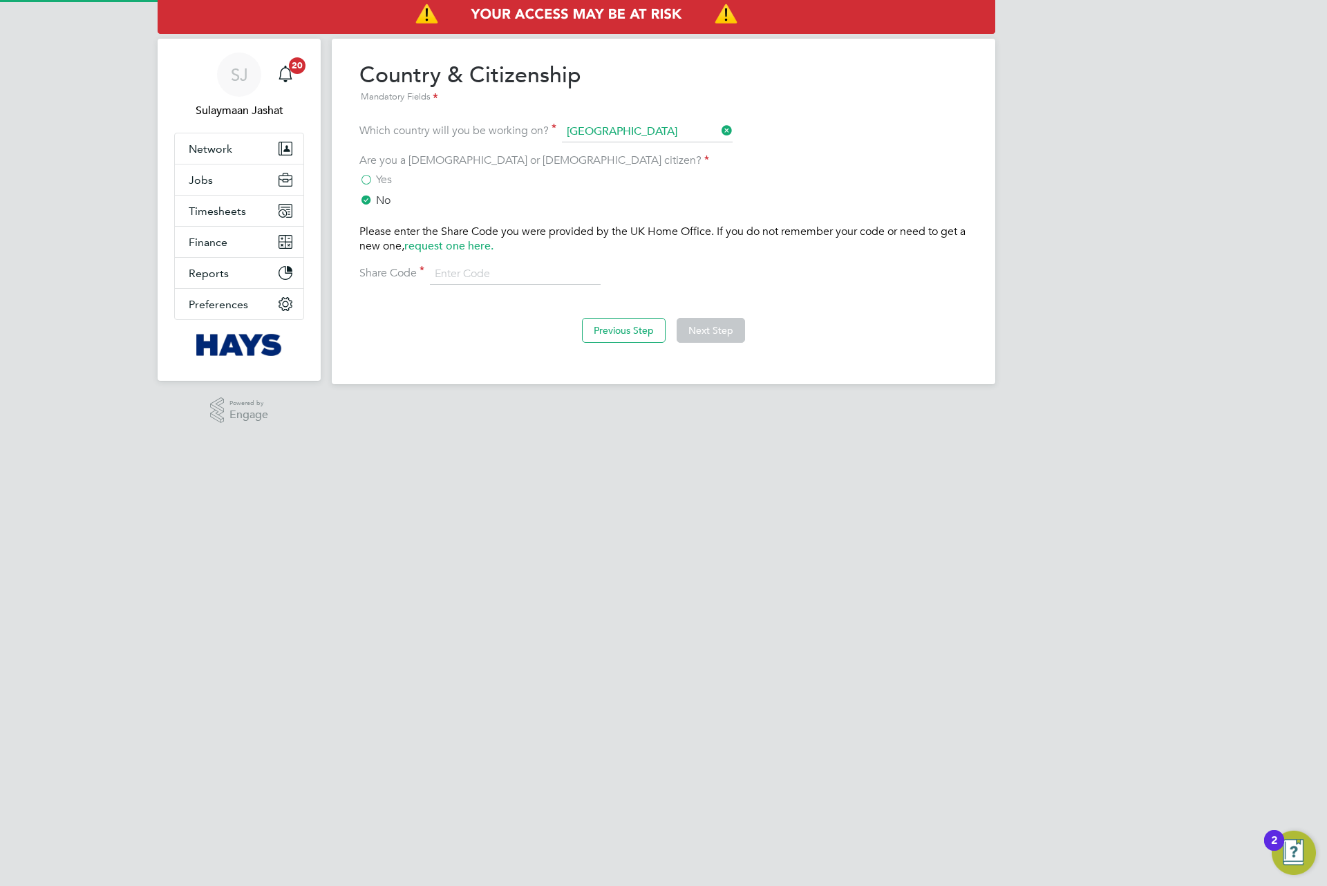
click at [369, 180] on label "Yes" at bounding box center [375, 180] width 32 height 14
click at [0, 0] on input "Yes" at bounding box center [0, 0] width 0 height 0
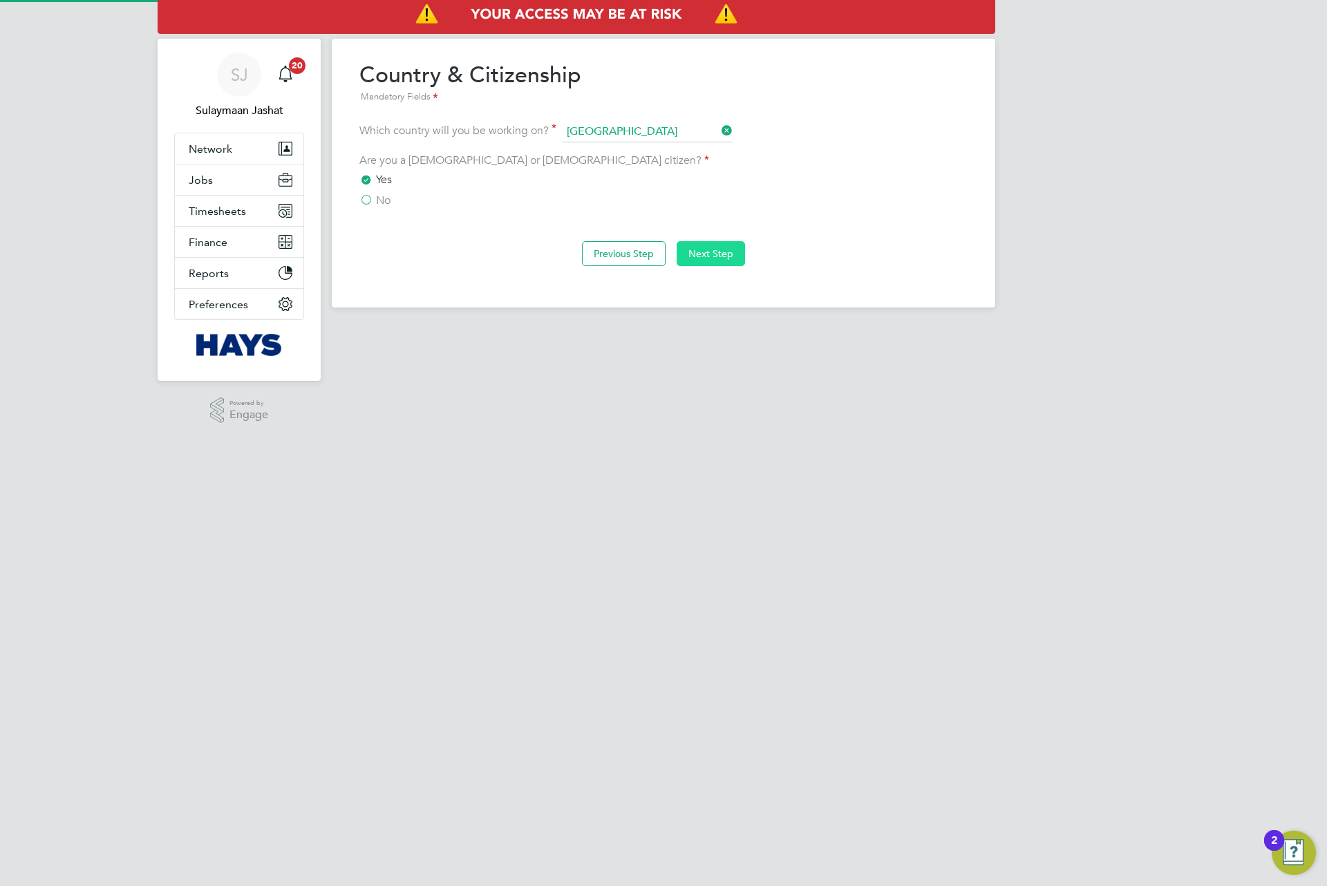
click at [747, 263] on div "Previous Step Next Step" at bounding box center [663, 252] width 608 height 55
drag, startPoint x: 718, startPoint y: 260, endPoint x: 707, endPoint y: 264, distance: 11.2
click at [716, 260] on button "Next Step" at bounding box center [711, 253] width 68 height 25
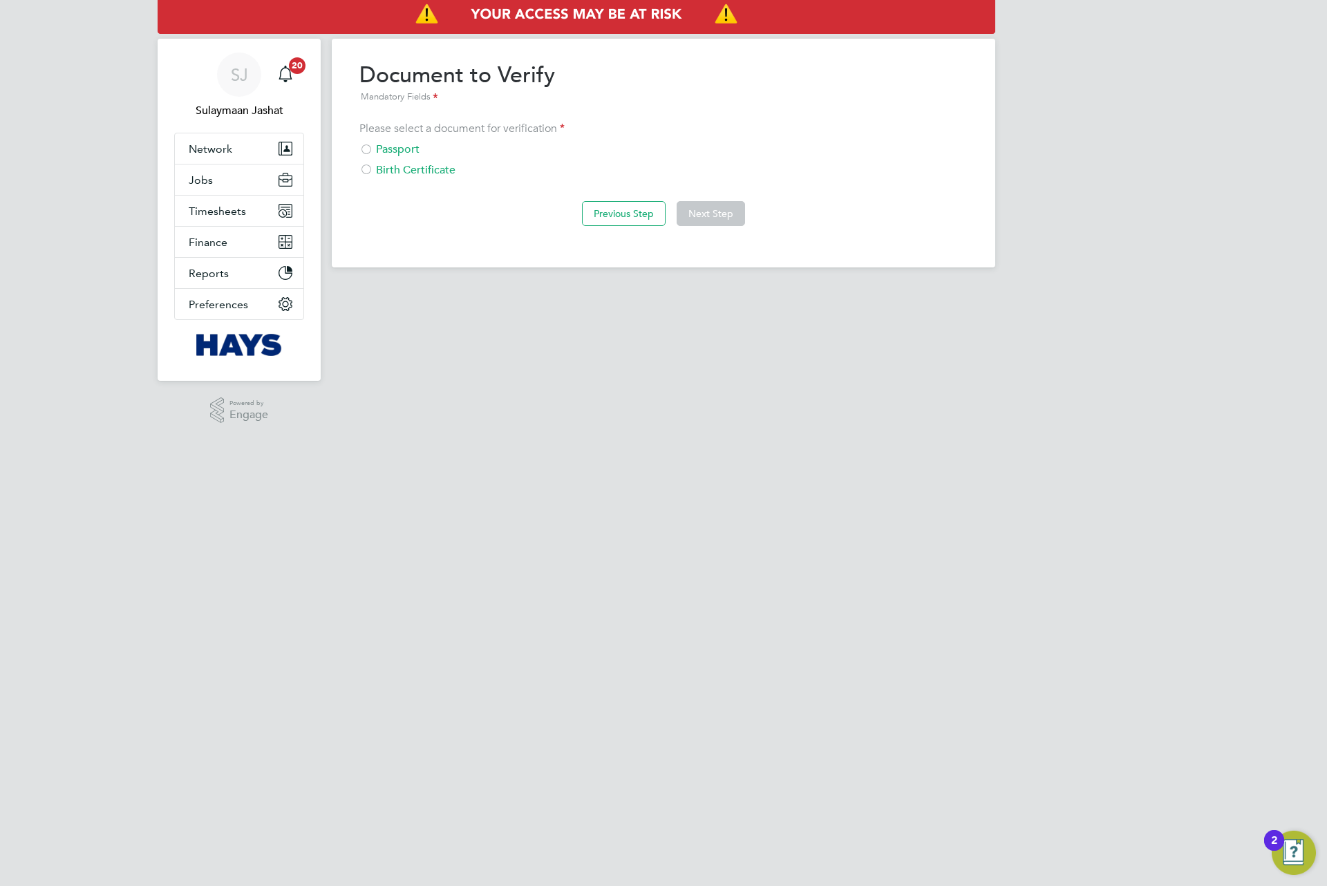
click at [400, 144] on div "Passport" at bounding box center [663, 149] width 608 height 15
click at [737, 209] on button "Next Step" at bounding box center [711, 213] width 68 height 25
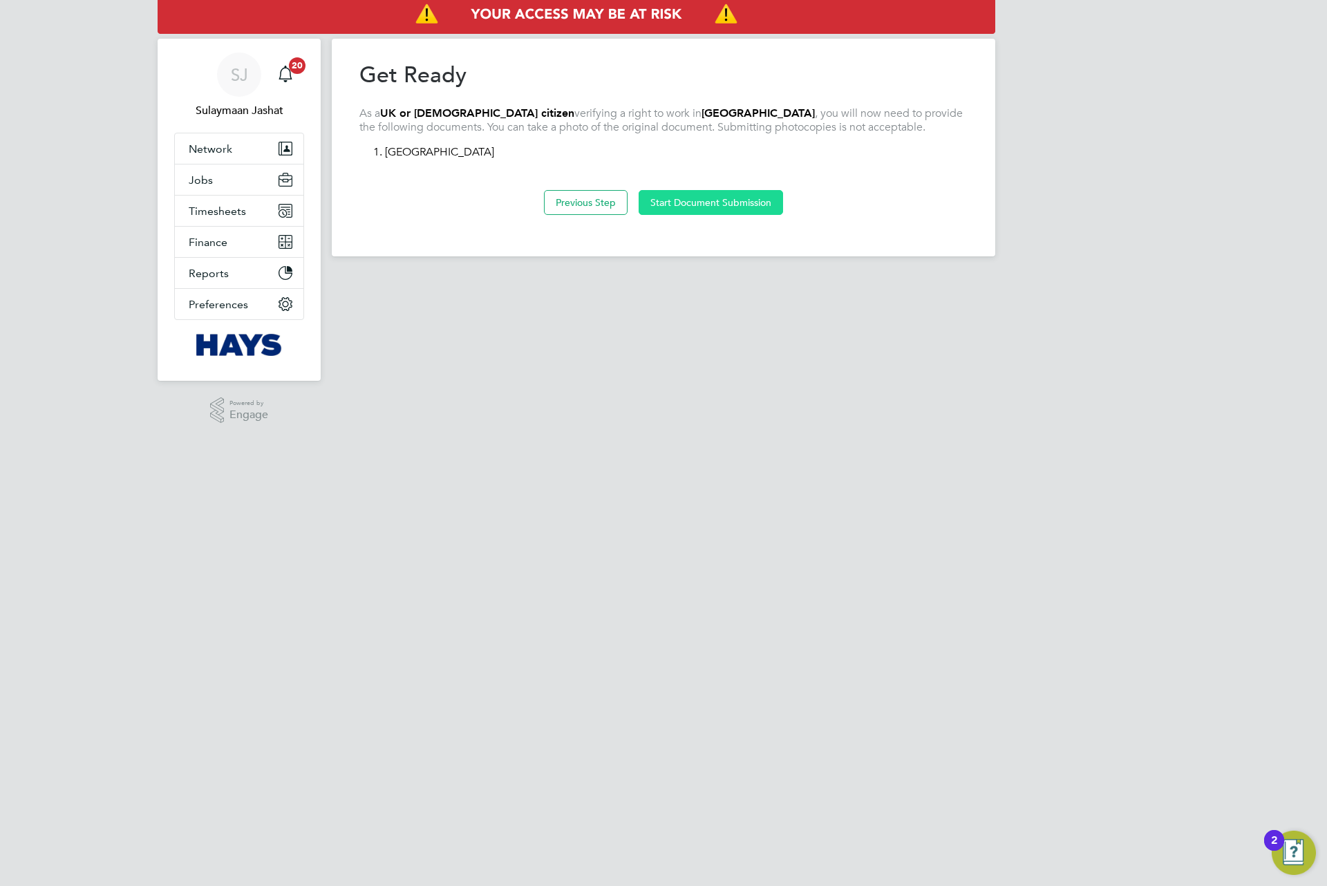
click at [738, 199] on button "Start Document Submission" at bounding box center [711, 202] width 144 height 25
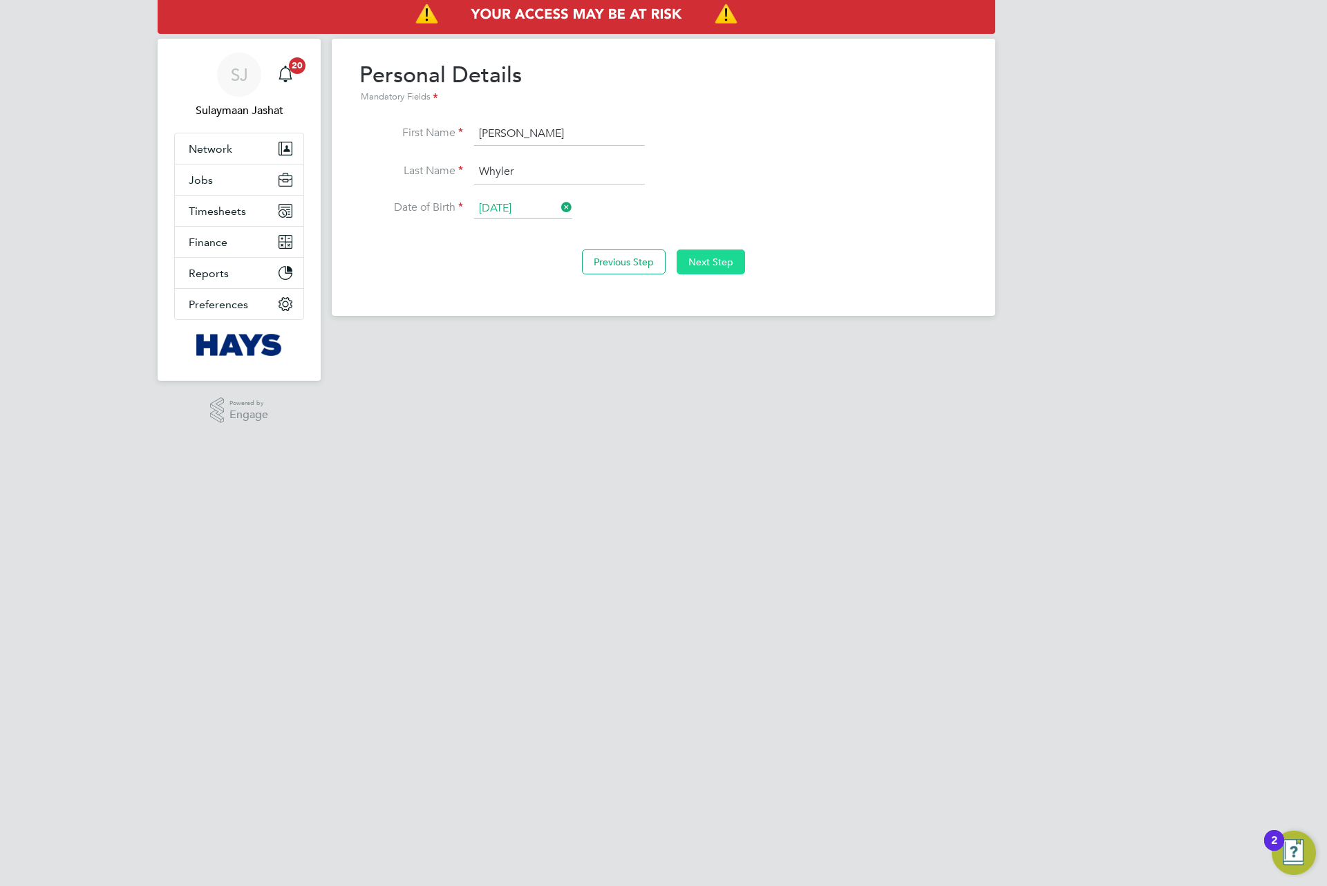
click at [706, 268] on button "Next Step" at bounding box center [711, 262] width 68 height 25
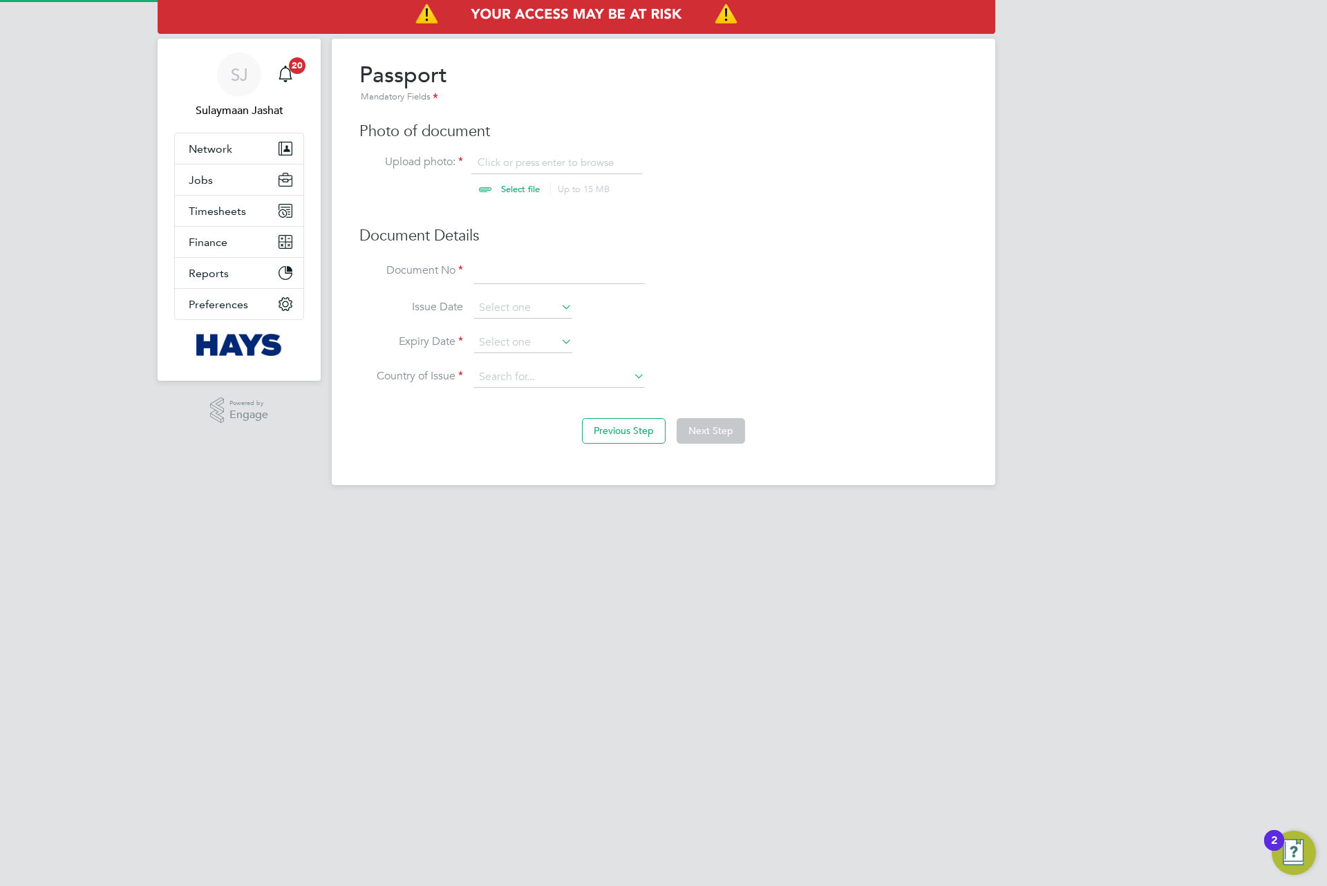
scroll to position [19, 172]
click at [521, 185] on input "file" at bounding box center [533, 176] width 217 height 41
click at [598, 279] on input at bounding box center [559, 272] width 171 height 25
click at [504, 180] on input "file" at bounding box center [533, 176] width 217 height 41
type input "C:\fakepath\IMG_0199.png"
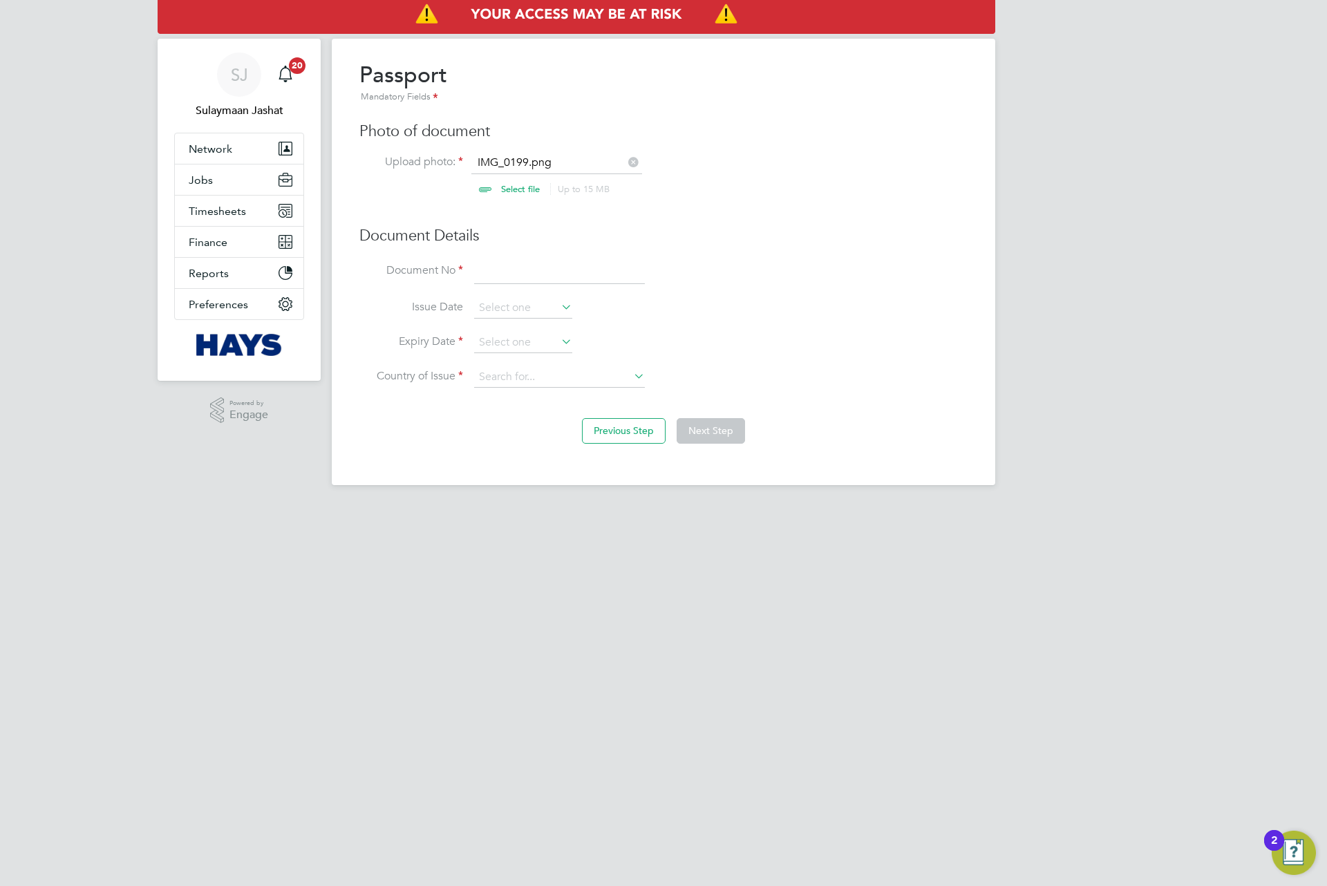
click at [529, 151] on div "Passport Mandatory Fields Photo of document Upload photo: IMG_0199.png Select f…" at bounding box center [663, 231] width 608 height 341
click at [529, 156] on input "file" at bounding box center [533, 176] width 217 height 41
type input "C:\fakepath\IMG_0199.png"
click at [519, 164] on input "file" at bounding box center [533, 176] width 217 height 41
click at [556, 278] on input at bounding box center [559, 272] width 171 height 25
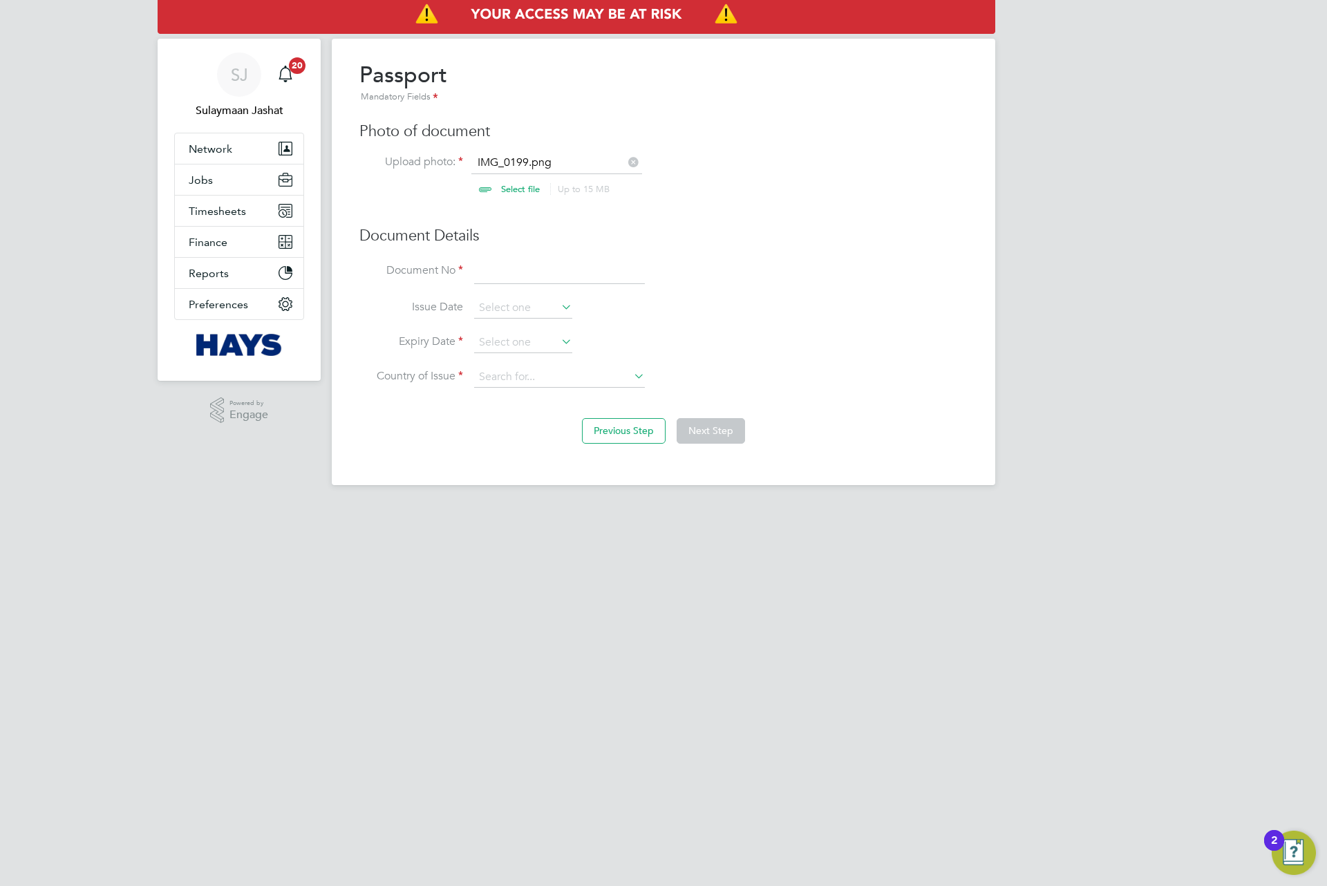
drag, startPoint x: 558, startPoint y: 256, endPoint x: 556, endPoint y: 263, distance: 7.7
click at [556, 262] on div "Passport Mandatory Fields Photo of document Upload photo: IMG_0199.png Select f…" at bounding box center [663, 231] width 608 height 341
click at [556, 263] on input at bounding box center [559, 272] width 171 height 25
type input "138436947"
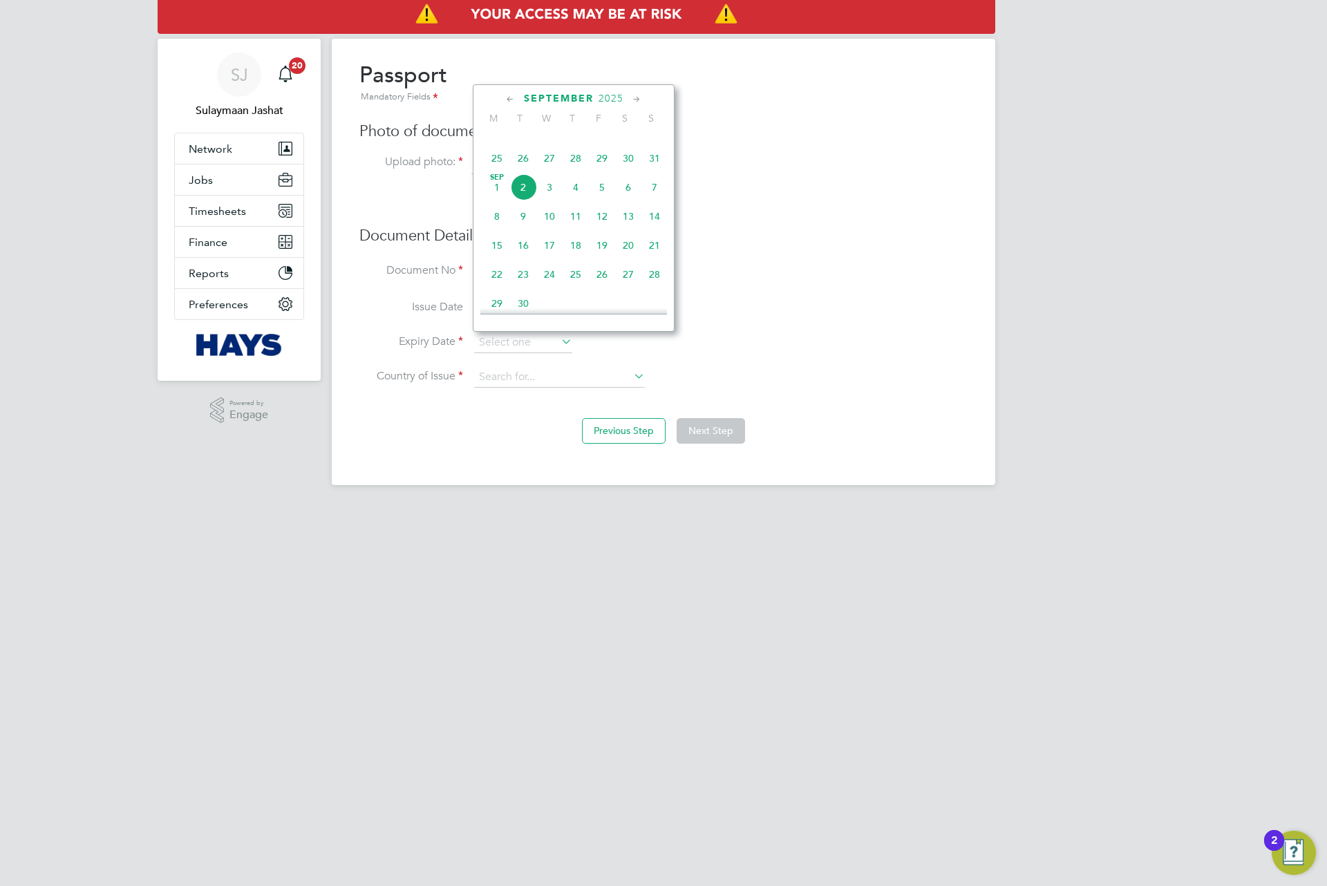
scroll to position [517, 0]
click at [608, 98] on span "2025" at bounding box center [611, 99] width 25 height 12
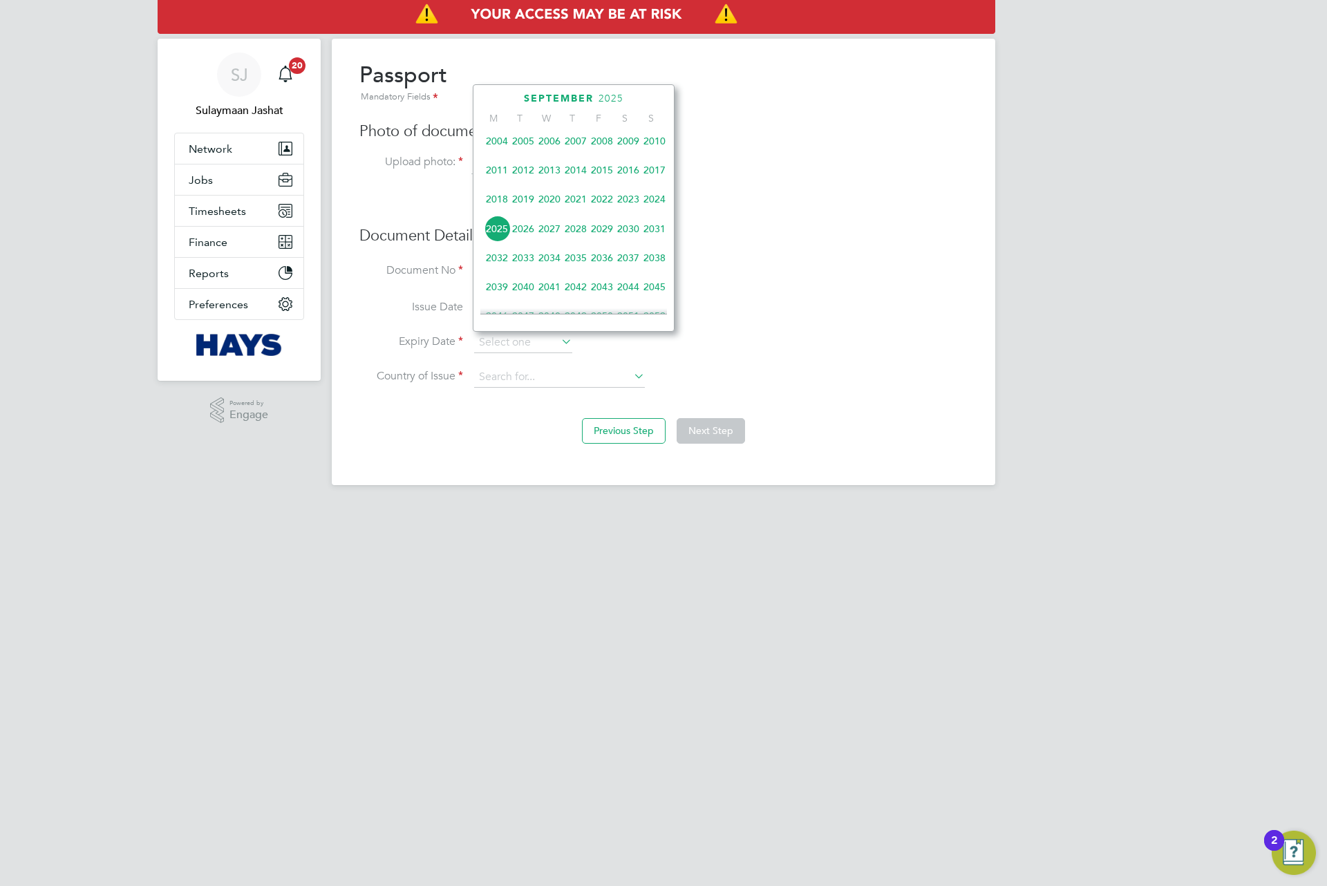
click at [521, 261] on span "2033" at bounding box center [523, 258] width 26 height 26
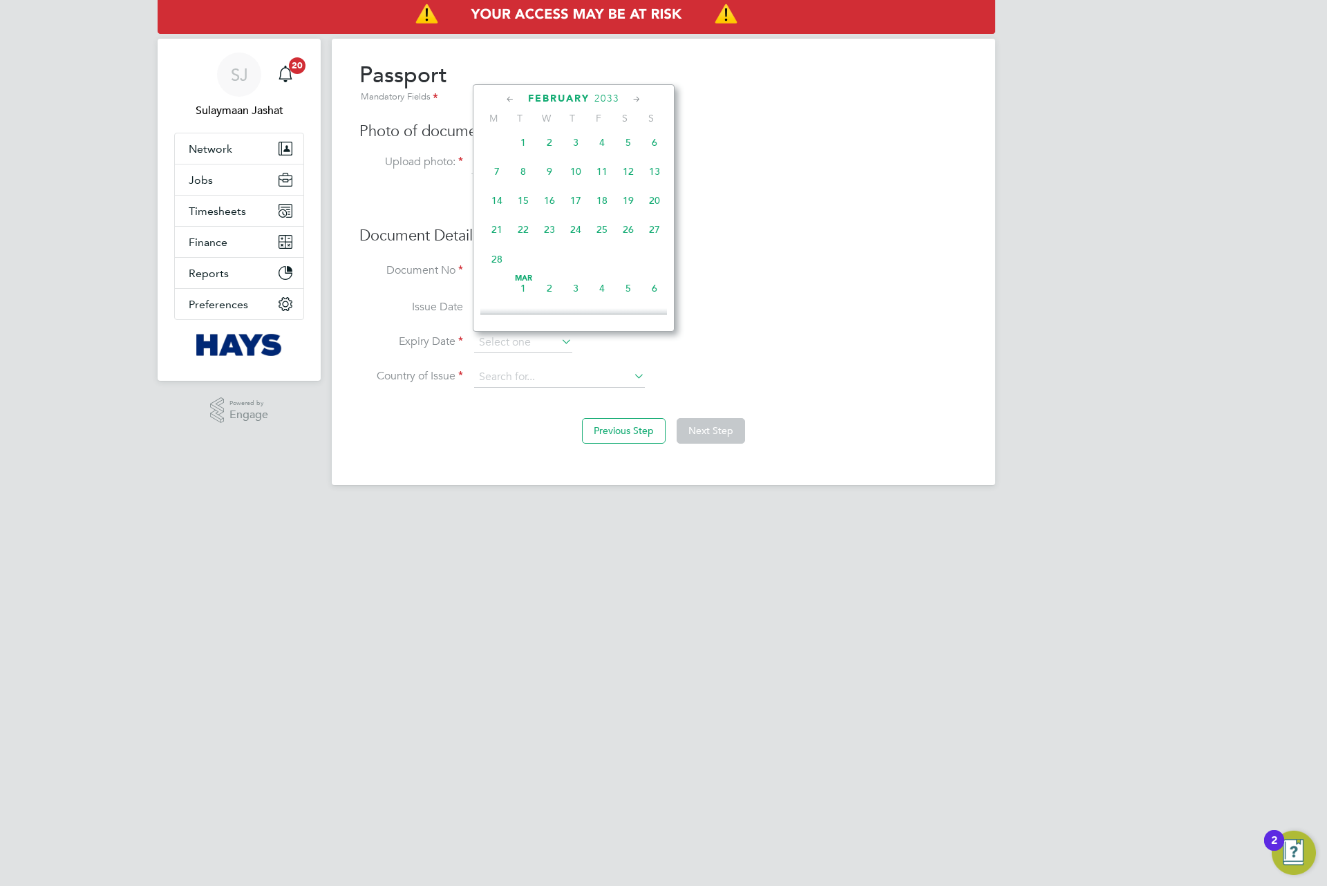
scroll to position [177, 0]
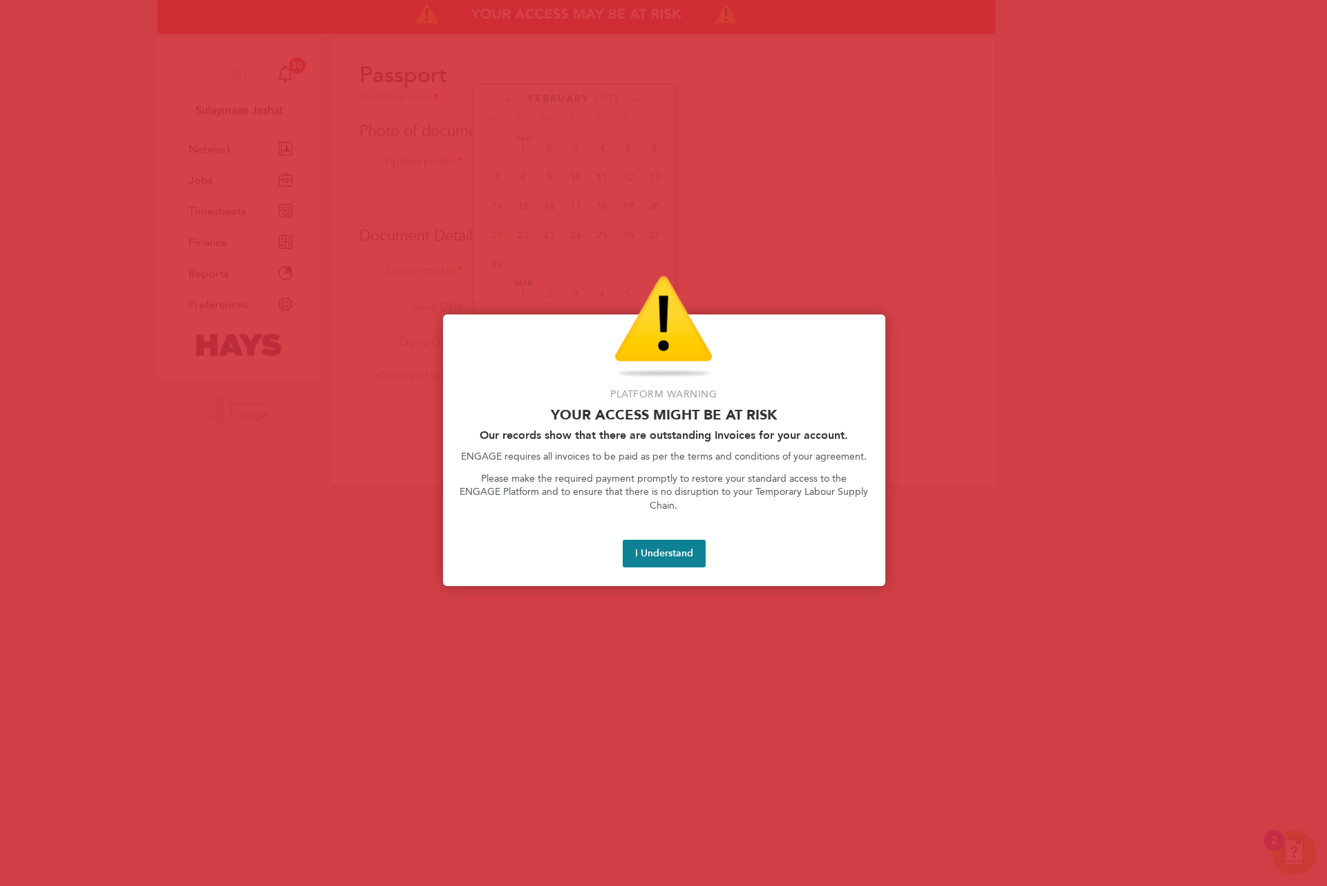
click at [527, 202] on div at bounding box center [663, 443] width 1327 height 886
click at [676, 540] on button "I Understand" at bounding box center [664, 554] width 83 height 28
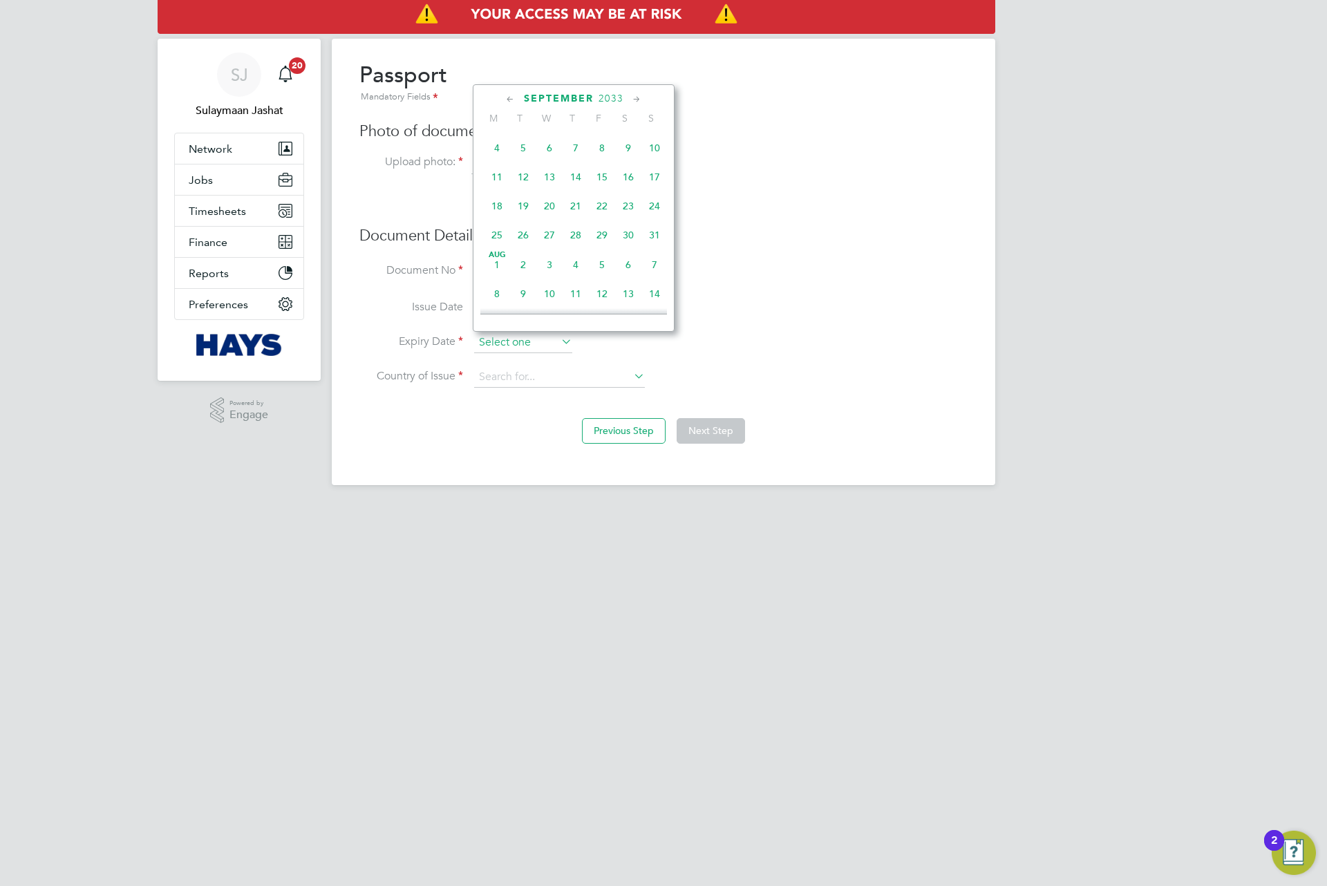
click at [531, 337] on input at bounding box center [523, 342] width 98 height 21
click at [527, 227] on span "15" at bounding box center [523, 221] width 26 height 26
type input "15 Feb 2033"
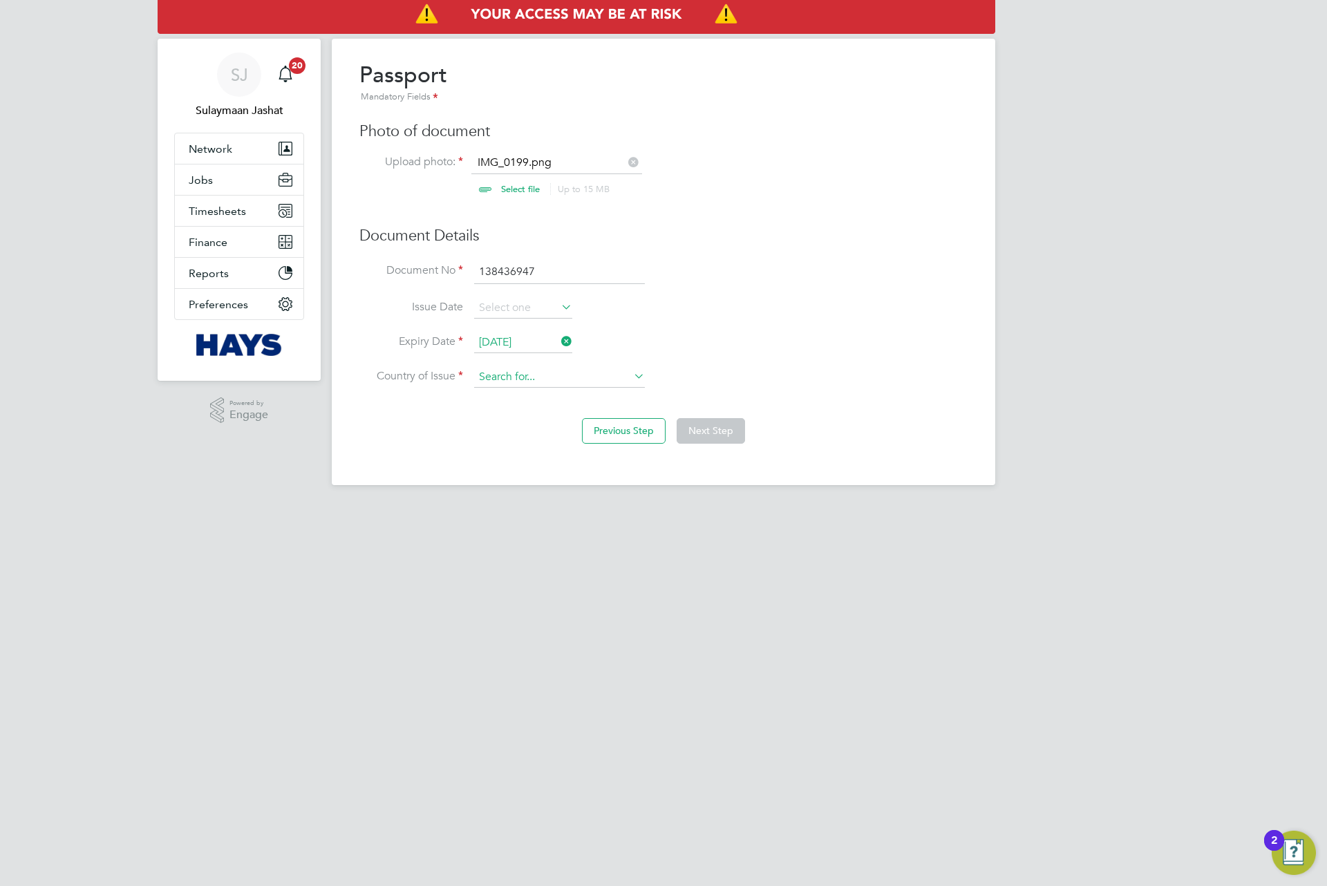
click at [539, 386] on input at bounding box center [559, 377] width 171 height 21
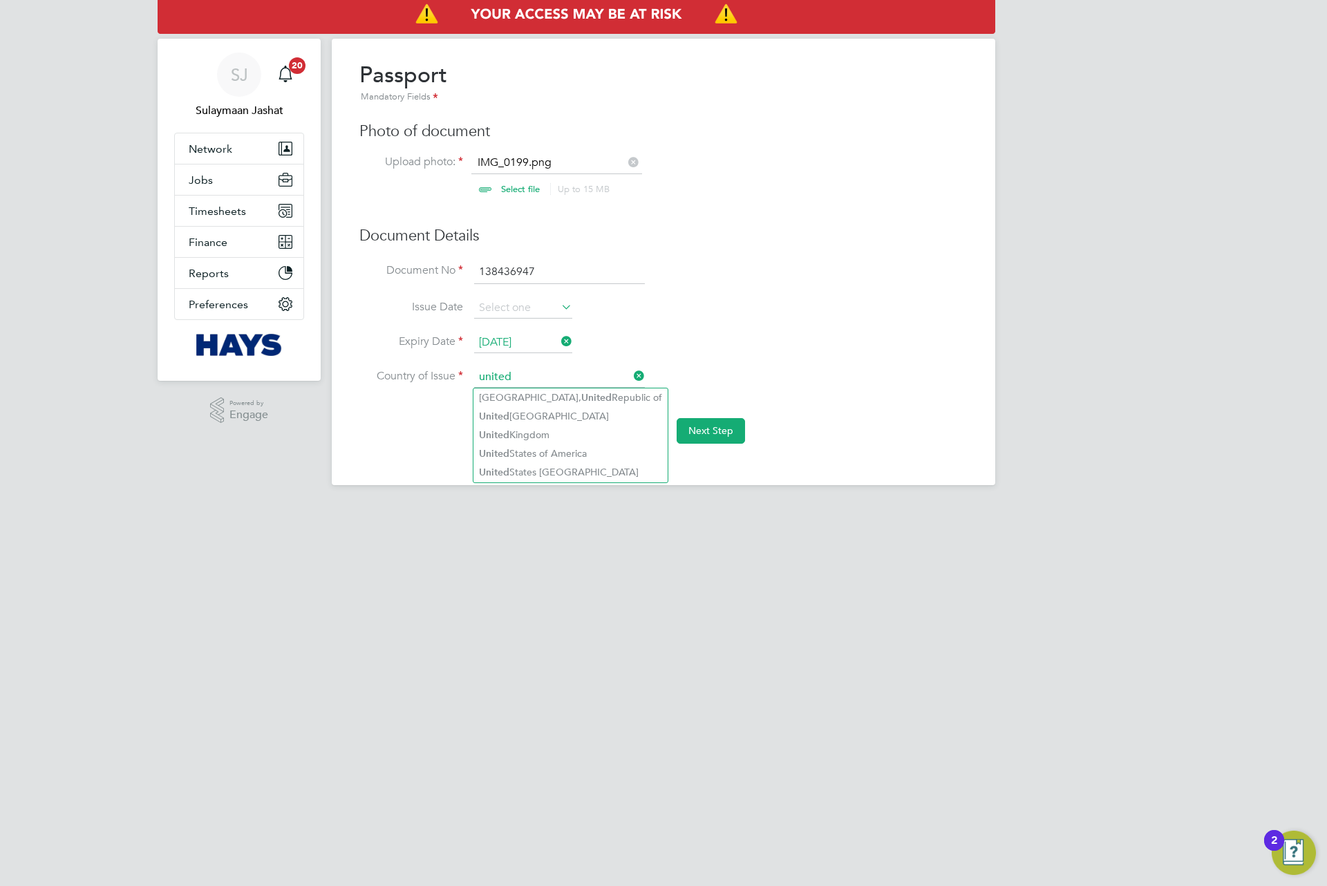
click at [601, 427] on li "United Kingdom" at bounding box center [570, 435] width 194 height 19
type input "United Kingdom"
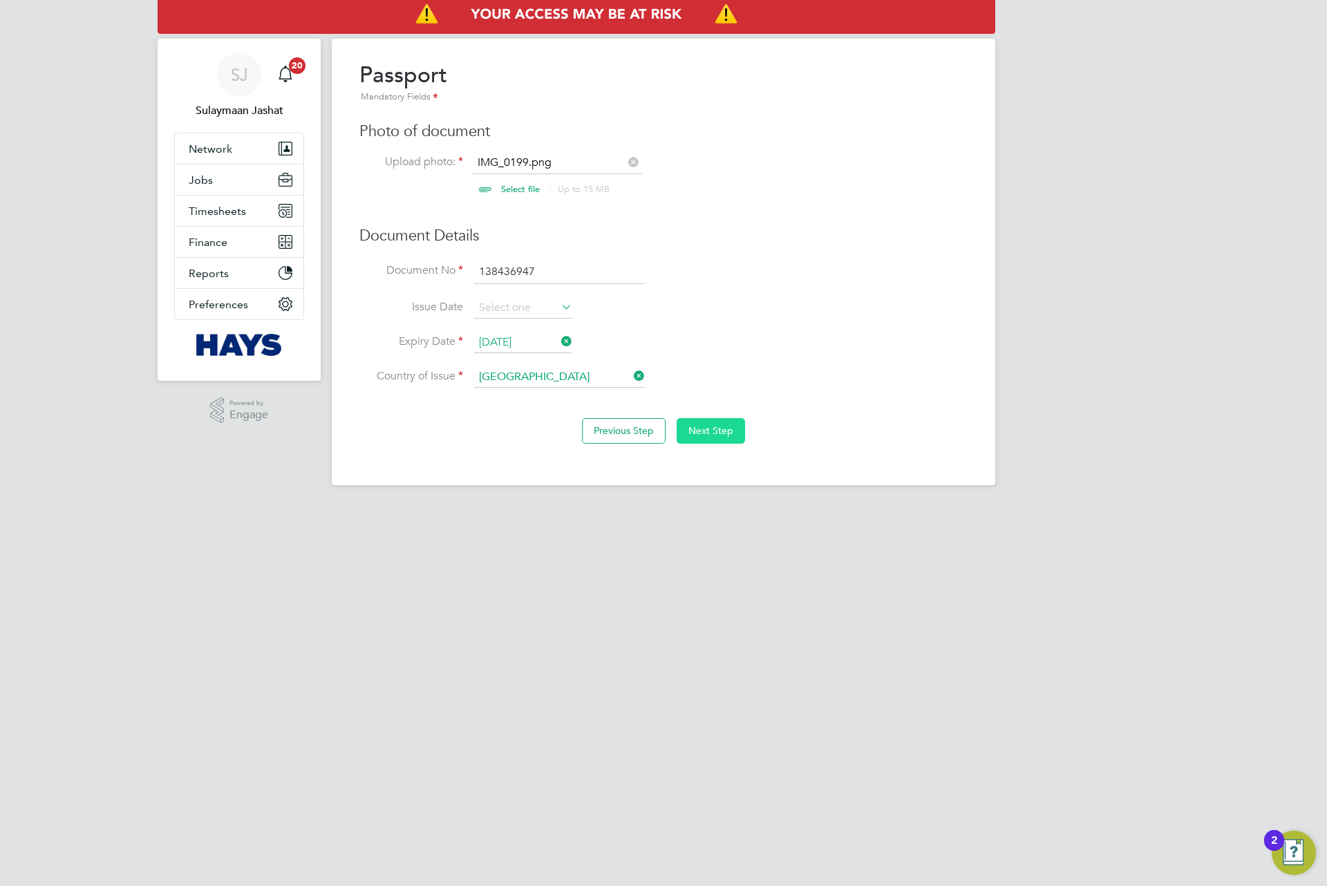
click at [709, 428] on button "Next Step" at bounding box center [711, 430] width 68 height 25
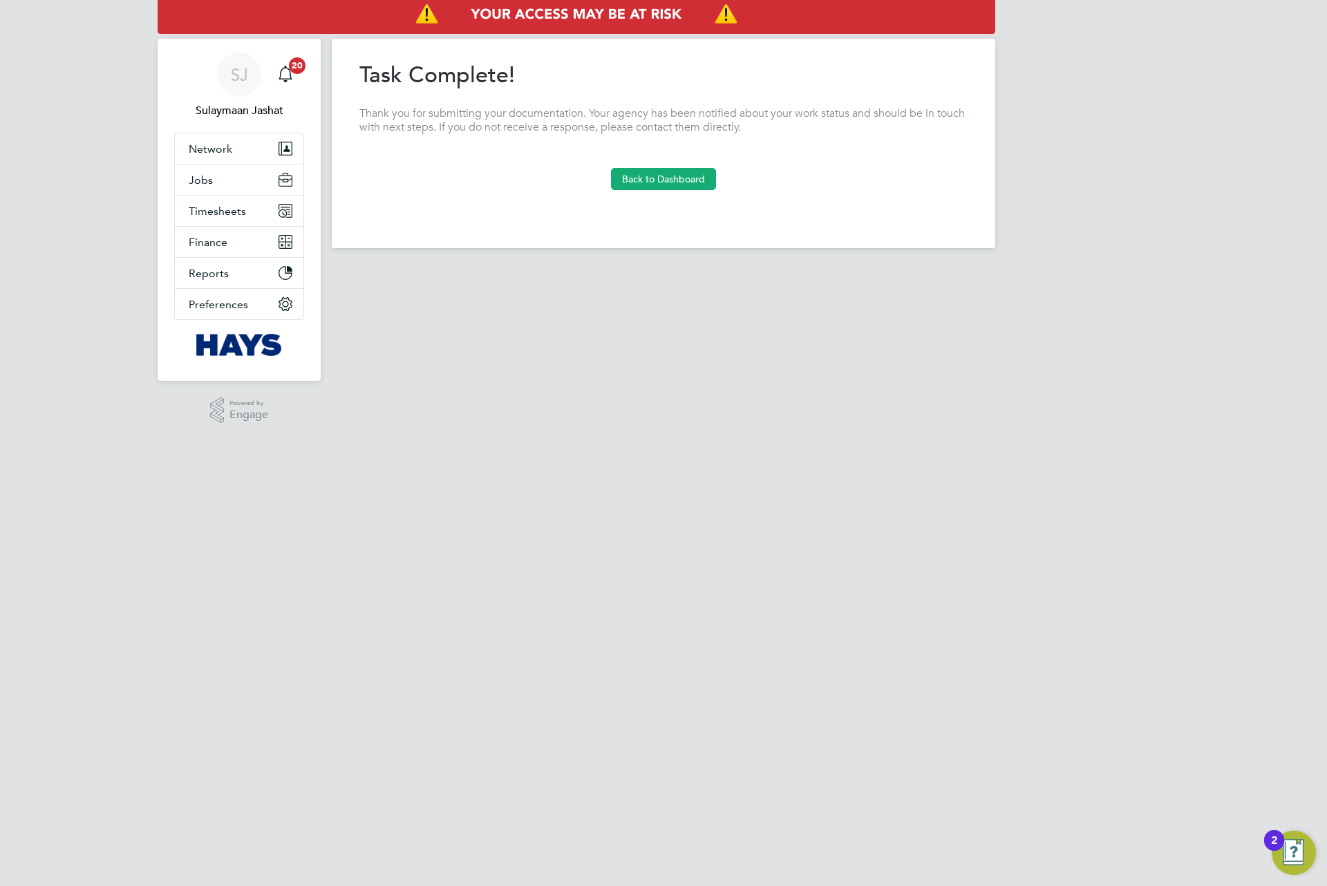
click at [679, 191] on at-sequence "Overview Complete the following process to prove that you’re legally allowed to…" at bounding box center [663, 141] width 608 height 160
click at [685, 176] on button "Back to Dashboard" at bounding box center [663, 179] width 105 height 22
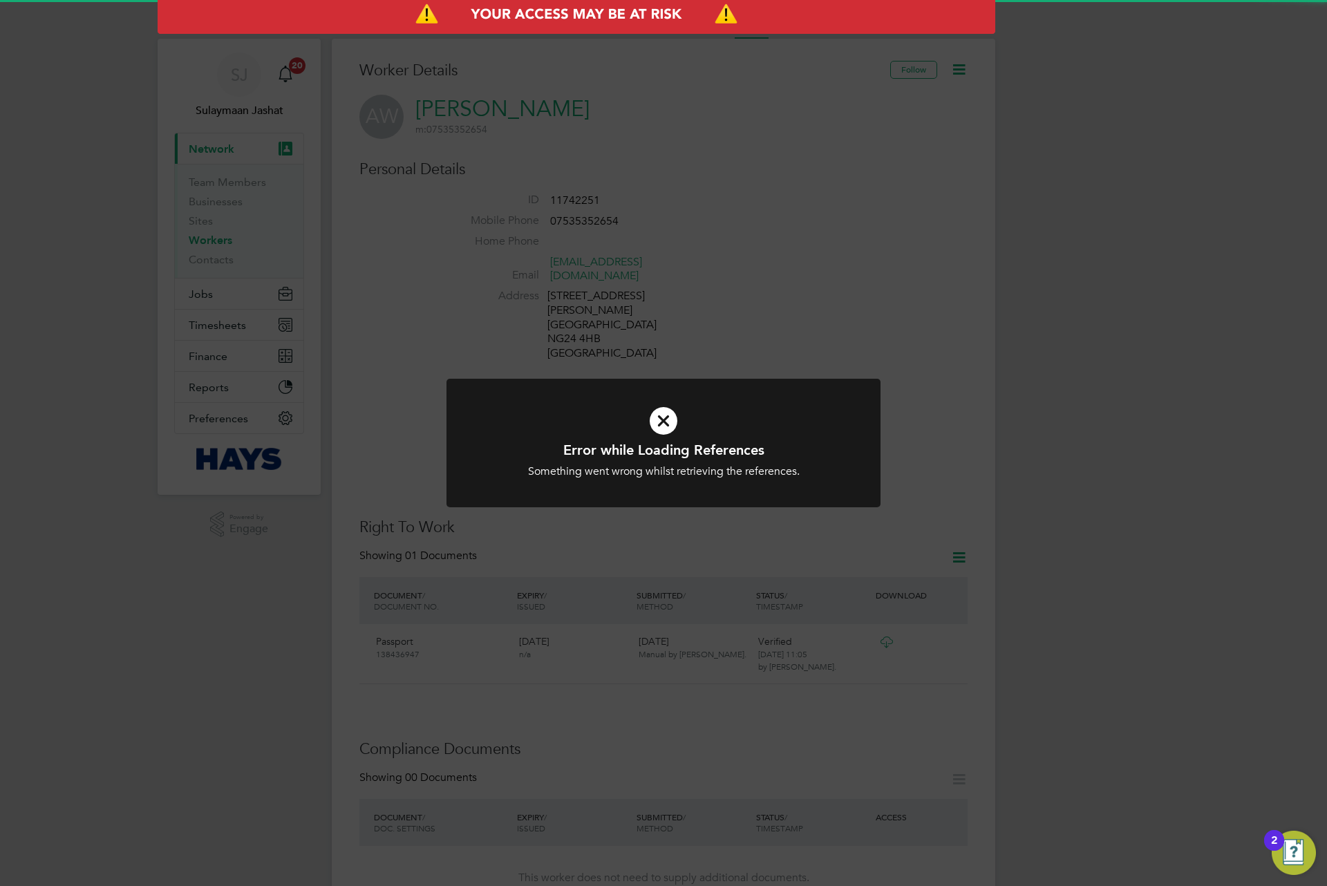
click at [704, 231] on div "Error while Loading References Something went wrong whilst retrieving the refer…" at bounding box center [663, 443] width 1327 height 886
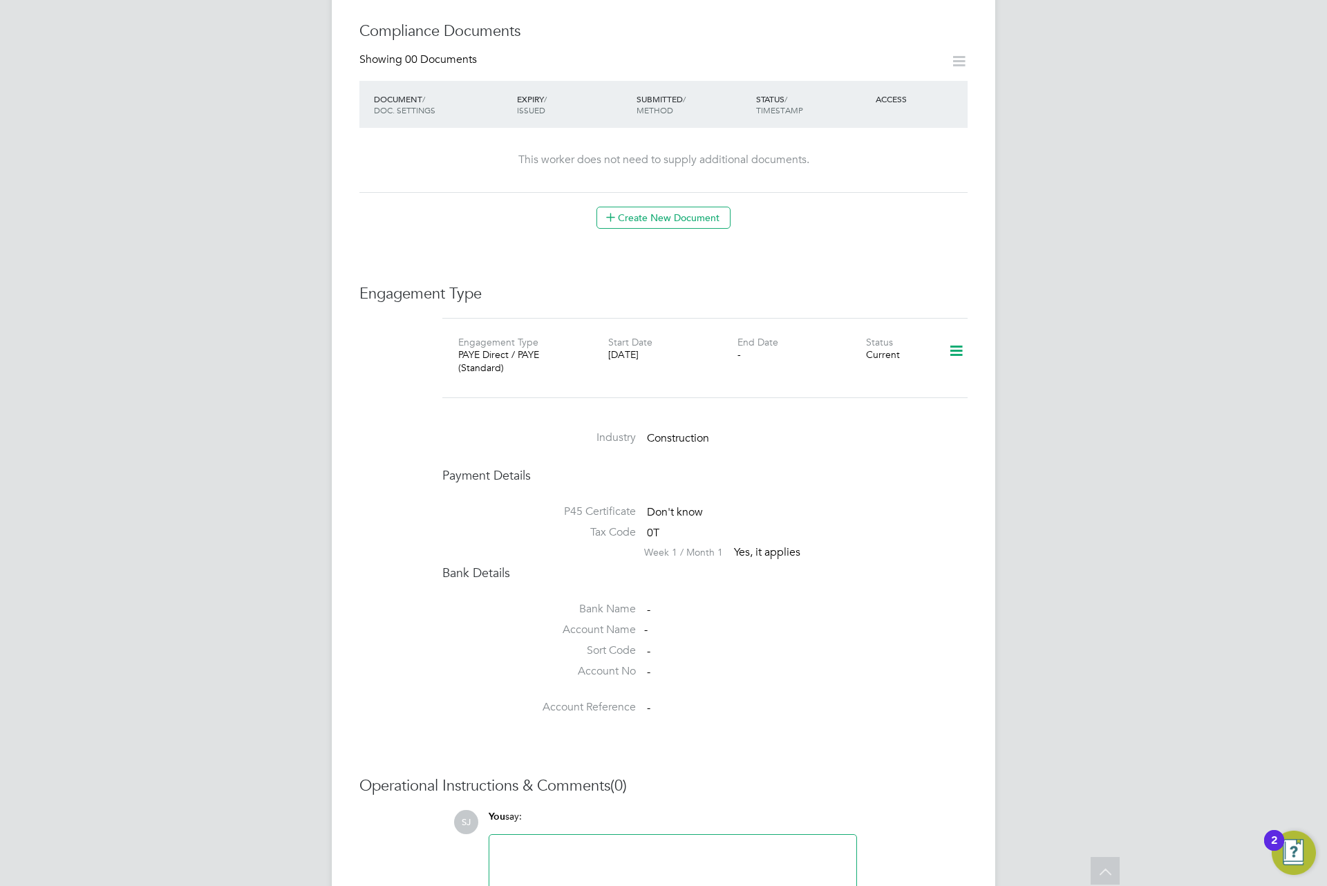
scroll to position [726, 0]
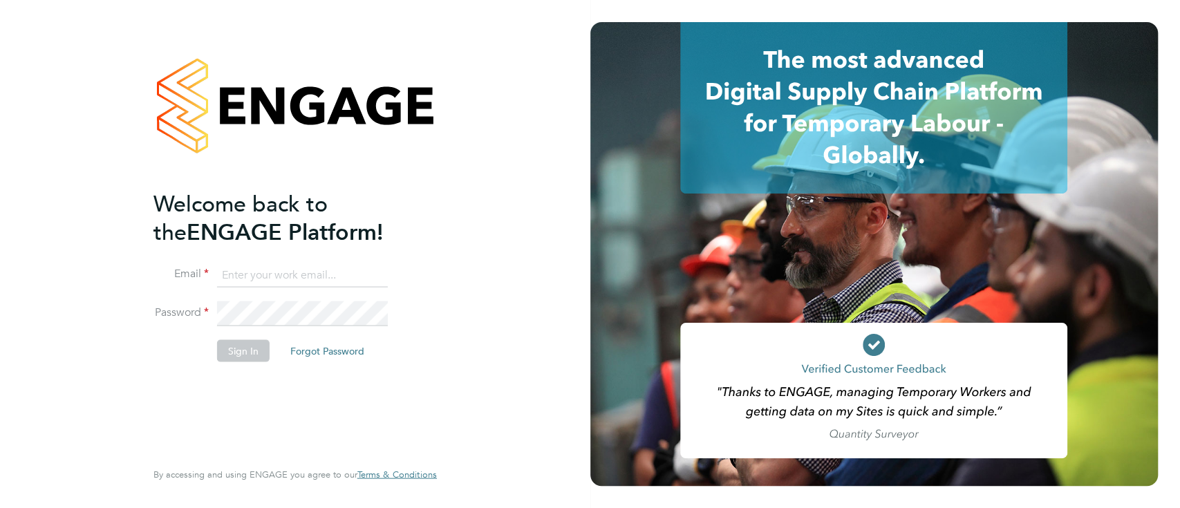
click at [288, 286] on li "Email" at bounding box center [288, 282] width 270 height 39
click at [293, 272] on input at bounding box center [302, 275] width 171 height 25
click at [332, 328] on li "Password" at bounding box center [288, 320] width 270 height 39
click at [301, 273] on input "vendorkeyaccounts2@hays.com" at bounding box center [302, 275] width 171 height 25
click at [300, 274] on input "vendorkeyaccounts2@hays.com" at bounding box center [302, 275] width 171 height 25
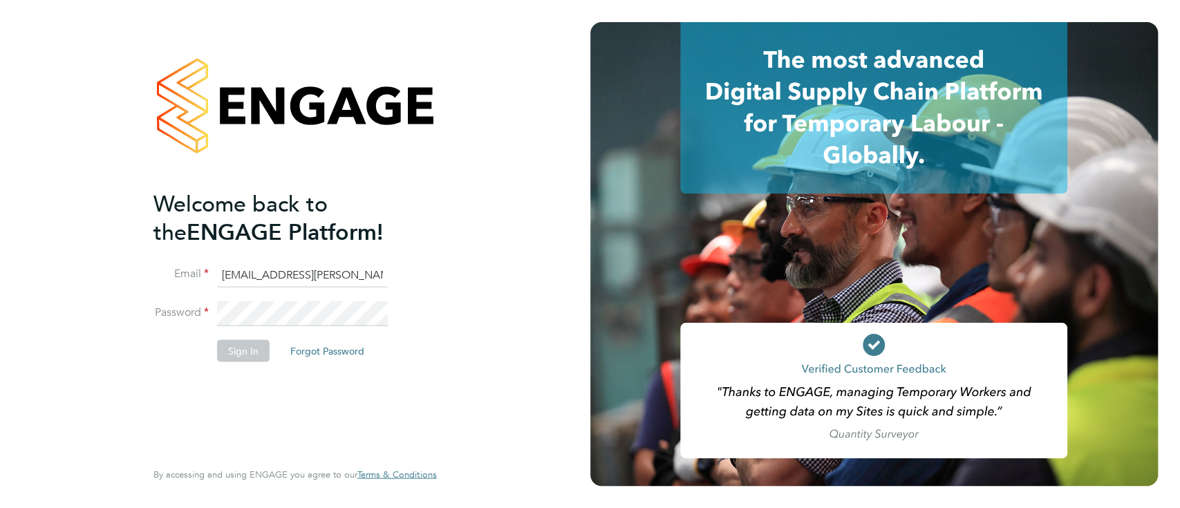
click at [300, 274] on input "vendorkeyaccounts2@hays.com" at bounding box center [302, 275] width 171 height 25
click at [274, 271] on input "s@hays.com" at bounding box center [302, 275] width 171 height 25
click at [274, 272] on input "s@hays.com" at bounding box center [302, 275] width 171 height 25
click at [272, 274] on input "s@hays.com" at bounding box center [302, 275] width 171 height 25
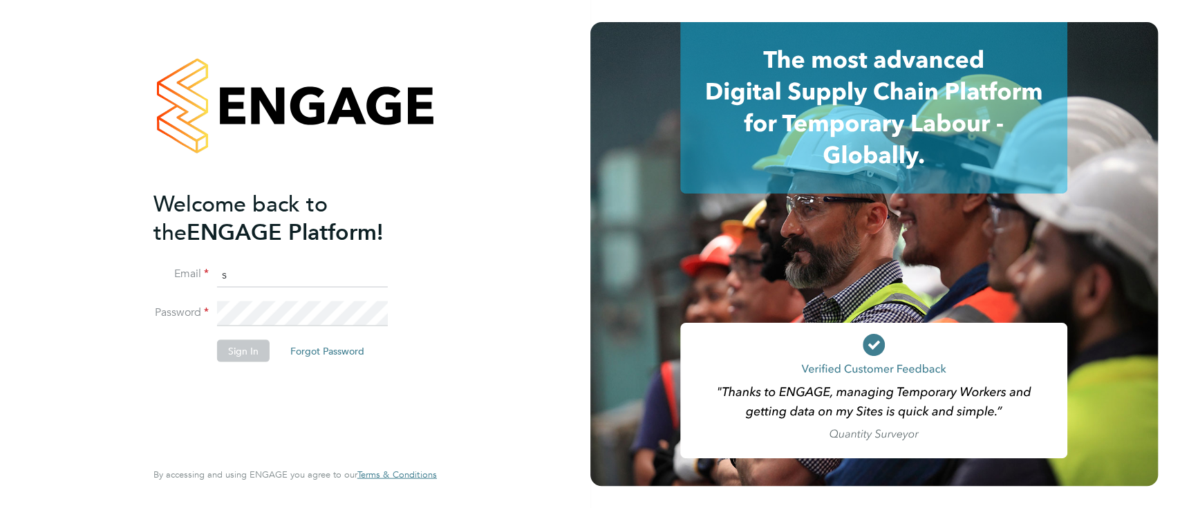
type input "Sulaymaan.Jashat.Lovell@engagedeployment.com"
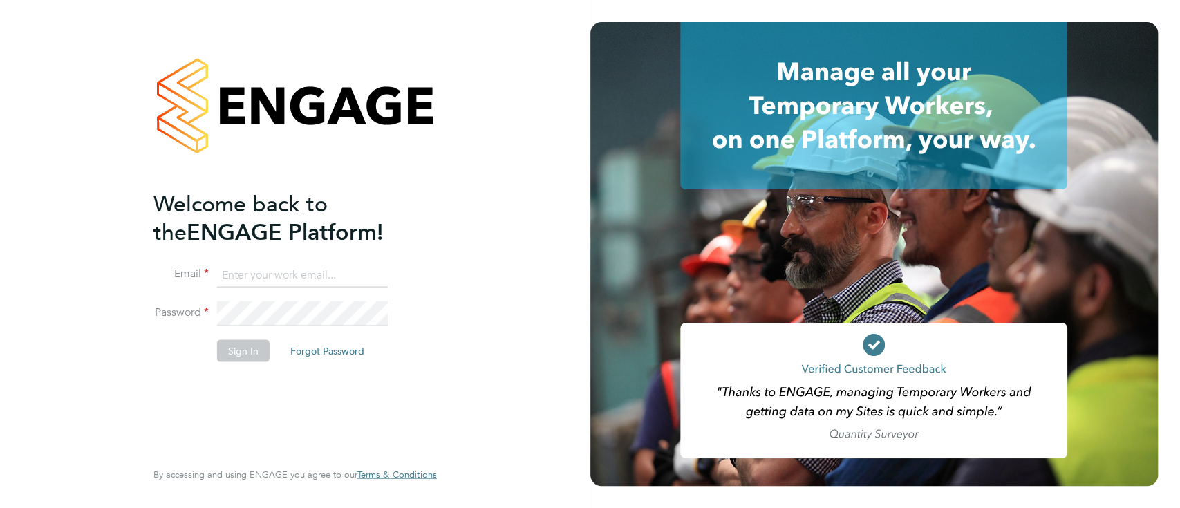
click at [320, 290] on li "Email" at bounding box center [288, 282] width 270 height 39
click at [319, 282] on input at bounding box center [302, 275] width 171 height 25
type input "[EMAIL_ADDRESS][PERSON_NAME][DOMAIN_NAME]"
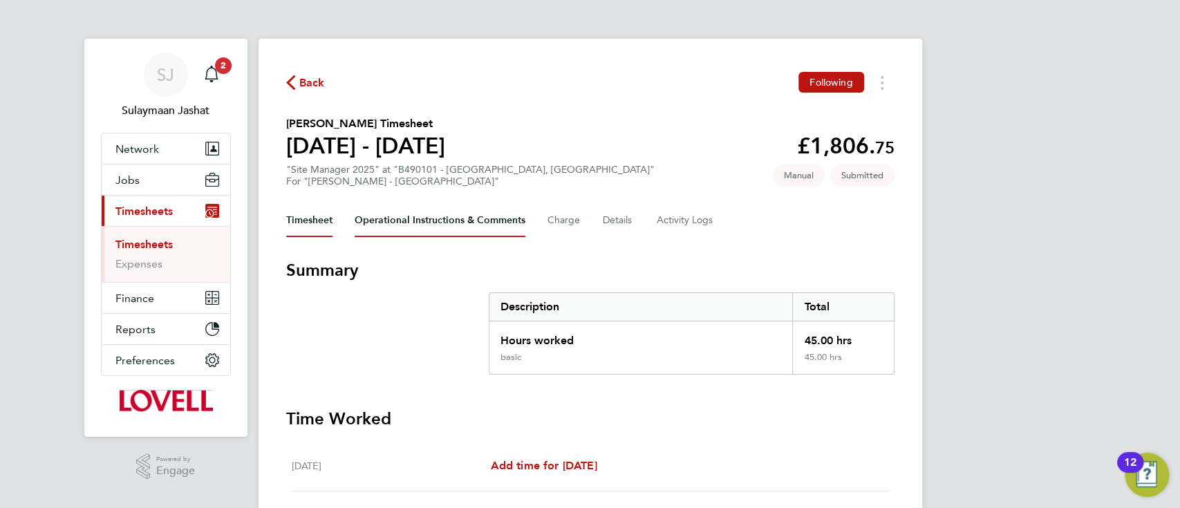
click at [505, 224] on Comments-tab "Operational Instructions & Comments" at bounding box center [440, 220] width 171 height 33
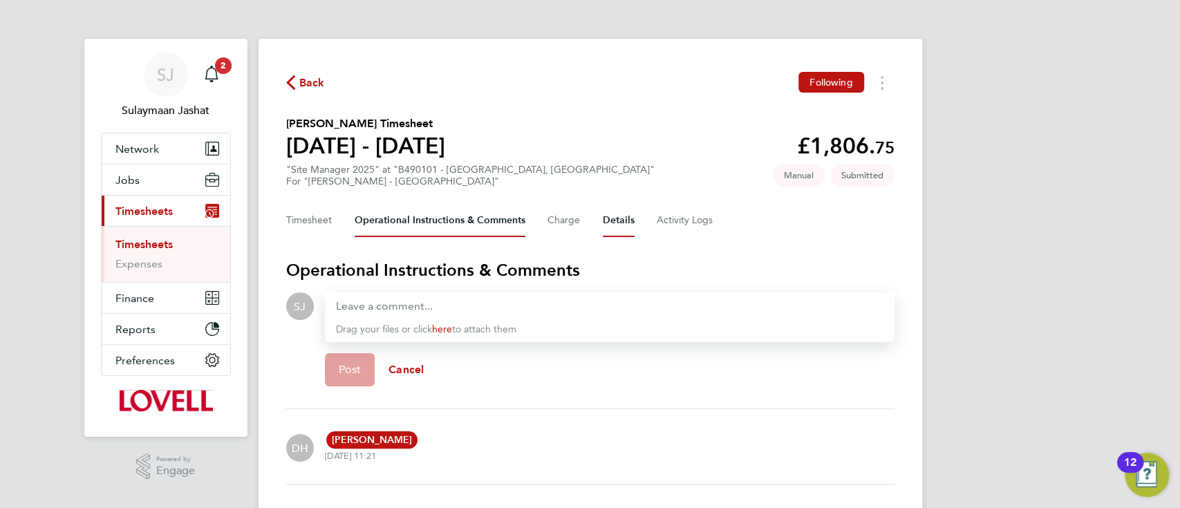
click at [621, 222] on button "Details" at bounding box center [619, 220] width 32 height 33
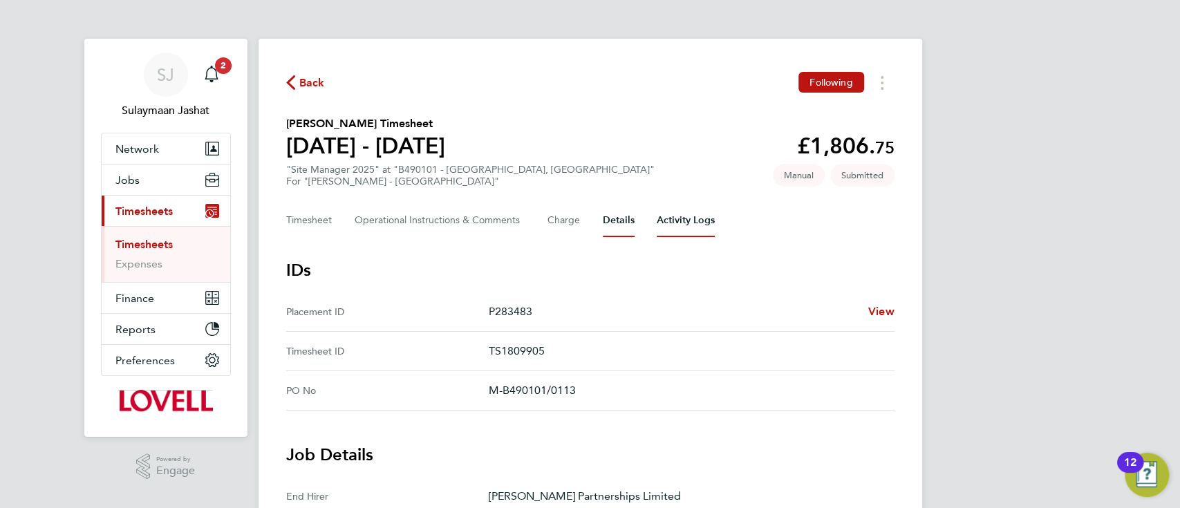
click at [658, 215] on Logs-tab "Activity Logs" at bounding box center [686, 220] width 58 height 33
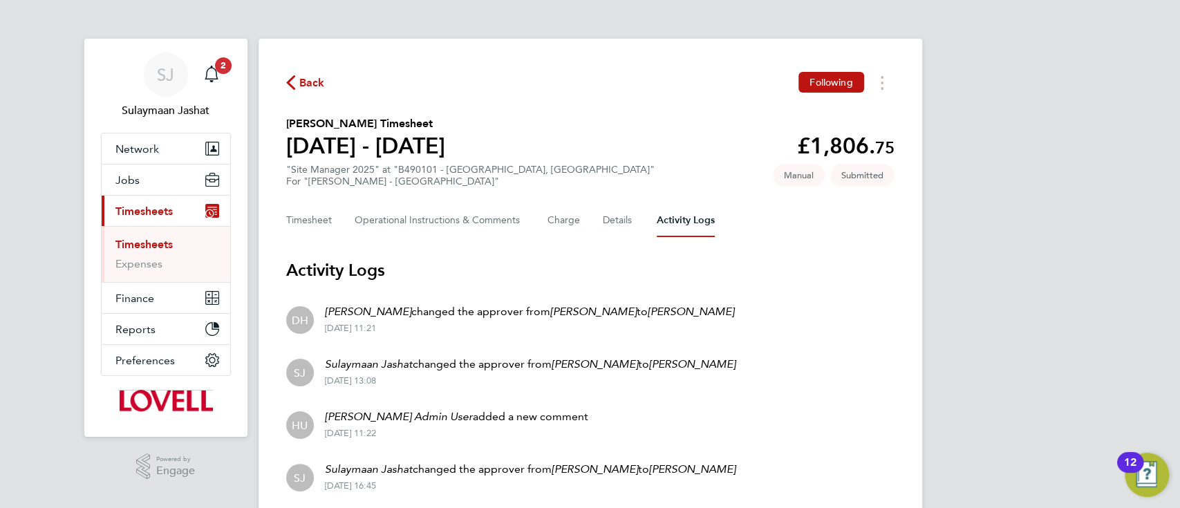
click at [158, 234] on ul "Timesheets Expenses" at bounding box center [166, 254] width 129 height 56
click at [156, 241] on link "Timesheets" at bounding box center [143, 244] width 57 height 13
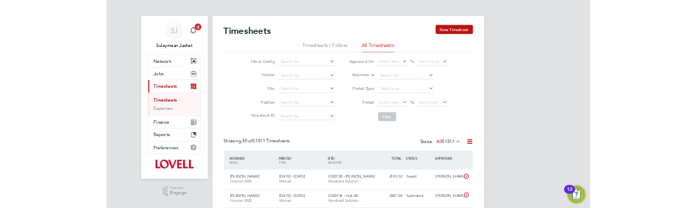
scroll to position [35, 95]
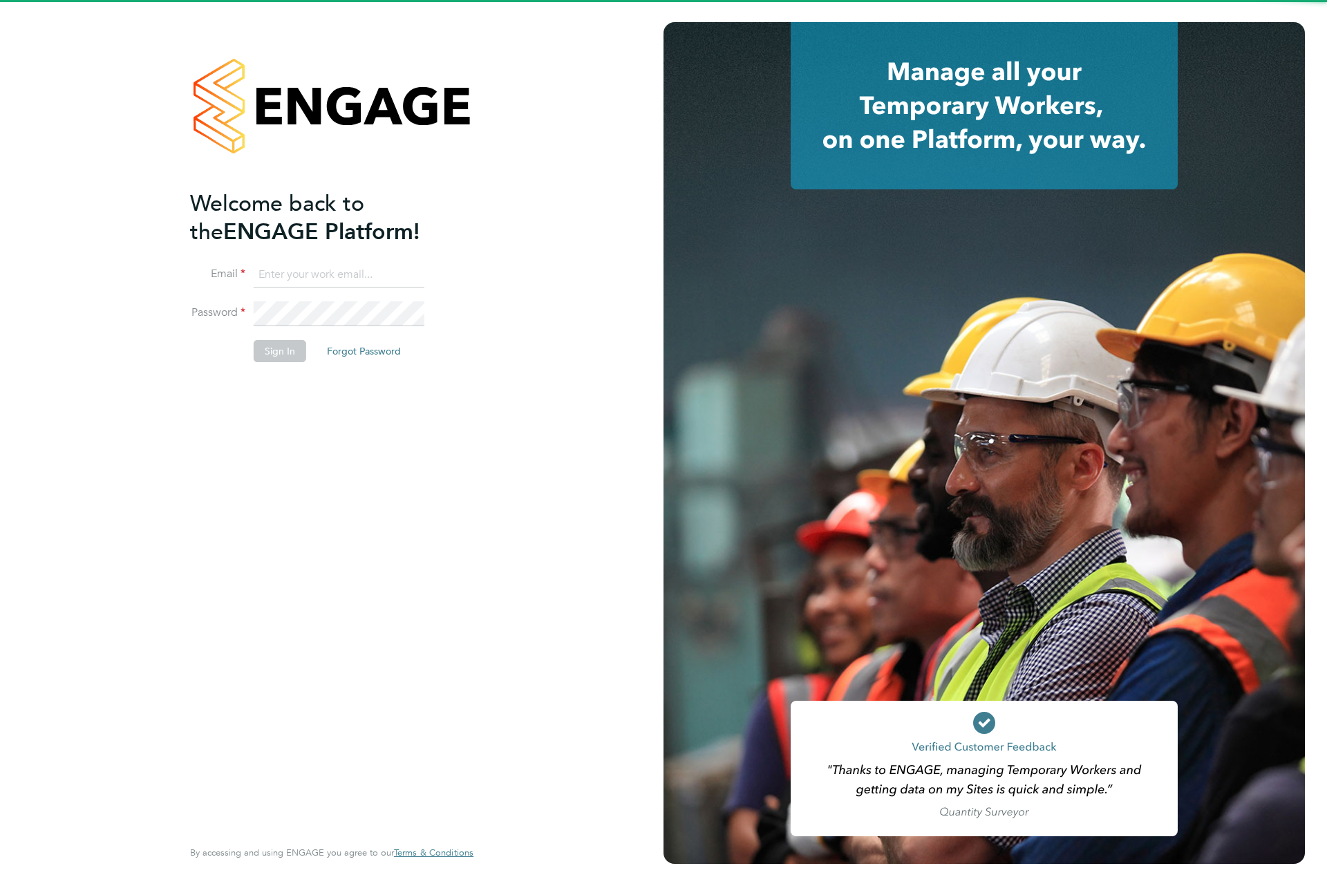
click at [386, 280] on input at bounding box center [339, 275] width 171 height 25
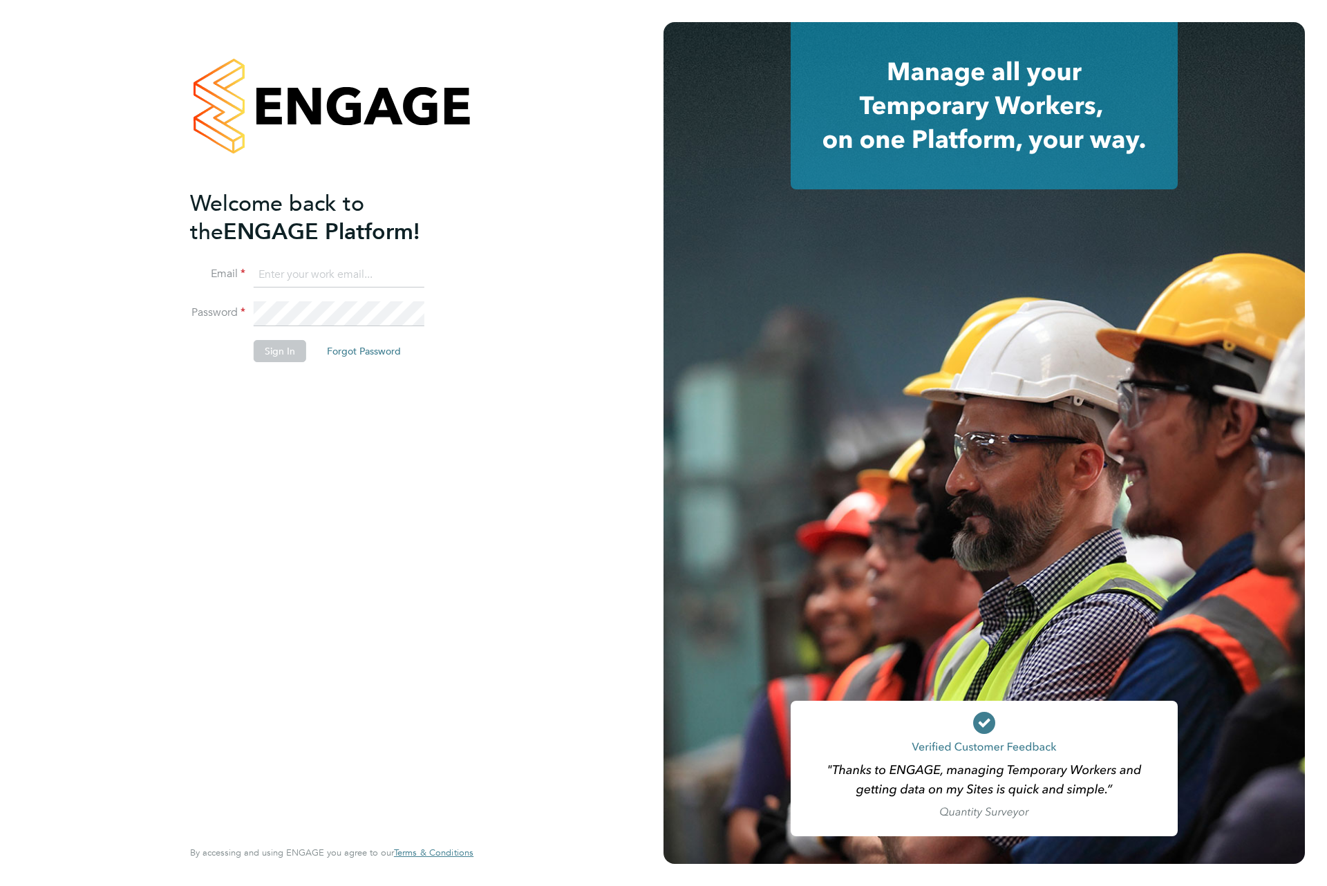
type input "[EMAIL_ADDRESS][PERSON_NAME][DOMAIN_NAME]"
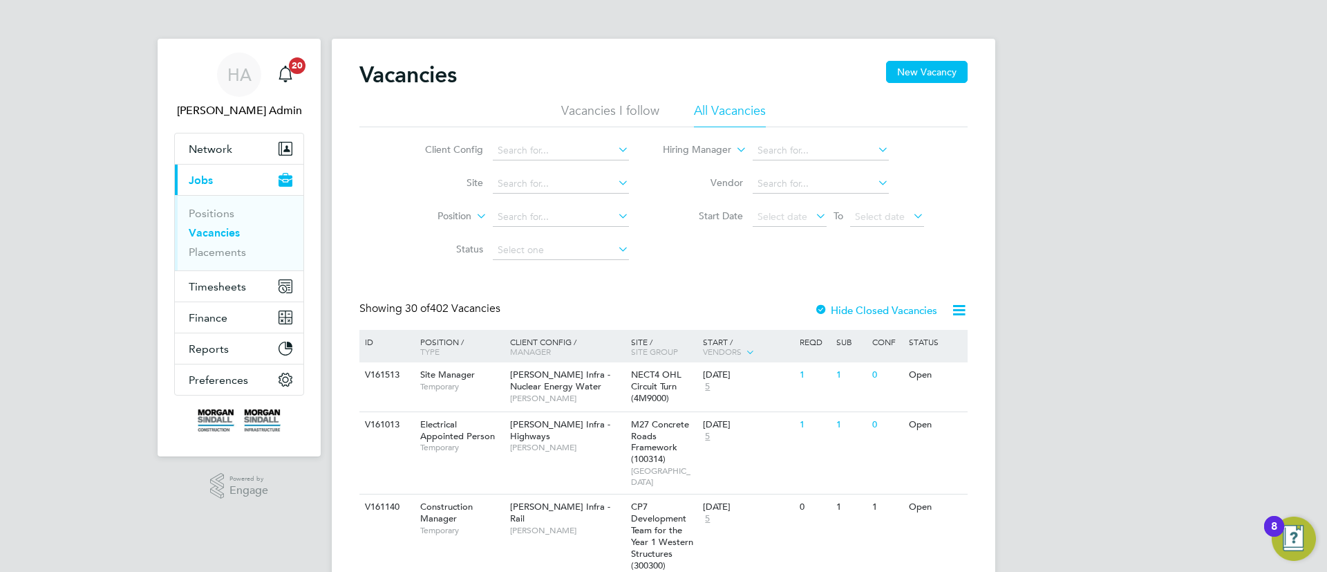
drag, startPoint x: 1226, startPoint y: 113, endPoint x: 1215, endPoint y: 84, distance: 31.3
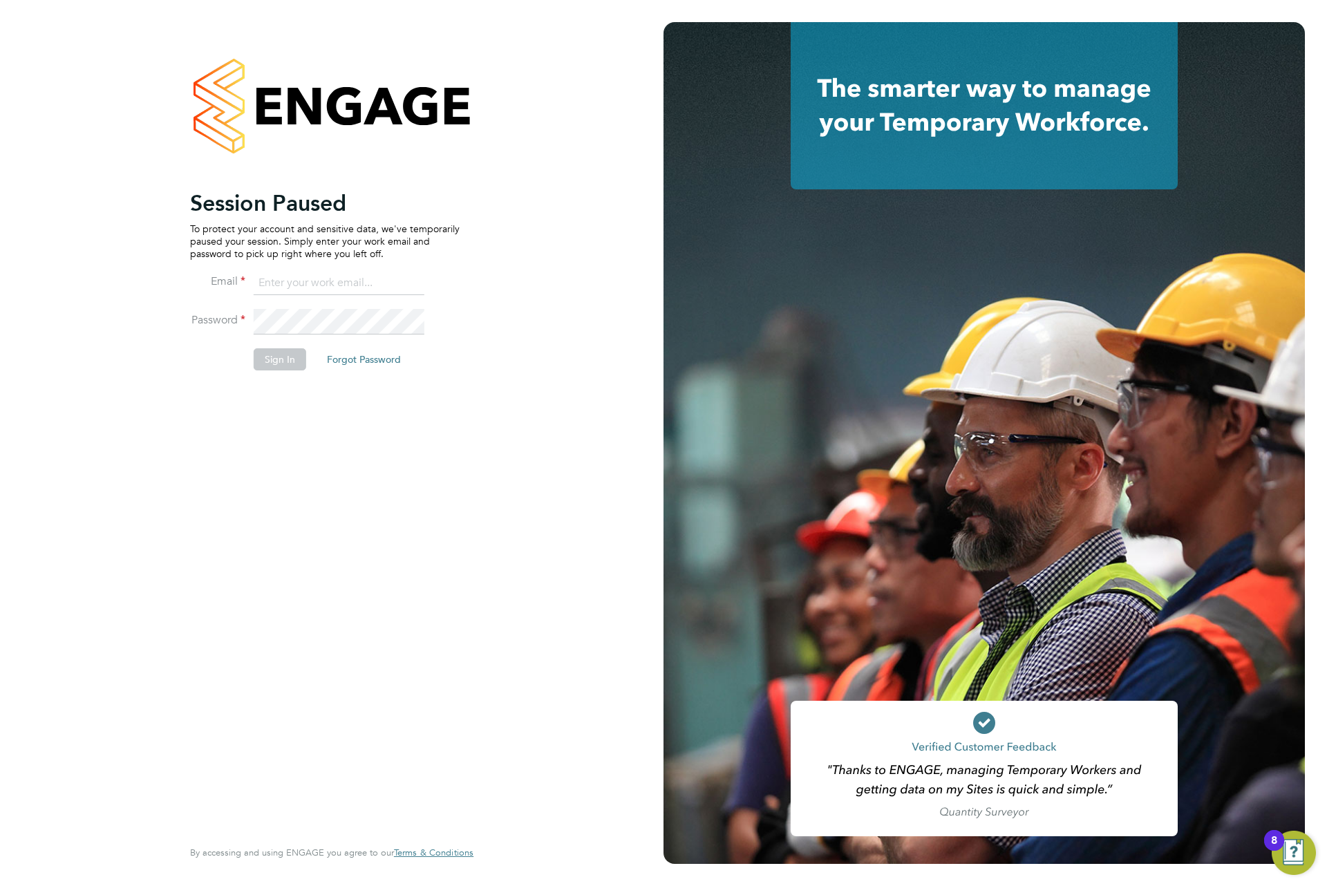
click at [420, 284] on input at bounding box center [339, 283] width 171 height 25
type input "[EMAIL_ADDRESS][PERSON_NAME][DOMAIN_NAME]"
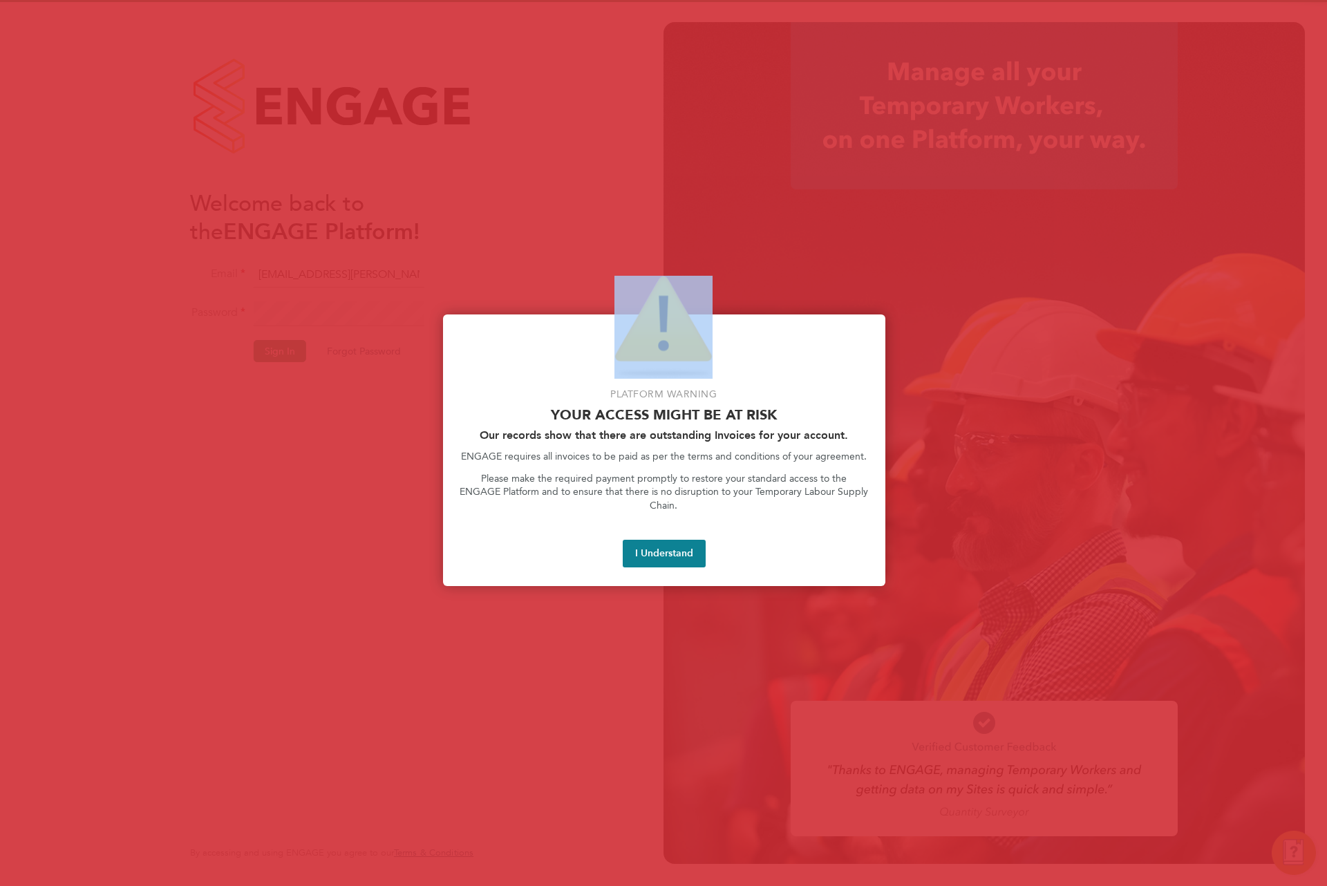
click at [326, 322] on div at bounding box center [663, 443] width 1327 height 886
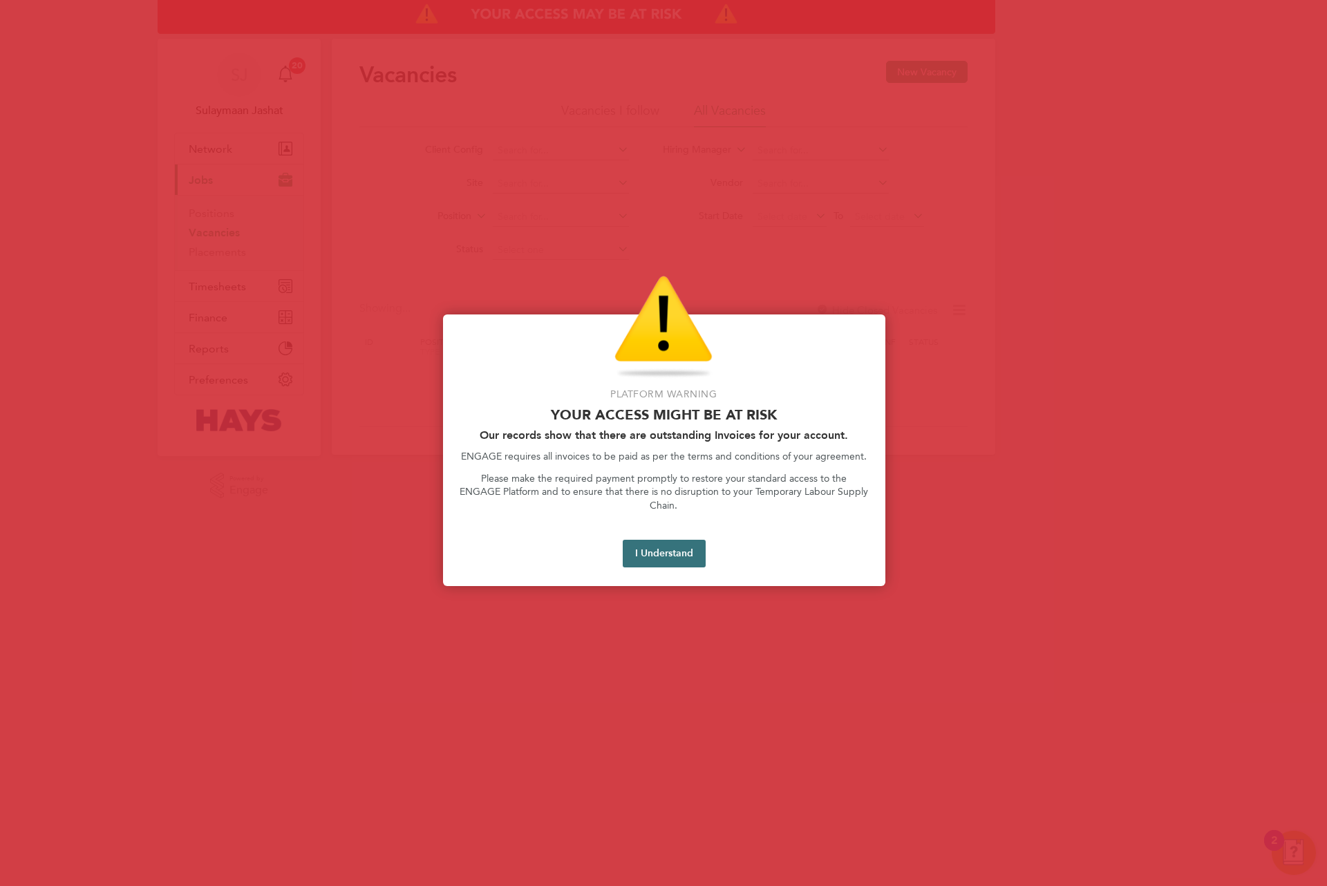
click at [657, 542] on button "I Understand" at bounding box center [664, 554] width 83 height 28
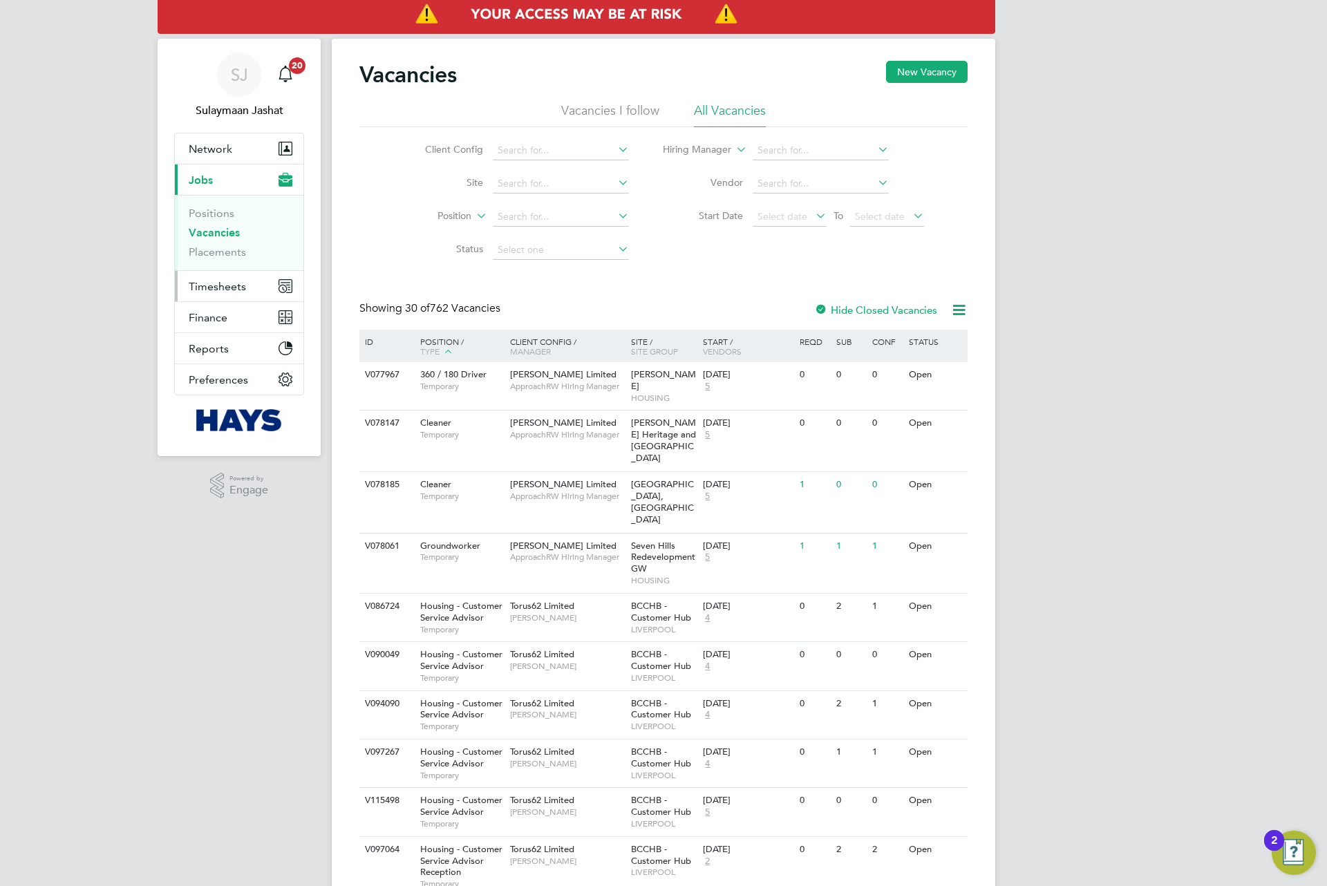
click at [212, 288] on span "Timesheets" at bounding box center [217, 286] width 57 height 13
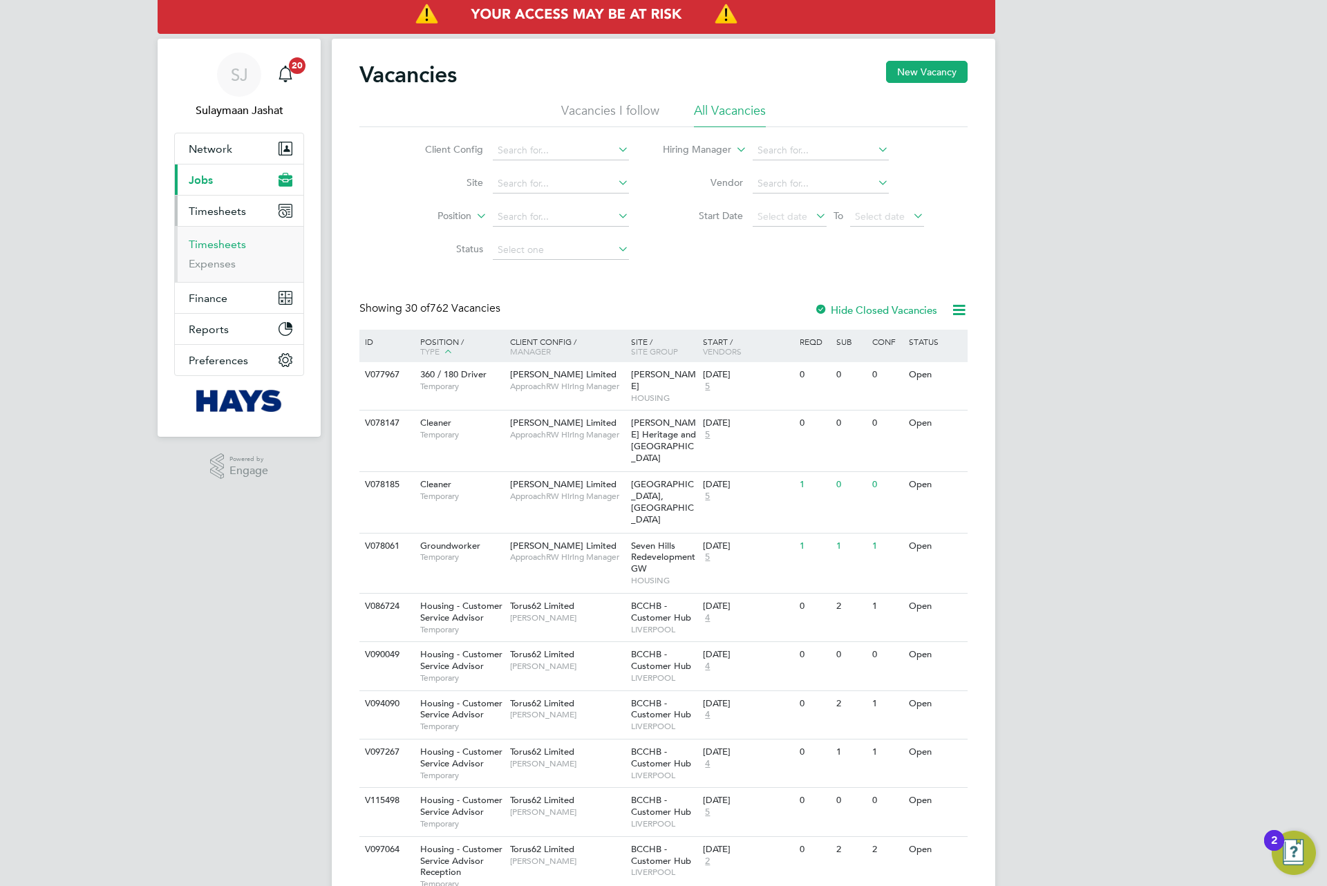
click at [231, 247] on link "Timesheets" at bounding box center [217, 244] width 57 height 13
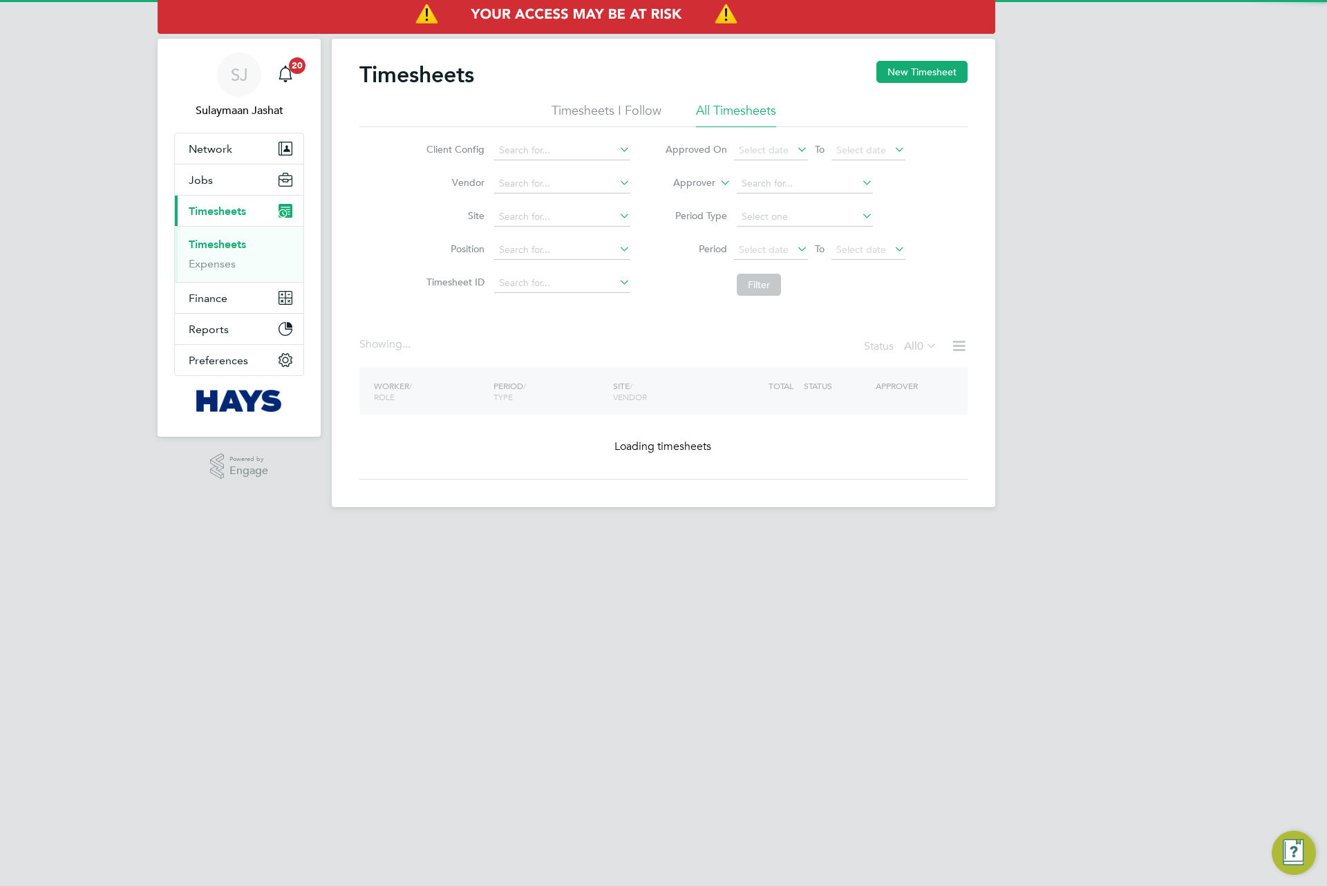
click at [695, 194] on li "Approver" at bounding box center [785, 183] width 275 height 33
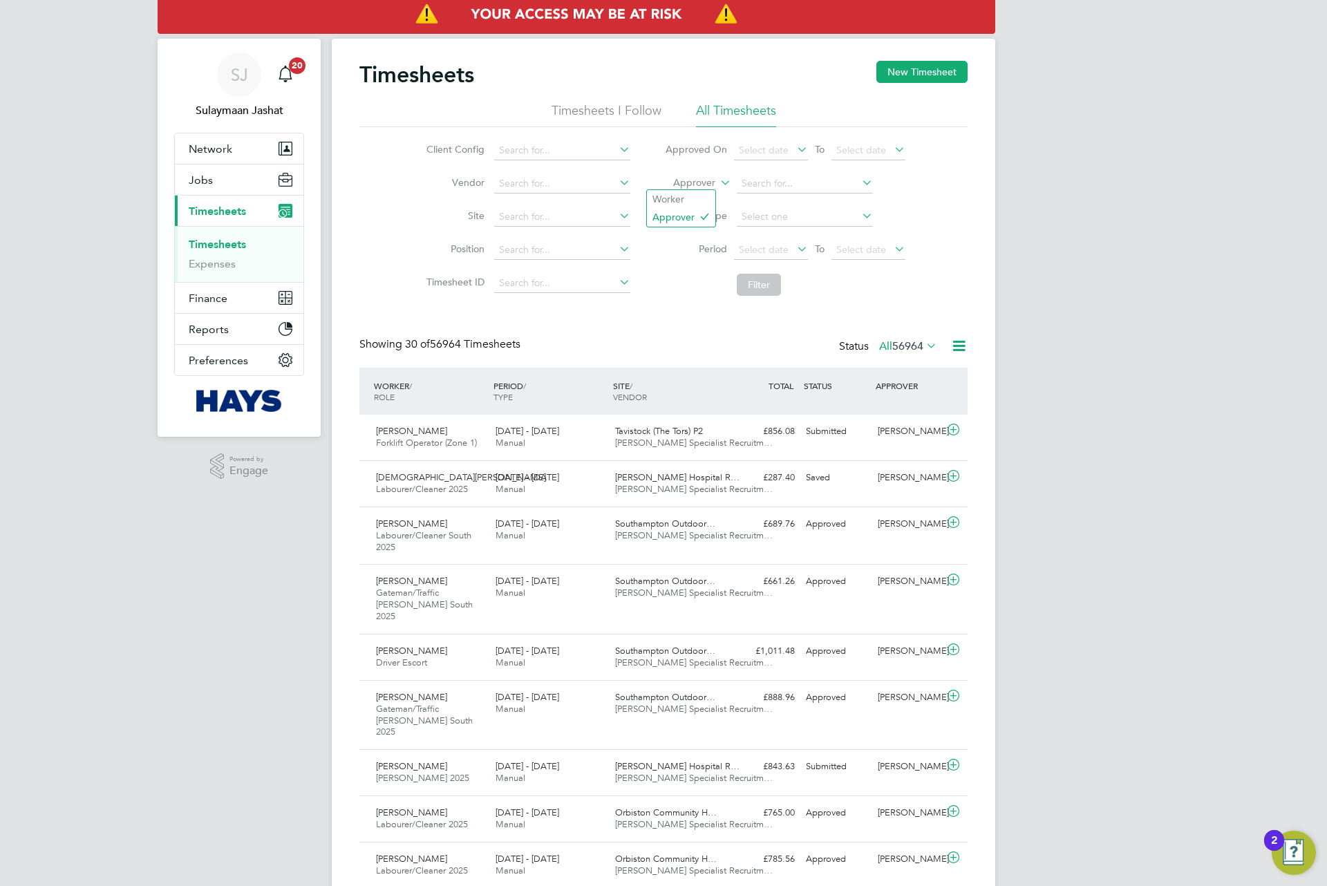
click at [704, 185] on label "Approver" at bounding box center [684, 183] width 62 height 14
click at [693, 200] on li "Worker" at bounding box center [681, 199] width 68 height 18
click at [753, 187] on input at bounding box center [805, 183] width 136 height 19
click at [773, 203] on li "Carwy n Edwards" at bounding box center [804, 203] width 138 height 19
type input "Carwyn Edwards"
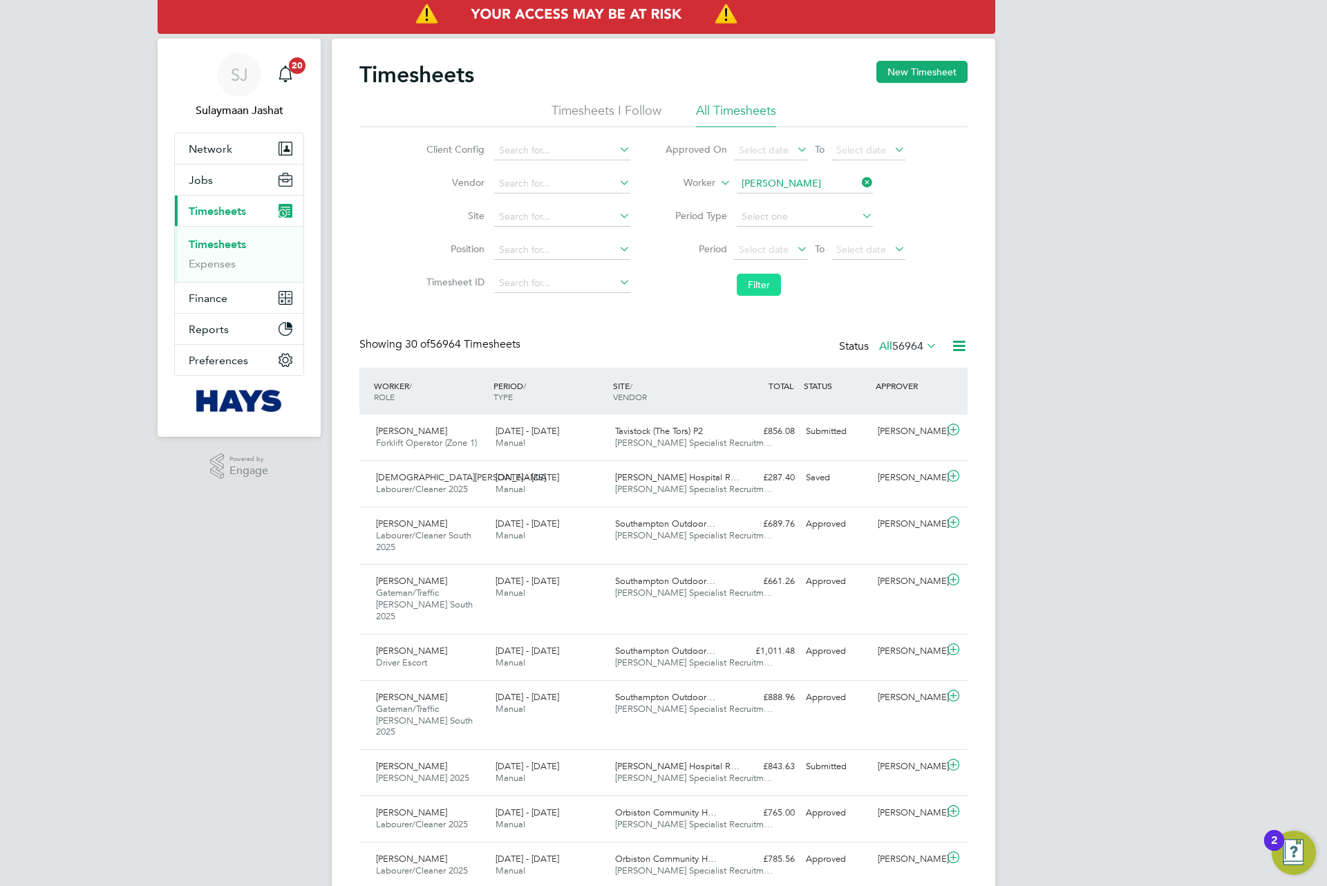
click at [772, 292] on button "Filter" at bounding box center [759, 285] width 44 height 22
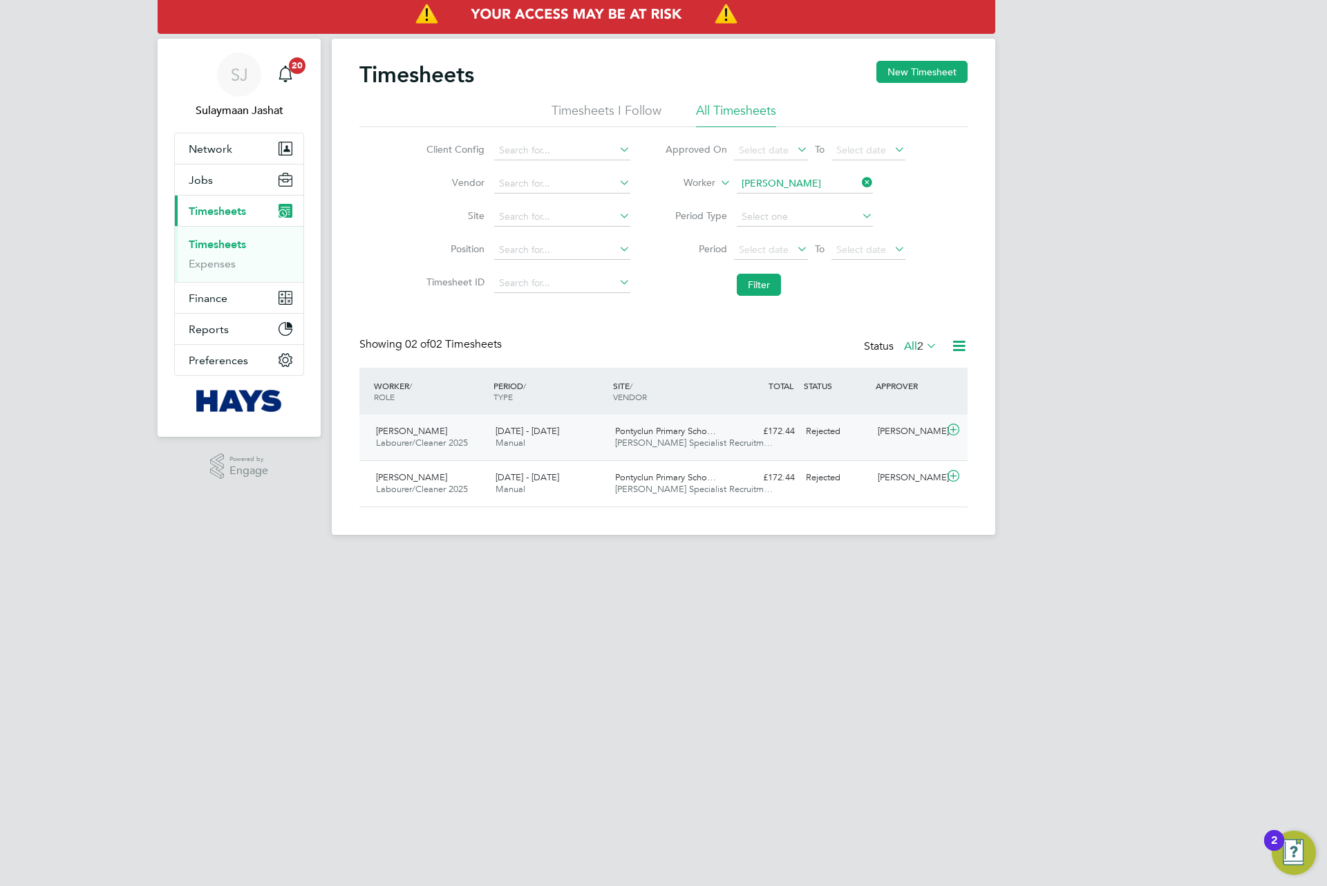
click at [870, 442] on div "Rejected" at bounding box center [836, 431] width 72 height 23
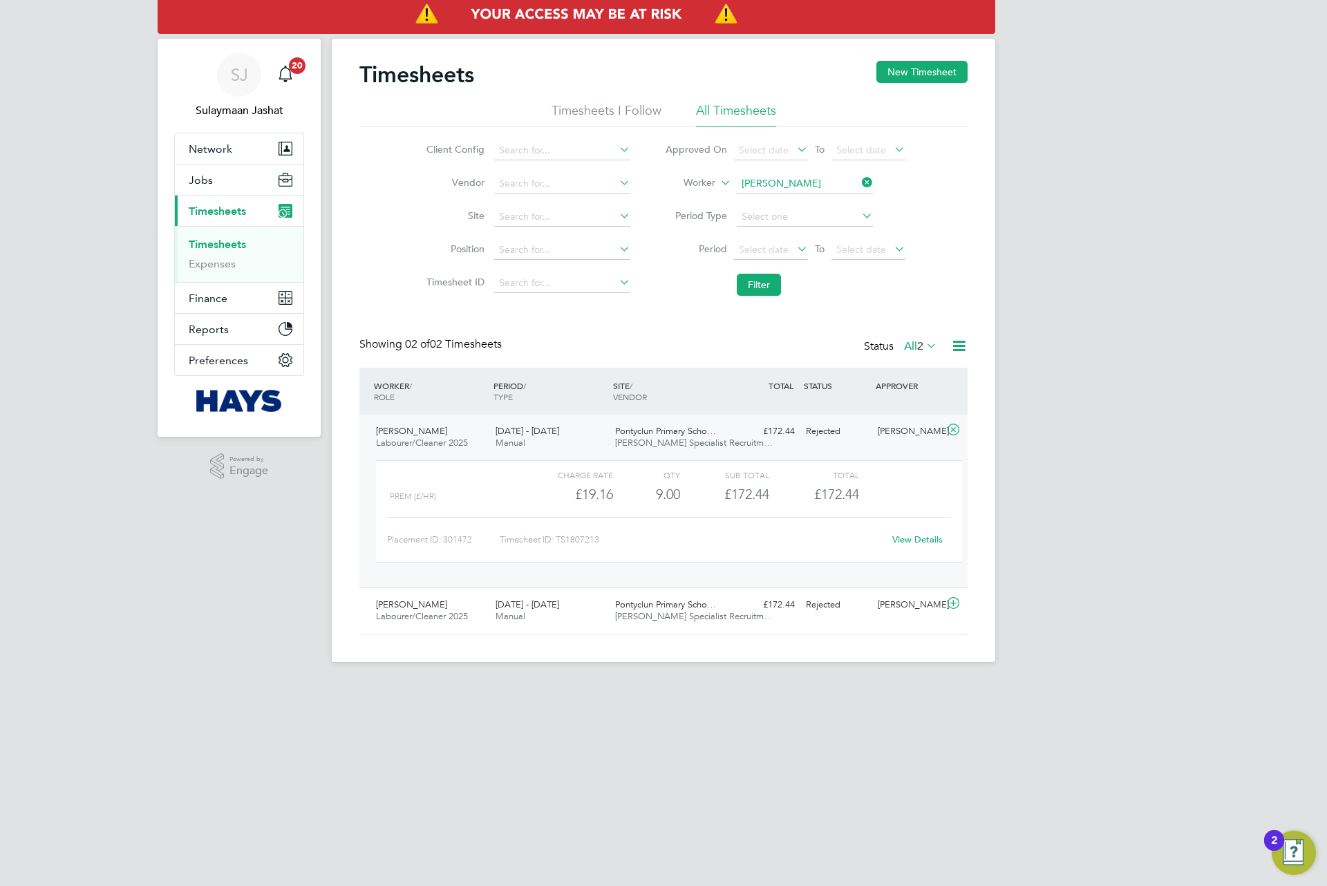
click at [921, 542] on link "View Details" at bounding box center [917, 540] width 50 height 12
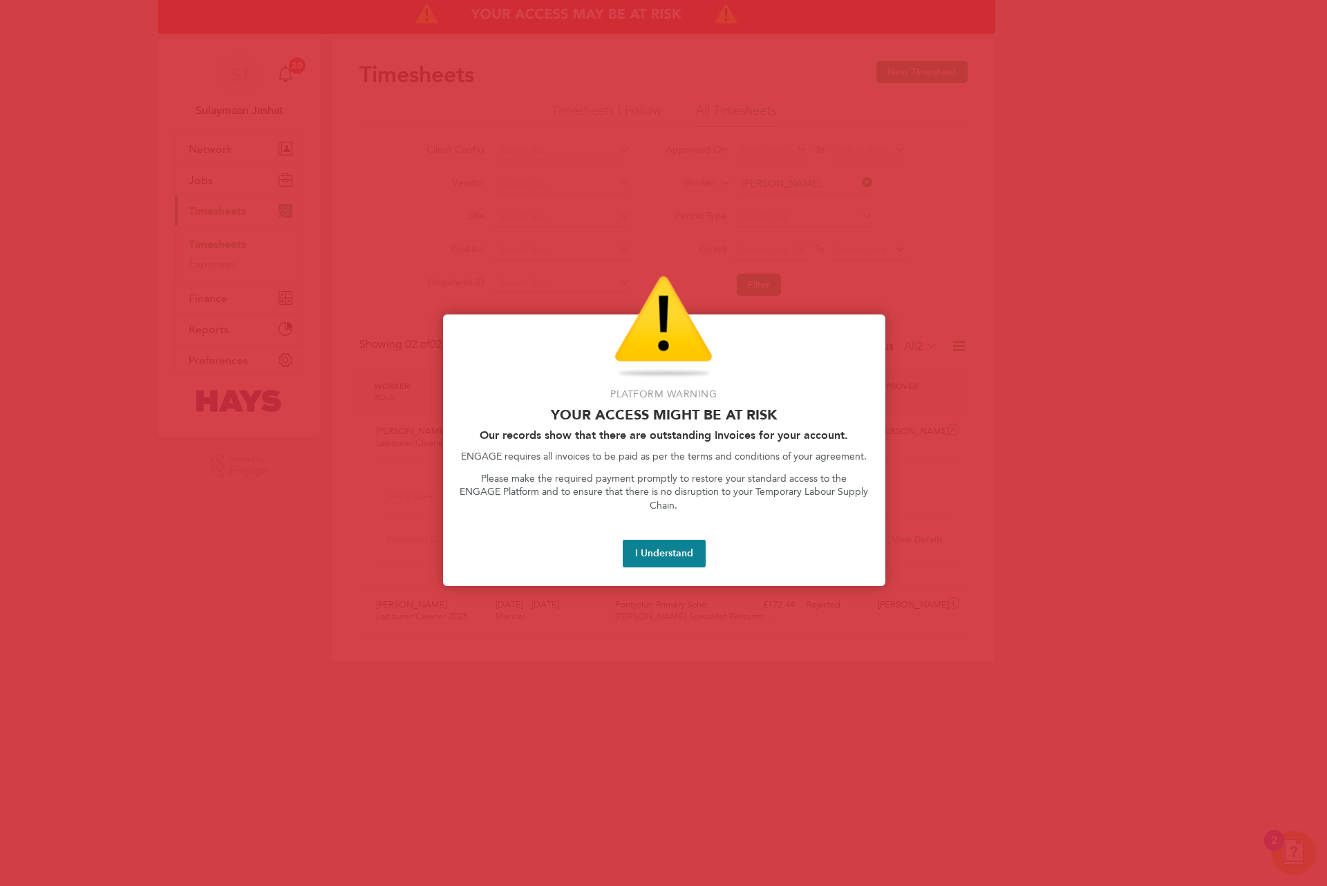
click at [687, 550] on button "I Understand" at bounding box center [664, 554] width 83 height 28
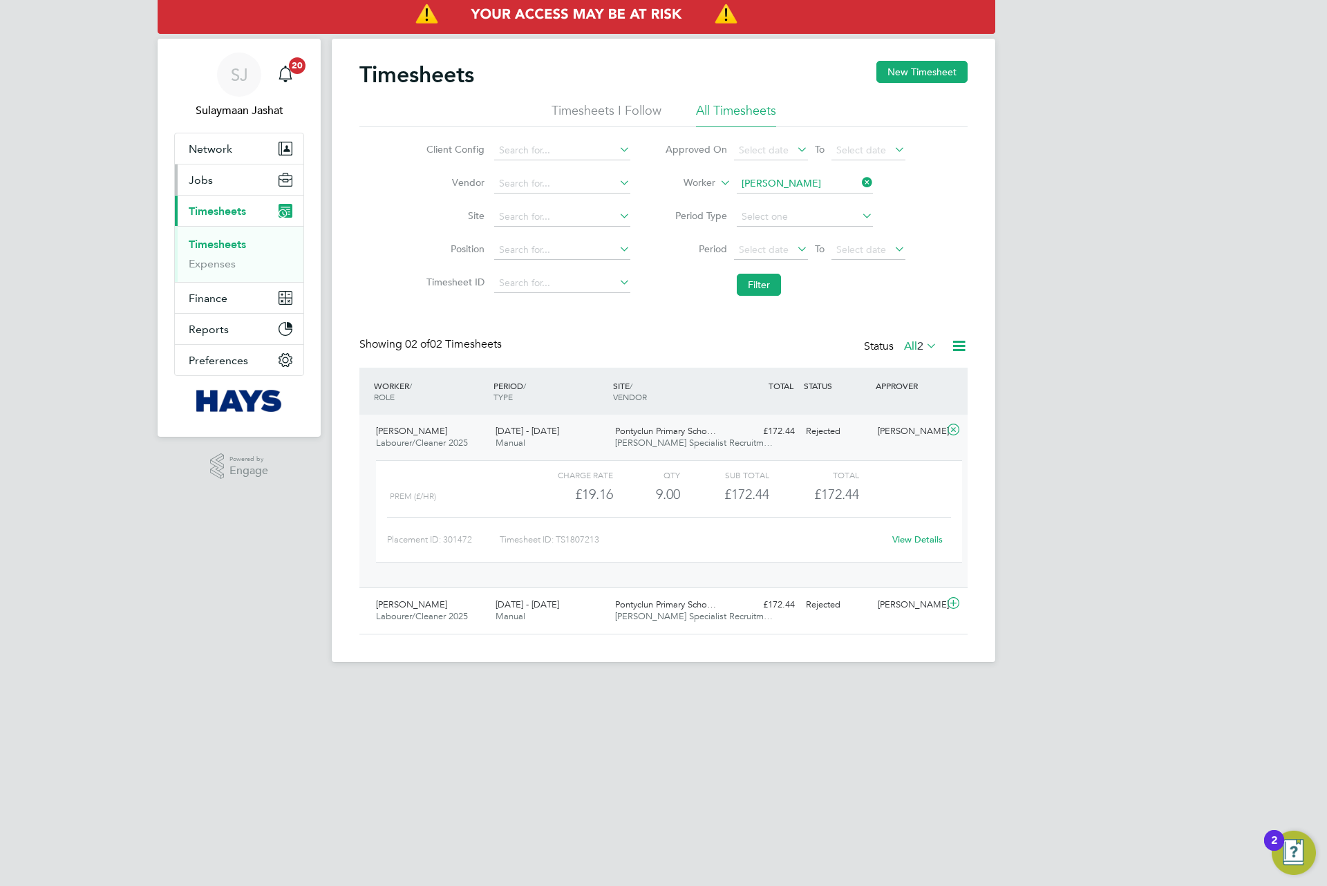
click at [227, 177] on button "Jobs" at bounding box center [239, 180] width 129 height 30
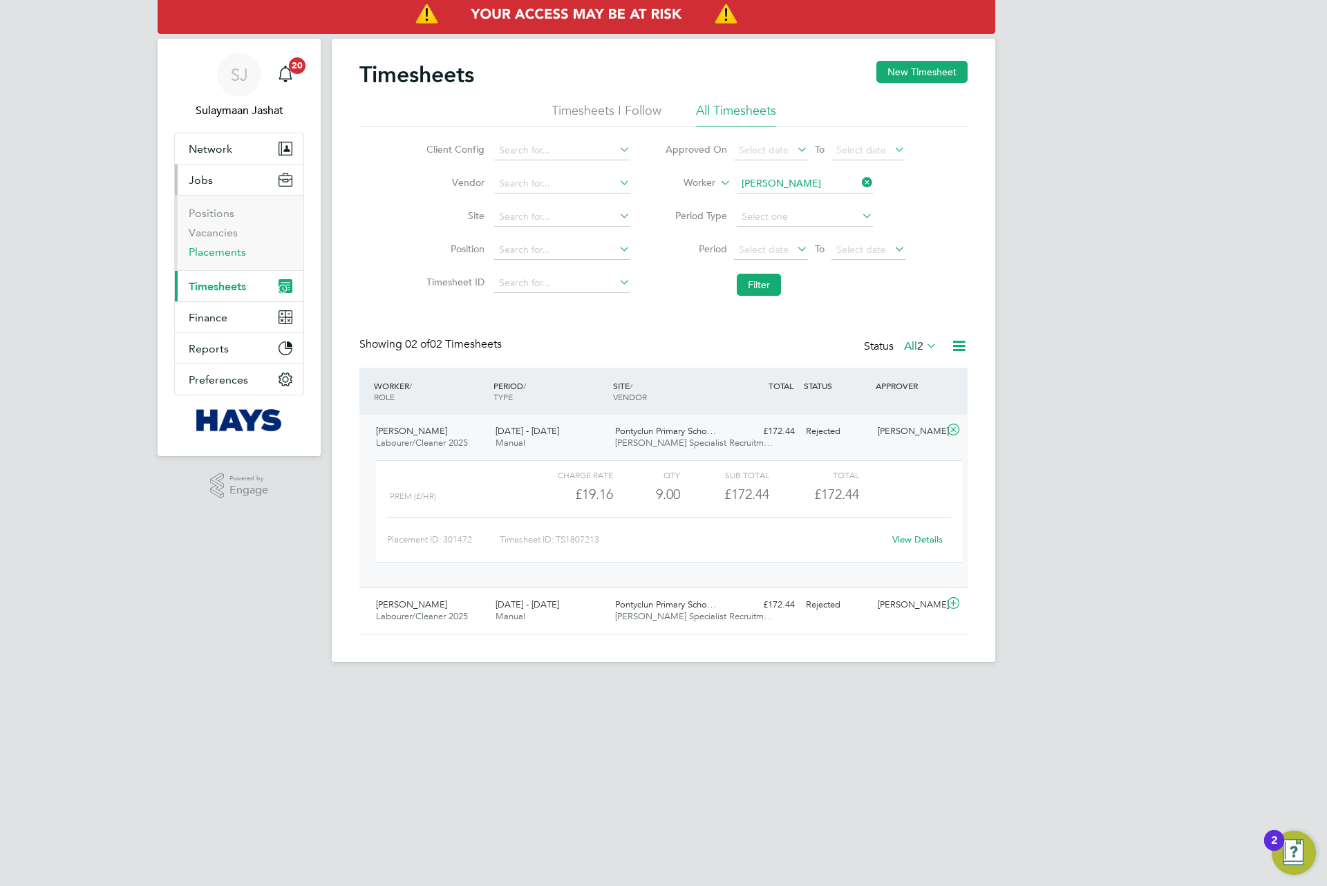
click at [214, 254] on link "Placements" at bounding box center [217, 251] width 57 height 13
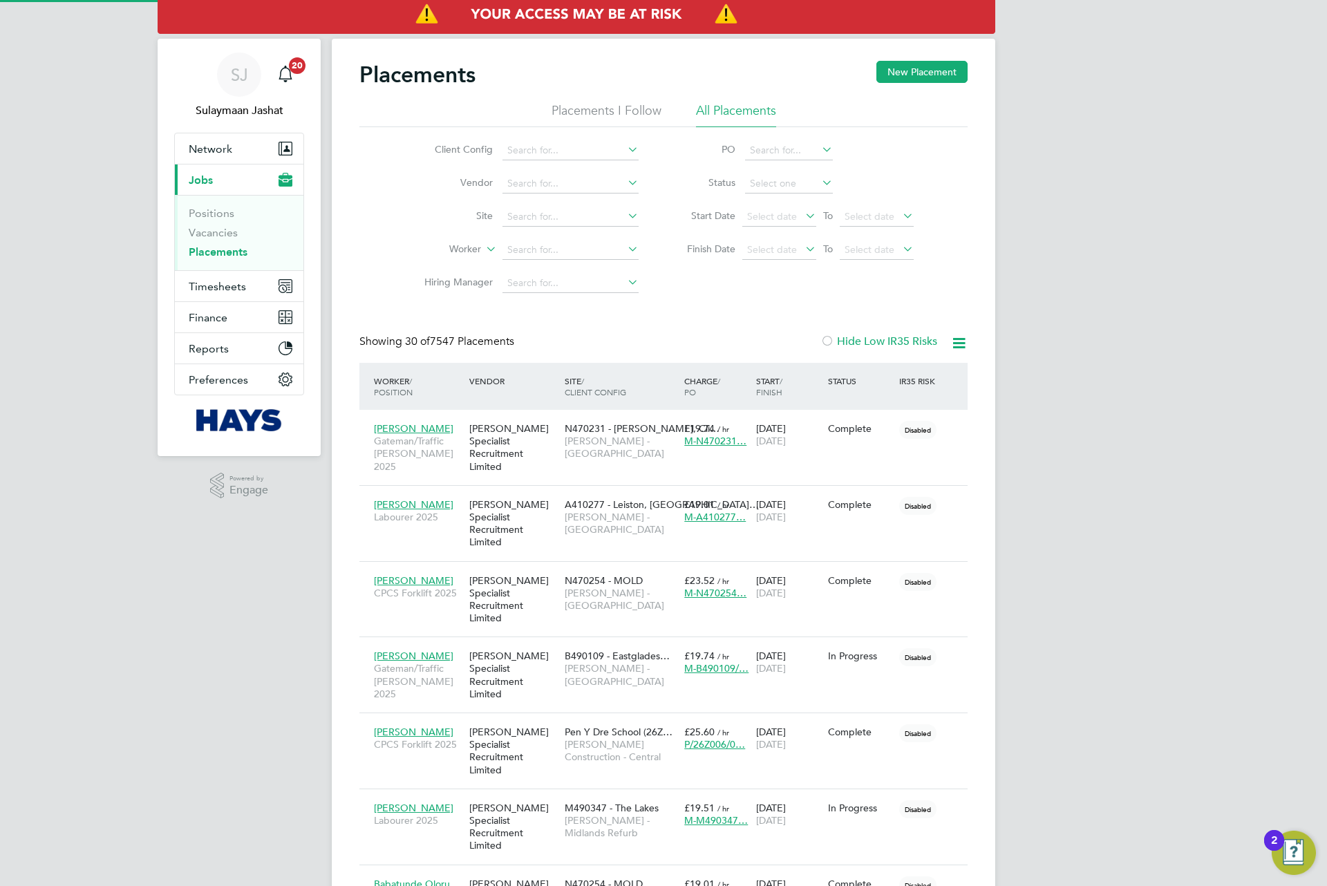
scroll to position [39, 120]
click at [541, 451] on div "[PERSON_NAME] Specialist Recruitment Limited" at bounding box center [513, 447] width 95 height 64
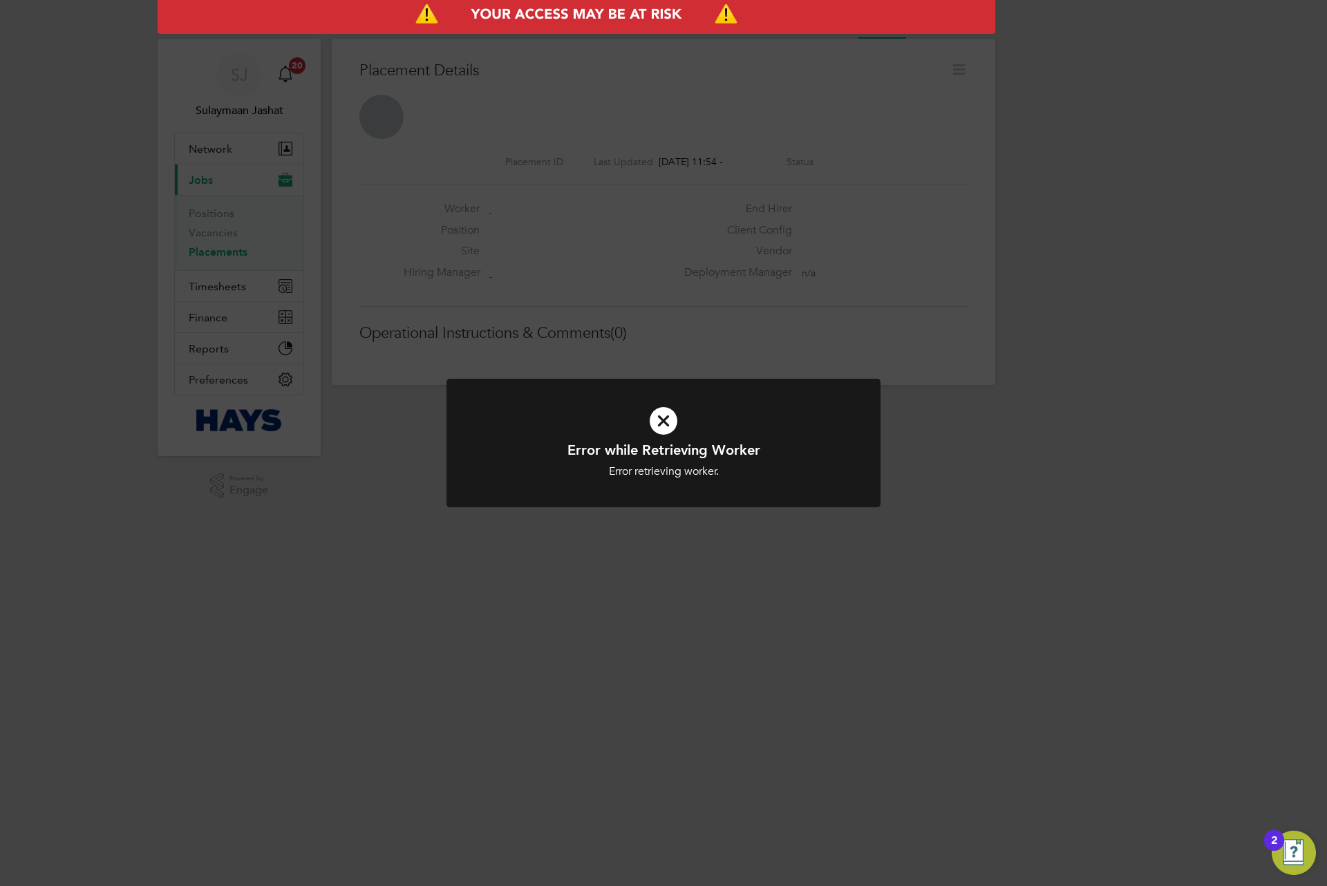
click at [732, 334] on div "Error while Retrieving Worker Error retrieving worker. Cancel Okay" at bounding box center [663, 443] width 1327 height 886
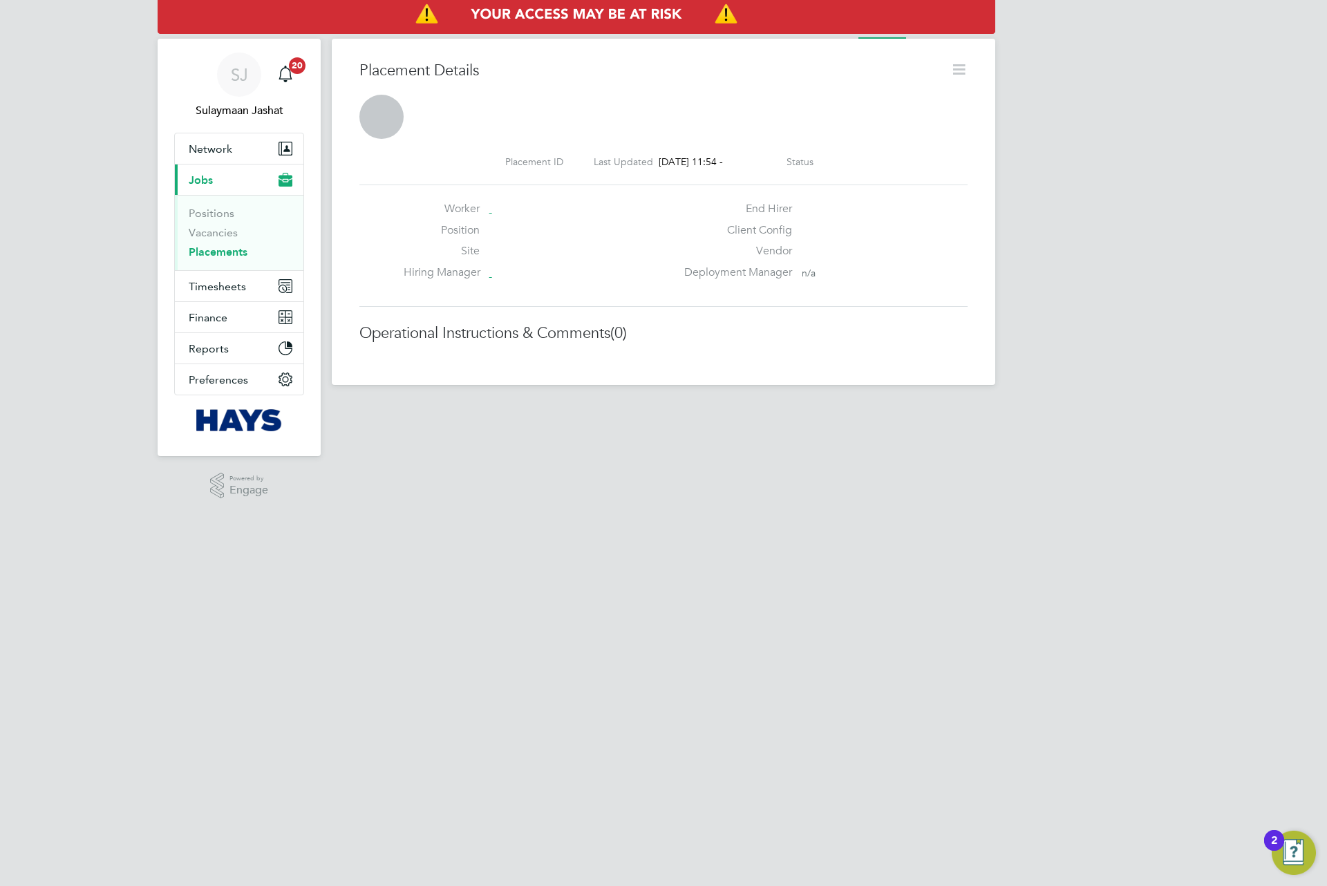
click at [222, 255] on link "Placements" at bounding box center [218, 251] width 59 height 13
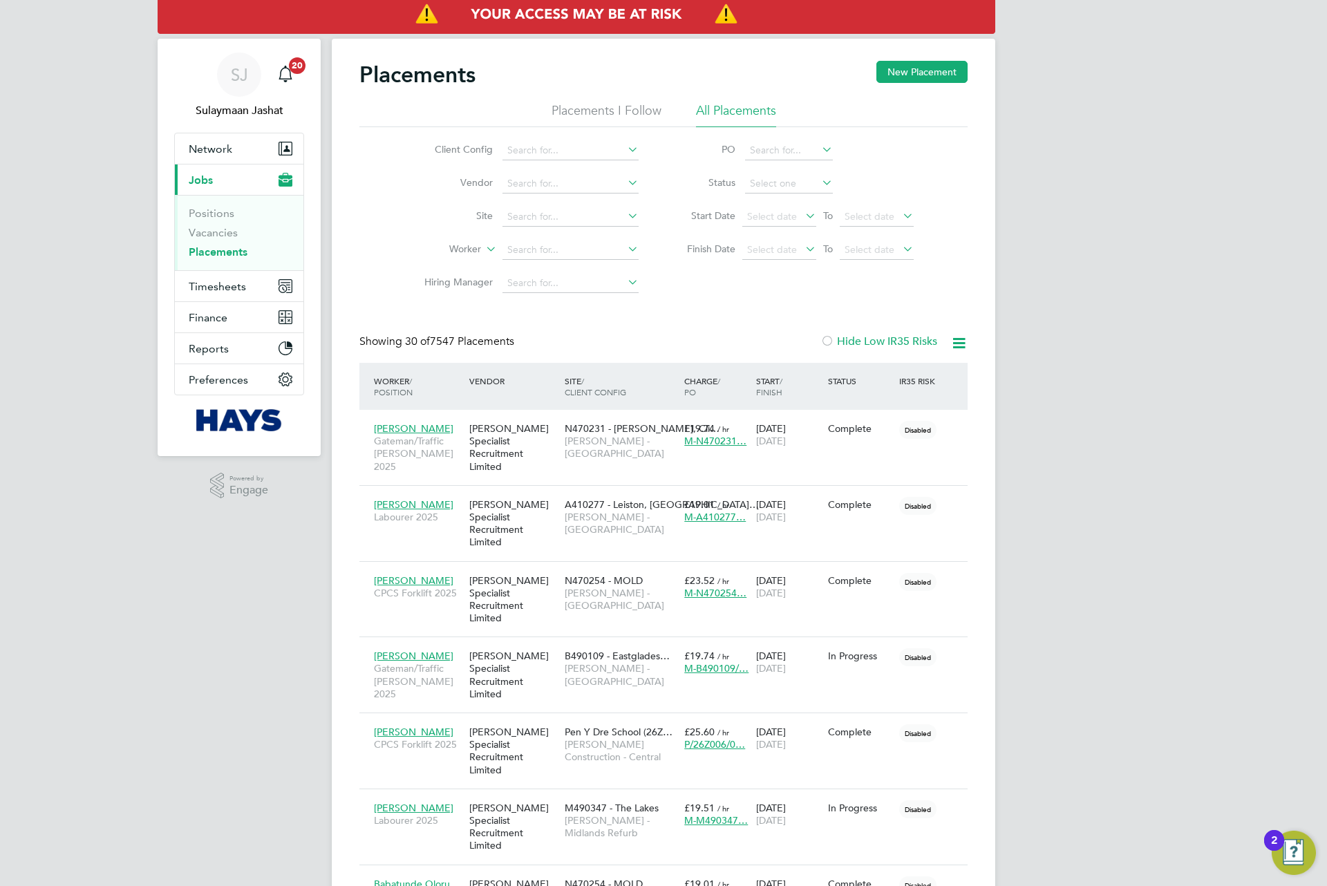
click at [863, 346] on label "Hide Low IR35 Risks" at bounding box center [878, 342] width 117 height 14
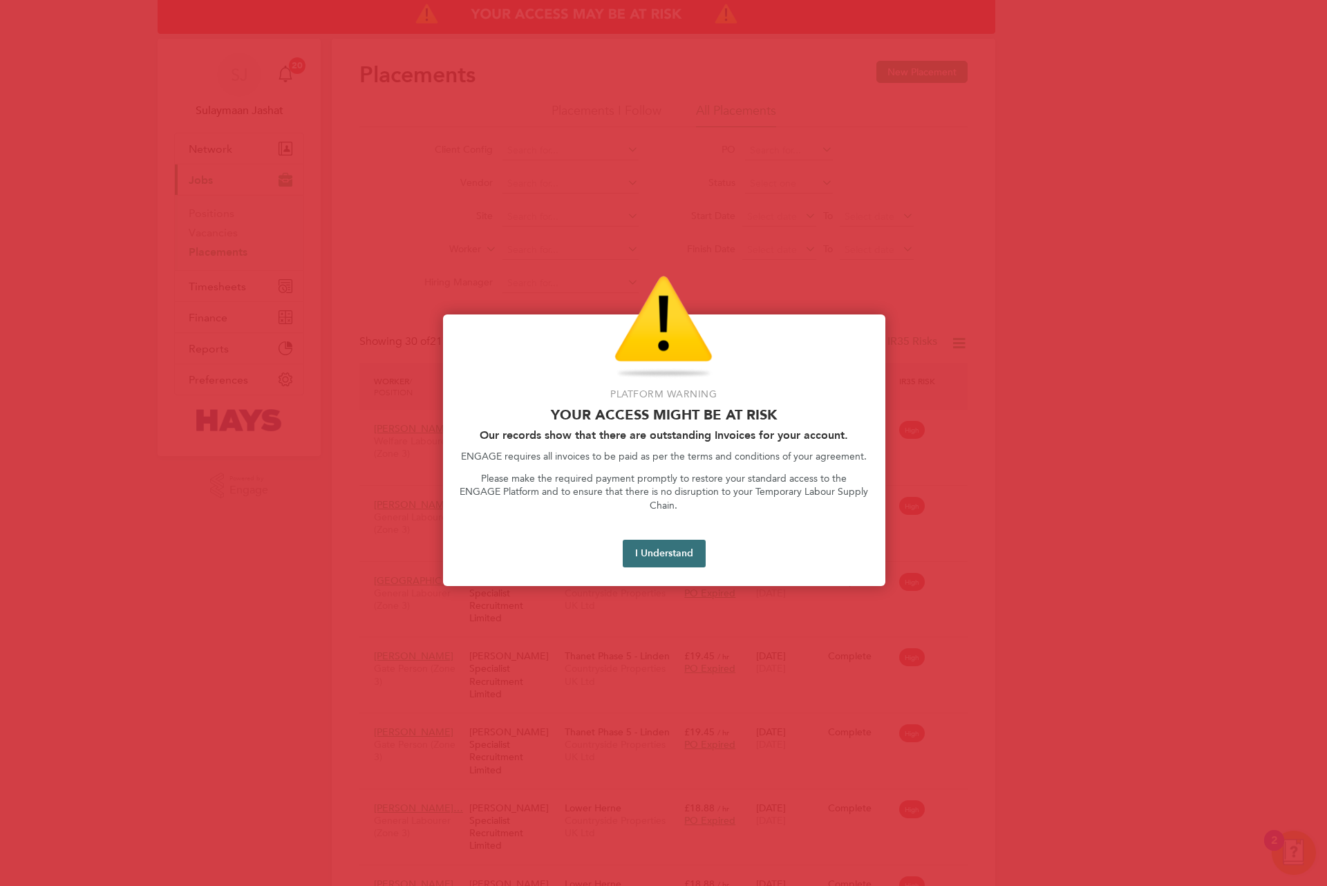
drag, startPoint x: 662, startPoint y: 521, endPoint x: 662, endPoint y: 538, distance: 16.6
click at [662, 523] on div "Platform Warning Your access might be at risk Our records show that there are o…" at bounding box center [664, 451] width 442 height 272
click at [662, 540] on button "I Understand" at bounding box center [664, 554] width 83 height 28
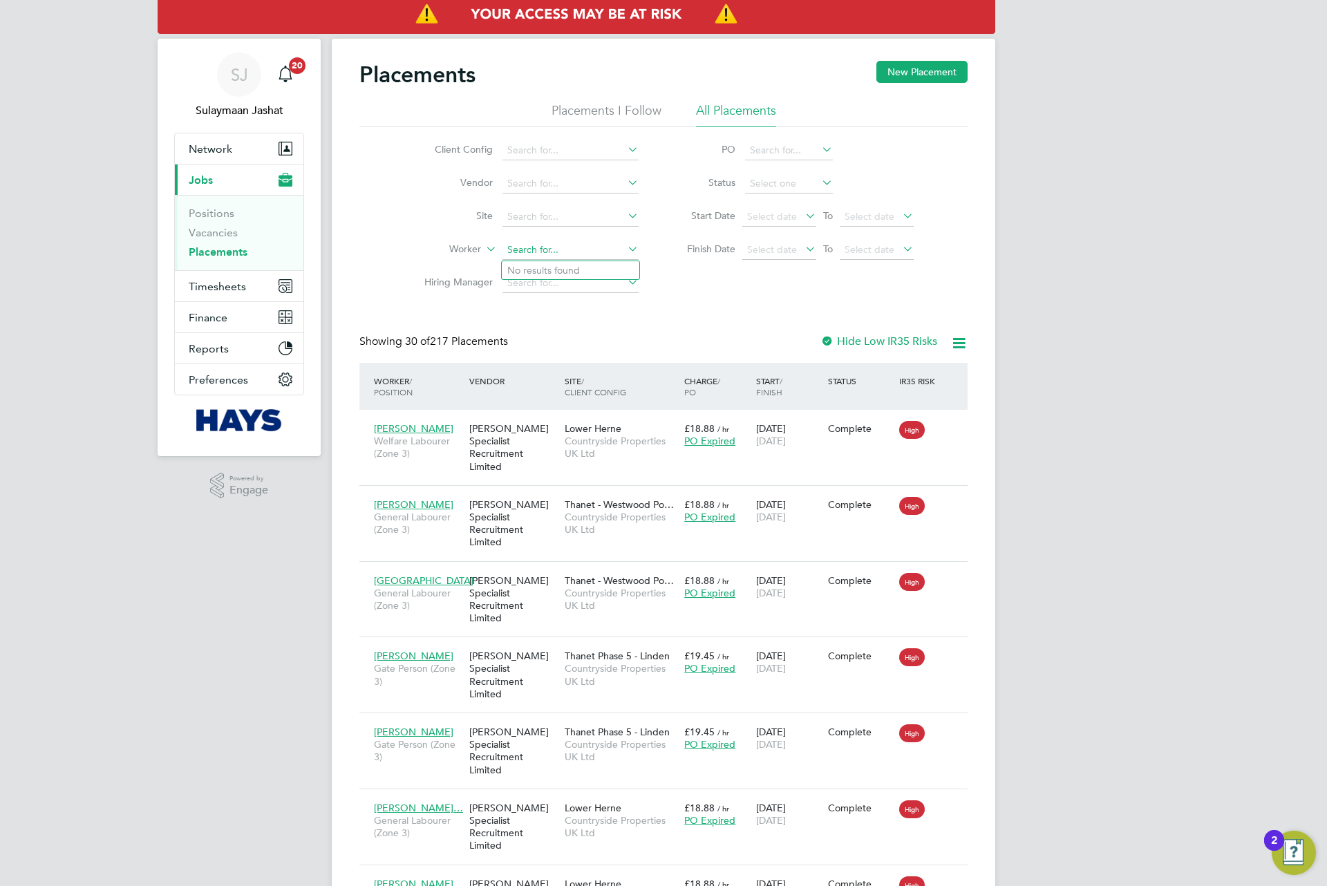
drag, startPoint x: 570, startPoint y: 252, endPoint x: 560, endPoint y: 253, distance: 10.5
click at [569, 252] on input at bounding box center [571, 250] width 136 height 19
click at [566, 265] on li "Luke Wigle y" at bounding box center [591, 270] width 179 height 19
type input "[PERSON_NAME]"
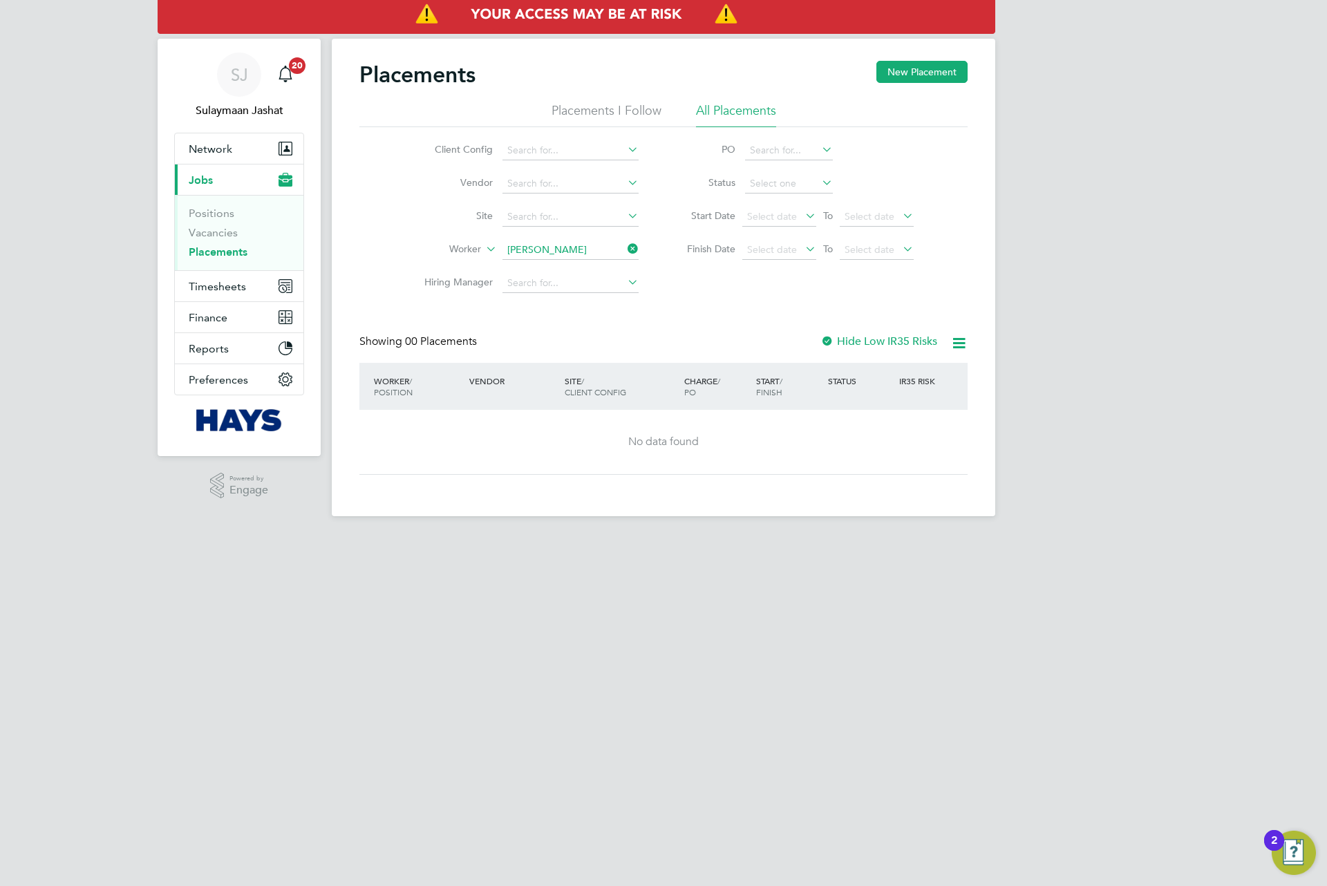
click at [836, 343] on label "Hide Low IR35 Risks" at bounding box center [878, 342] width 117 height 14
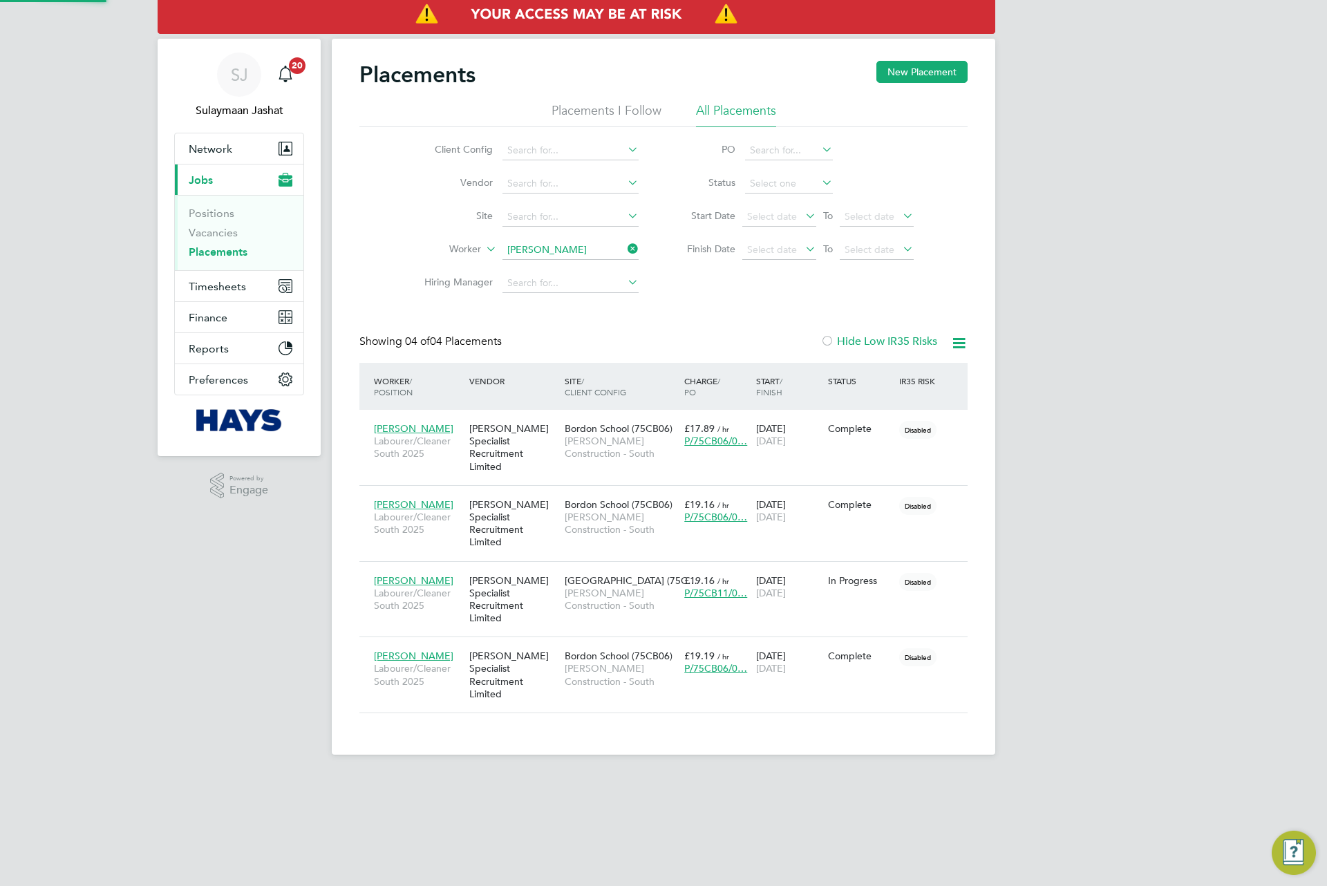
scroll to position [53, 120]
click at [548, 581] on div "[PERSON_NAME] Specialist Recruitment Limited" at bounding box center [513, 600] width 95 height 64
click at [596, 587] on span "[PERSON_NAME] Construction - South" at bounding box center [621, 599] width 113 height 25
click at [544, 643] on div "[PERSON_NAME] Specialist Recruitment Limited" at bounding box center [513, 675] width 95 height 64
click at [581, 519] on span "[PERSON_NAME] Construction - South" at bounding box center [621, 523] width 113 height 25
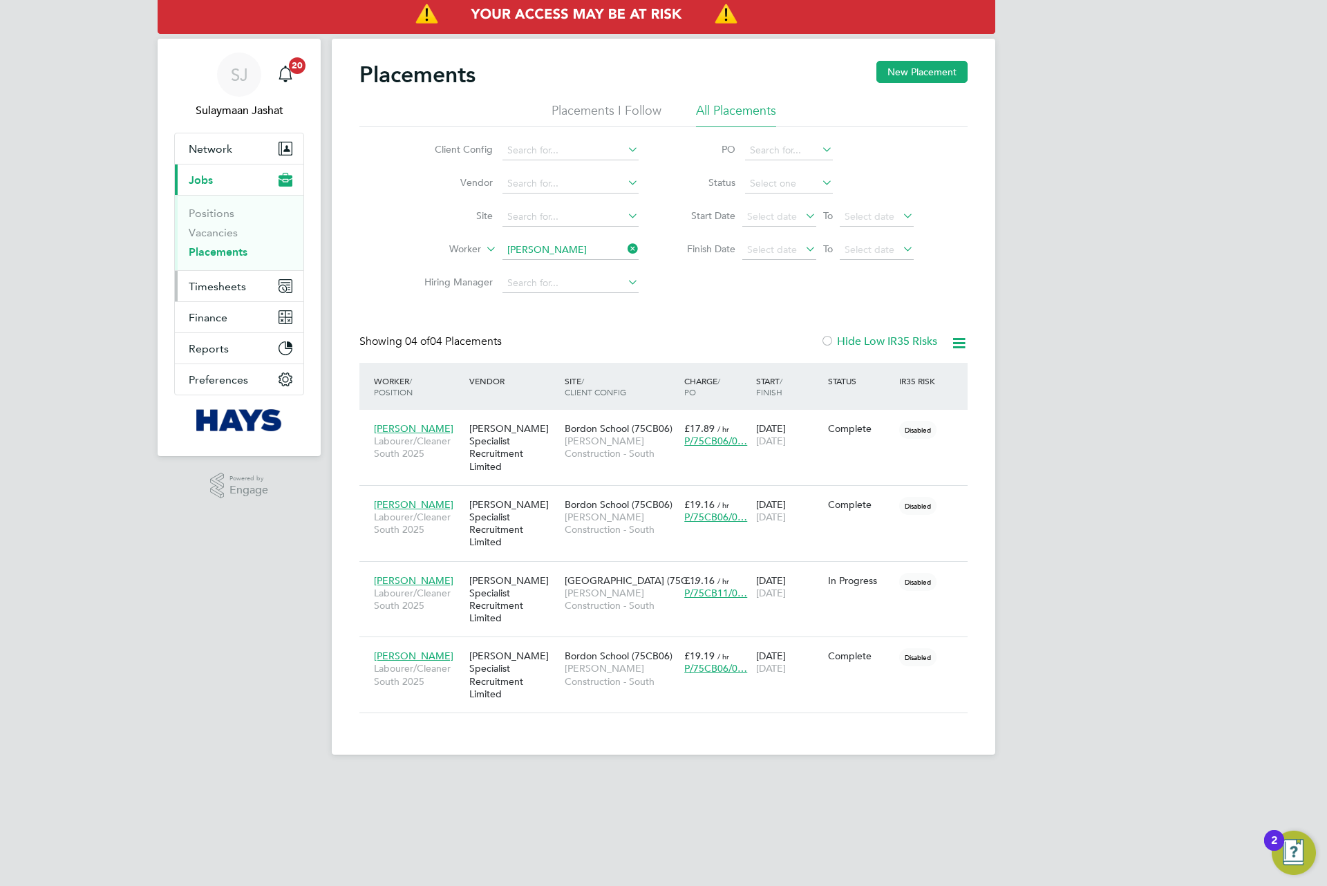
click at [224, 286] on span "Timesheets" at bounding box center [217, 286] width 57 height 13
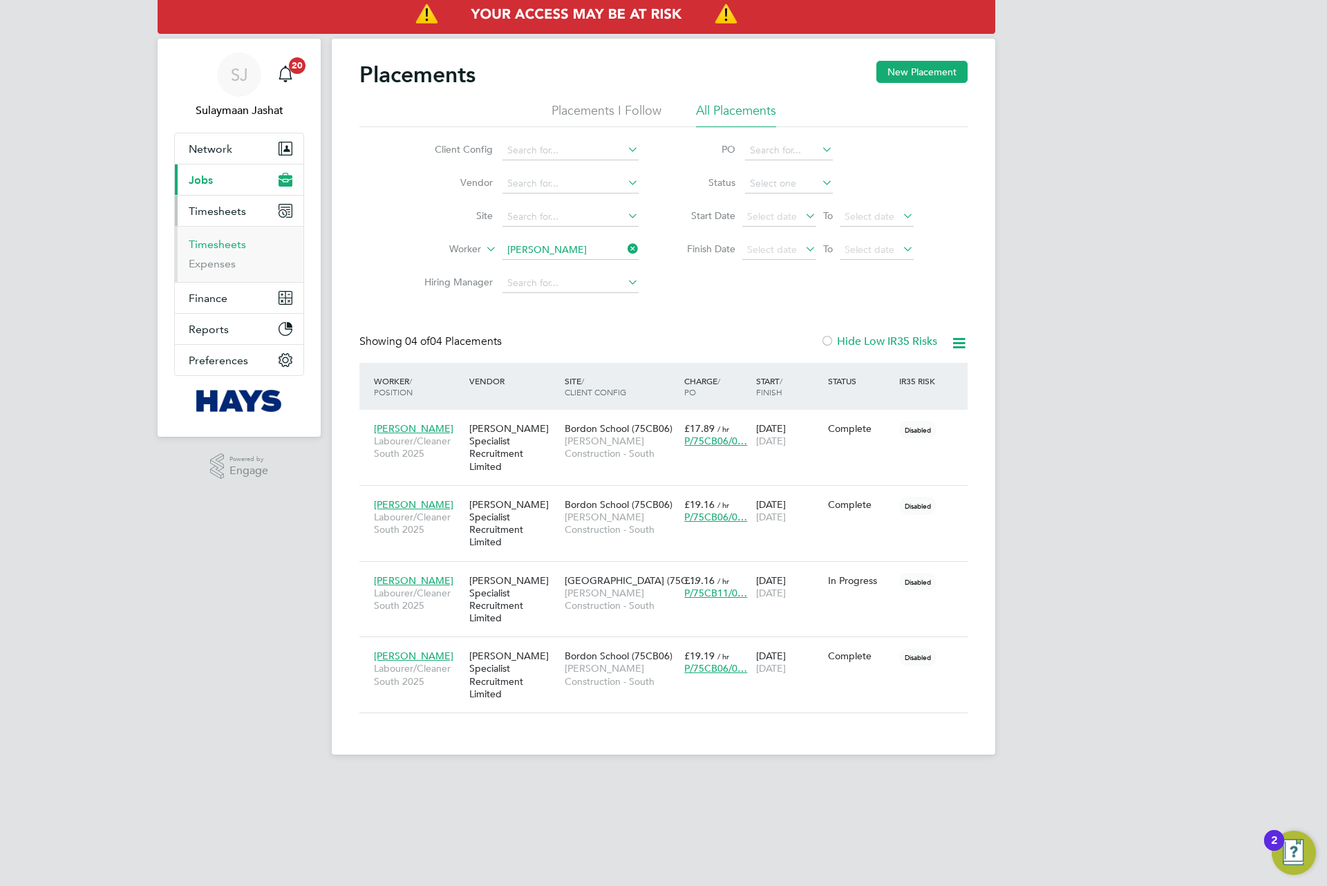
click at [214, 241] on link "Timesheets" at bounding box center [217, 244] width 57 height 13
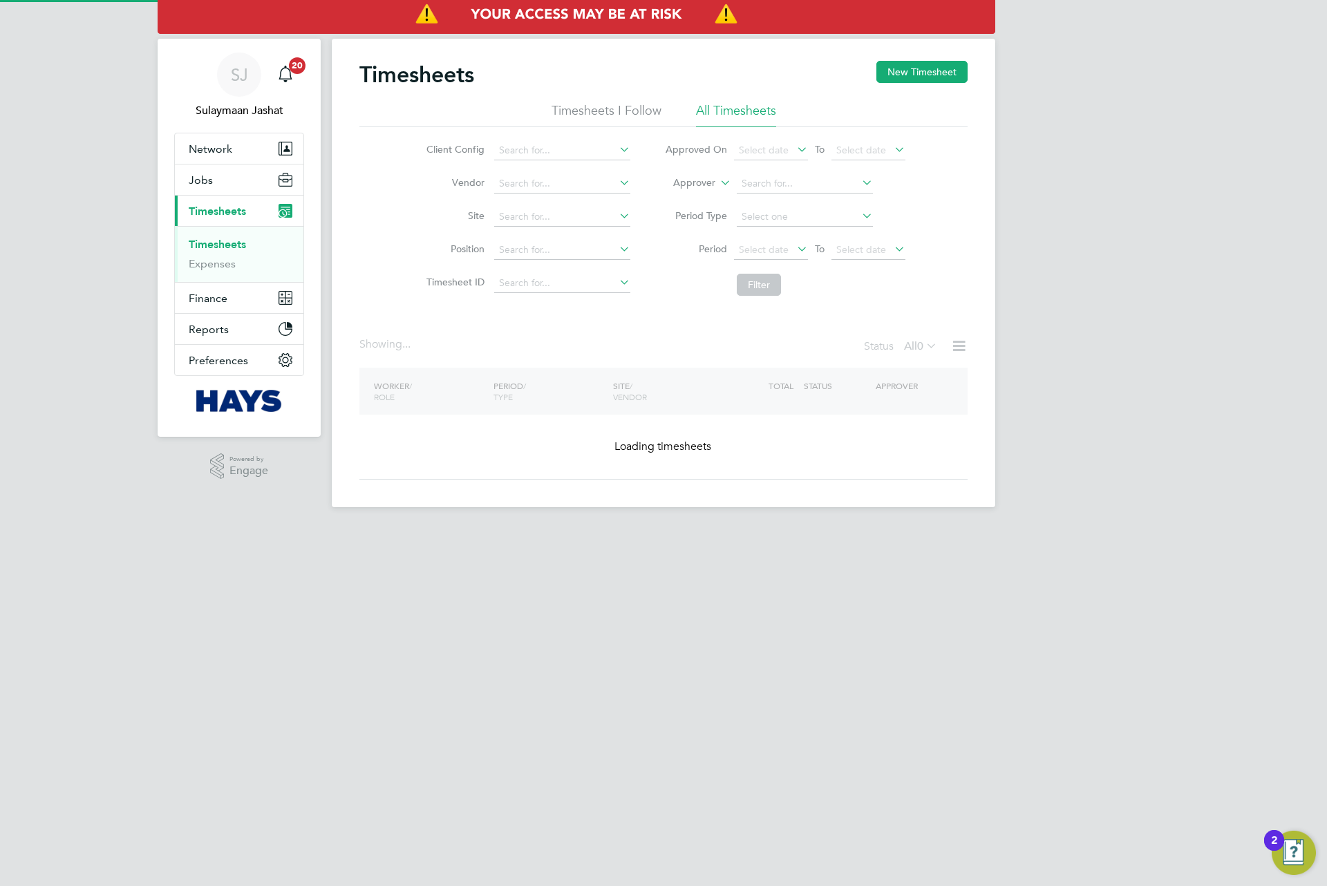
click at [714, 183] on label "Approver" at bounding box center [684, 183] width 62 height 14
click at [687, 193] on li "Worker" at bounding box center [681, 199] width 68 height 18
click at [774, 182] on input at bounding box center [805, 183] width 136 height 19
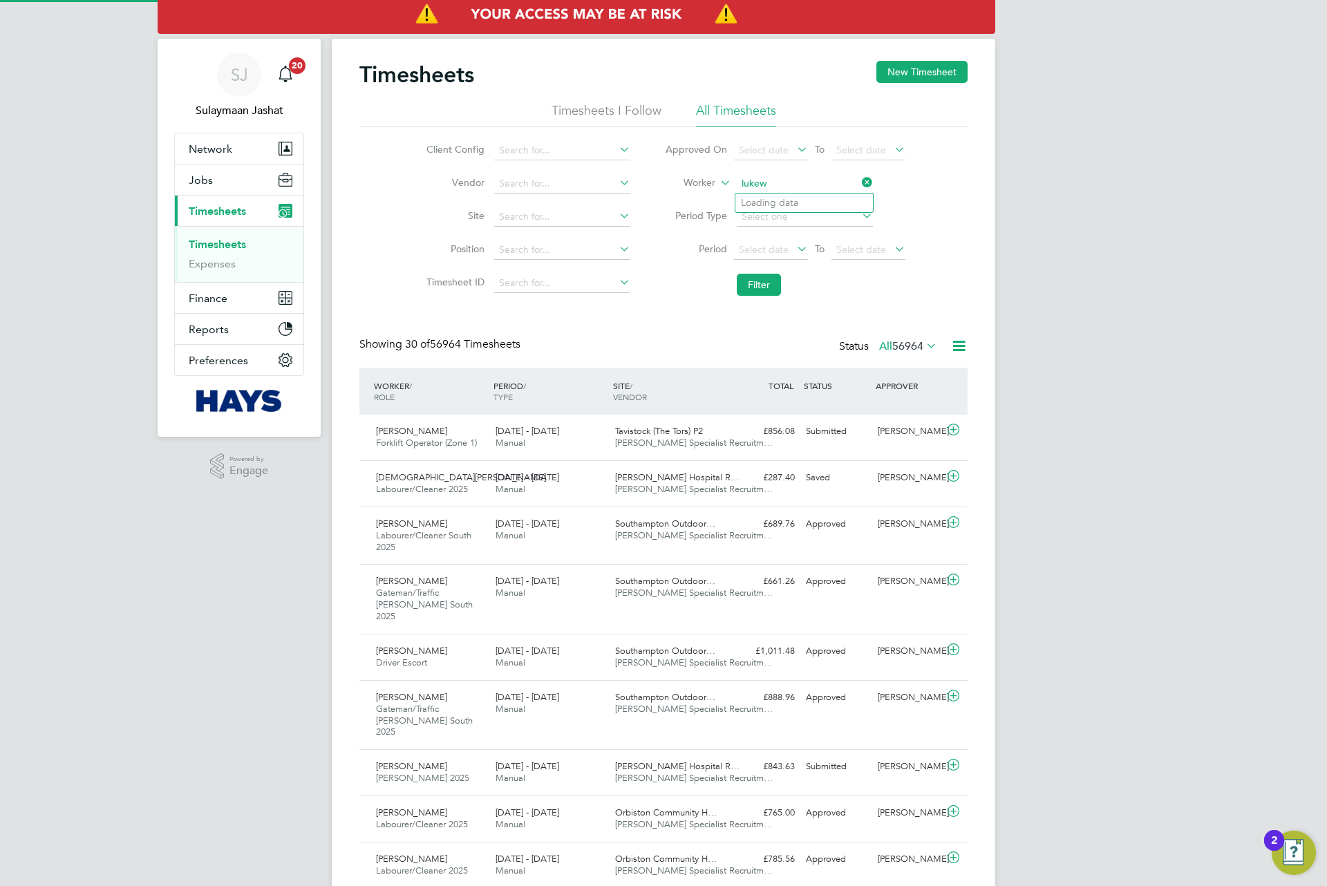
scroll to position [46, 120]
click at [788, 198] on li "Luke Wig ley" at bounding box center [804, 203] width 138 height 19
type input "[PERSON_NAME]"
click at [768, 284] on button "Filter" at bounding box center [759, 285] width 44 height 22
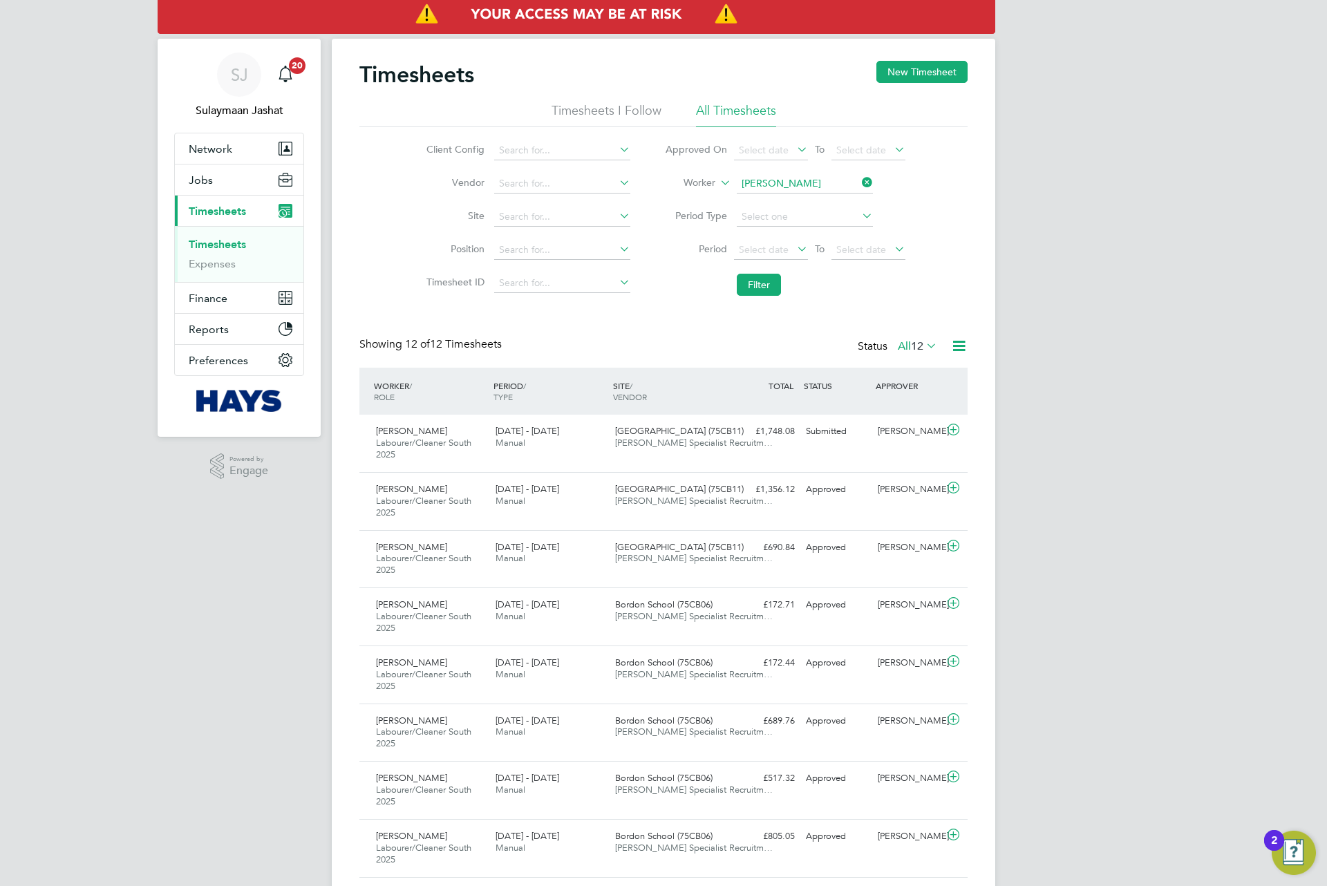
click at [923, 343] on icon at bounding box center [923, 345] width 0 height 19
click at [923, 346] on icon at bounding box center [923, 345] width 0 height 19
click at [927, 359] on div "Showing 12 of 12 Timesheets Status All 12" at bounding box center [663, 352] width 608 height 30
click at [927, 355] on div "Status All 12" at bounding box center [899, 346] width 82 height 19
click at [923, 348] on icon at bounding box center [923, 345] width 0 height 19
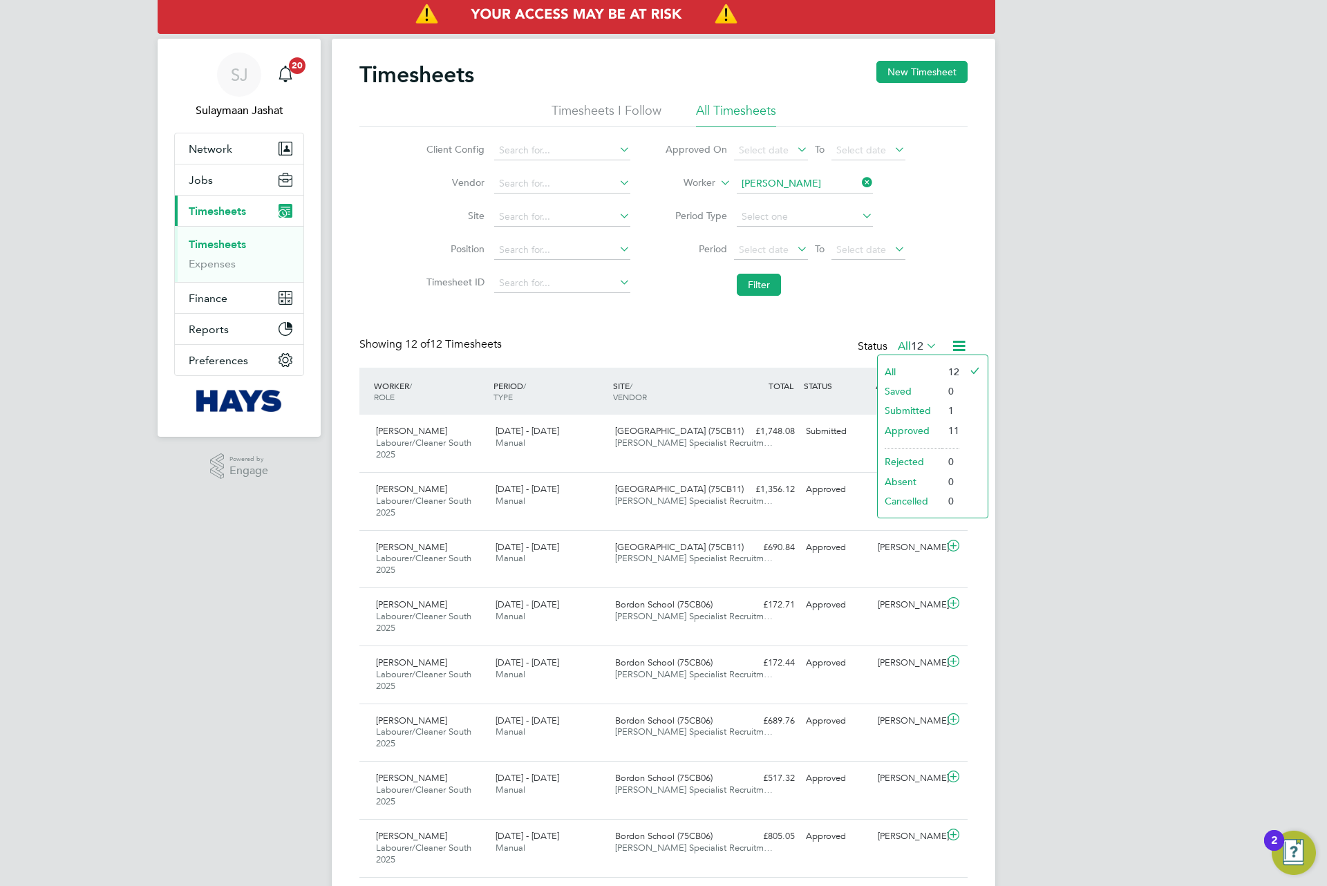
click at [919, 425] on li "Approved" at bounding box center [910, 430] width 64 height 19
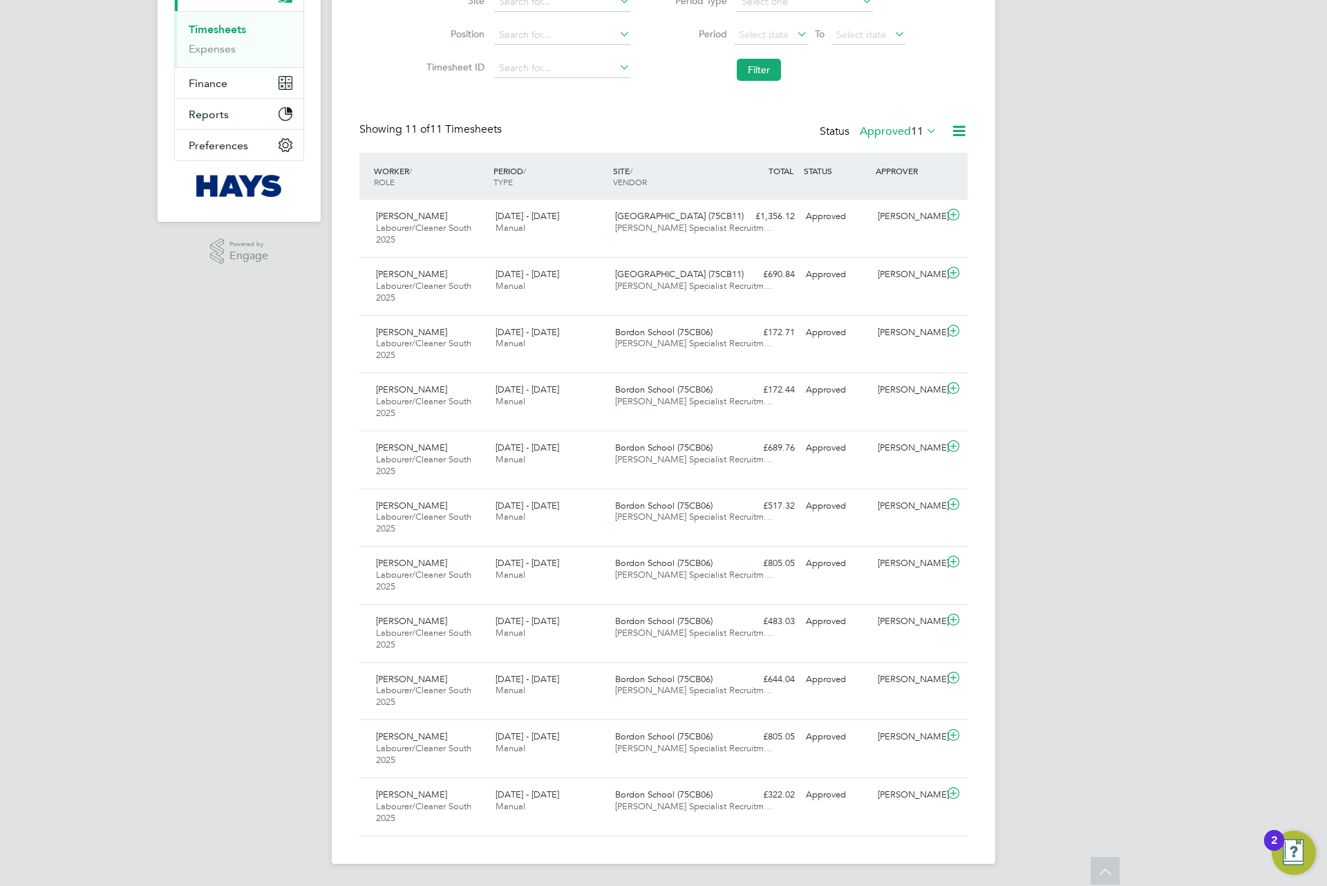
click at [919, 122] on div "Status Approved 11" at bounding box center [880, 131] width 120 height 19
click at [919, 125] on span "11" at bounding box center [917, 131] width 12 height 14
click at [917, 194] on li "Submitted" at bounding box center [891, 195] width 64 height 19
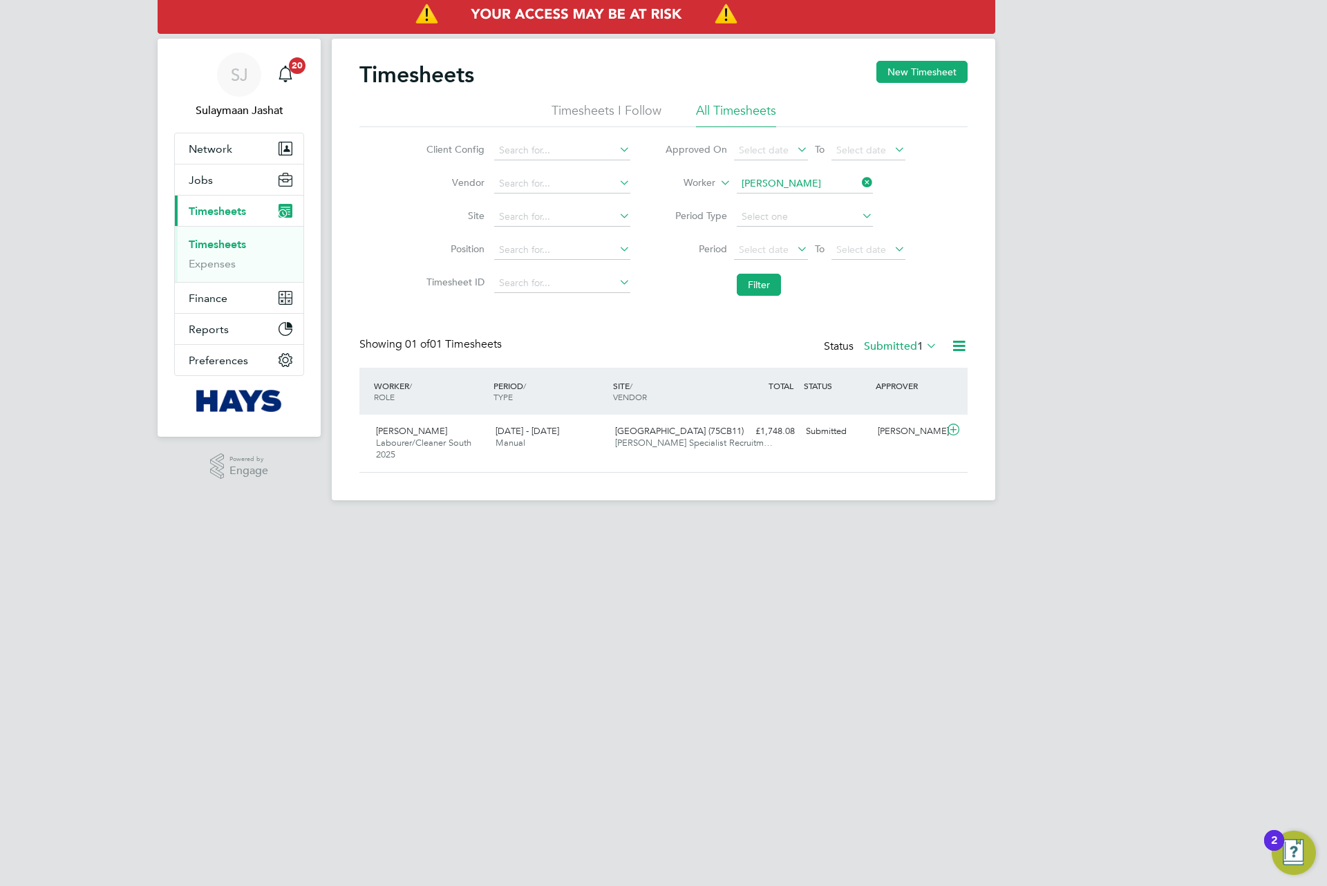
click at [902, 346] on label "Submitted 1" at bounding box center [900, 346] width 73 height 14
click at [912, 436] on li "Approved" at bounding box center [893, 430] width 64 height 19
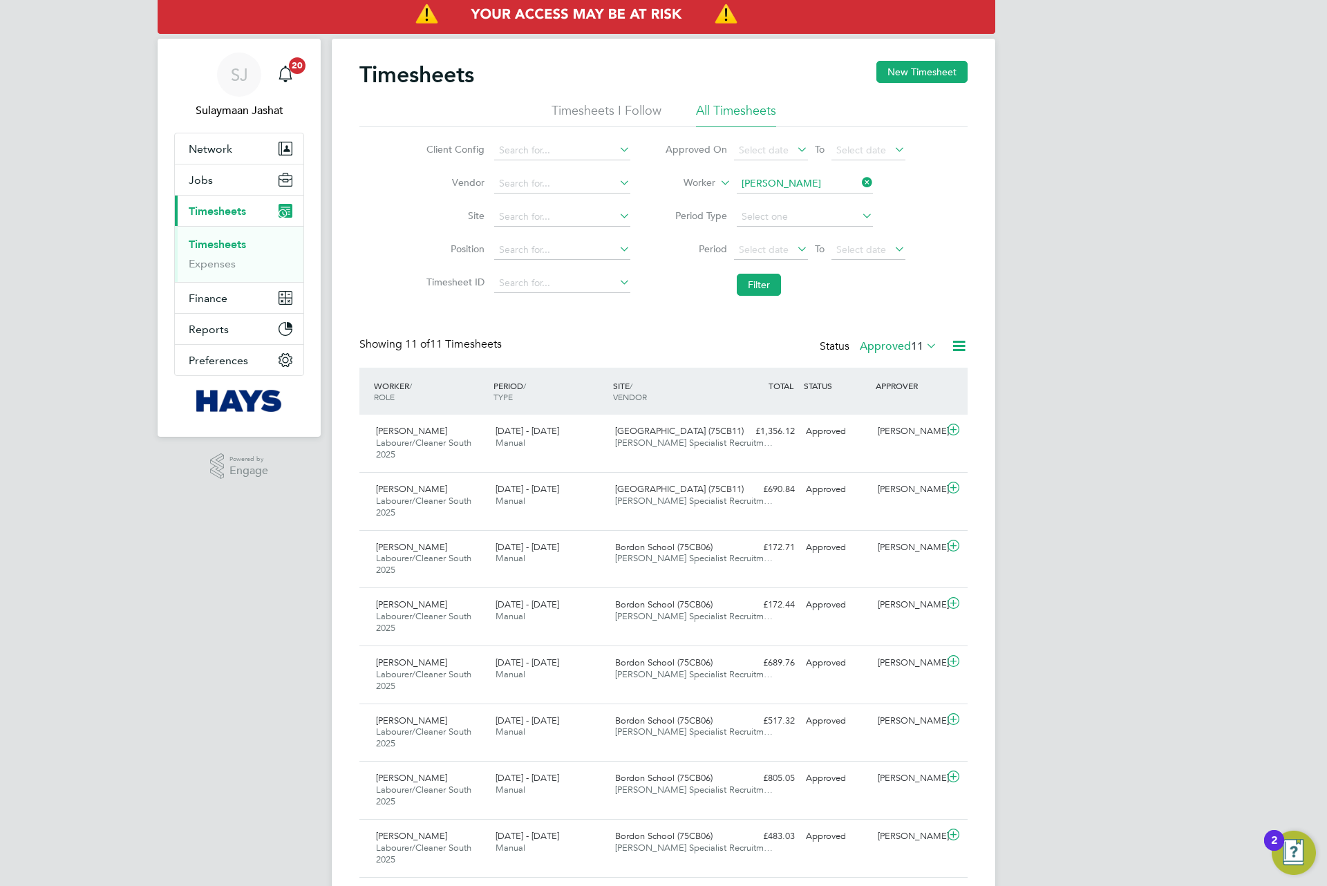
click at [923, 349] on icon at bounding box center [923, 345] width 0 height 19
click at [904, 372] on li "All" at bounding box center [891, 371] width 64 height 19
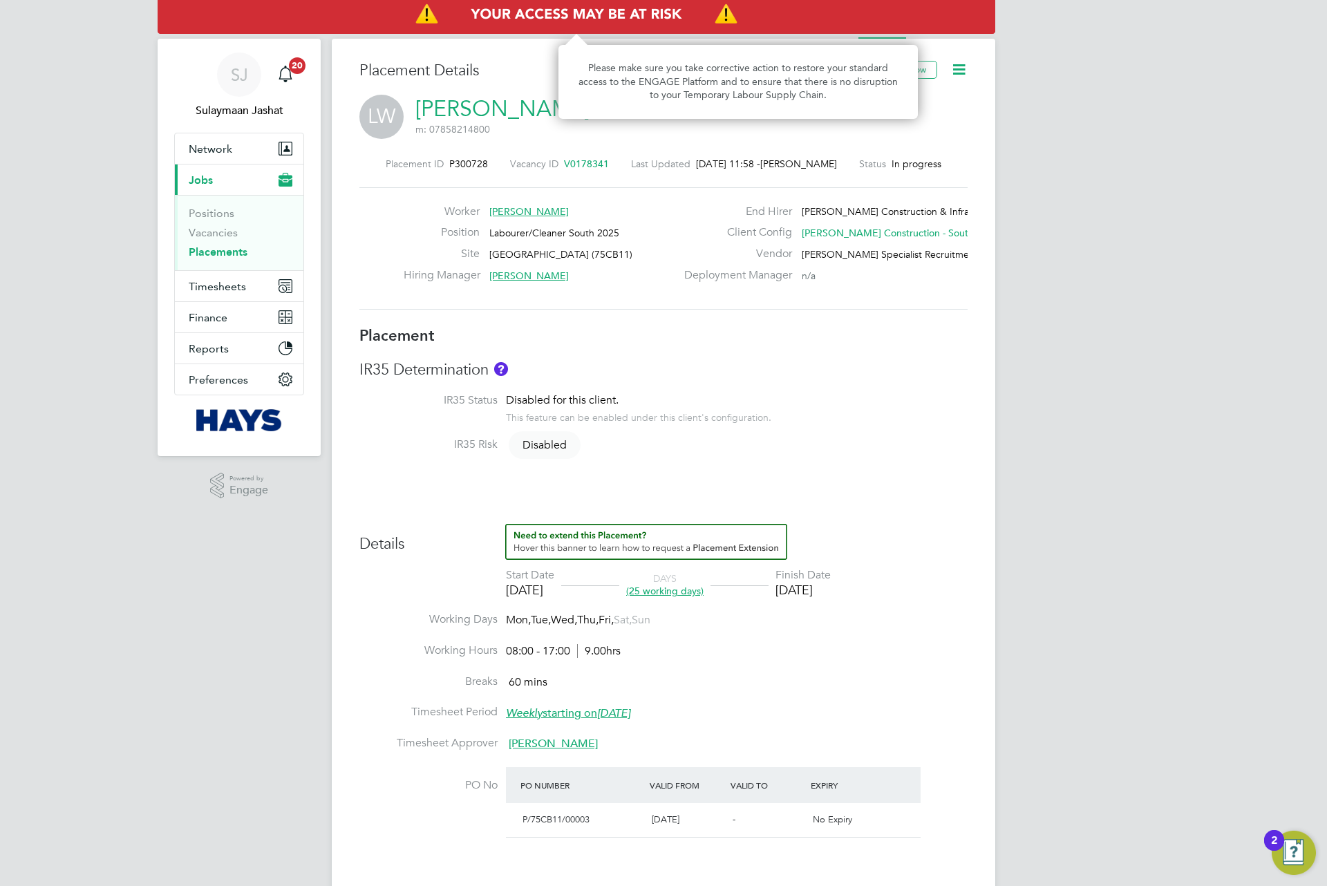
click at [955, 26] on img "Access At Risk" at bounding box center [577, 14] width 838 height 39
click at [958, 33] on img "Access At Risk" at bounding box center [577, 14] width 838 height 39
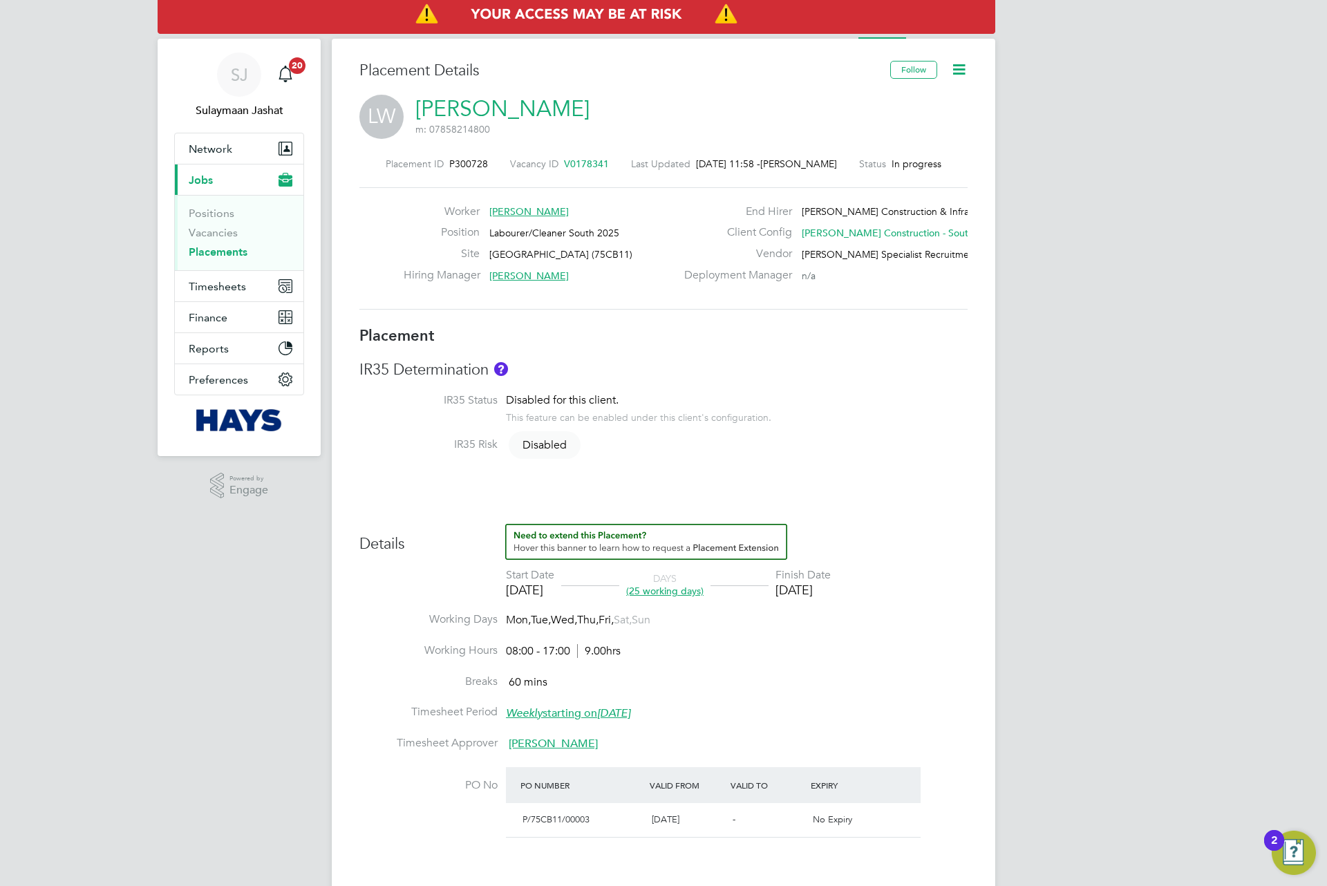
click at [958, 33] on body "SJ Sulaymaan Jashat Notifications 20 Applications: Network Team Members Busines…" at bounding box center [663, 769] width 1327 height 1538
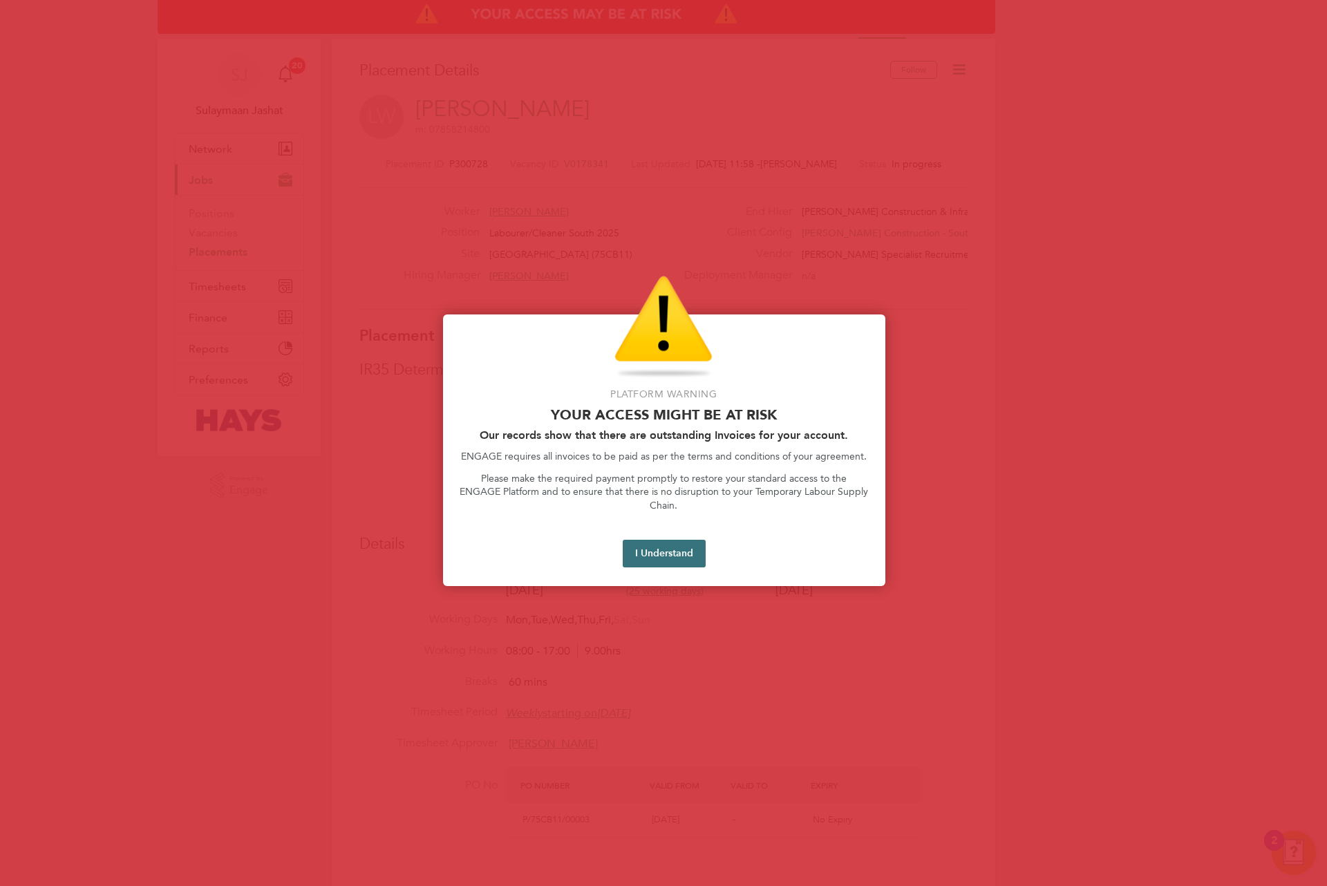
click at [678, 541] on button "I Understand" at bounding box center [664, 554] width 83 height 28
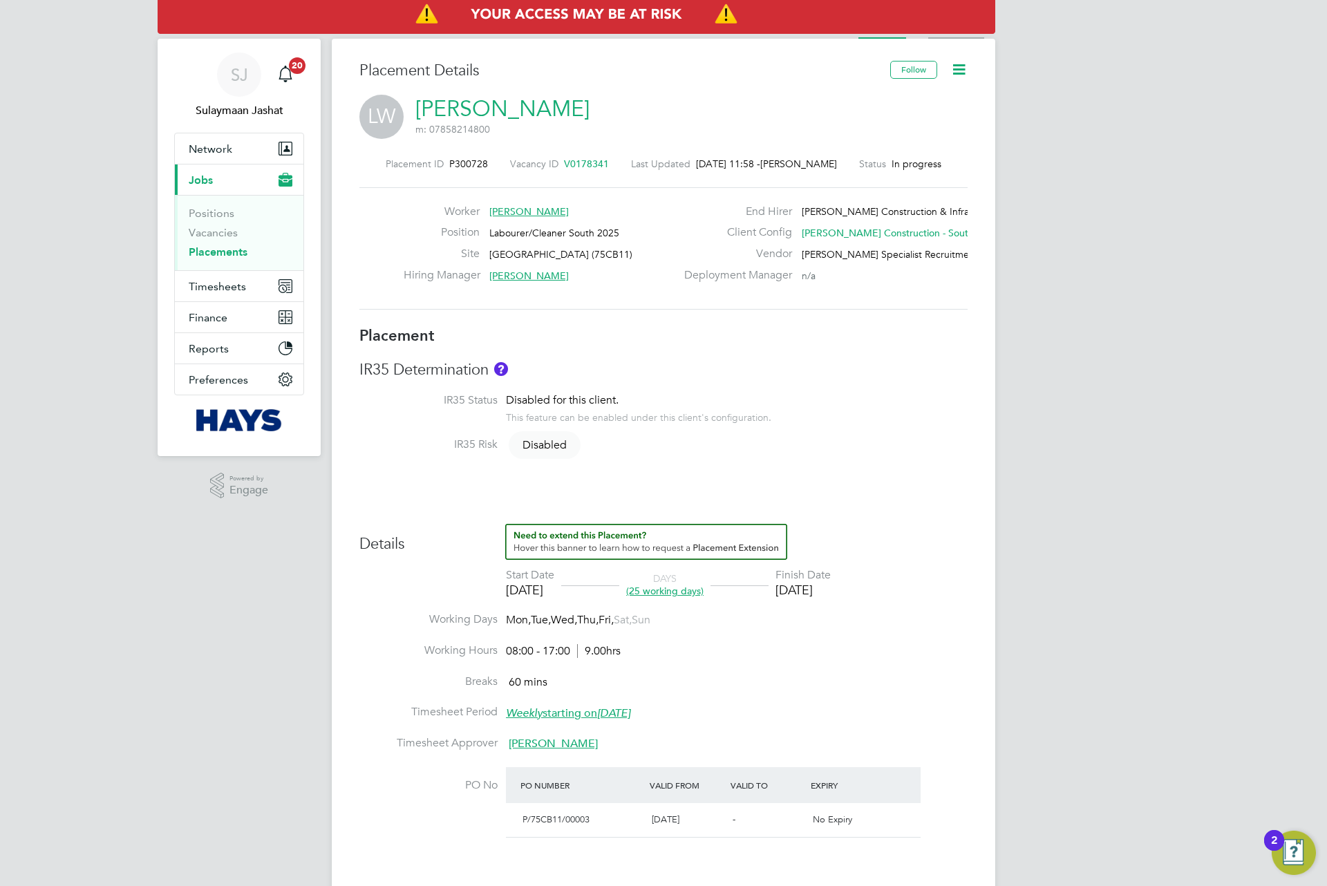
click at [968, 35] on li "Activity Logs" at bounding box center [956, 25] width 56 height 28
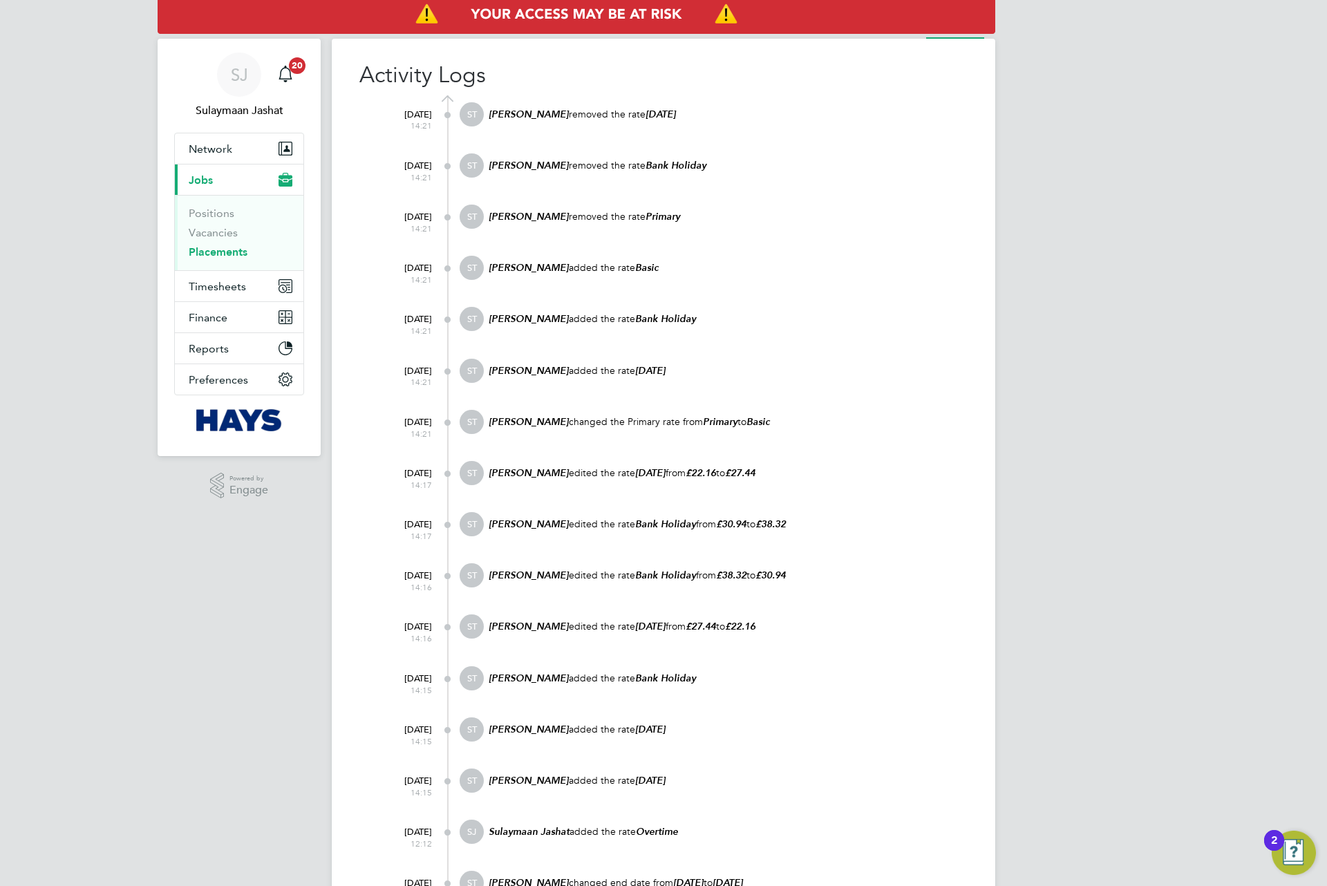
click at [907, 37] on ul "Placement Activity Logs" at bounding box center [921, 25] width 148 height 28
click at [894, 34] on li "Placement" at bounding box center [882, 25] width 46 height 28
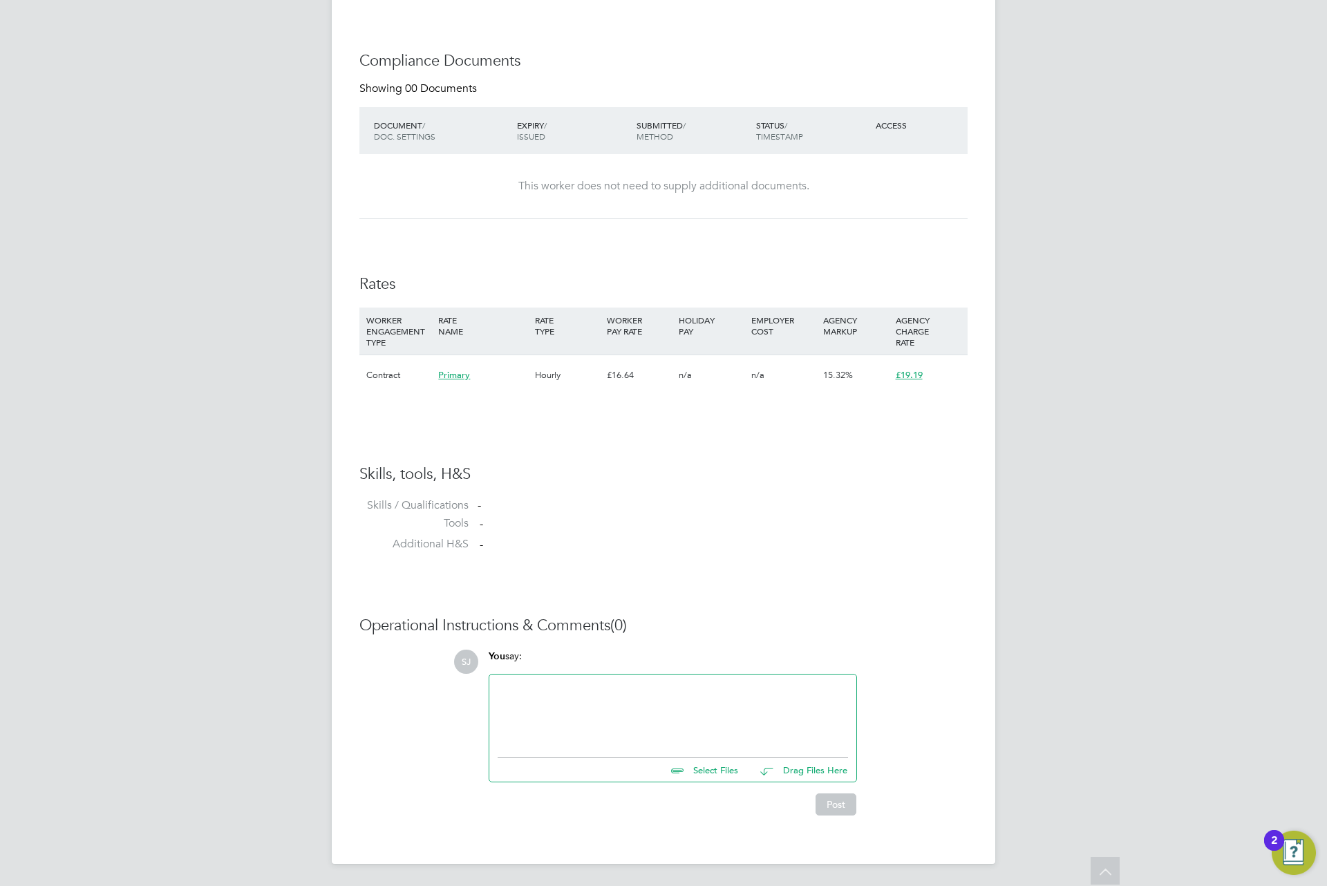
scroll to position [1632, 0]
click at [648, 691] on div at bounding box center [673, 712] width 350 height 59
click at [829, 800] on button "Post" at bounding box center [836, 805] width 41 height 22
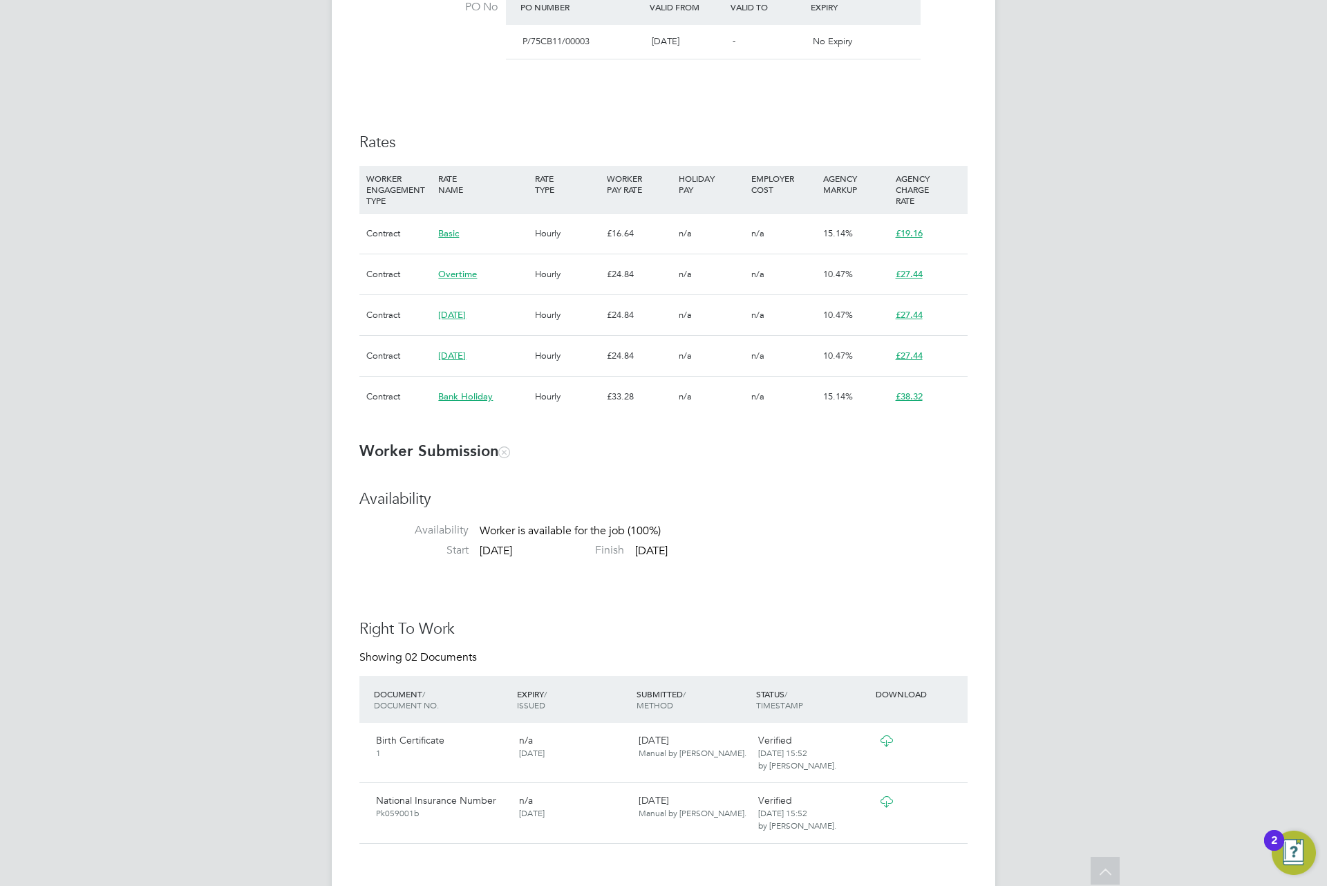
scroll to position [595, 0]
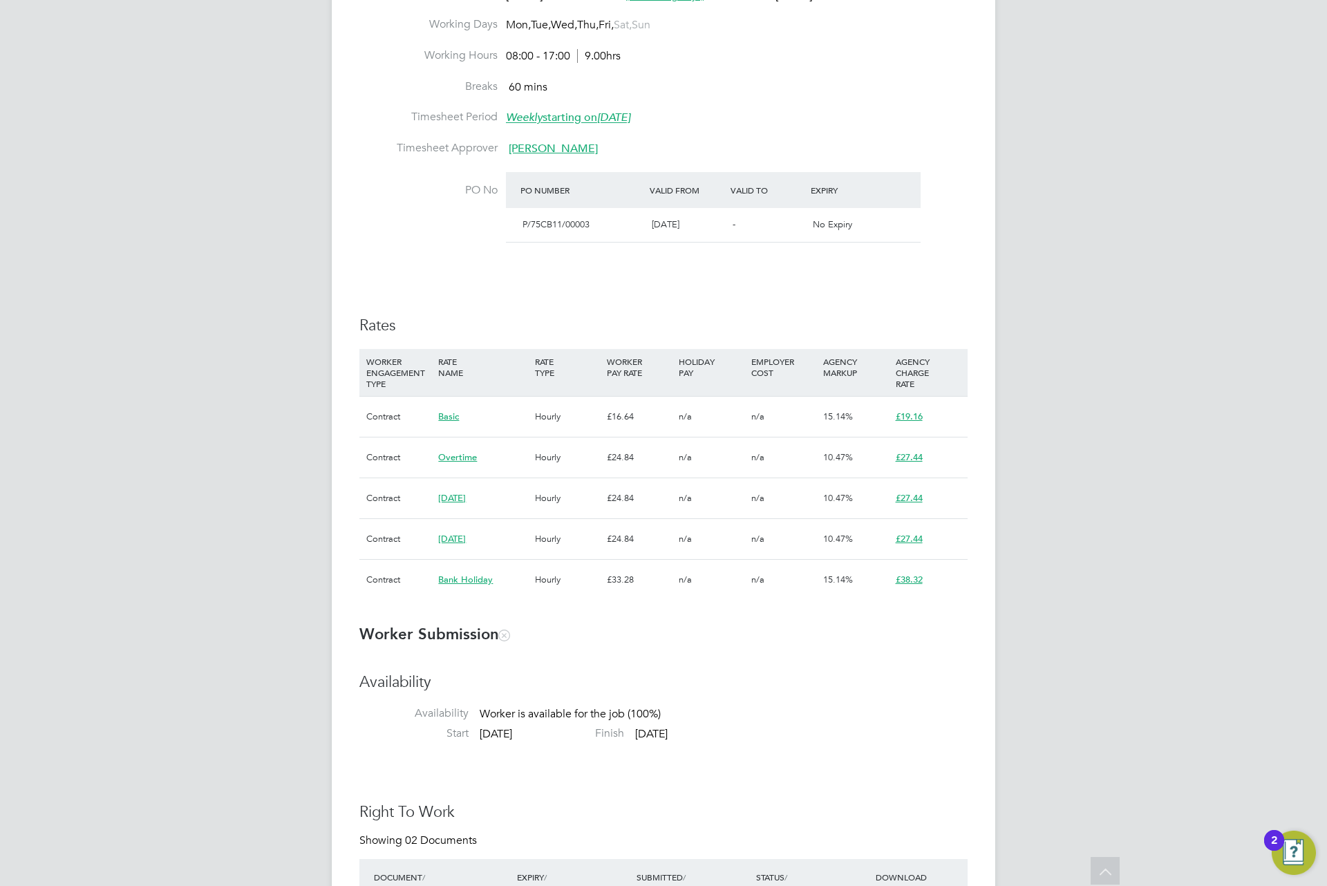
click at [615, 340] on div "Rates WORKER ENGAGEMENT TYPE RATE NAME RATE TYPE WORKER PAY RATE HOLIDAY PAY EM…" at bounding box center [663, 465] width 608 height 299
click at [547, 338] on div "Rates WORKER ENGAGEMENT TYPE RATE NAME RATE TYPE WORKER PAY RATE HOLIDAY PAY EM…" at bounding box center [663, 465] width 608 height 299
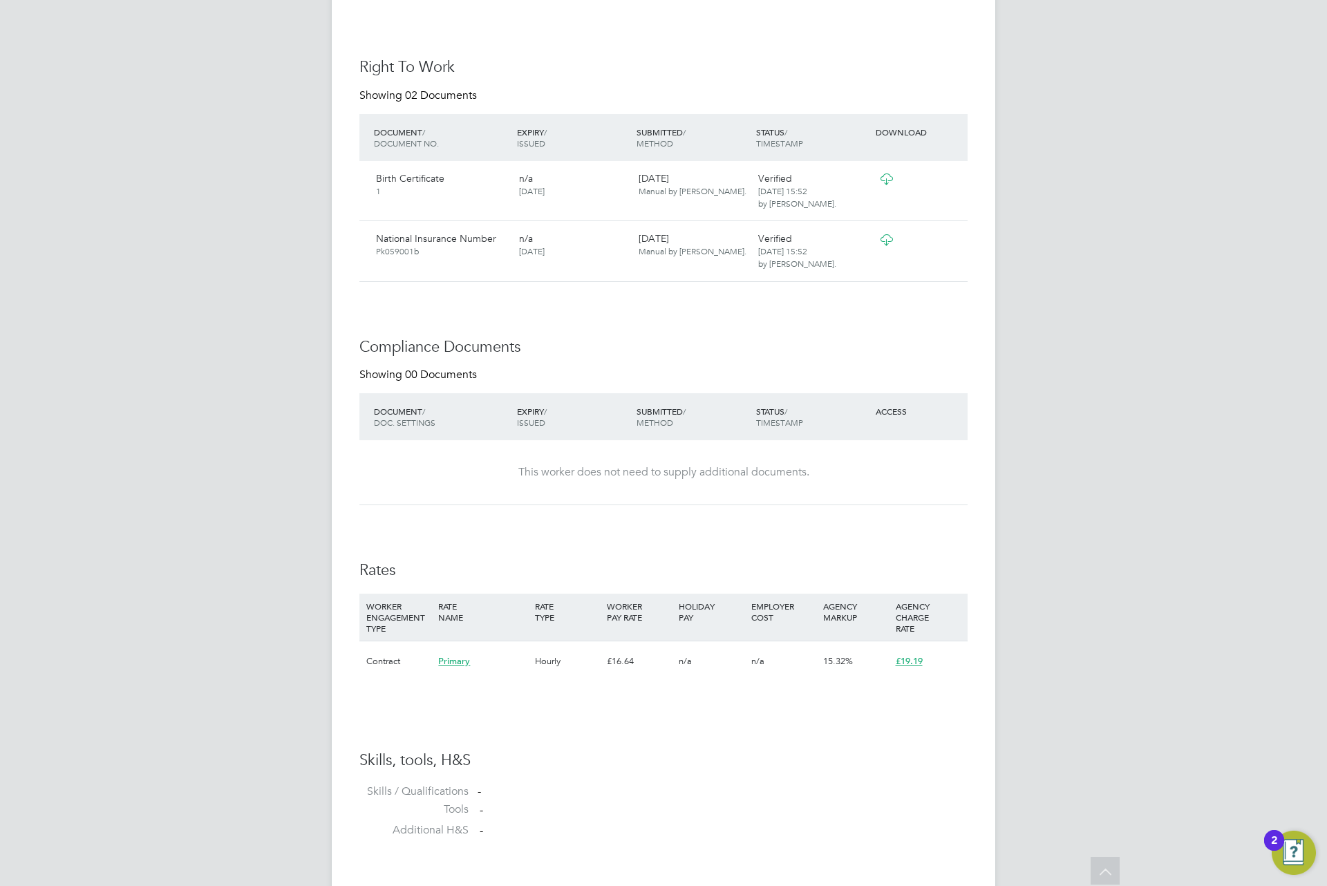
scroll to position [1700, 0]
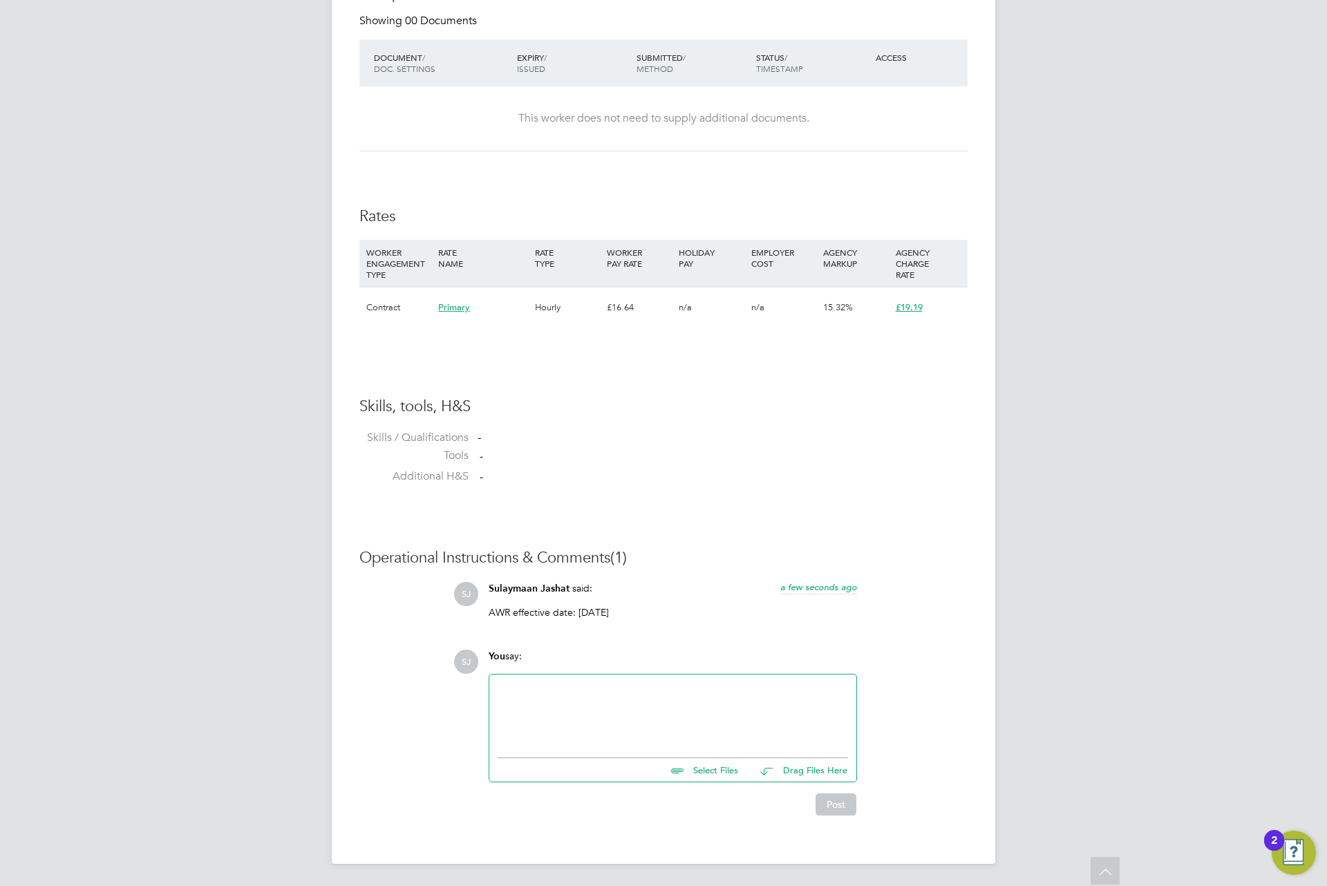
click at [825, 581] on span "a few seconds ago" at bounding box center [818, 587] width 77 height 12
click at [616, 615] on p "AWR effective date: 30/09/2025" at bounding box center [673, 612] width 368 height 12
click at [600, 620] on div "AWR effective date: 30/09/2025" at bounding box center [673, 617] width 368 height 23
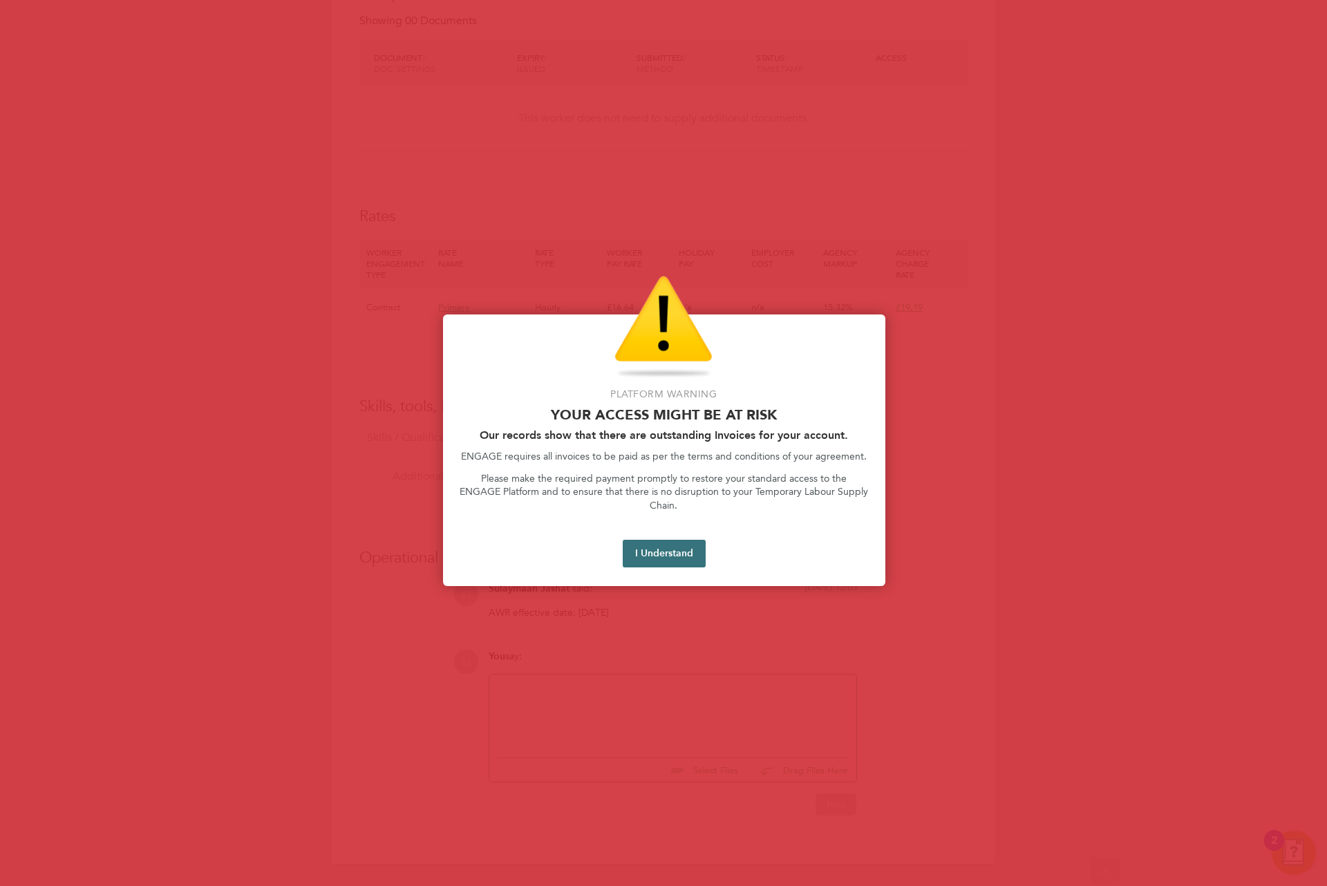
click at [687, 540] on button "I Understand" at bounding box center [664, 554] width 83 height 28
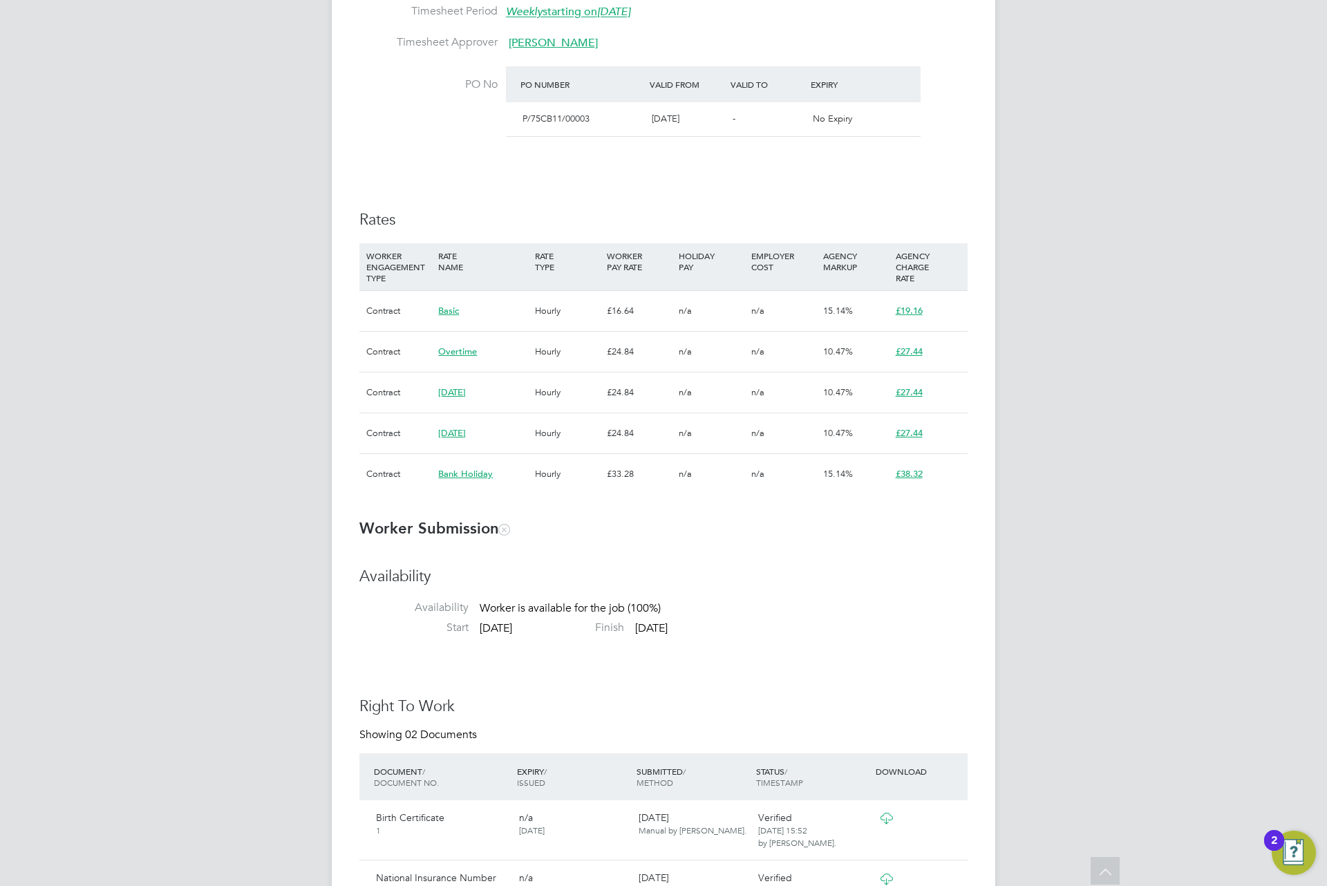
scroll to position [664, 0]
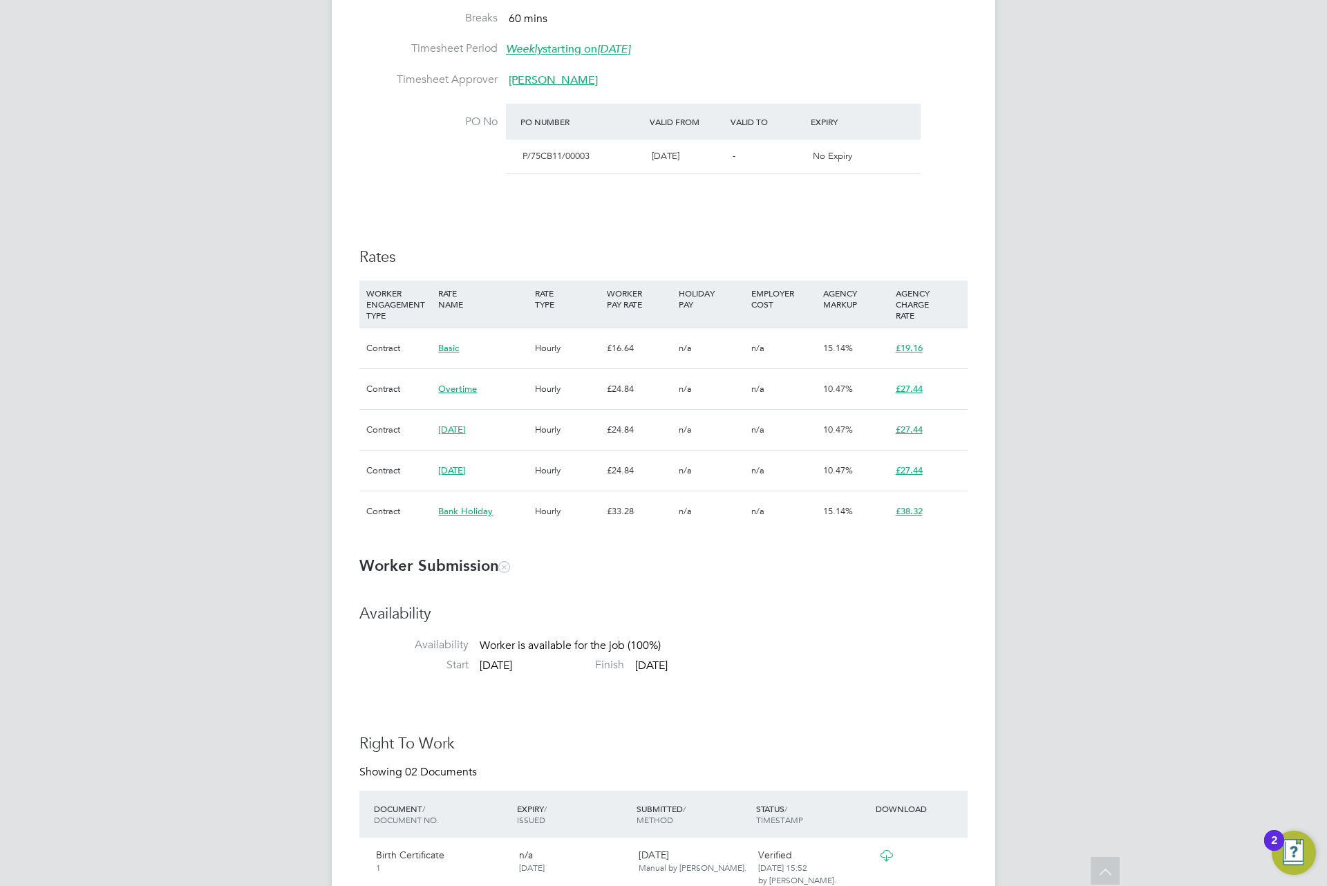
drag, startPoint x: 1031, startPoint y: 574, endPoint x: 1006, endPoint y: 581, distance: 26.5
click at [1027, 574] on div "SJ Sulaymaan Jashat Notifications 20 Applications: Network Team Members Busines…" at bounding box center [663, 626] width 1327 height 2580
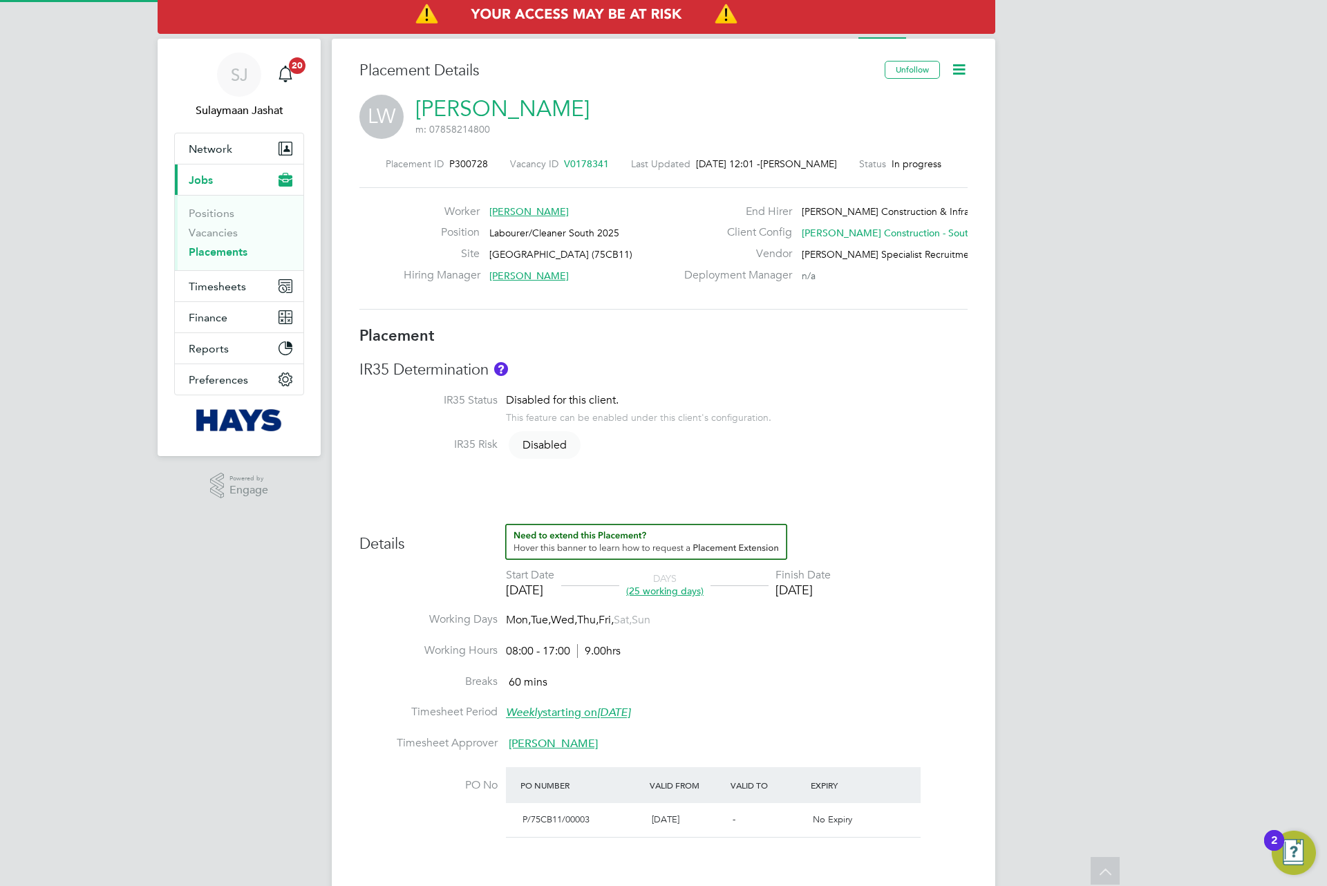
type input "David Williams"
type input "Peter Schroeder"
type input "[DATE]"
type input "12 Sep 2025"
type input "08:00"
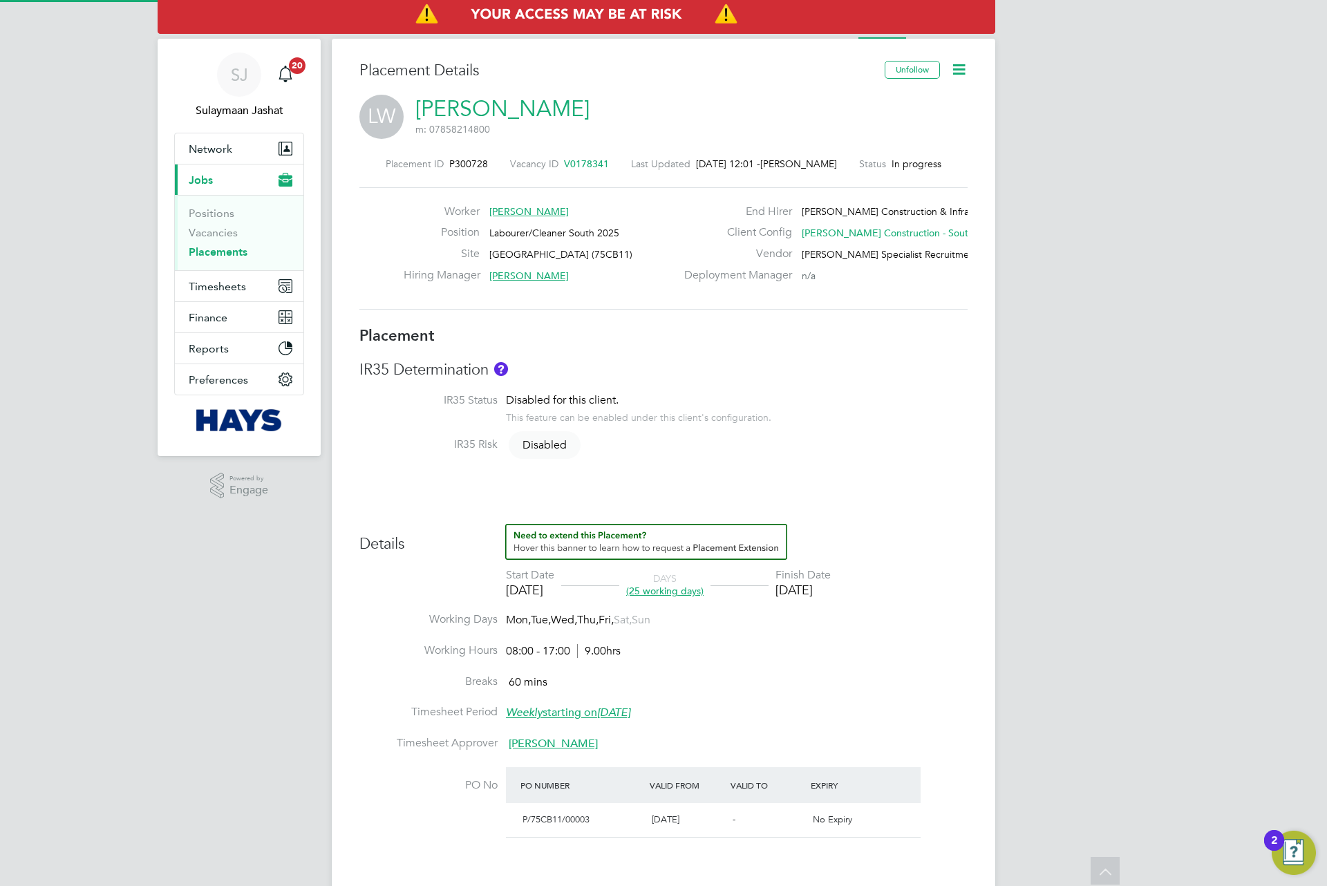
type input "17:00"
type input "30638212"
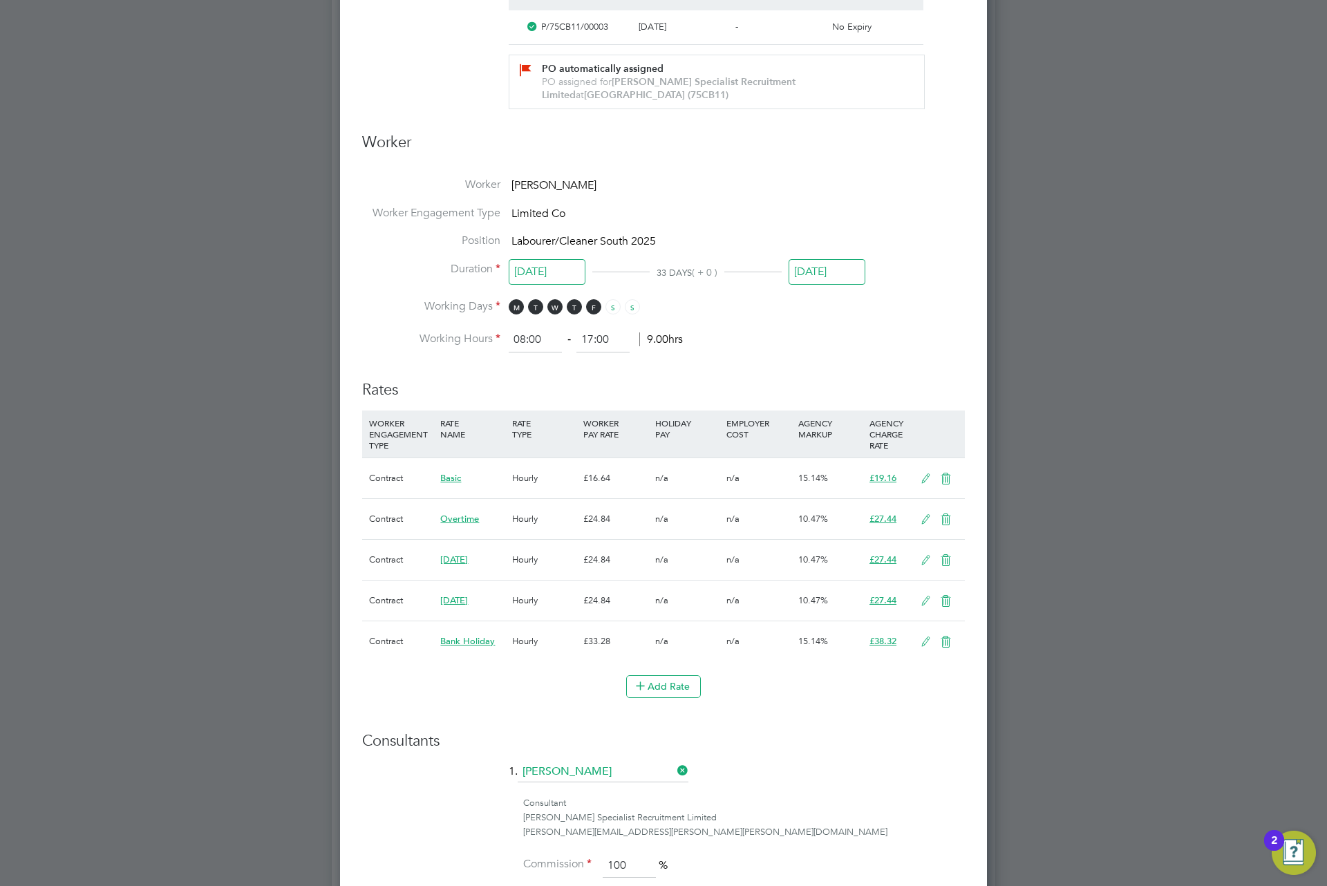
scroll to position [622, 0]
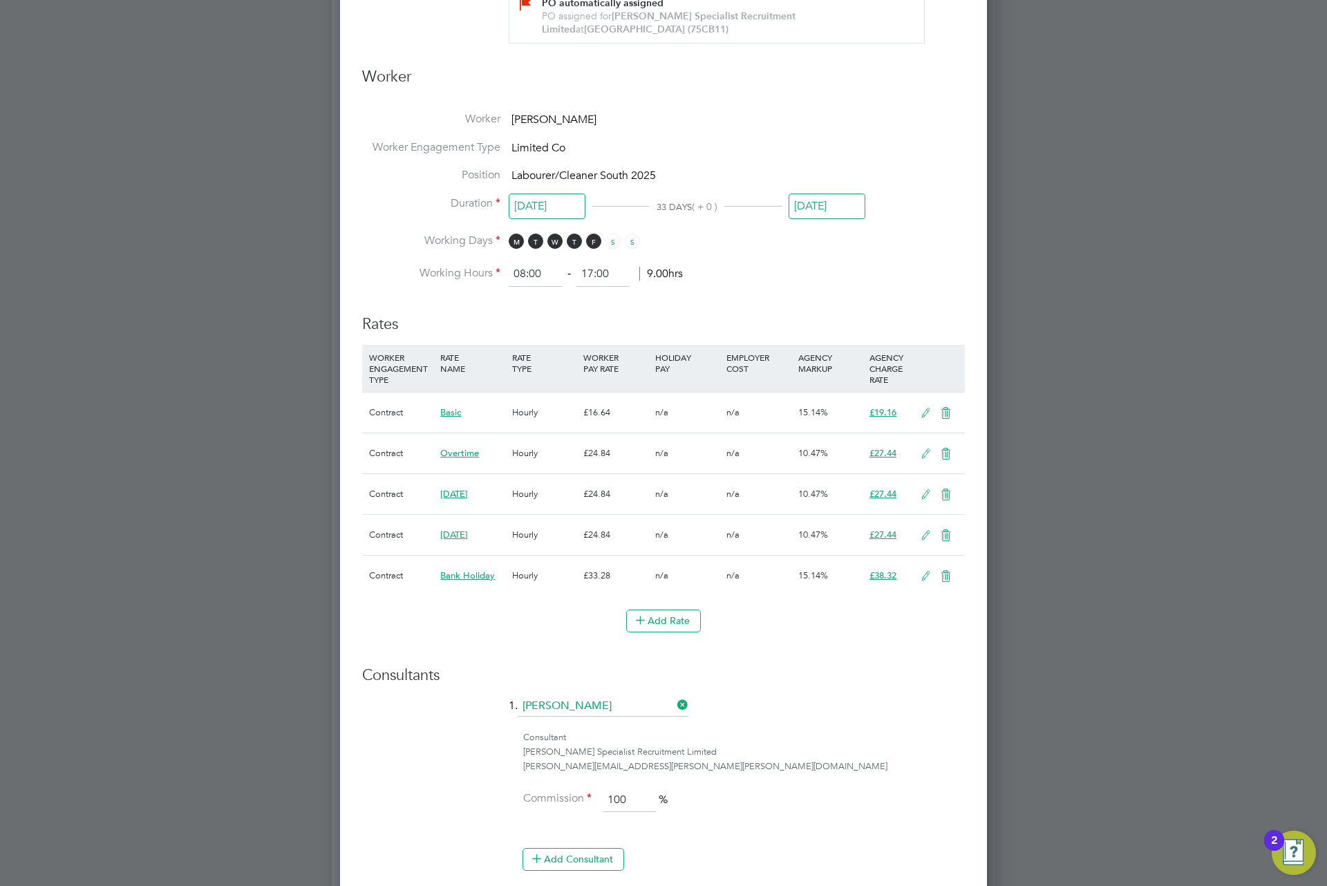
click at [919, 573] on icon at bounding box center [925, 576] width 17 height 11
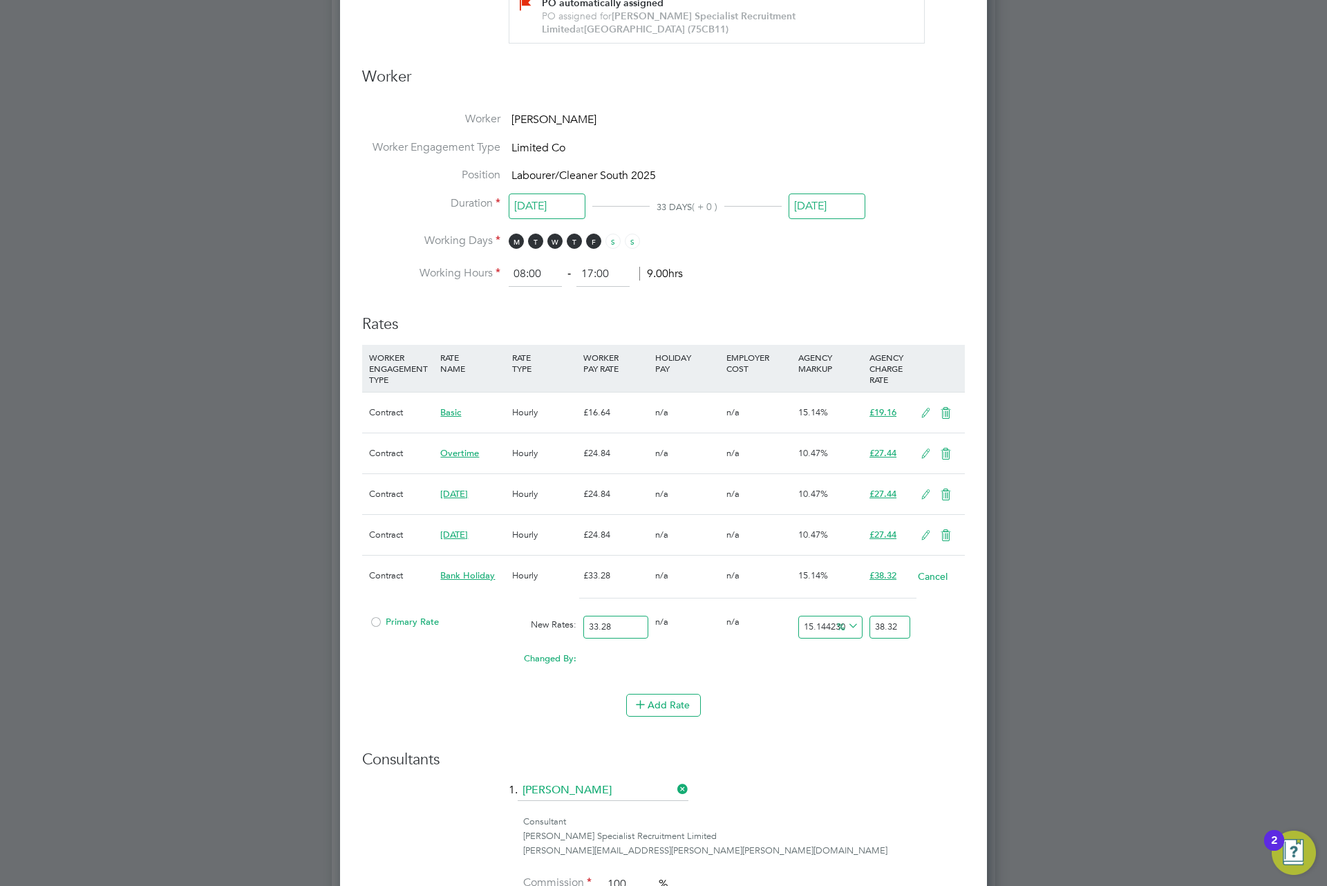
click at [900, 639] on input "38.32" at bounding box center [890, 627] width 41 height 23
type input "-90.98557692307692"
type input "3"
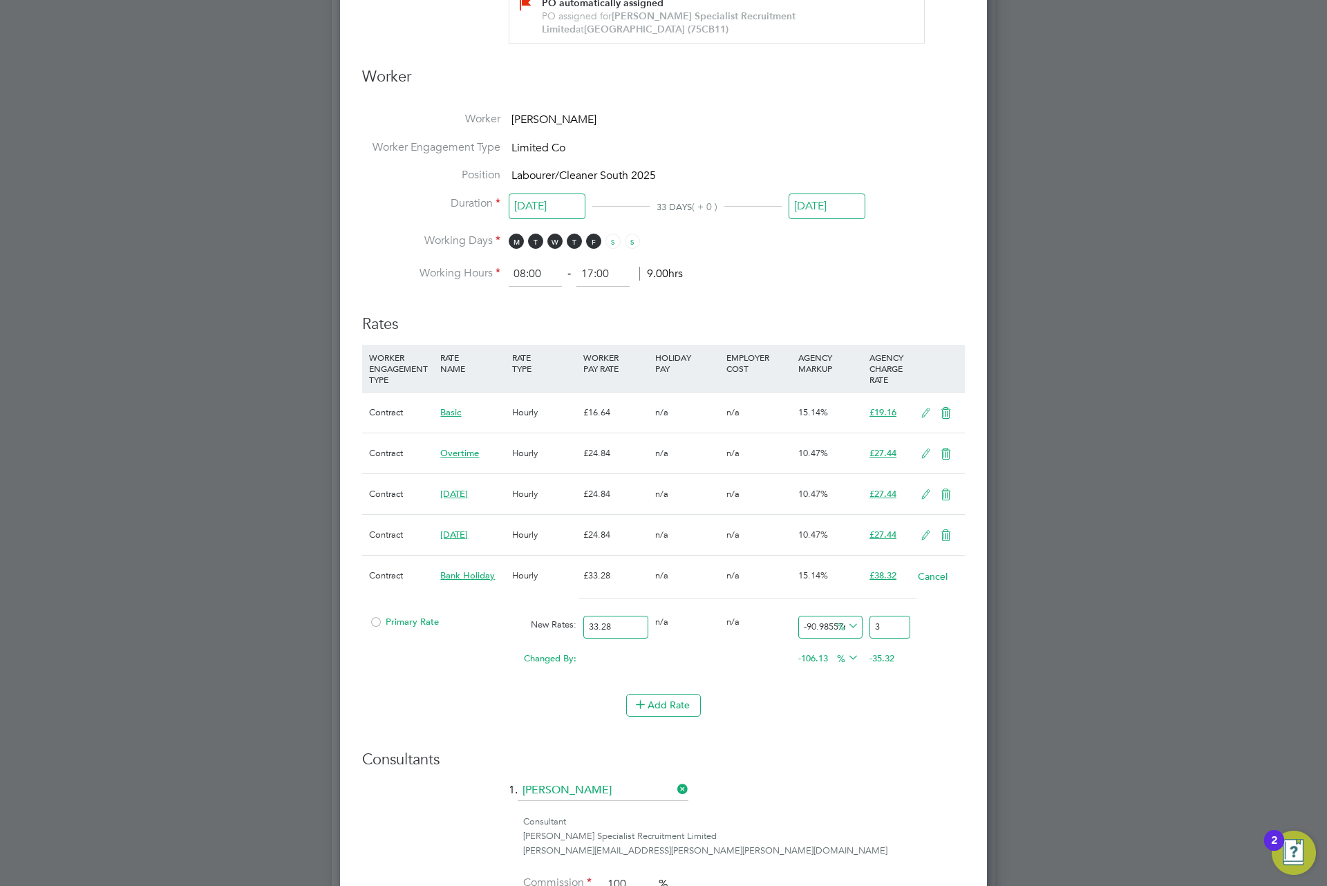
type input "5.168269230769231"
type input "35"
type input "7.572115384615385"
type input "35.8"
type input "7.8125"
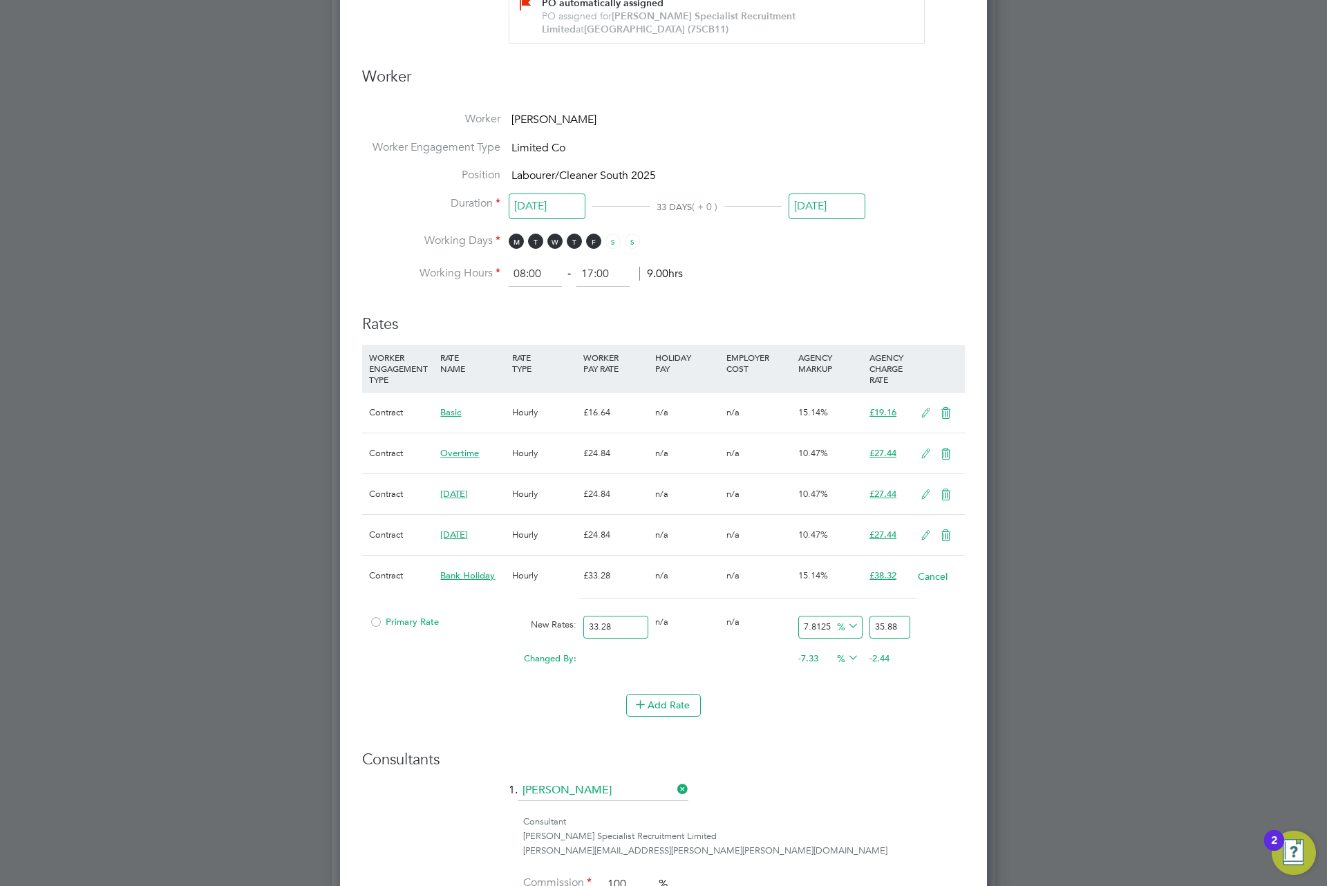
type input "35.88"
click at [824, 697] on ul "WORKER ENGAGEMENT TYPE RATE NAME RATE TYPE WORKER PAY RATE HOLIDAY PAY EMPLOYER…" at bounding box center [663, 537] width 603 height 385
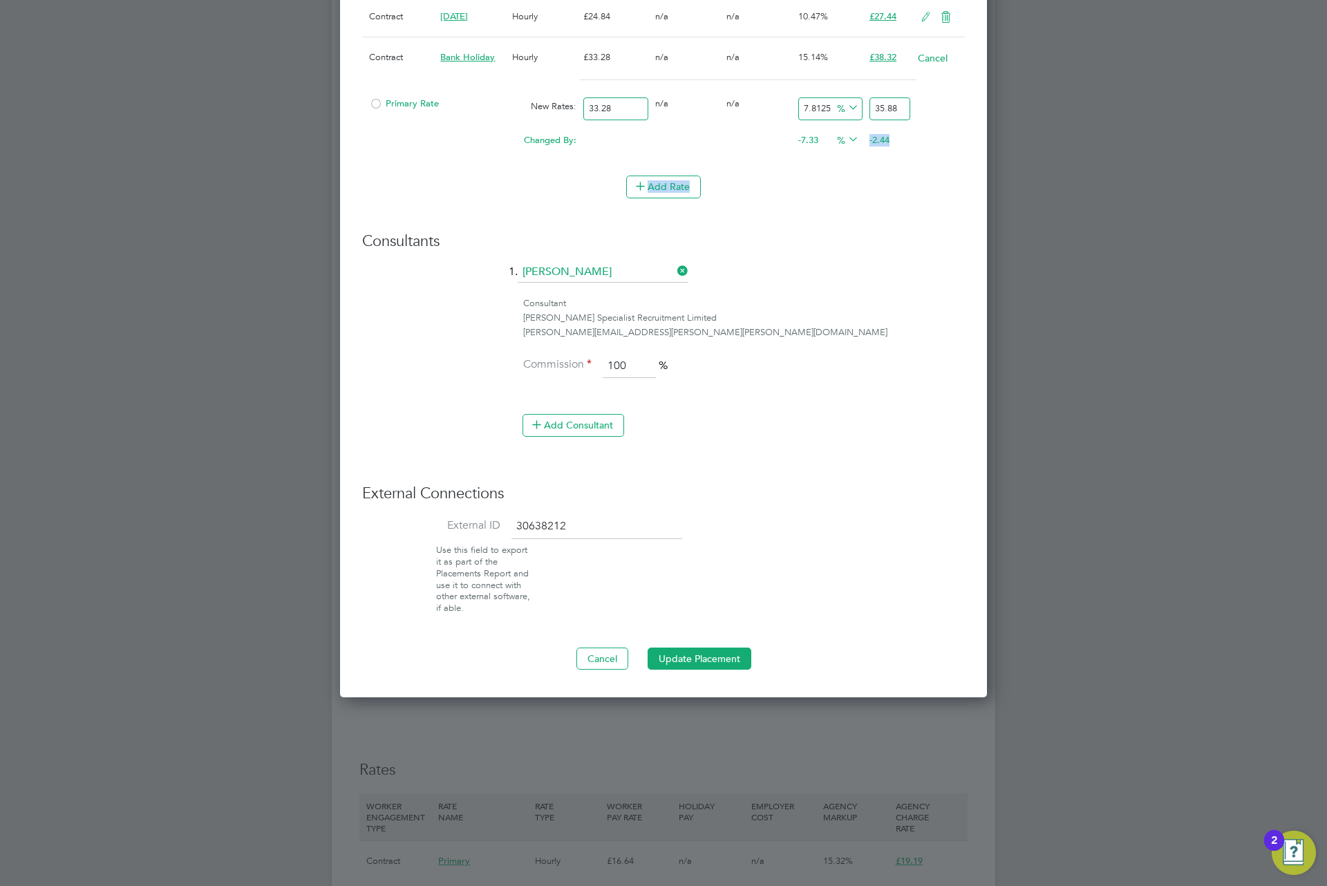
click at [711, 670] on button "Update Placement" at bounding box center [700, 659] width 104 height 22
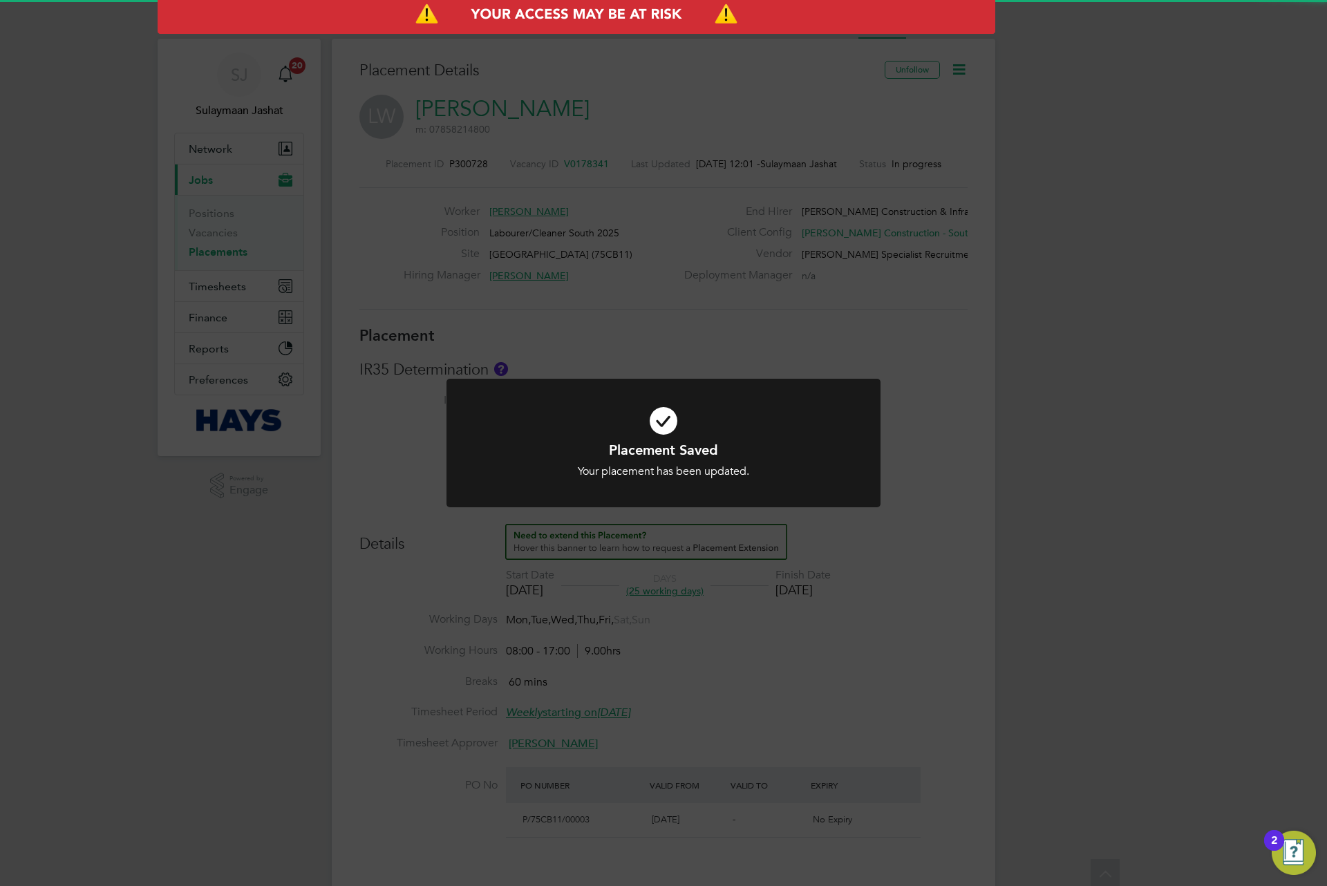
click at [726, 671] on div "Placement Saved Your placement has been updated. Cancel Okay" at bounding box center [663, 443] width 1327 height 886
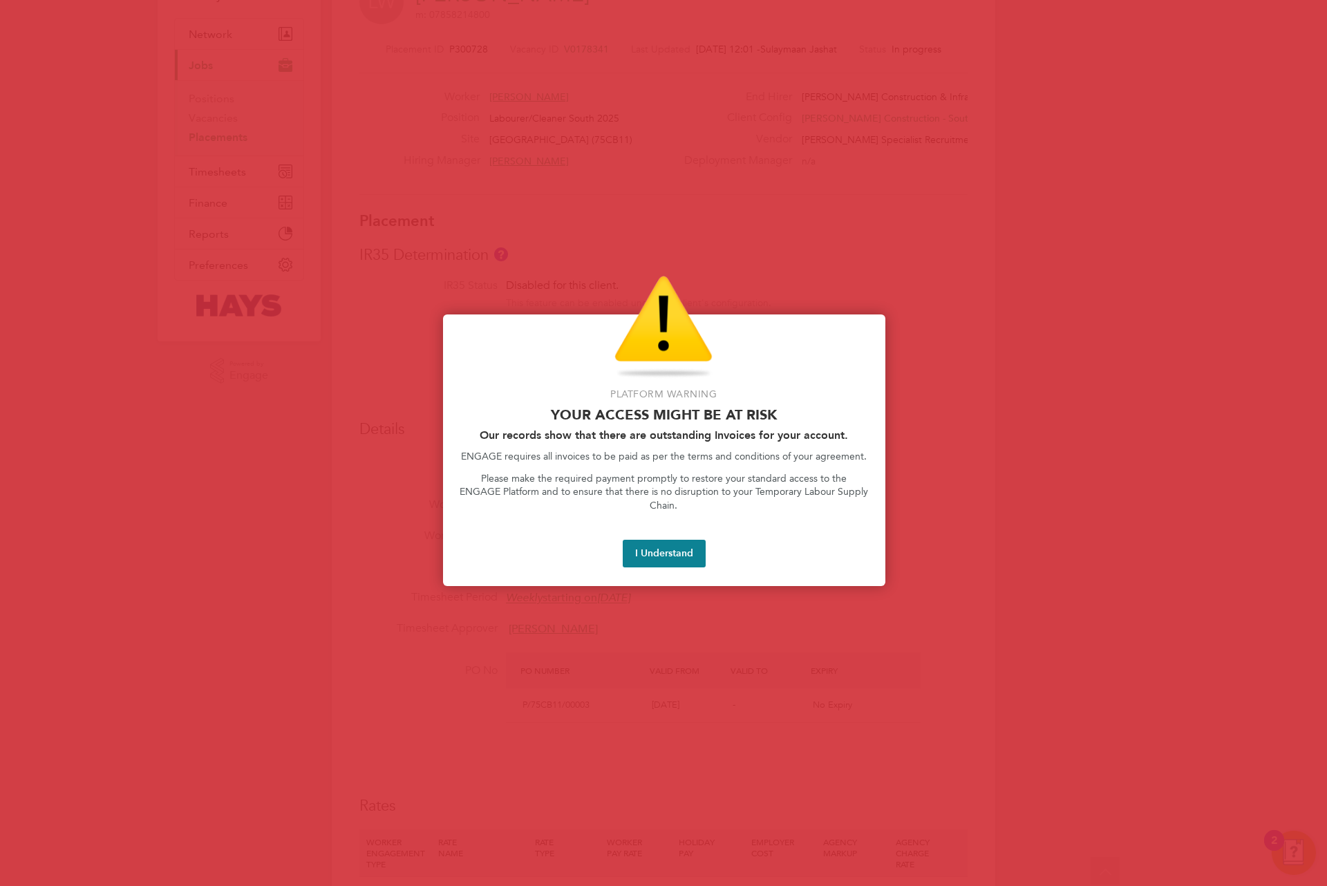
scroll to position [104, 0]
click at [658, 521] on div "Platform Warning Your access might be at risk Our records show that there are o…" at bounding box center [664, 451] width 442 height 272
click at [686, 540] on button "I Understand" at bounding box center [664, 554] width 83 height 28
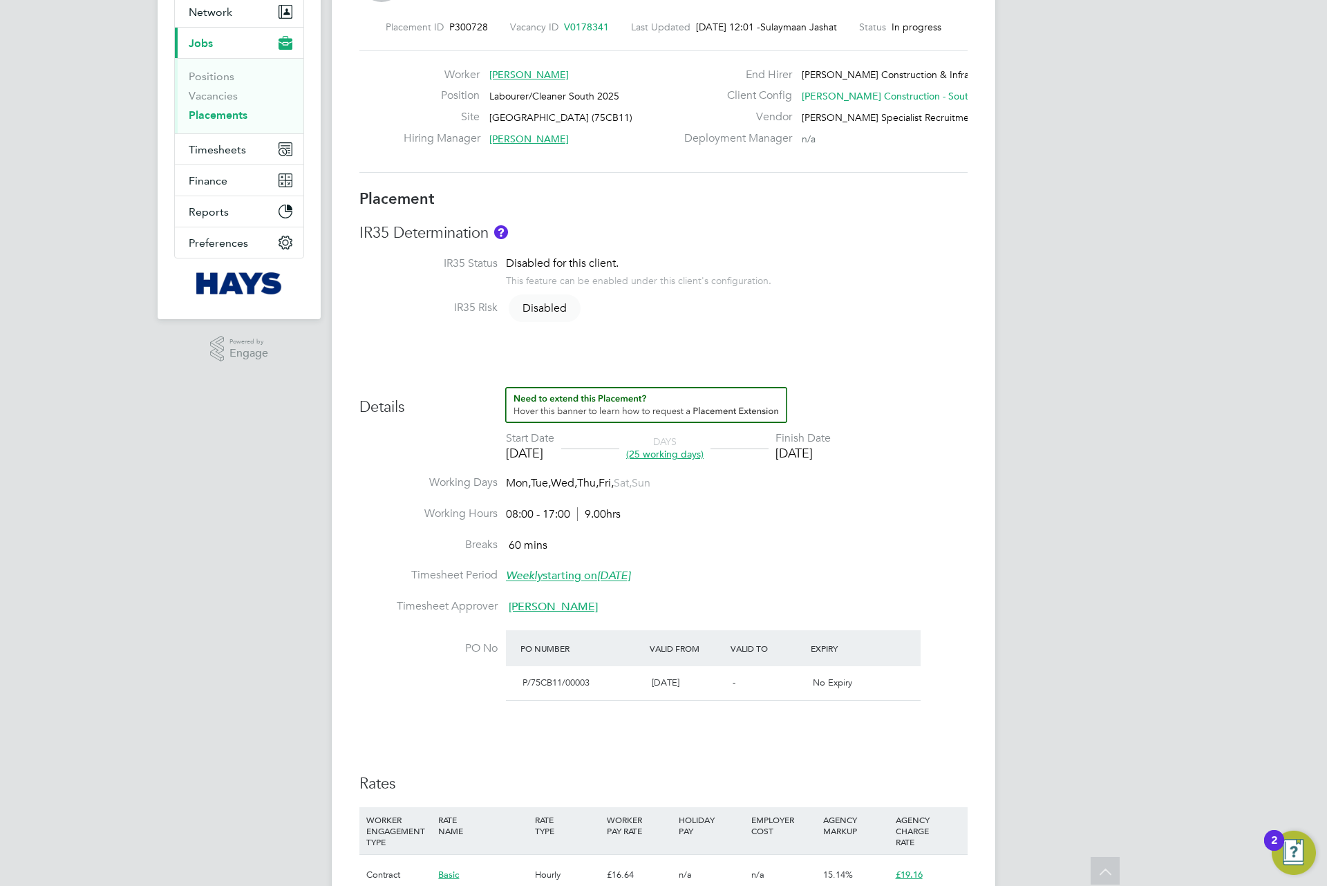
scroll to position [0, 0]
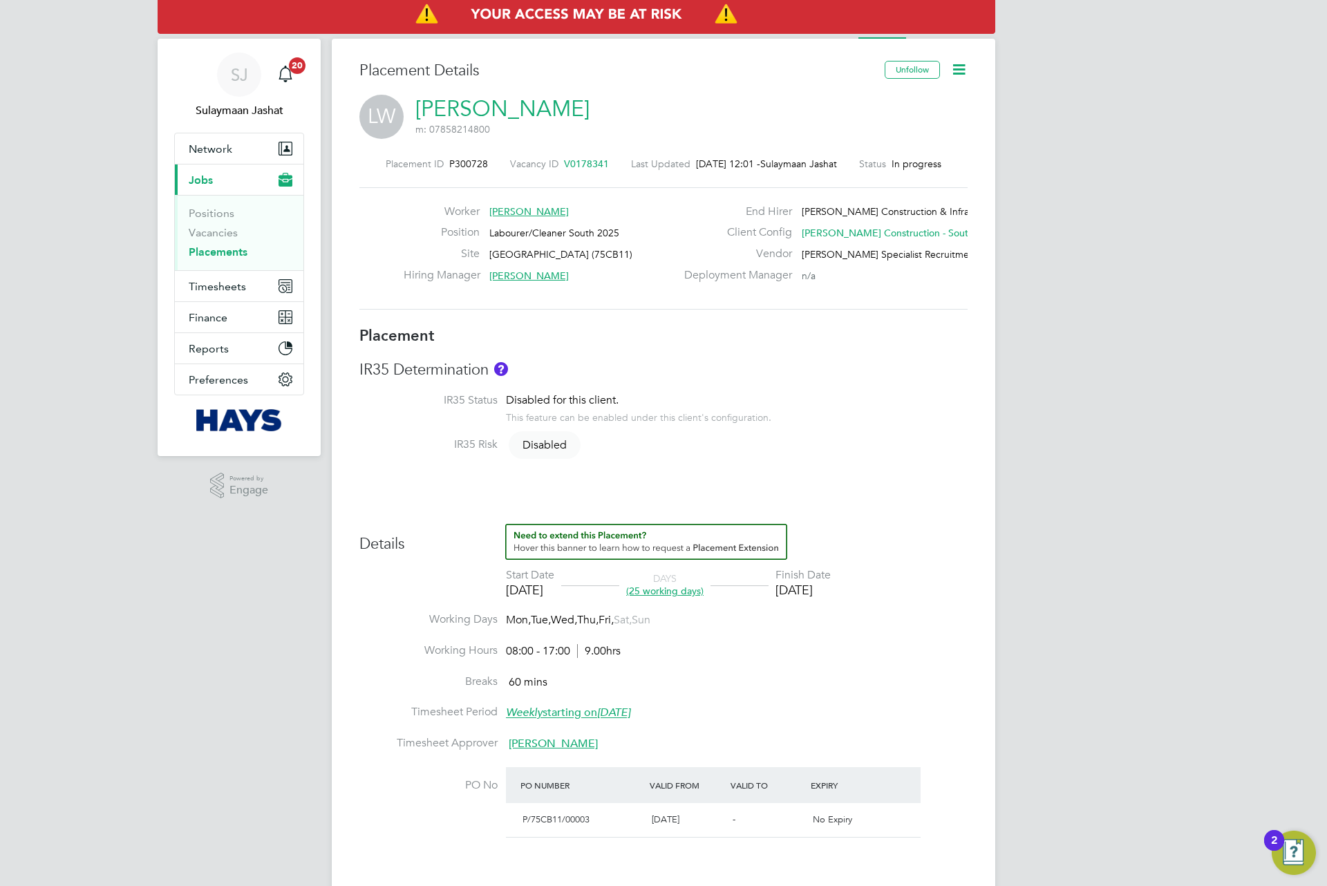
click at [811, 361] on h3 "IR35 Determination" at bounding box center [663, 370] width 608 height 20
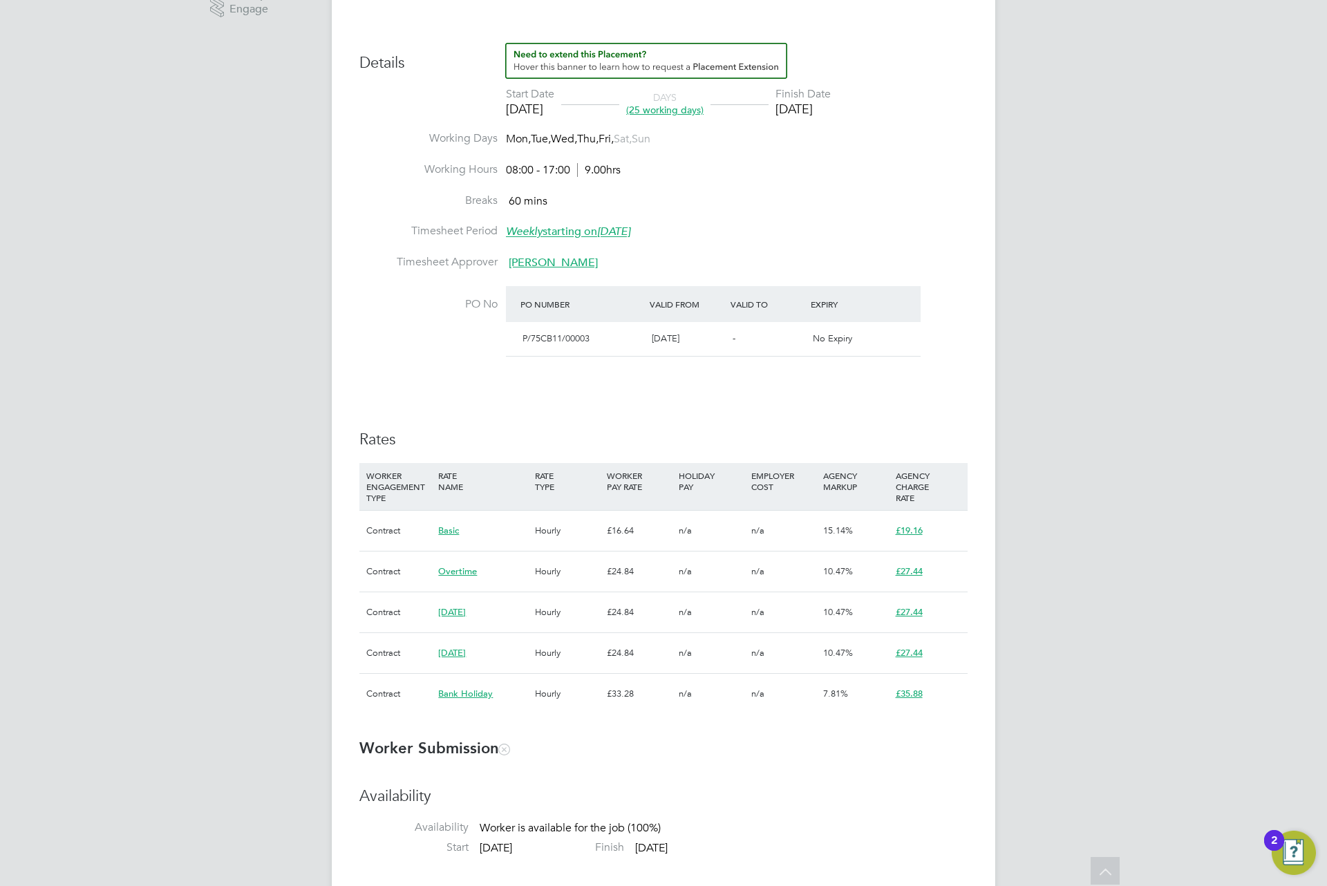
scroll to position [518, 0]
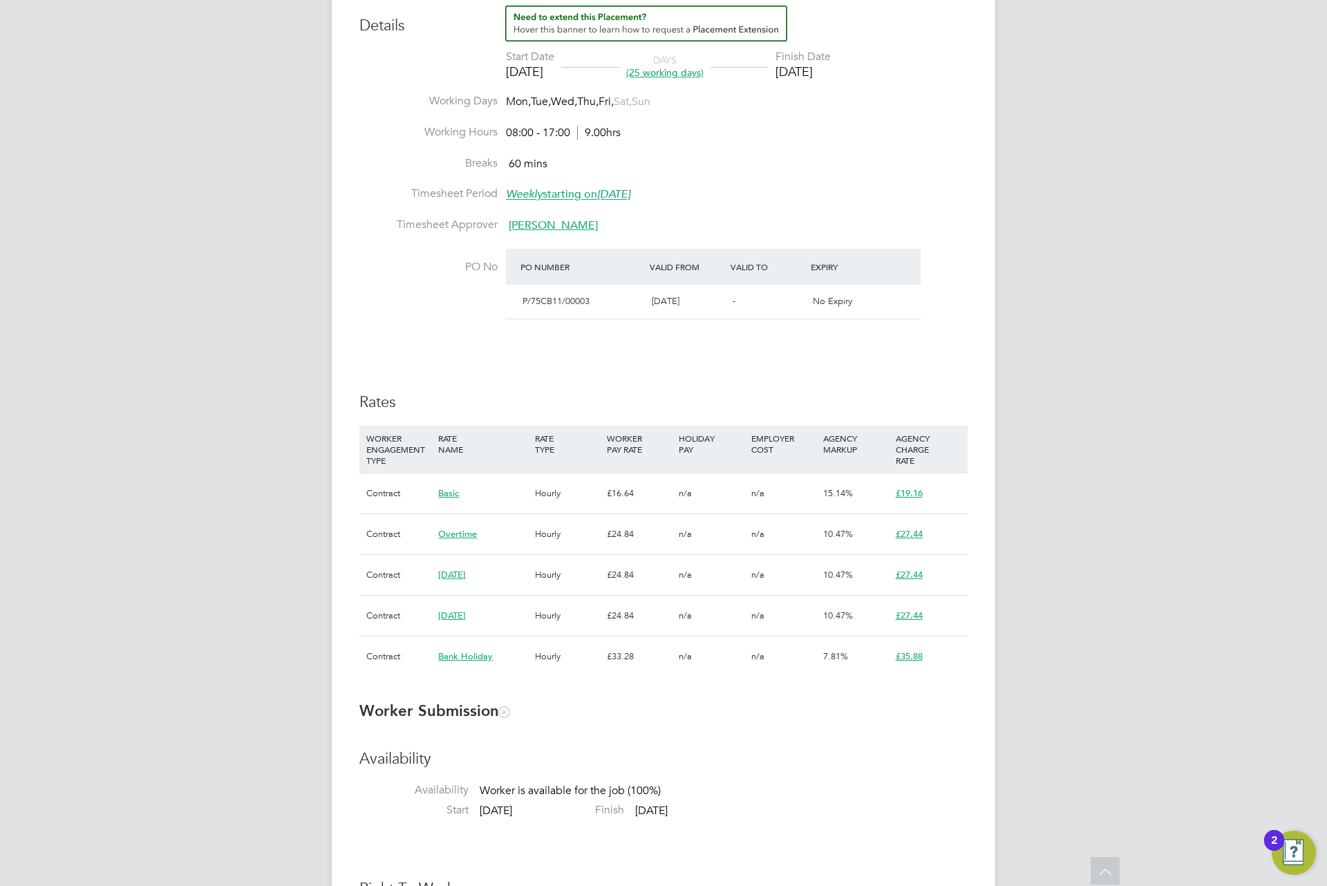
click at [1085, 738] on div "SJ Sulaymaan Jashat Notifications 20 Applications: Network Team Members Busines…" at bounding box center [663, 772] width 1327 height 2580
click at [807, 394] on h3 "Rates" at bounding box center [663, 403] width 608 height 20
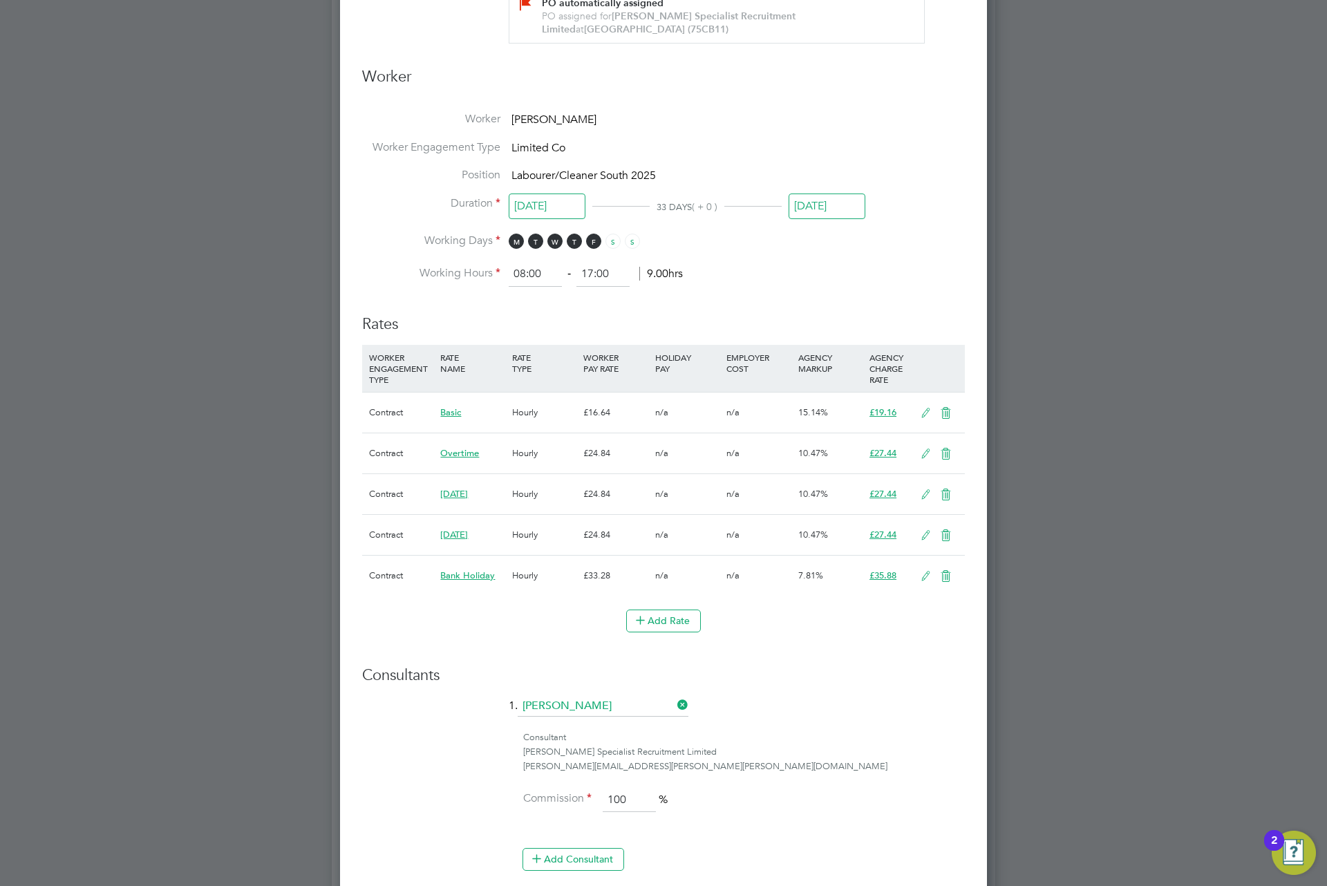
click at [927, 581] on icon at bounding box center [925, 576] width 17 height 11
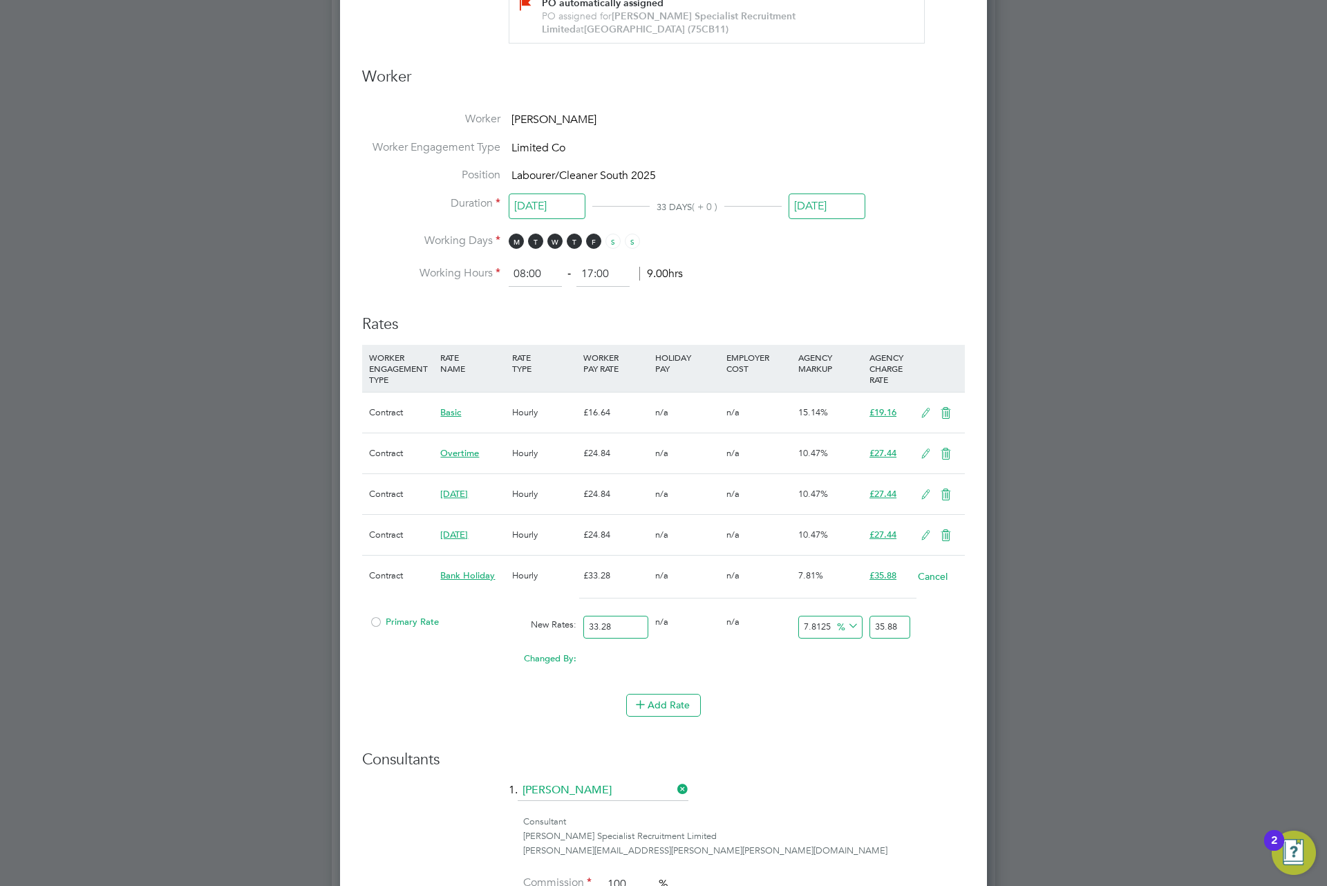
click at [894, 633] on input "35.88" at bounding box center [890, 627] width 41 height 23
type input "-90.98557692307692"
type input "3"
type input "5.168269230769231"
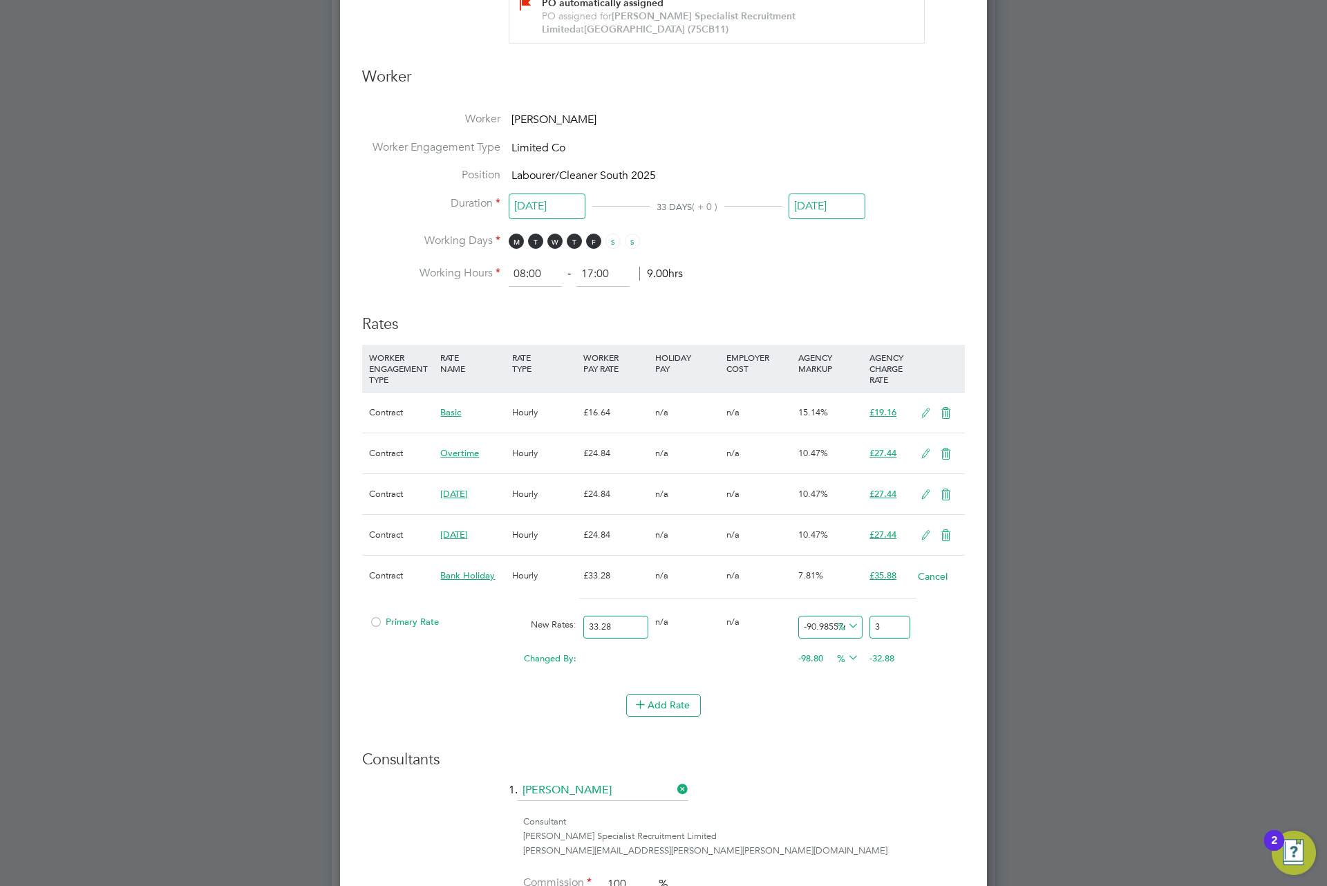
type input "35"
type input "7.271634615384615"
type input "35.7"
type input "7.361778846153846"
type input "35.73"
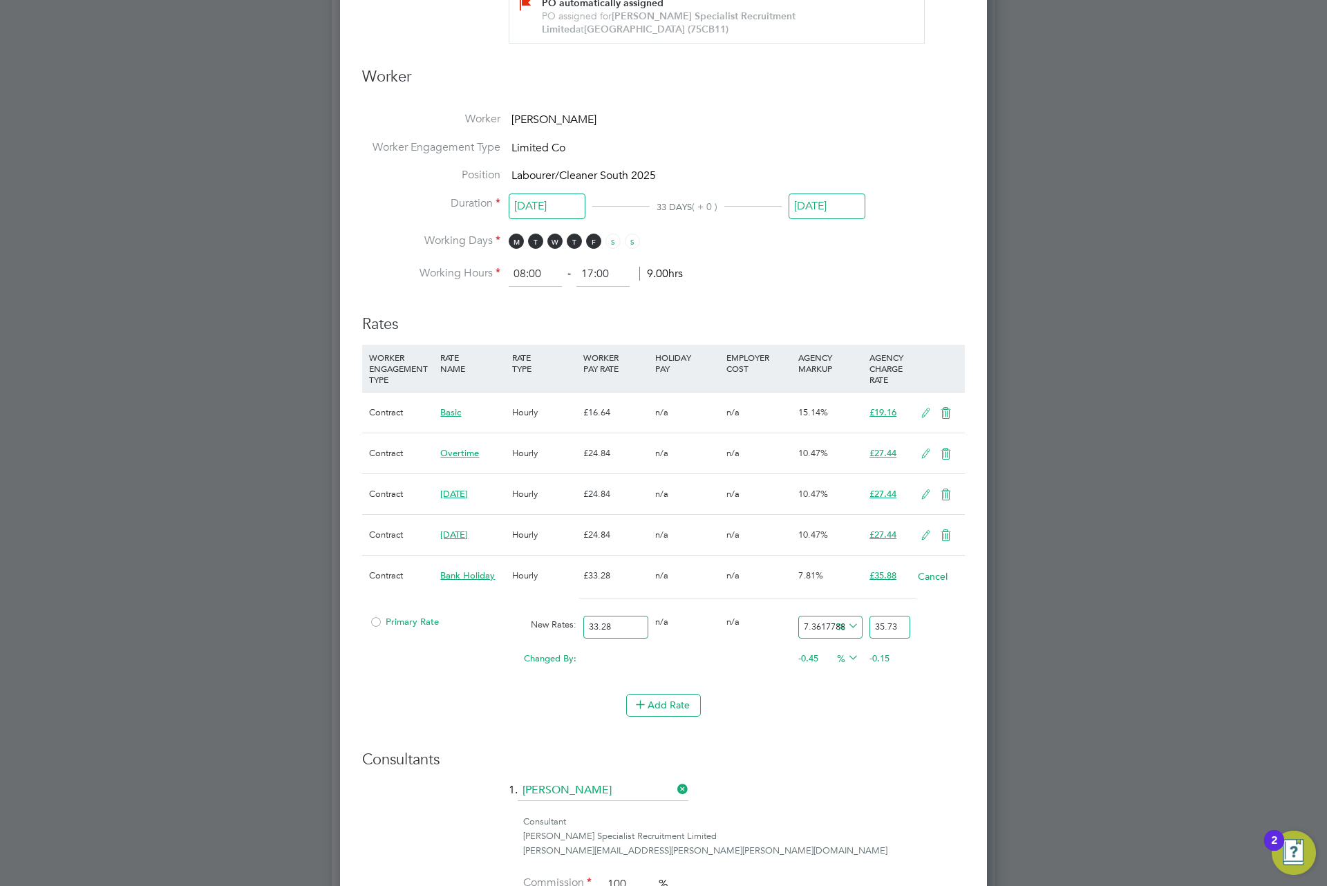
click at [812, 697] on div "Add Rate" at bounding box center [663, 705] width 603 height 22
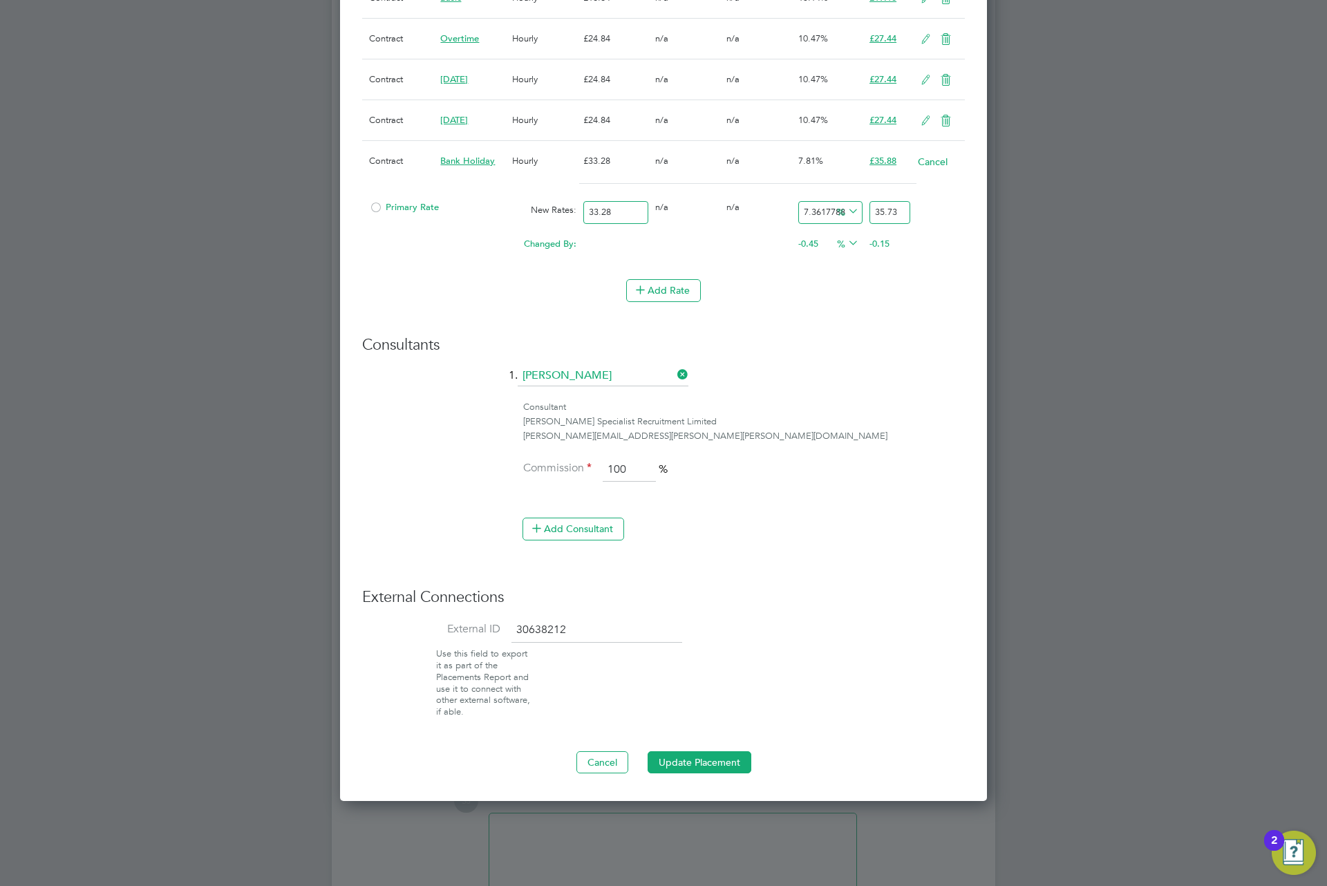
click at [637, 216] on input "33.28" at bounding box center [615, 212] width 64 height 23
type input "33.2"
type input "35.644110576923076"
type input "33"
type input "35.42938701923077"
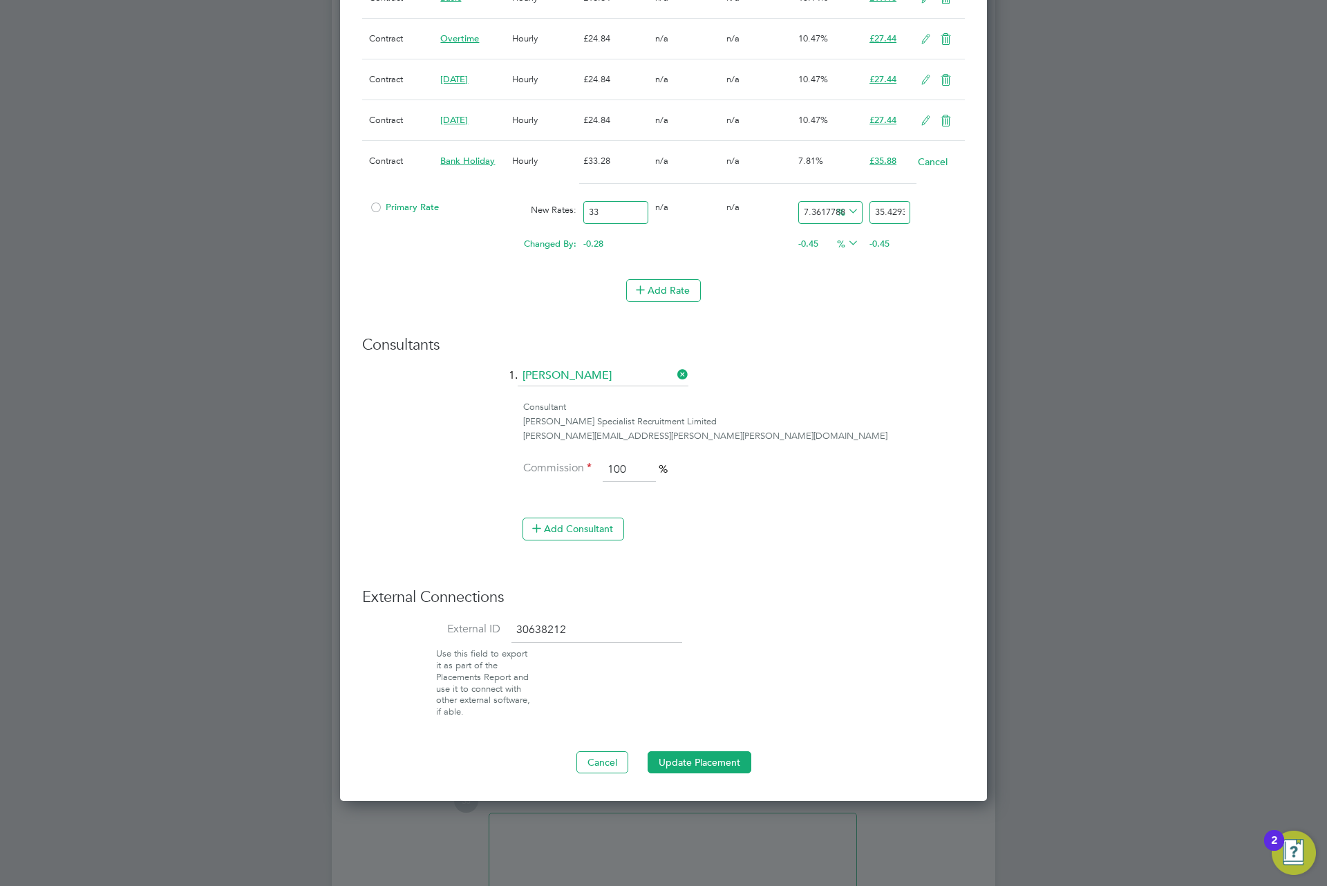
type input "33.1"
type input "35.53674879807692"
type input "33.13"
type input "35.56895733173077"
type input "33.13"
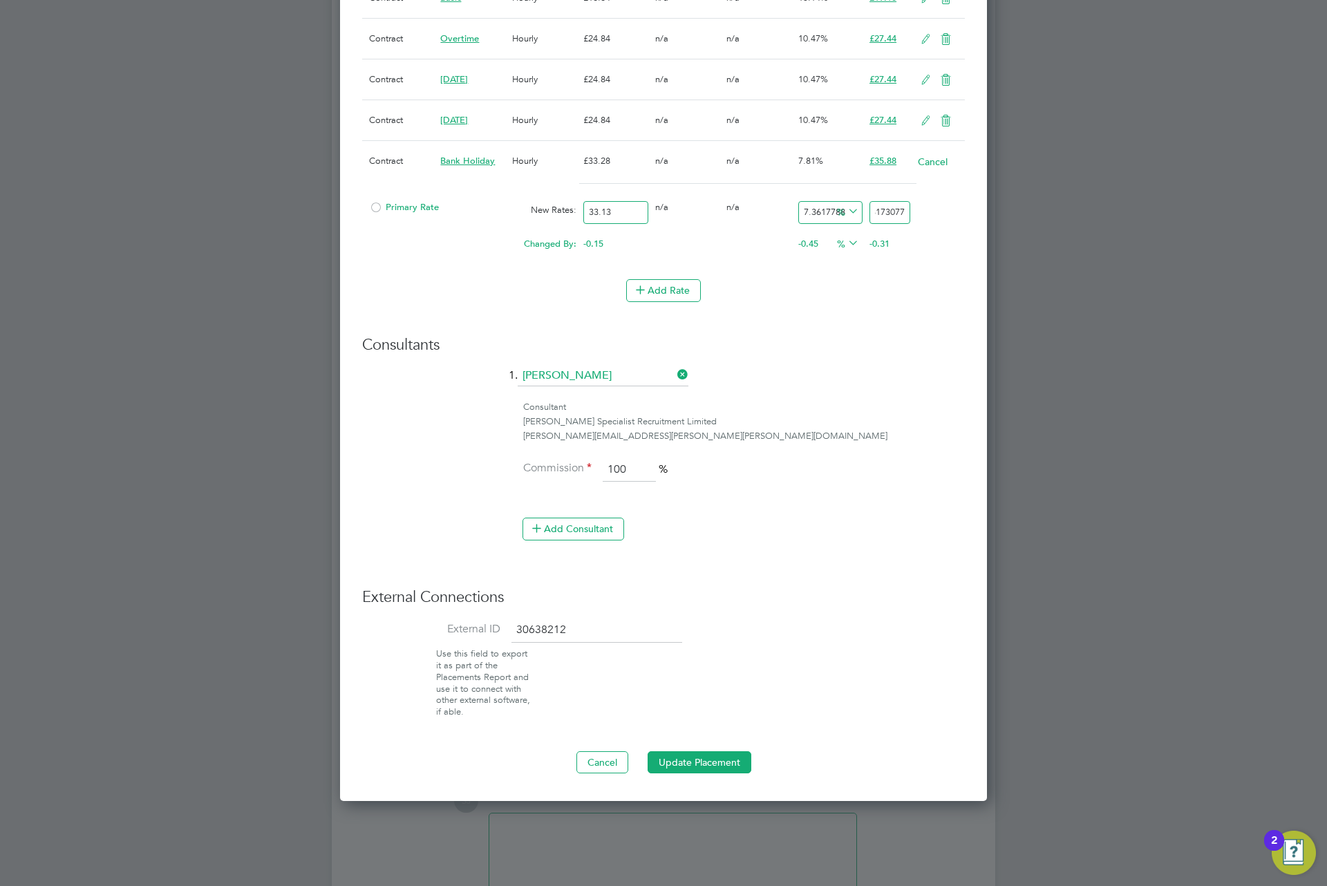
drag, startPoint x: 890, startPoint y: 206, endPoint x: 937, endPoint y: 204, distance: 47.0
click at [937, 204] on div "Primary Rate New Rates: 33.13 0 n/a 0 n/a 7.361778846153846 2.43895733173077 % …" at bounding box center [663, 212] width 603 height 37
type input "7.153637186839722"
type input "35.5"
type input "5.644431029278599"
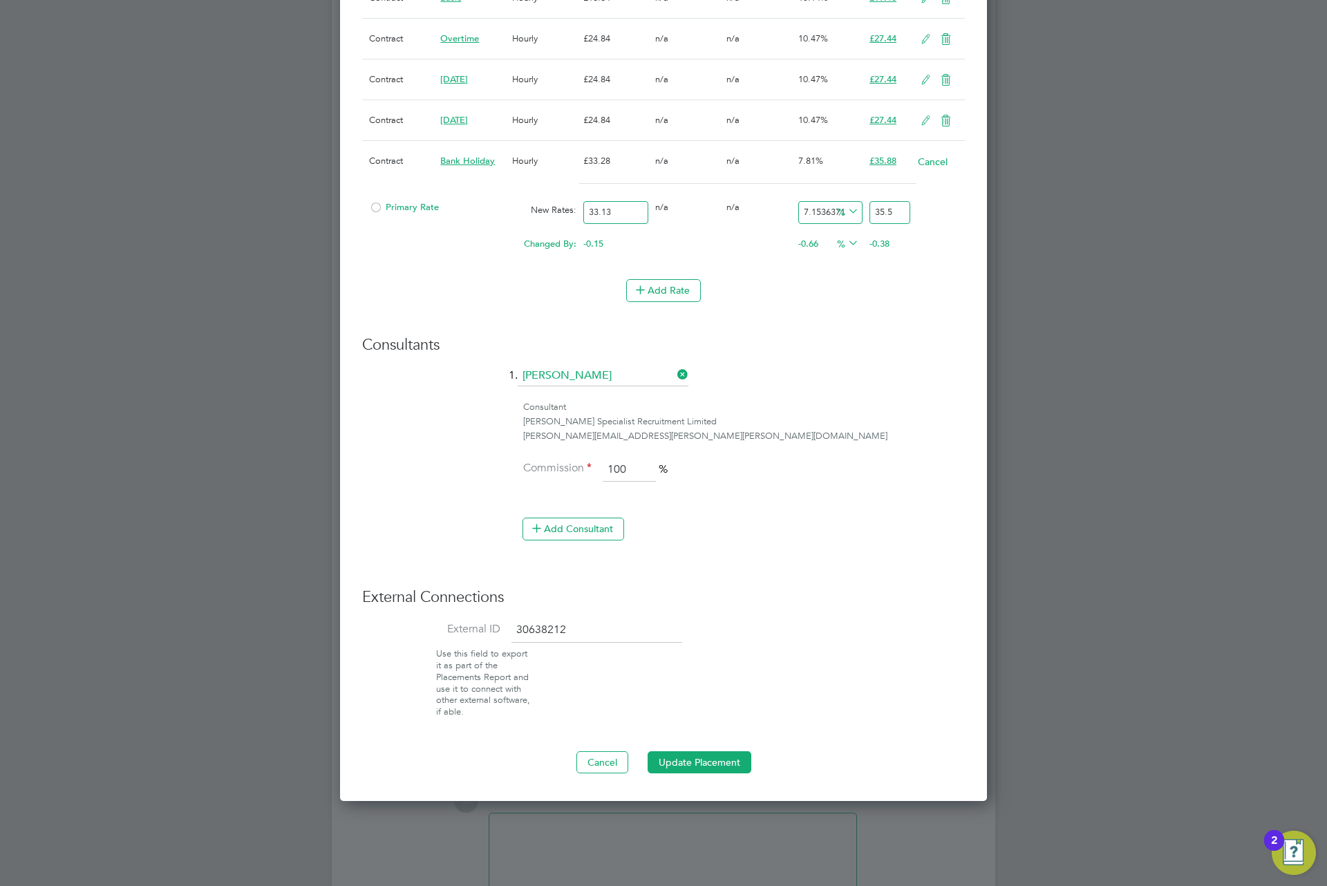
type input "35"
type input "7.757319649864171"
type input "35.7"
type input "7.847872019317839"
type input "35.73"
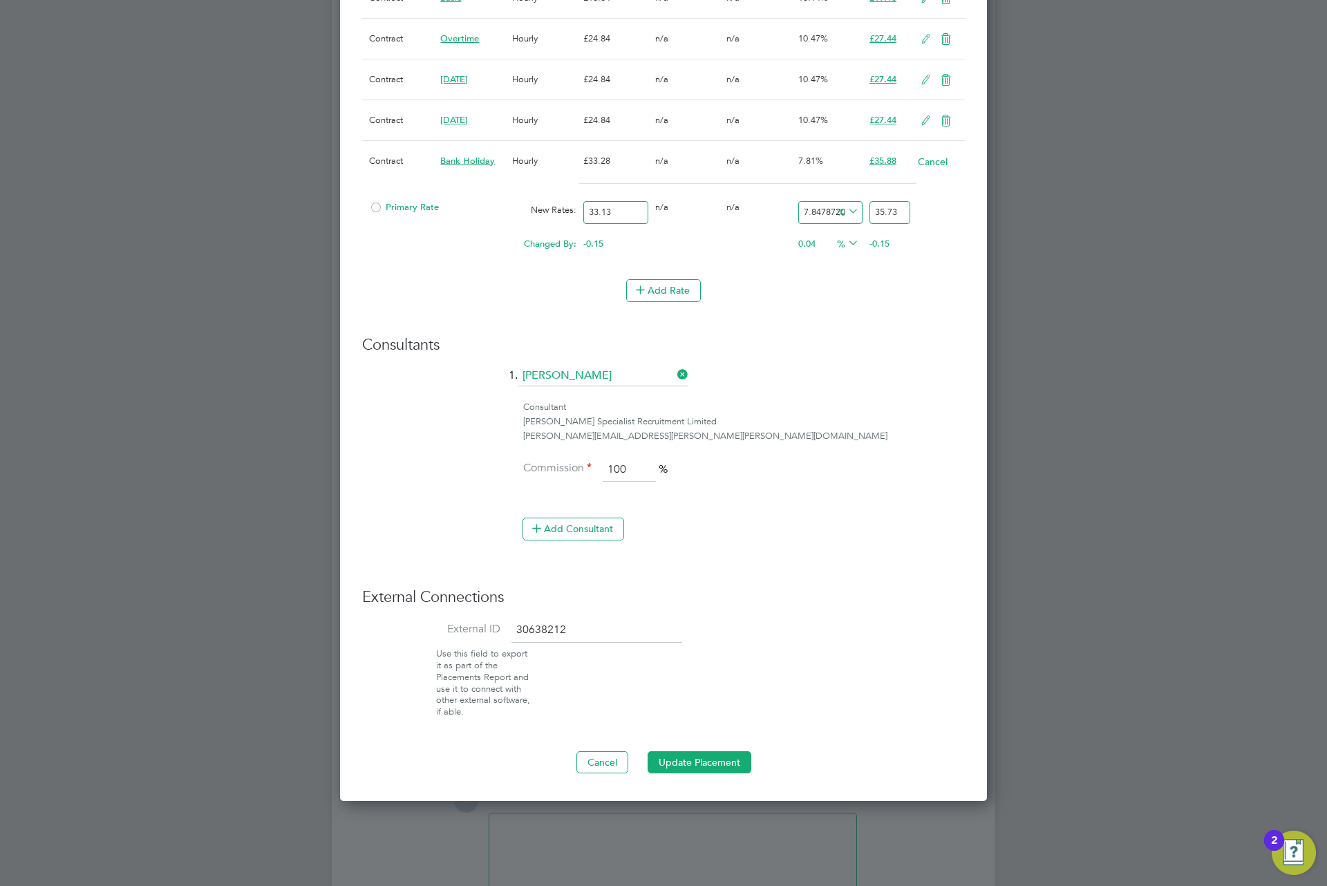
click at [720, 772] on button "Update Placement" at bounding box center [700, 762] width 104 height 22
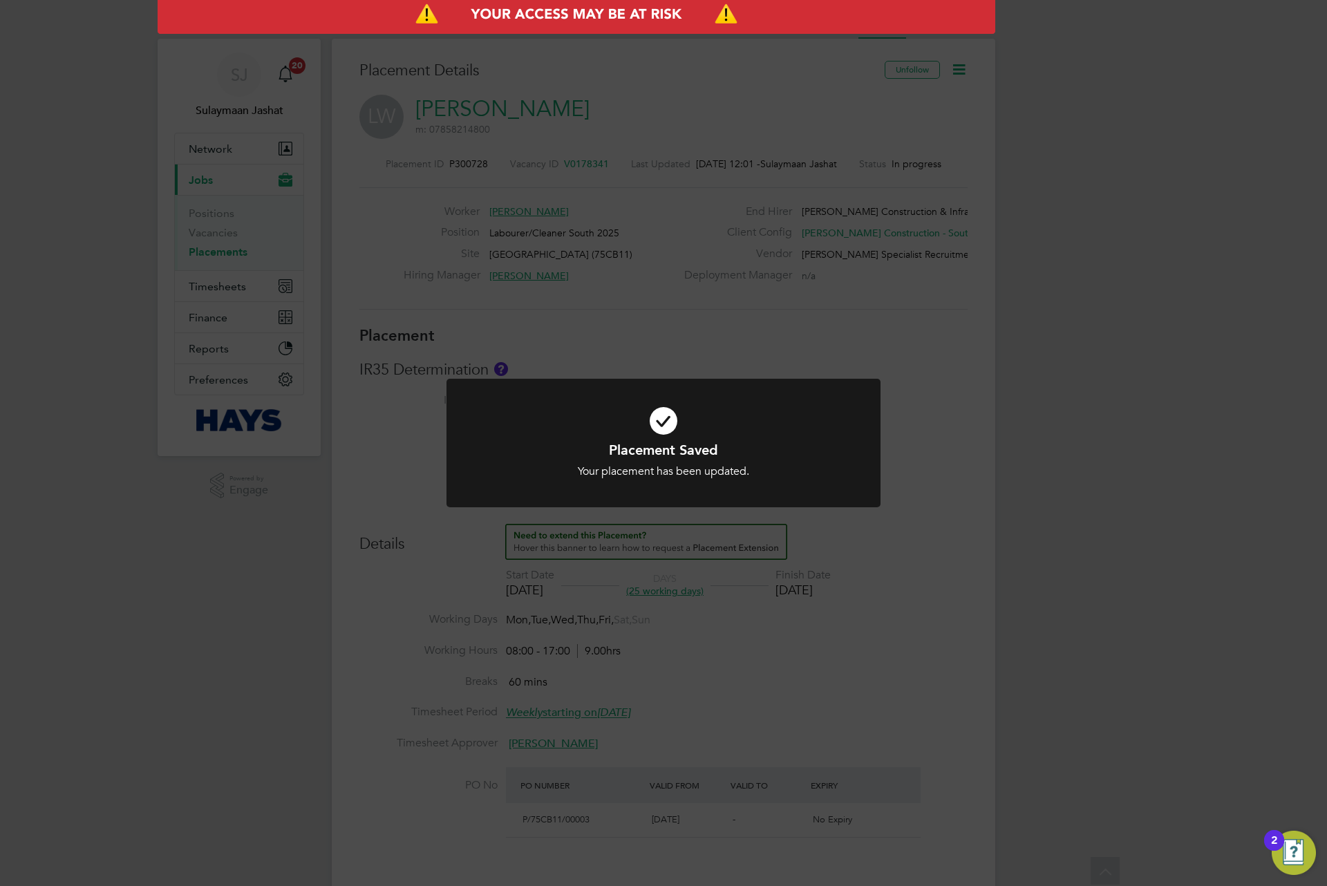
click at [836, 652] on div "Placement Saved Your placement has been updated. Cancel Okay" at bounding box center [663, 443] width 1327 height 886
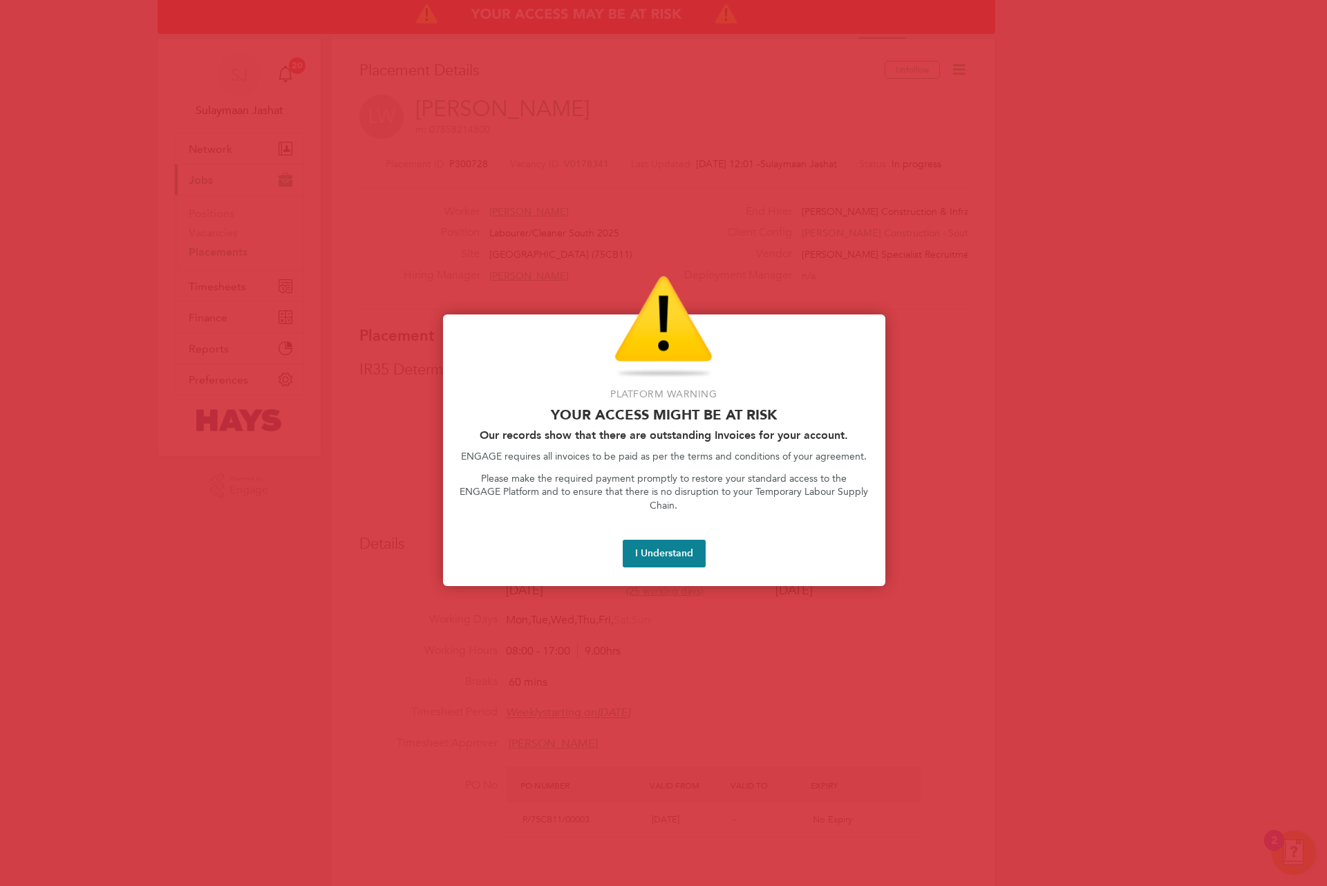
click at [657, 540] on button "I Understand" at bounding box center [664, 554] width 83 height 28
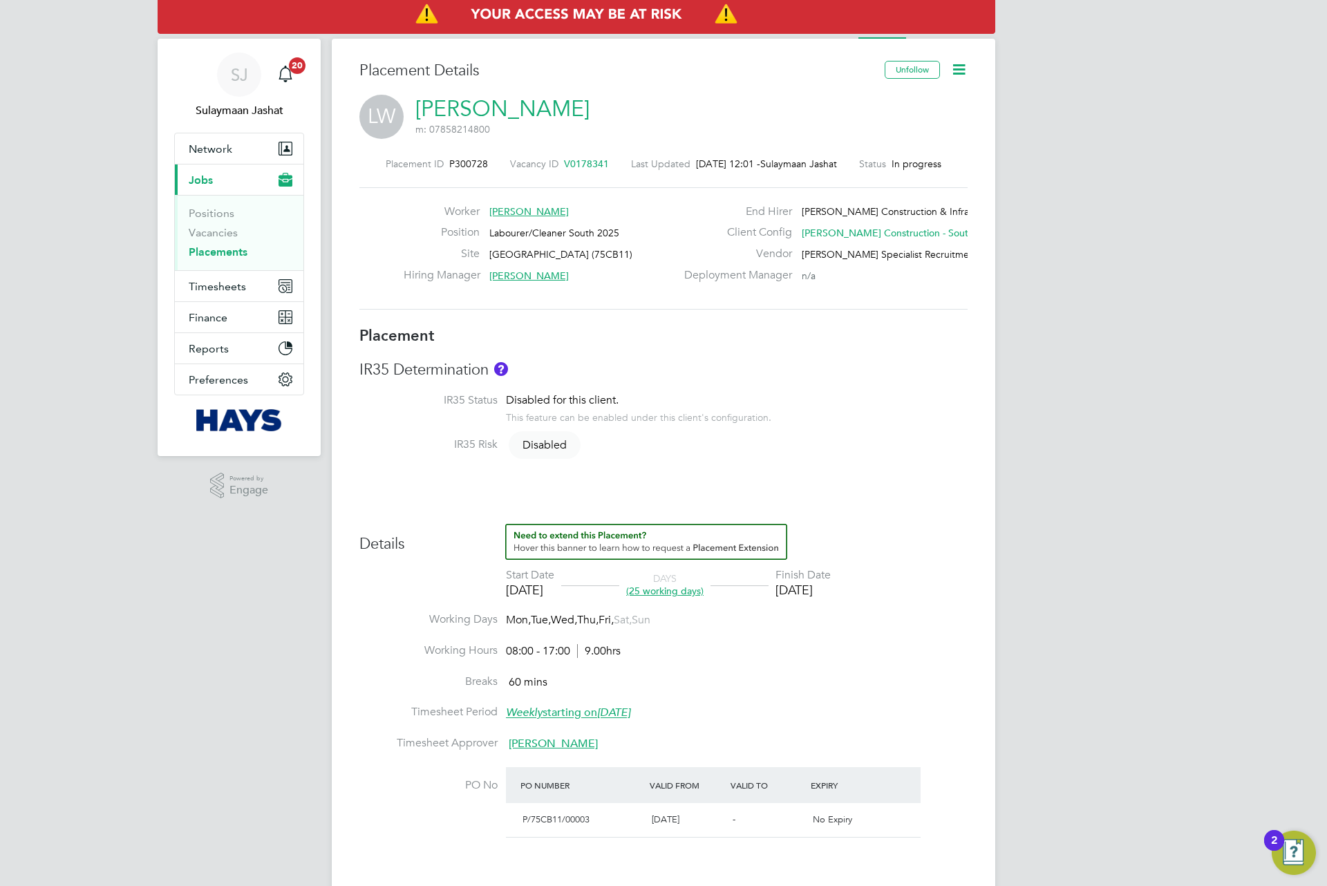
click at [637, 341] on h3 "Placement" at bounding box center [663, 336] width 608 height 20
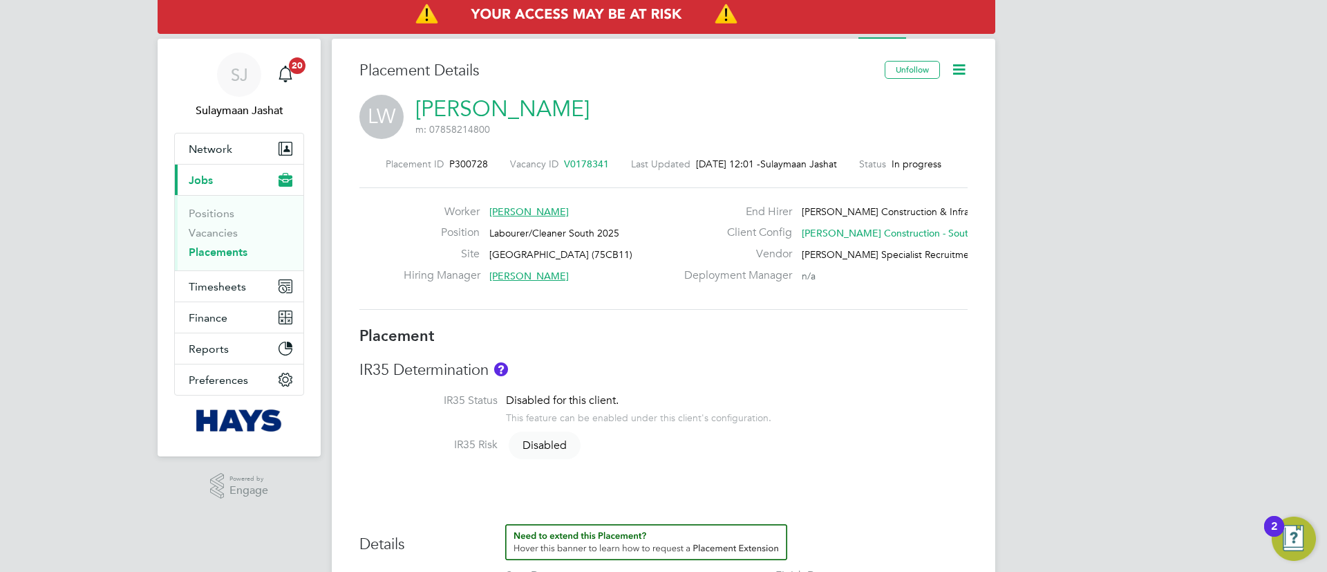
scroll to position [22, 273]
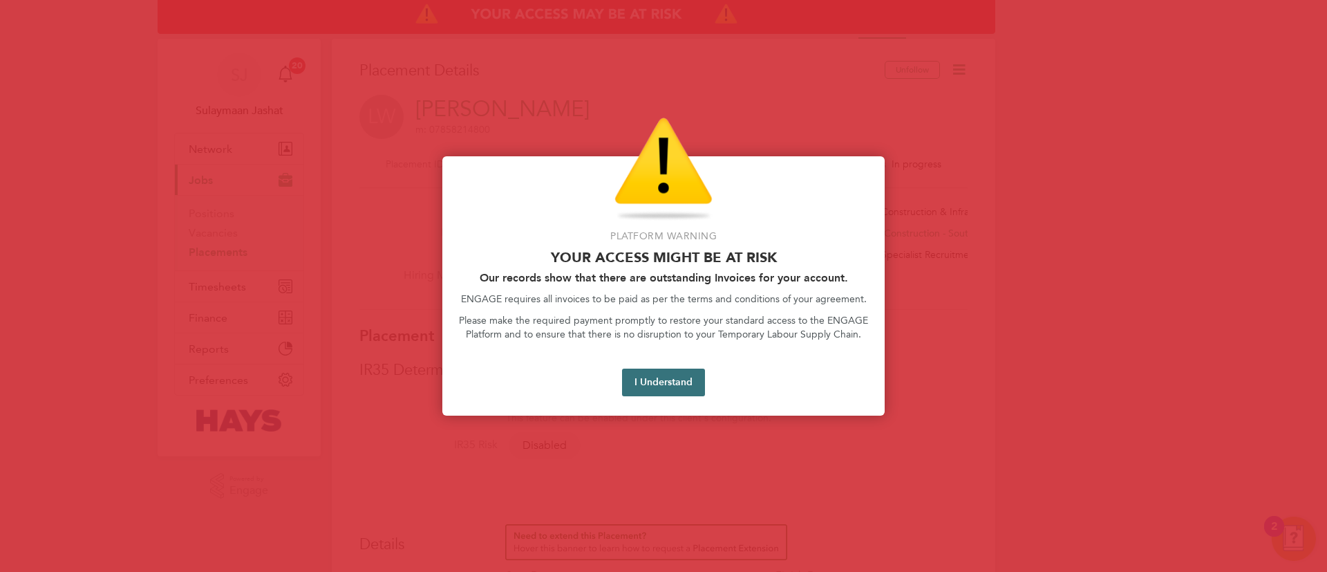
click at [689, 382] on button "I Understand" at bounding box center [663, 382] width 83 height 28
click at [882, 469] on div at bounding box center [663, 286] width 1327 height 572
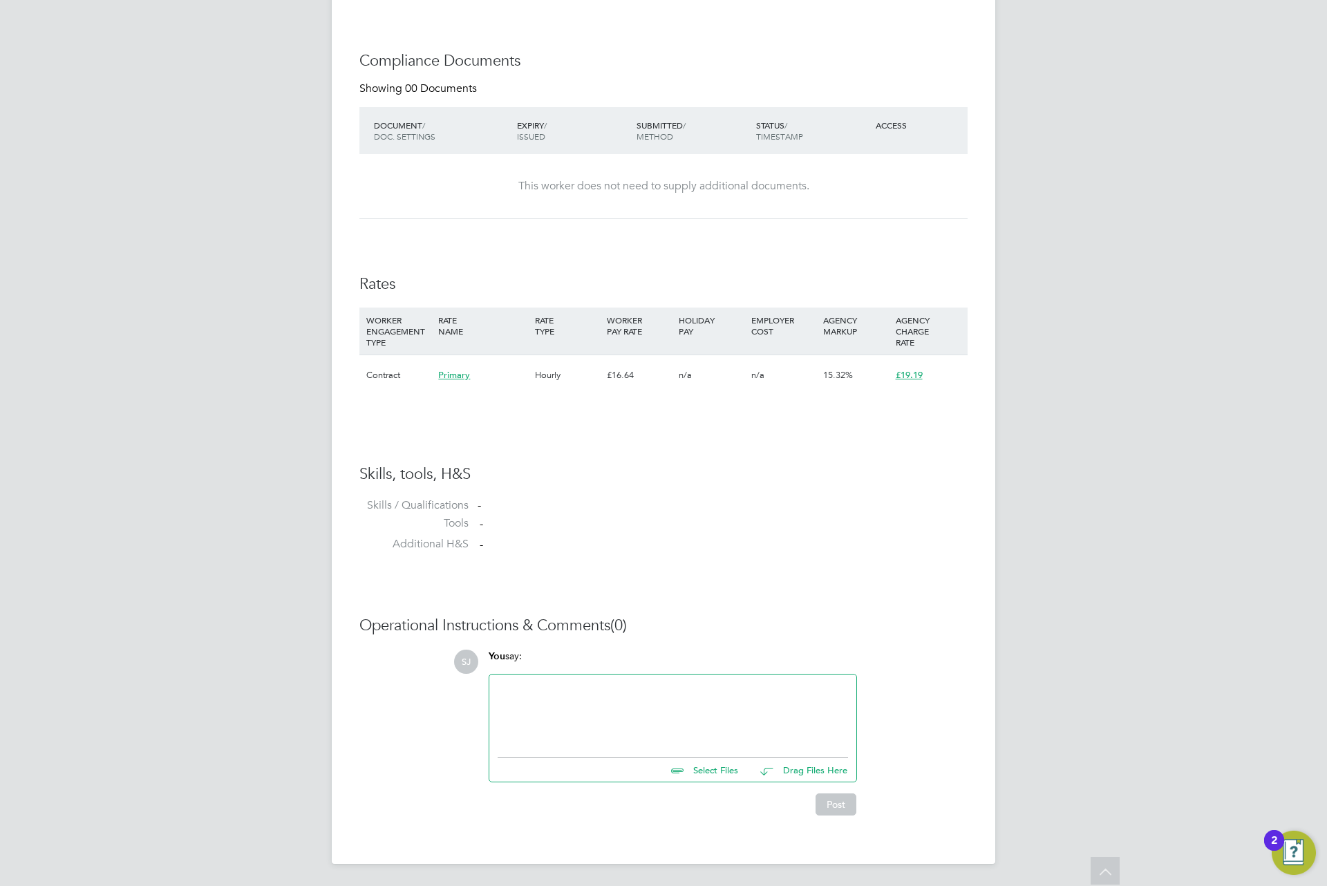
click at [583, 701] on div at bounding box center [673, 712] width 350 height 59
